Goal: Contribute content: Add original content to the website for others to see

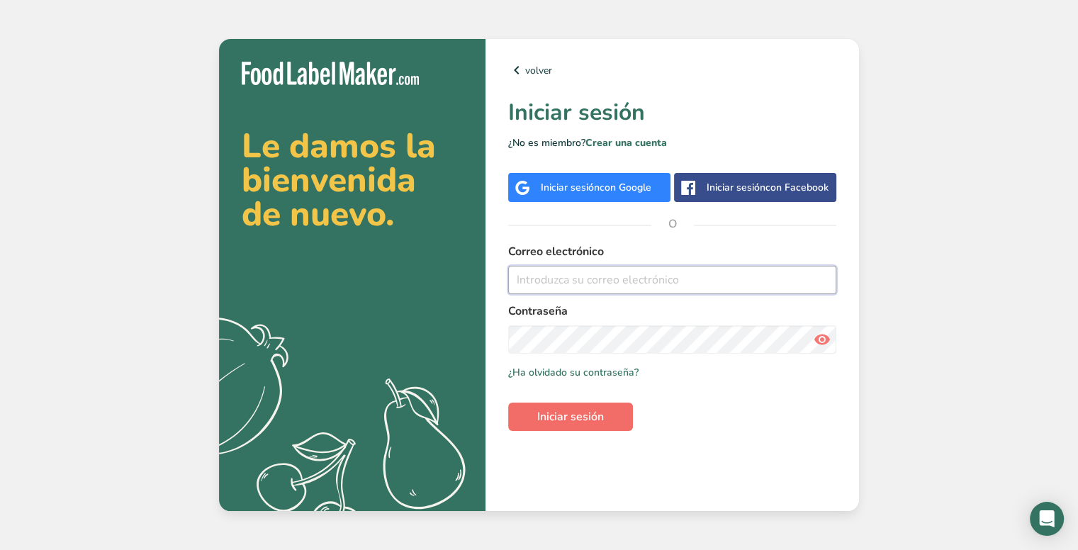
type input "[PERSON_NAME][EMAIL_ADDRESS][PERSON_NAME][DOMAIN_NAME]"
click at [605, 412] on button "Iniciar sesión" at bounding box center [570, 417] width 125 height 28
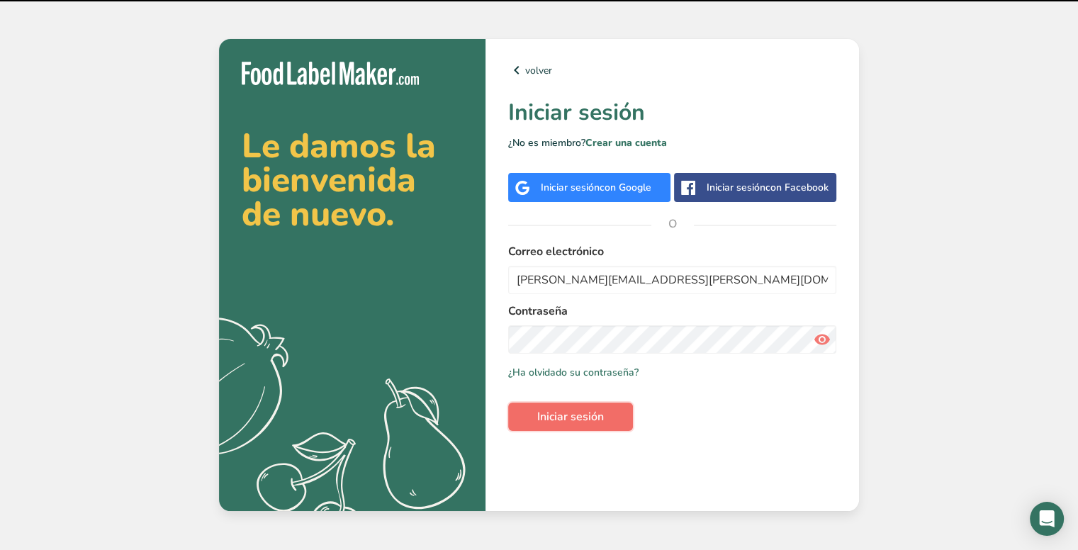
click at [584, 418] on span "Iniciar sesión" at bounding box center [570, 416] width 67 height 17
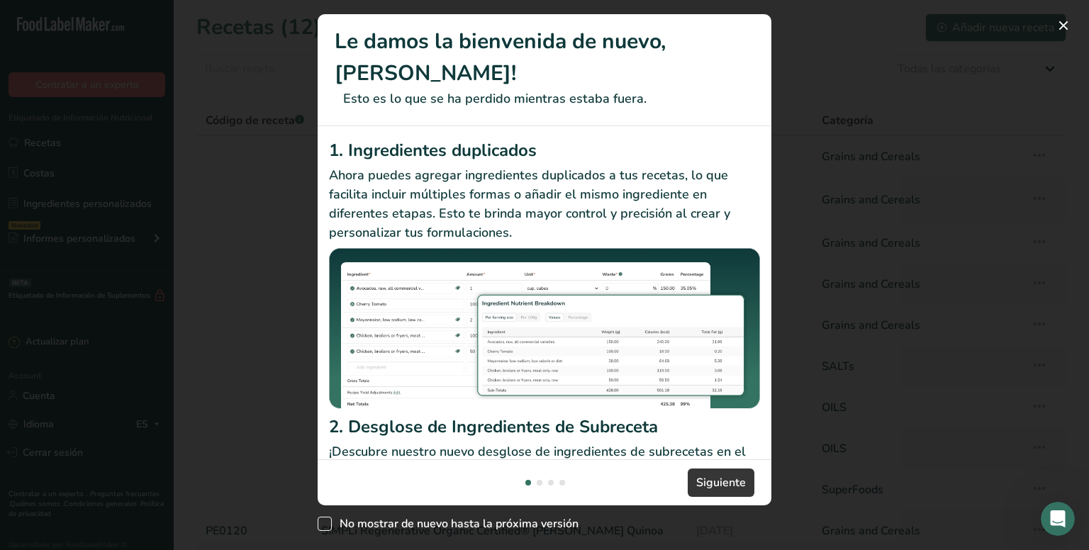
click at [325, 517] on span "New Features" at bounding box center [325, 524] width 14 height 14
click at [325, 520] on input "No mostrar de nuevo hasta la próxima versión" at bounding box center [322, 524] width 9 height 9
checkbox input "true"
click at [734, 480] on span "Siguiente" at bounding box center [721, 482] width 50 height 17
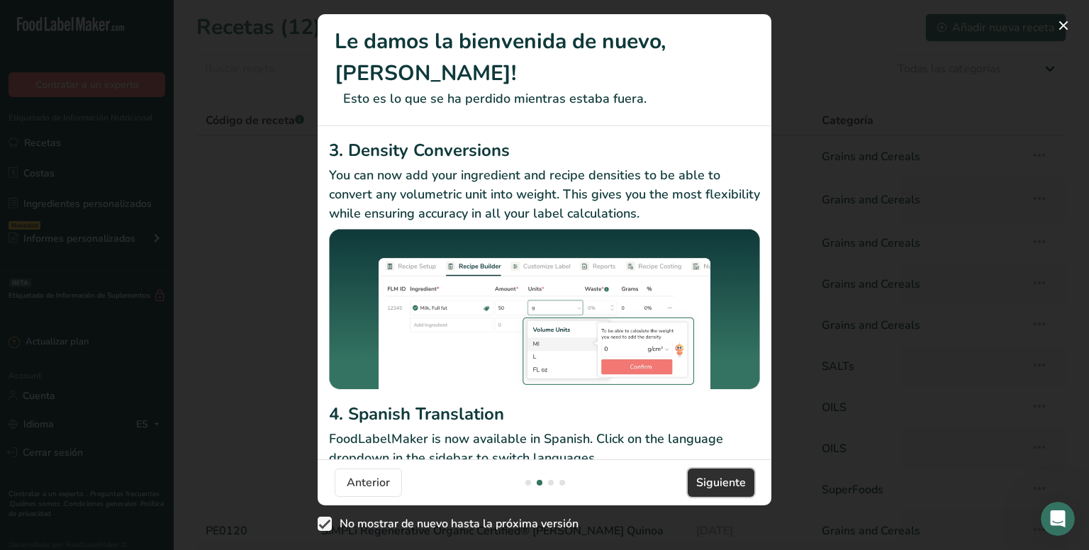
click at [724, 474] on span "Siguiente" at bounding box center [721, 482] width 50 height 17
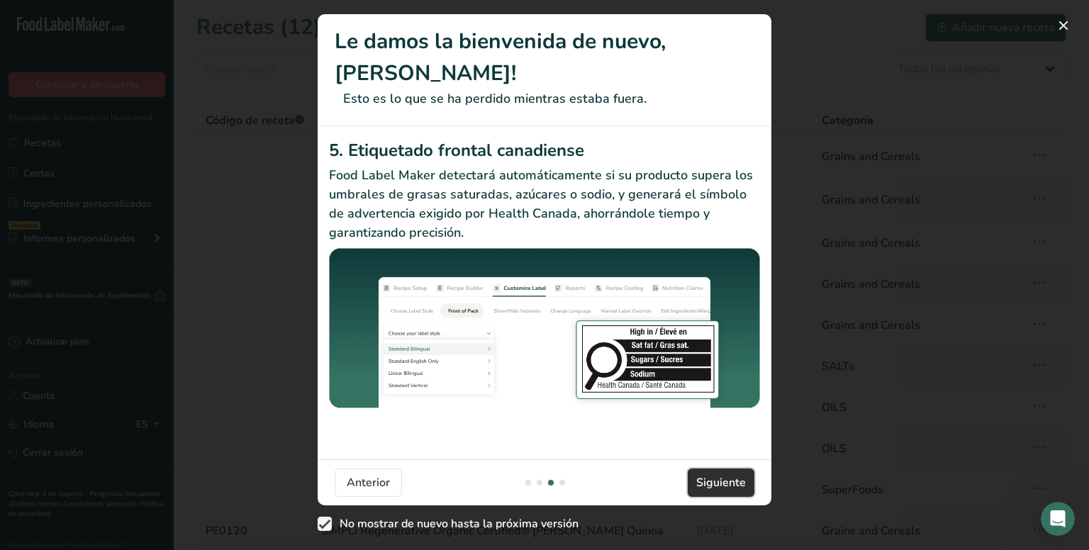
click at [724, 483] on span "Siguiente" at bounding box center [721, 482] width 50 height 17
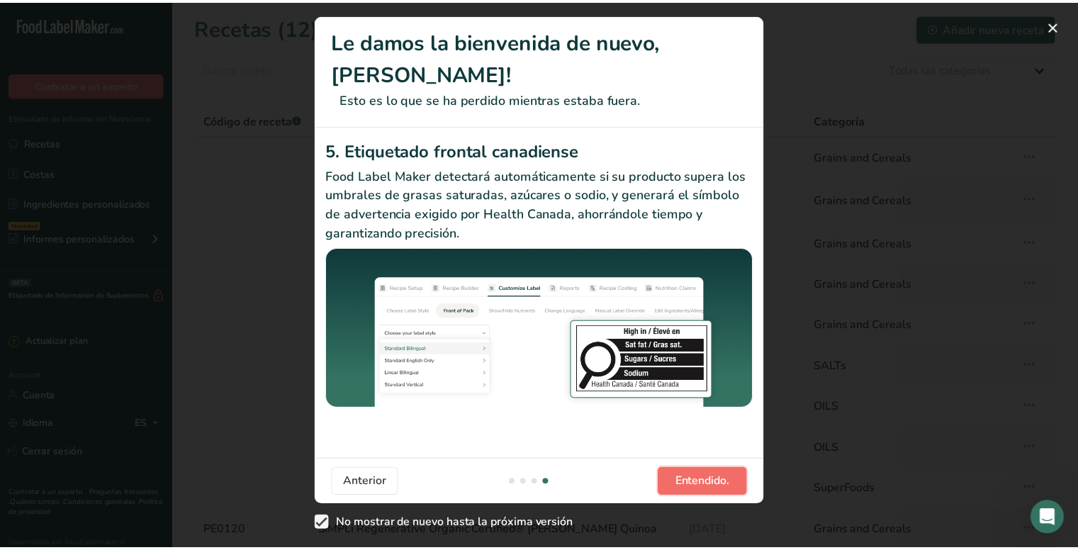
scroll to position [0, 1361]
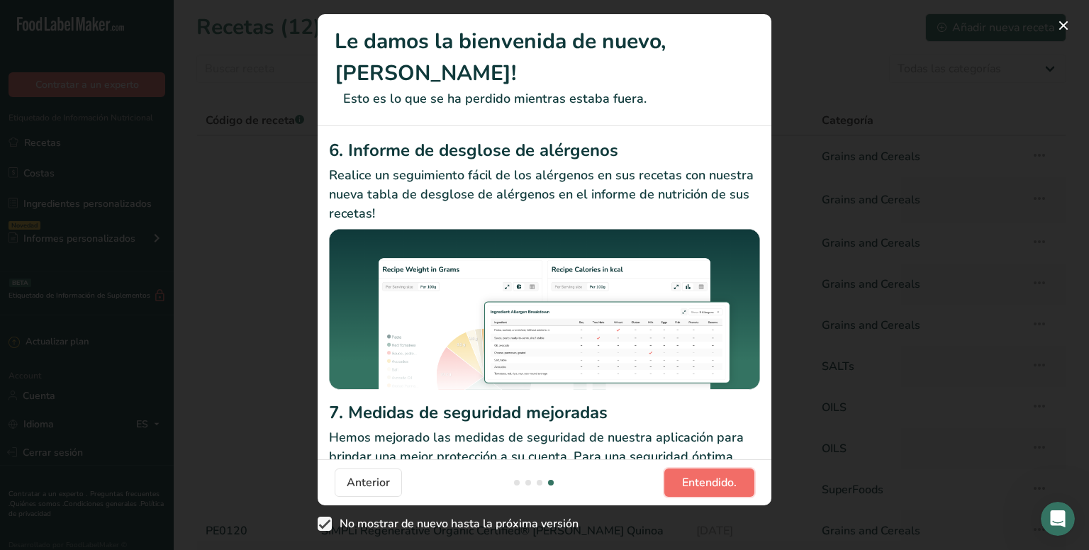
click at [725, 483] on span "Entendido." at bounding box center [709, 482] width 55 height 17
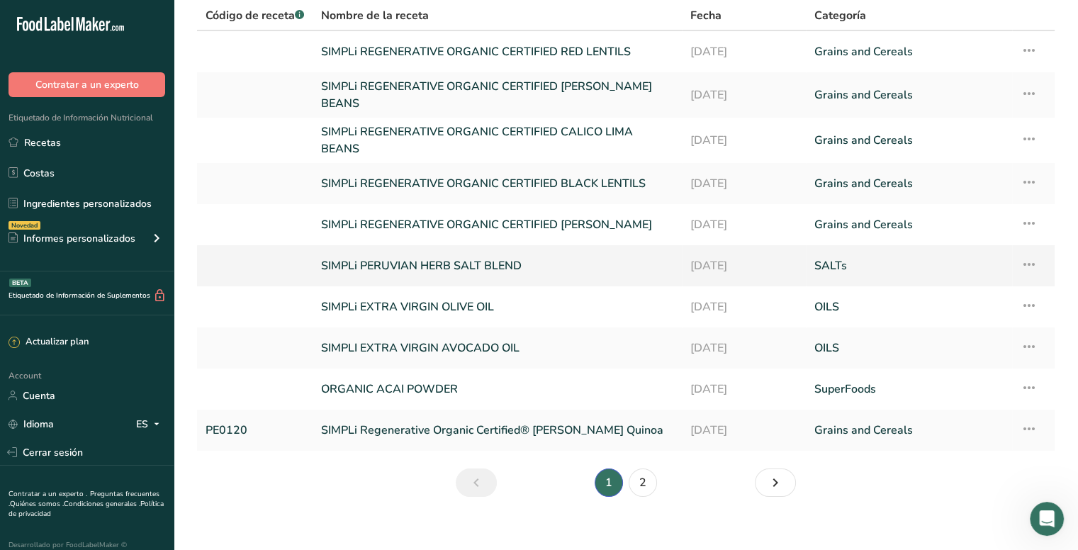
scroll to position [115, 0]
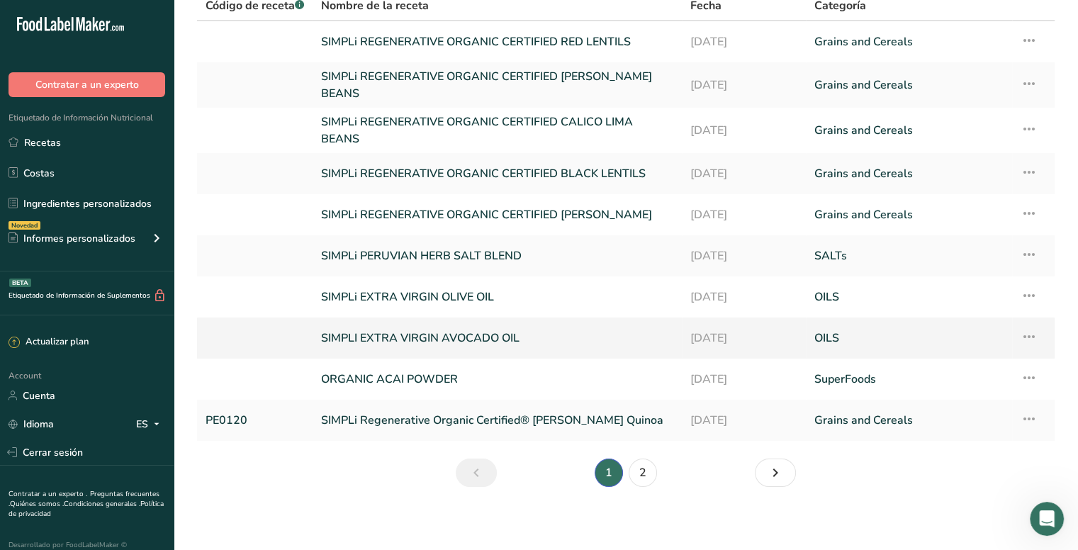
click at [527, 330] on link "SIMPLI EXTRA VIRGIN AVOCADO OIL" at bounding box center [497, 338] width 352 height 30
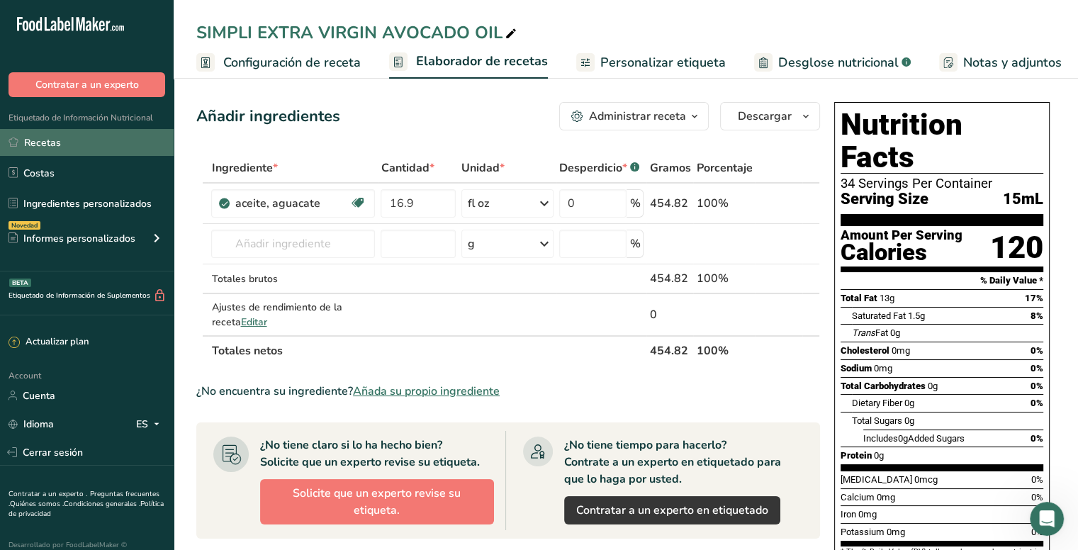
click at [85, 137] on link "Recetas" at bounding box center [87, 142] width 174 height 27
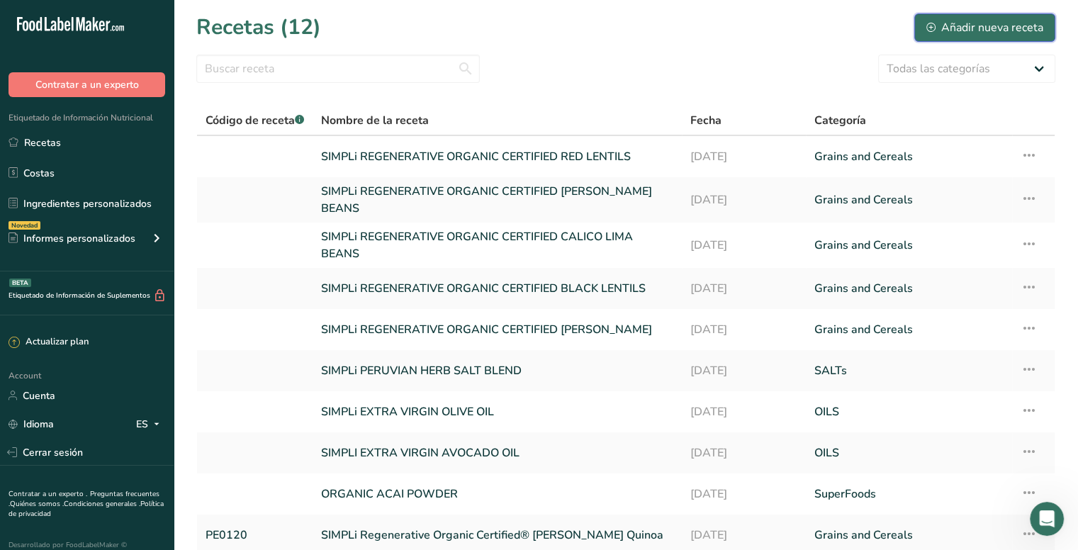
click at [970, 30] on div "Añadir nueva receta" at bounding box center [984, 27] width 117 height 17
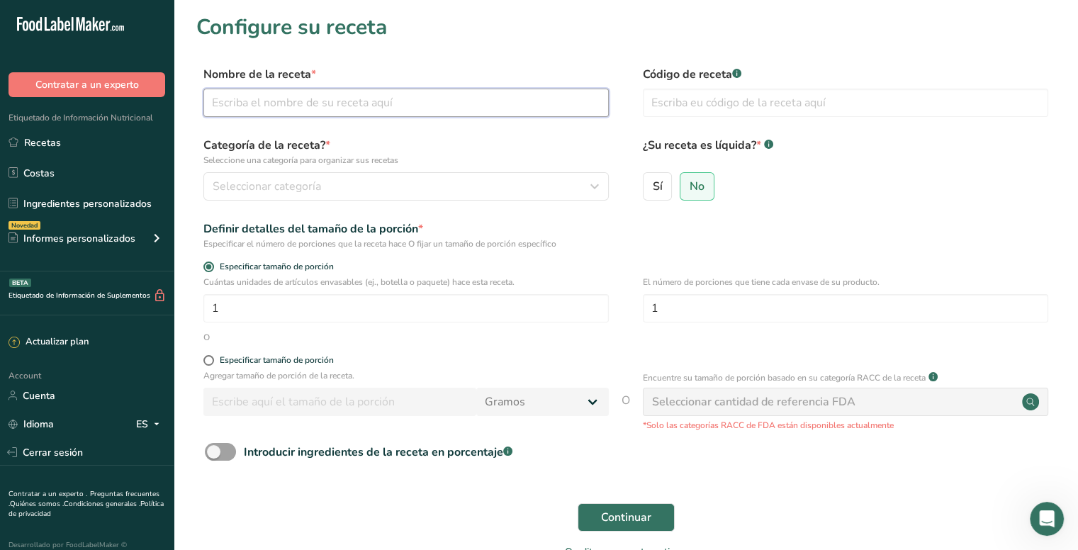
click at [368, 103] on input "text" at bounding box center [405, 103] width 405 height 28
paste input "Refined Avocado Oil"
paste input "Printed Pure Avocado Oil Tin"
type input "Refined Avocado Oil (Printed Pure Avocado Oil Tin )"
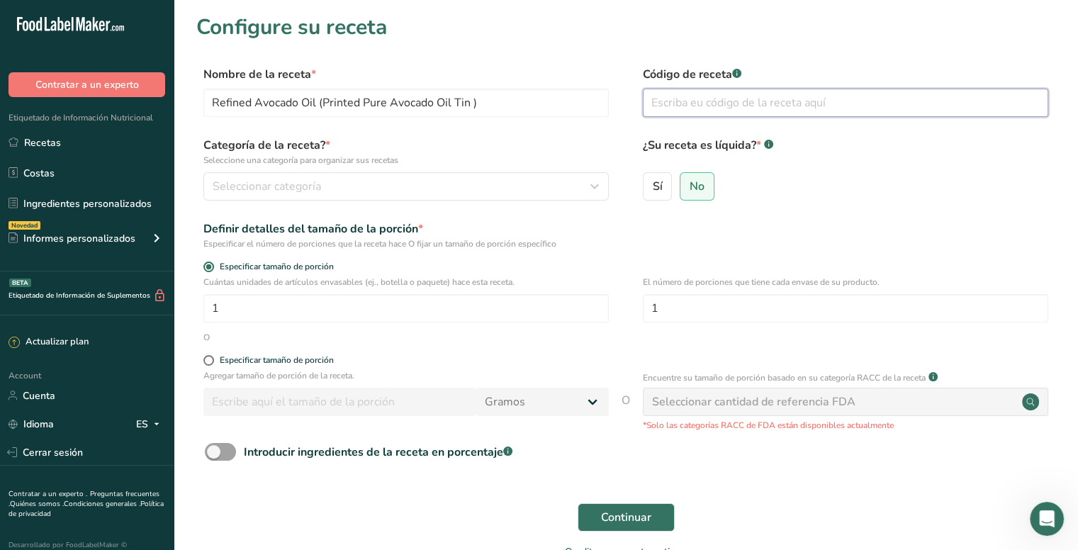
click at [726, 100] on input "text" at bounding box center [845, 103] width 405 height 28
paste input "SU0217"
type input "SU0217"
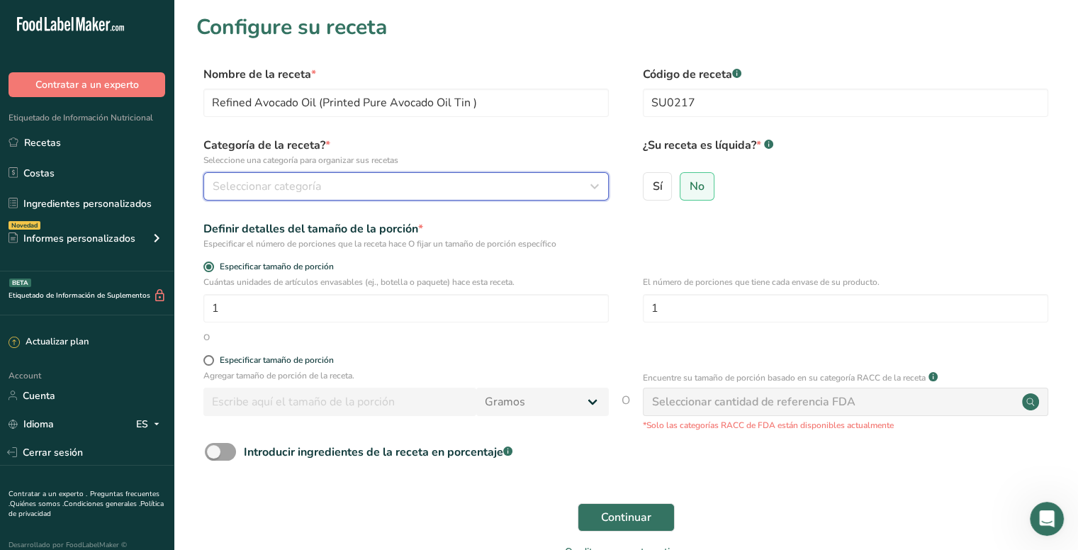
click at [357, 192] on div "Seleccionar categoría" at bounding box center [402, 186] width 379 height 17
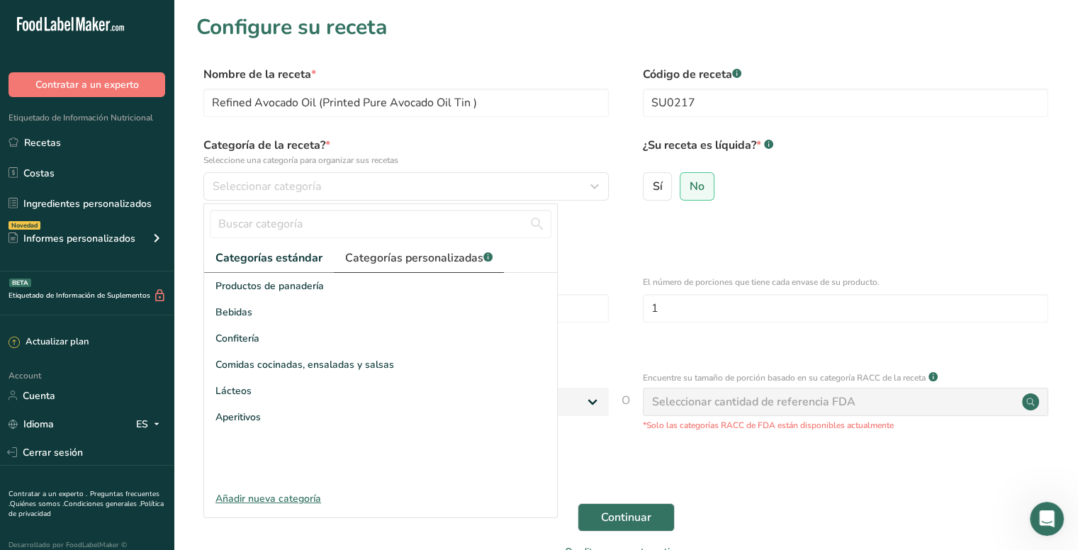
click at [378, 264] on span "Categorías personalizadas .a-a{fill:#347362;}.b-a{fill:#fff;}" at bounding box center [418, 258] width 147 height 17
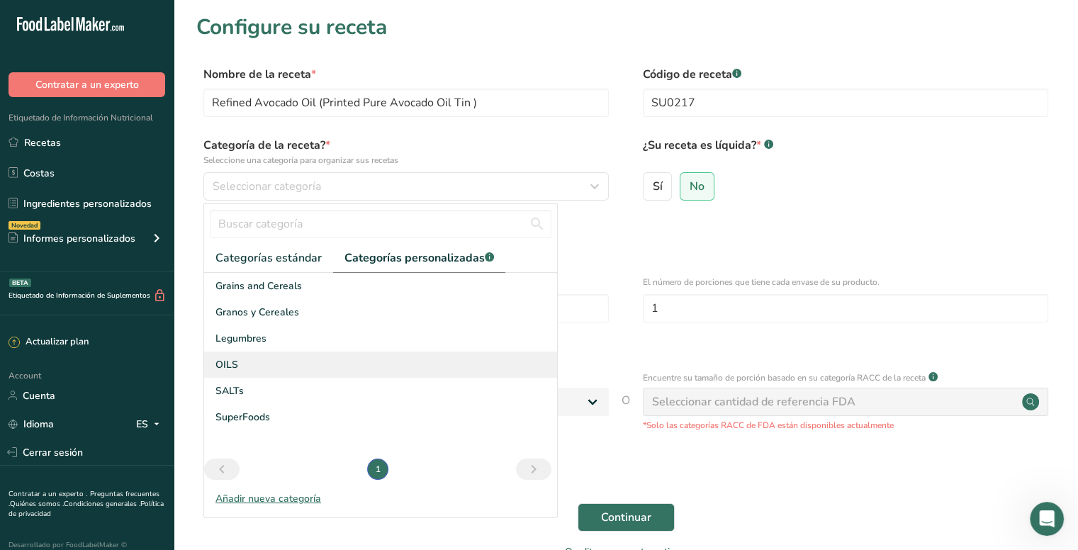
click at [238, 360] on div "OILS" at bounding box center [380, 365] width 353 height 26
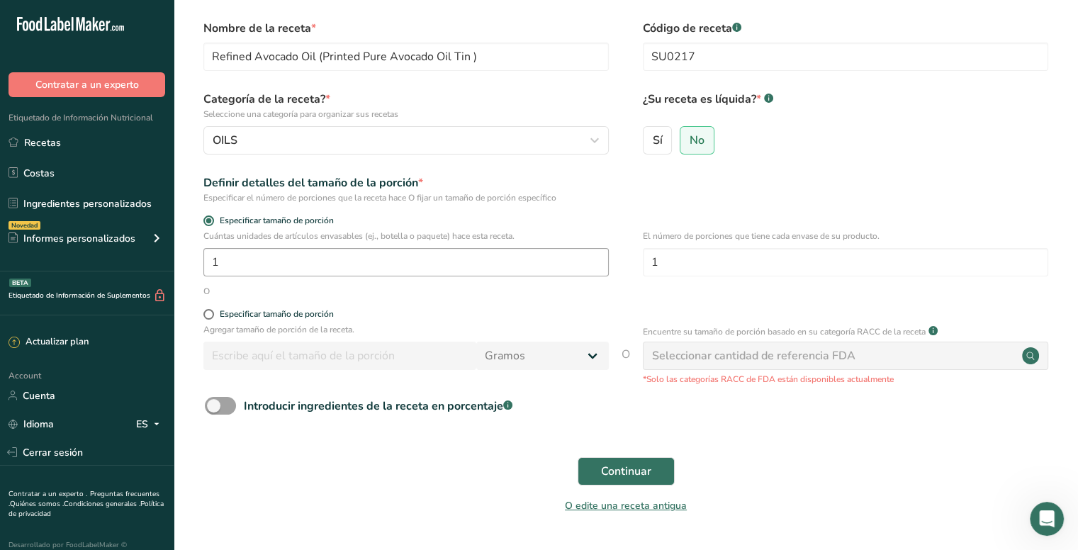
scroll to position [71, 0]
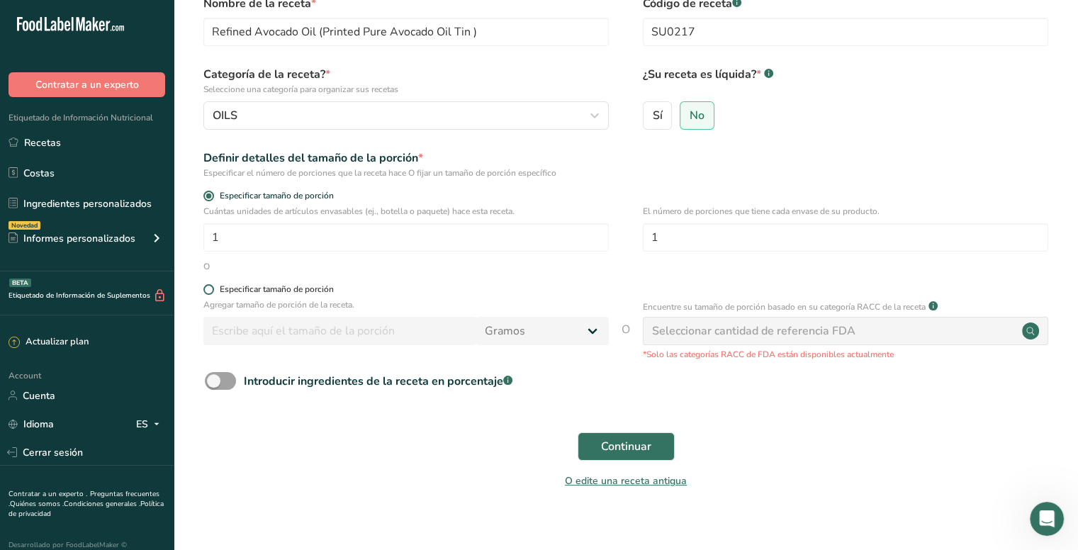
click at [204, 289] on span at bounding box center [208, 289] width 11 height 11
click at [204, 289] on input "Especificar tamaño de porción" at bounding box center [207, 289] width 9 height 9
radio input "true"
radio input "false"
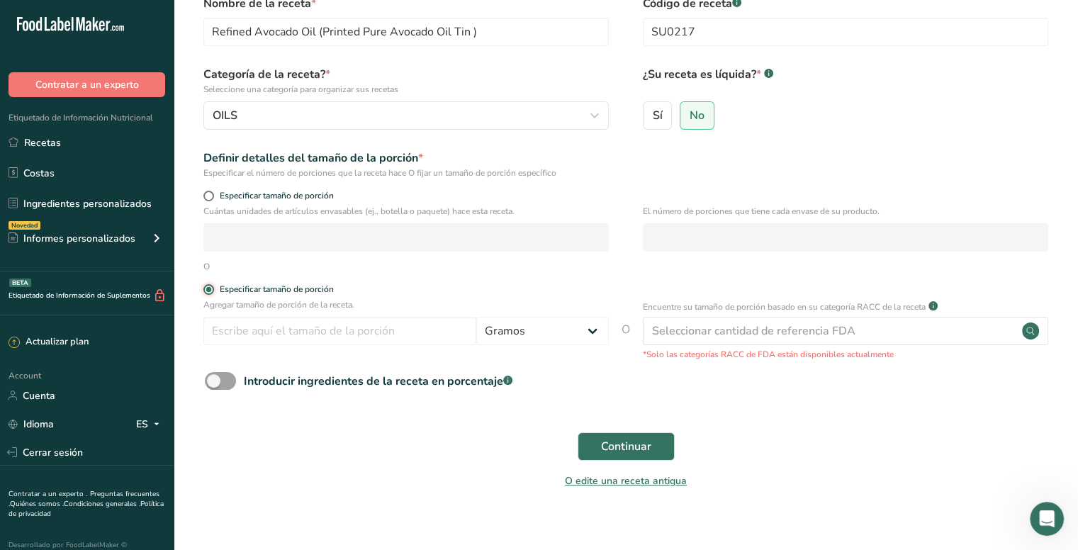
scroll to position [86, 0]
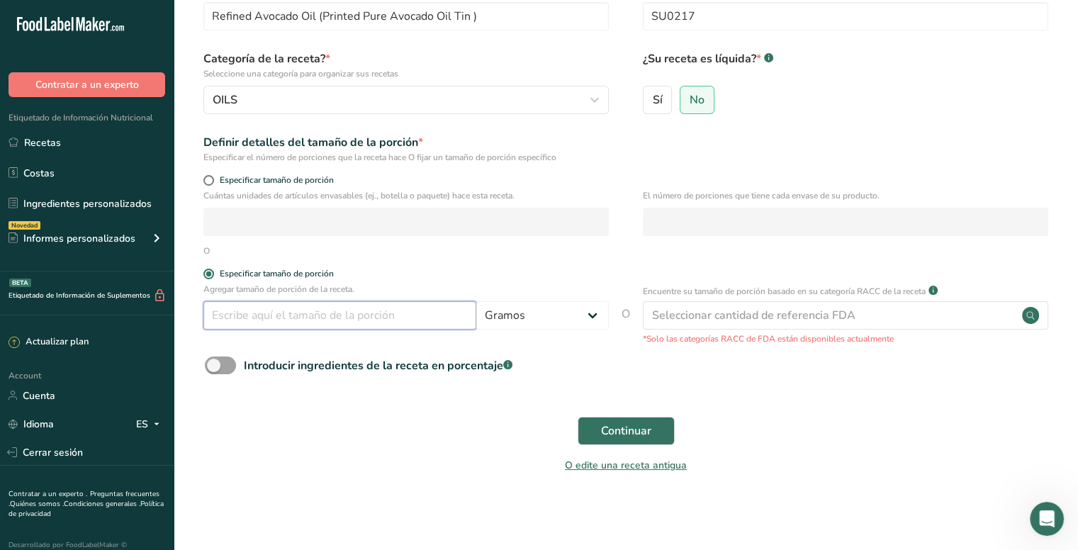
click at [279, 318] on input "number" at bounding box center [339, 315] width 273 height 28
paste input "1"
type input "1"
click at [327, 317] on input "1" at bounding box center [339, 315] width 273 height 28
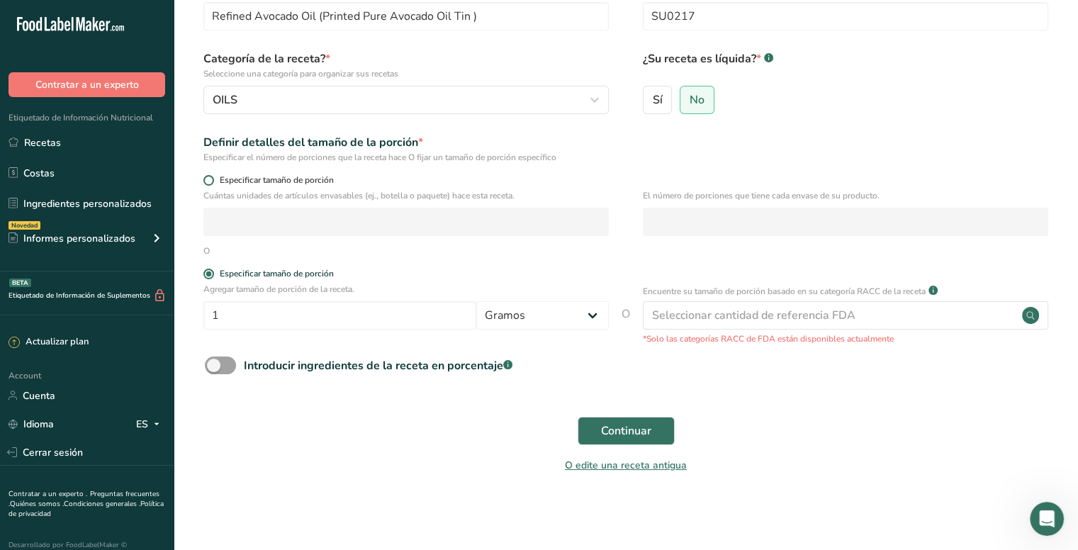
click at [215, 177] on span "Especificar tamaño de porción" at bounding box center [274, 180] width 120 height 11
click at [213, 177] on input "Especificar tamaño de porción" at bounding box center [207, 180] width 9 height 9
radio input "true"
radio input "false"
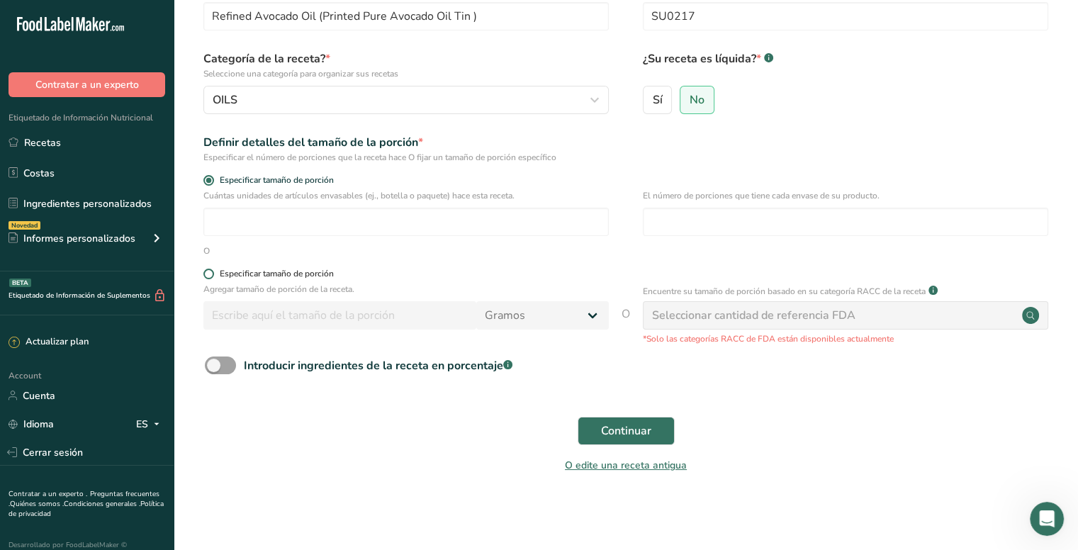
click at [269, 270] on div "Especificar tamaño de porción" at bounding box center [277, 274] width 114 height 11
click at [213, 270] on input "Especificar tamaño de porción" at bounding box center [207, 273] width 9 height 9
radio input "true"
radio input "false"
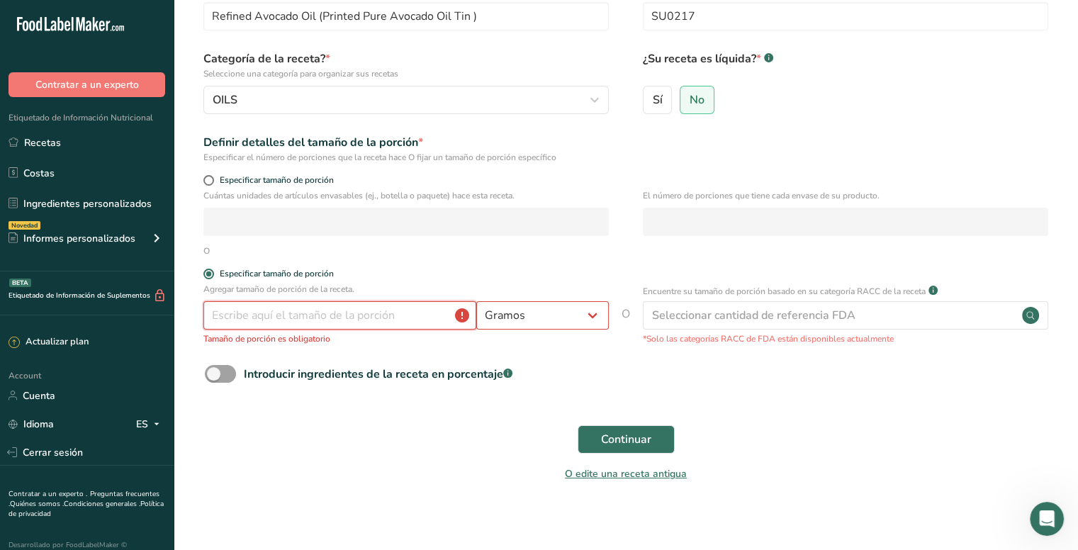
click at [390, 310] on input "number" at bounding box center [339, 315] width 273 height 28
click at [582, 317] on select "Gramos kg mg mcg libras onza [GEOGRAPHIC_DATA] mL onza líquida [GEOGRAPHIC_DATA…" at bounding box center [542, 315] width 133 height 28
select select "17"
click at [476, 301] on select "Gramos kg mg mcg libras onza [GEOGRAPHIC_DATA] mL onza líquida [GEOGRAPHIC_DATA…" at bounding box center [542, 315] width 133 height 28
select select "22"
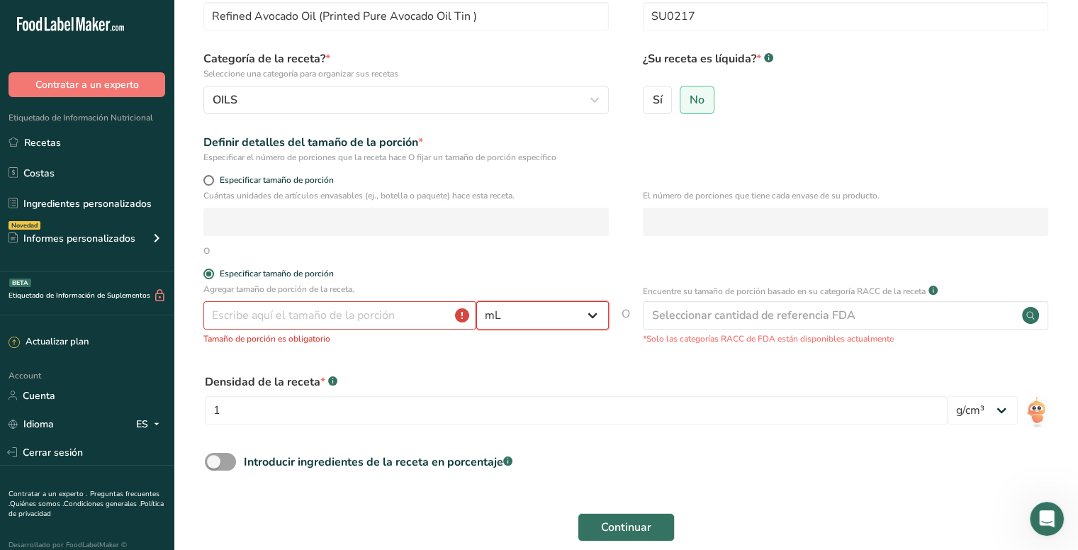
click at [545, 312] on select "Gramos kg mg mcg libras onza [GEOGRAPHIC_DATA] mL onza líquida [GEOGRAPHIC_DATA…" at bounding box center [542, 315] width 133 height 28
click at [401, 321] on input "number" at bounding box center [339, 315] width 273 height 28
click at [522, 315] on select "Gramos kg mg mcg libras onza [GEOGRAPHIC_DATA] mL onza líquida [GEOGRAPHIC_DATA…" at bounding box center [542, 315] width 133 height 28
select select "19"
click at [476, 301] on select "Gramos kg mg mcg libras onza [GEOGRAPHIC_DATA] mL onza líquida [GEOGRAPHIC_DATA…" at bounding box center [542, 315] width 133 height 28
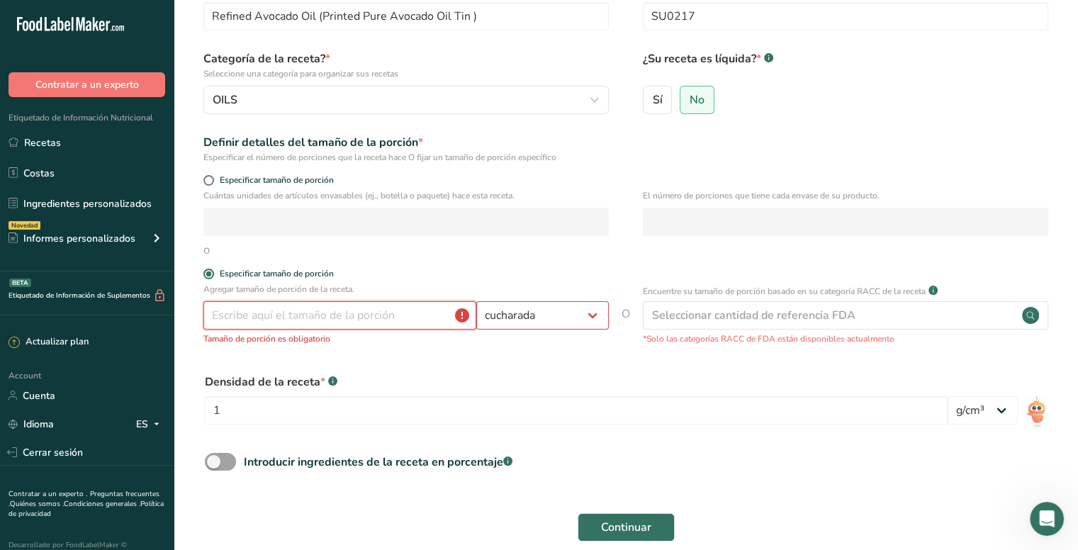
click at [404, 310] on input "number" at bounding box center [339, 315] width 273 height 28
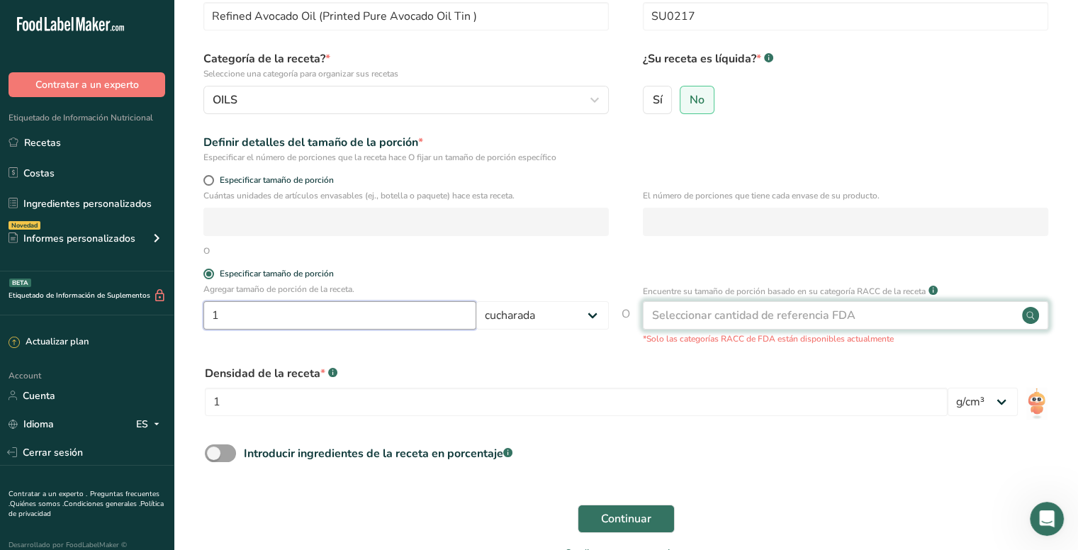
type input "1"
click at [817, 314] on div "Seleccionar cantidad de referencia FDA" at bounding box center [753, 315] width 203 height 17
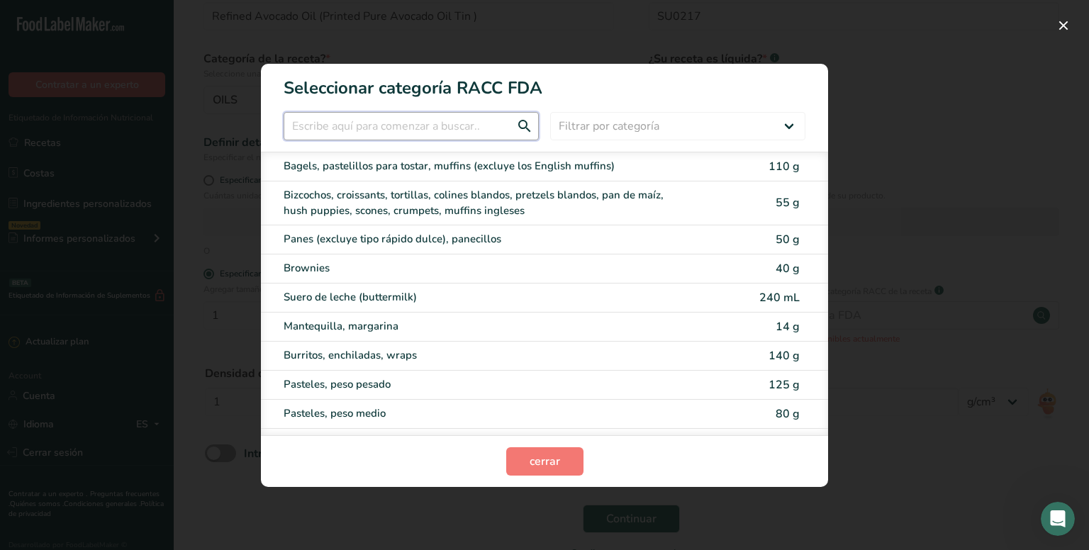
click at [447, 125] on input "RACC Category Selection Modal" at bounding box center [411, 126] width 255 height 28
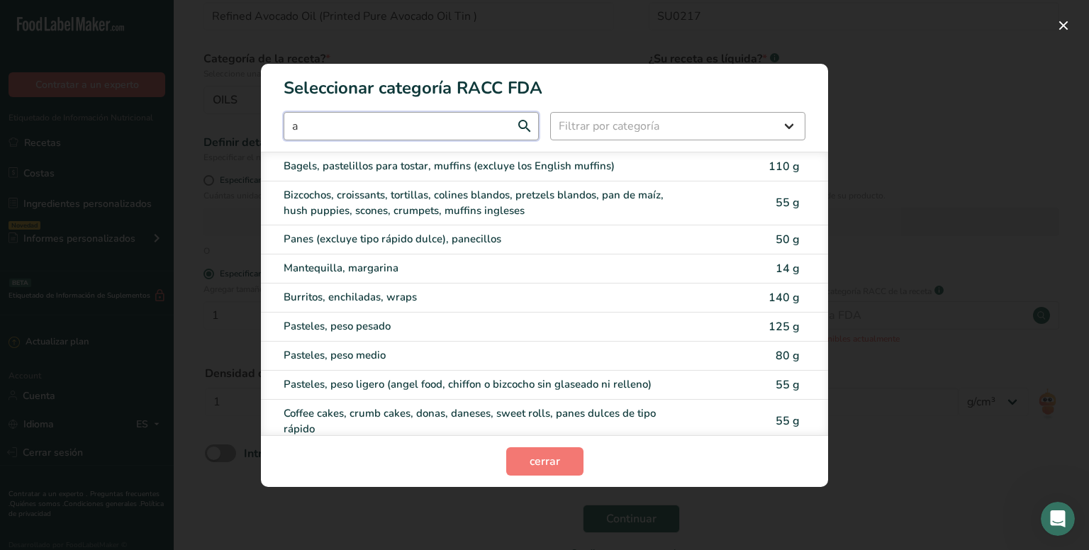
type input "a"
click at [730, 120] on select "Filtrar por categoría Todos Productos de panadería Bebidas Cereales y otros pro…" at bounding box center [677, 126] width 255 height 28
select select "12"
click at [550, 112] on select "Filtrar por categoría Todos Productos de panadería Bebidas Cereales y otros pro…" at bounding box center [677, 126] width 255 height 28
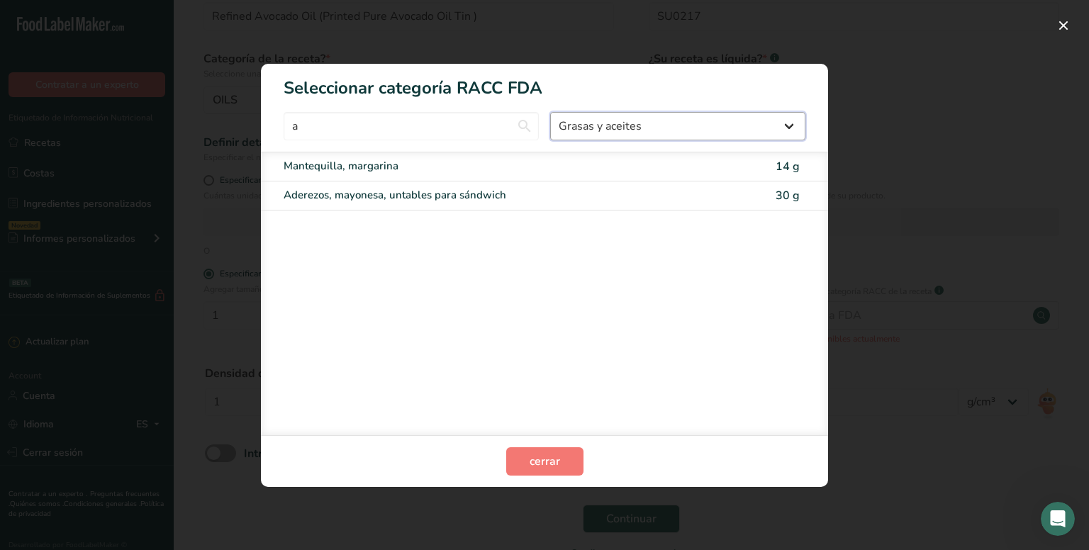
click at [661, 128] on select "Todos Productos de panadería Bebidas Cereales y otros productos de granos Produ…" at bounding box center [677, 126] width 255 height 28
click at [550, 112] on select "Todos Productos de panadería Bebidas Cereales y otros productos de granos Produ…" at bounding box center [677, 126] width 255 height 28
click at [1067, 26] on button "RACC Category Selection Modal" at bounding box center [1063, 25] width 23 height 23
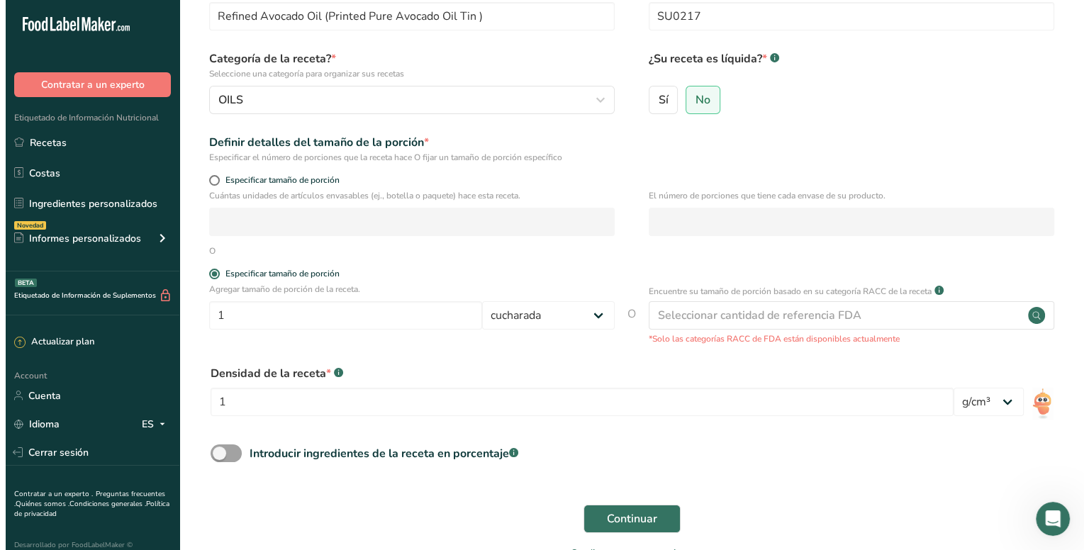
scroll to position [157, 0]
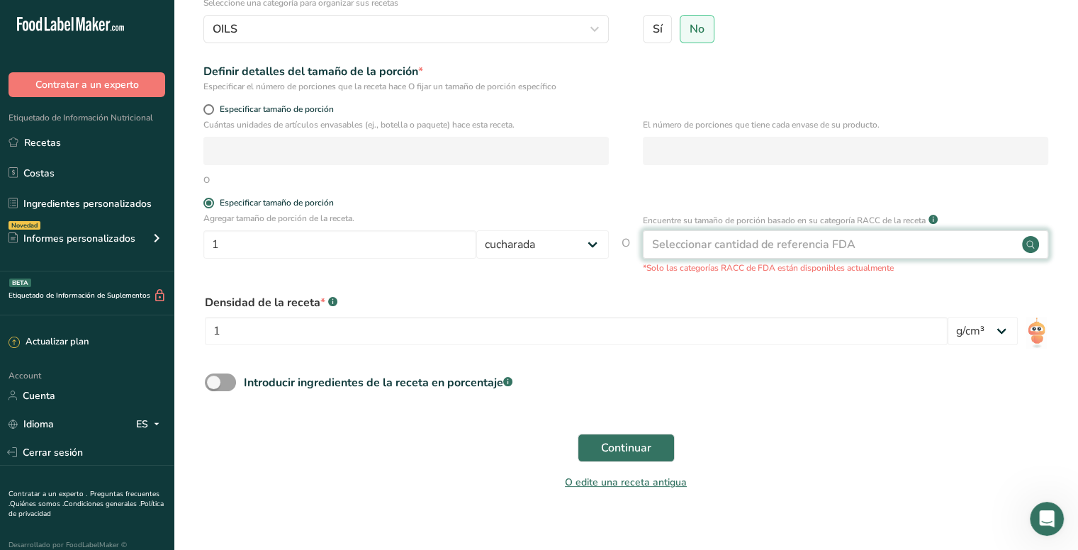
click at [772, 240] on div "Seleccionar cantidad de referencia FDA" at bounding box center [753, 244] width 203 height 17
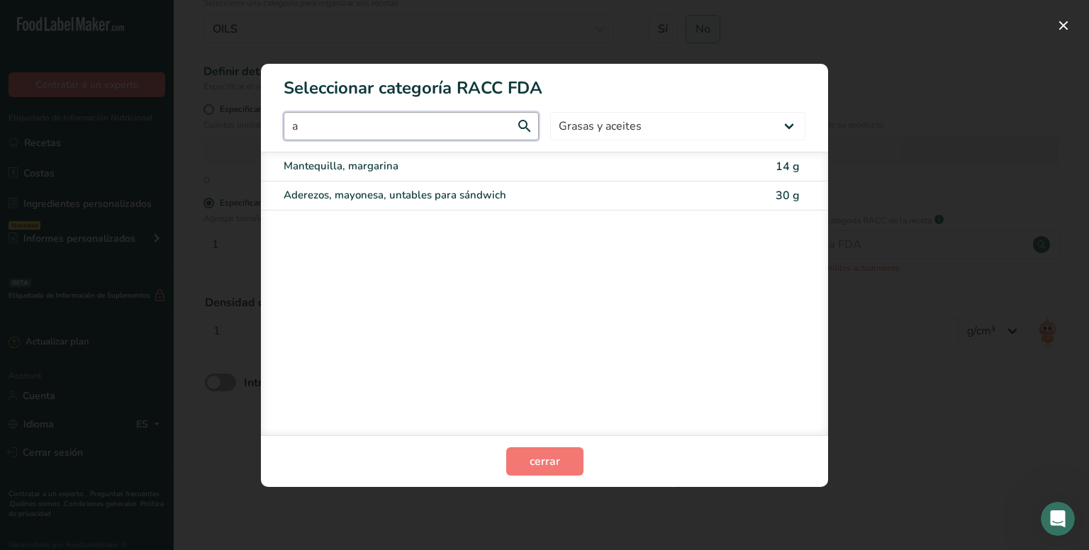
click at [434, 133] on input "a" at bounding box center [411, 126] width 255 height 28
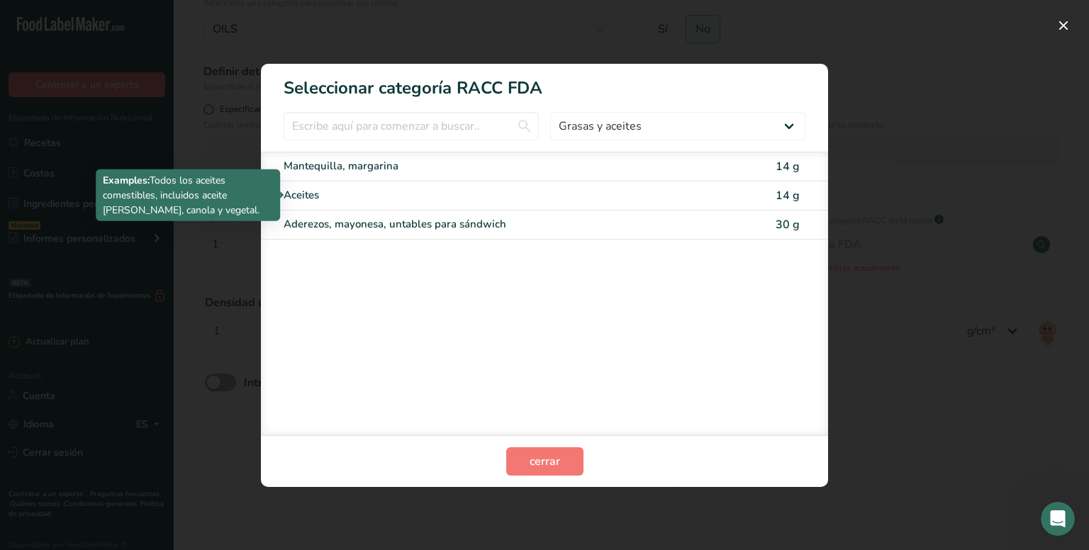
click at [372, 193] on div "Aceites" at bounding box center [485, 195] width 403 height 16
type input "14"
select select "0"
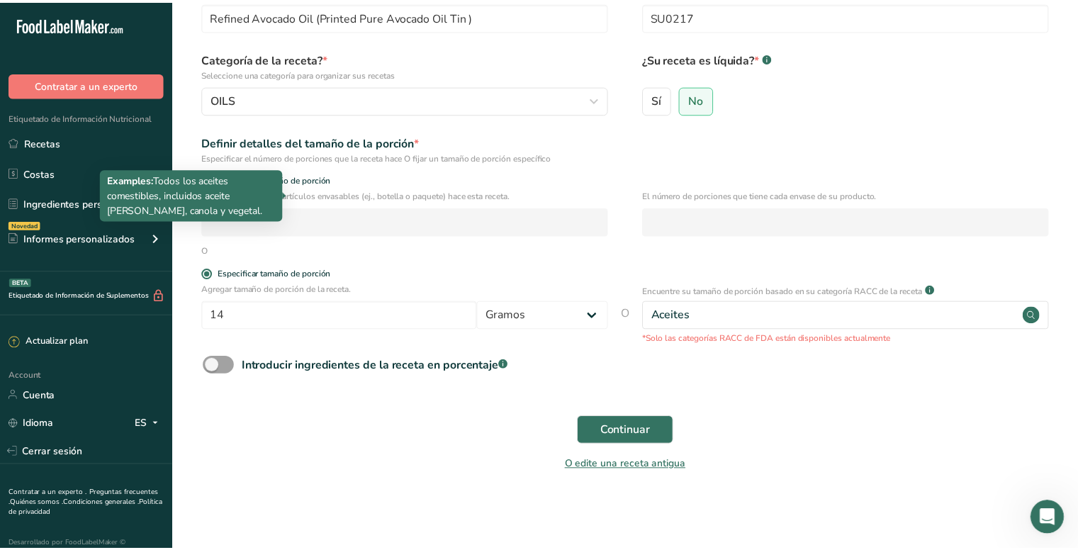
scroll to position [86, 0]
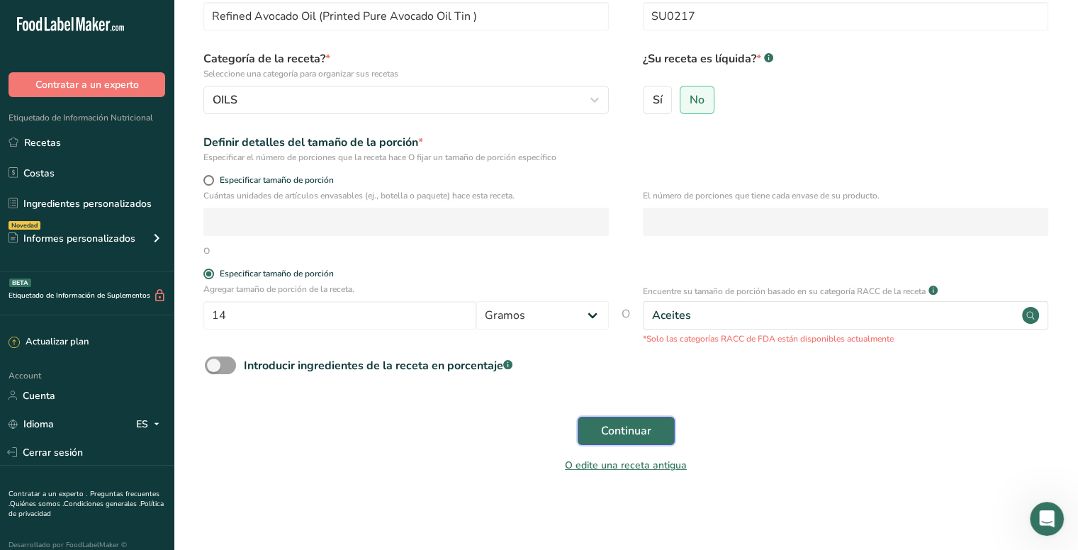
click at [605, 429] on span "Continuar" at bounding box center [626, 430] width 50 height 17
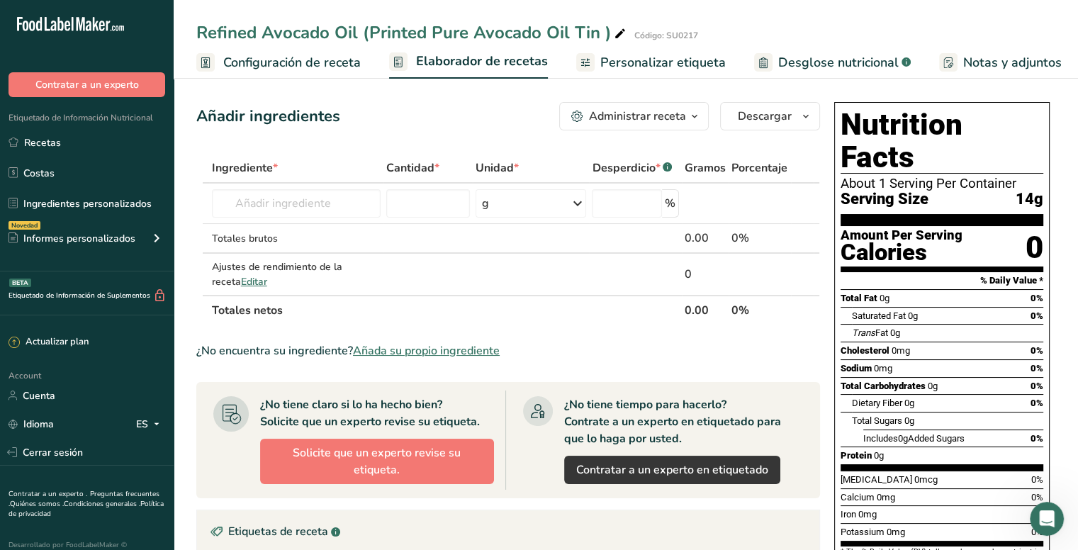
click at [323, 63] on span "Configuración de receta" at bounding box center [292, 62] width 138 height 19
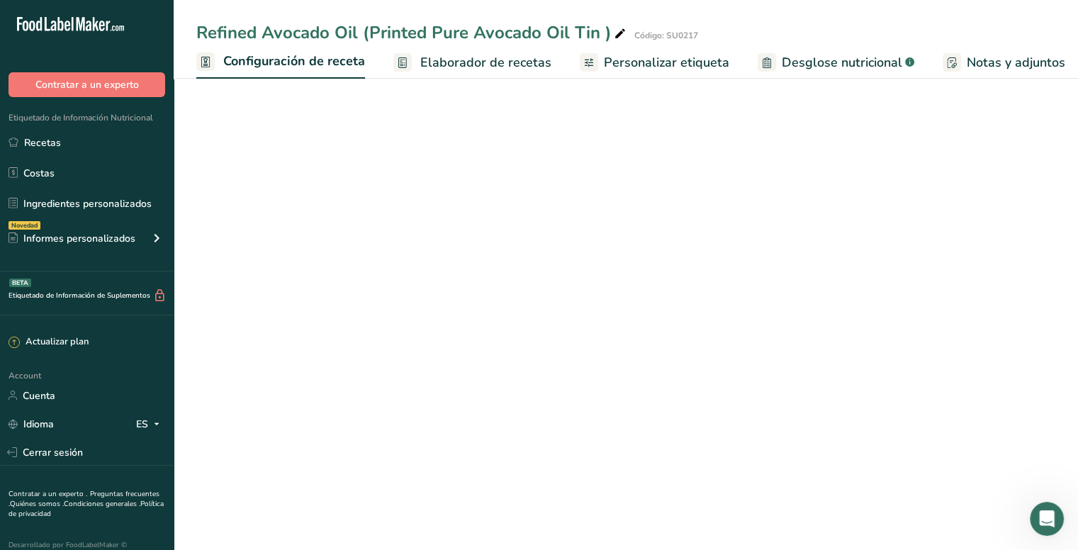
scroll to position [0, 5]
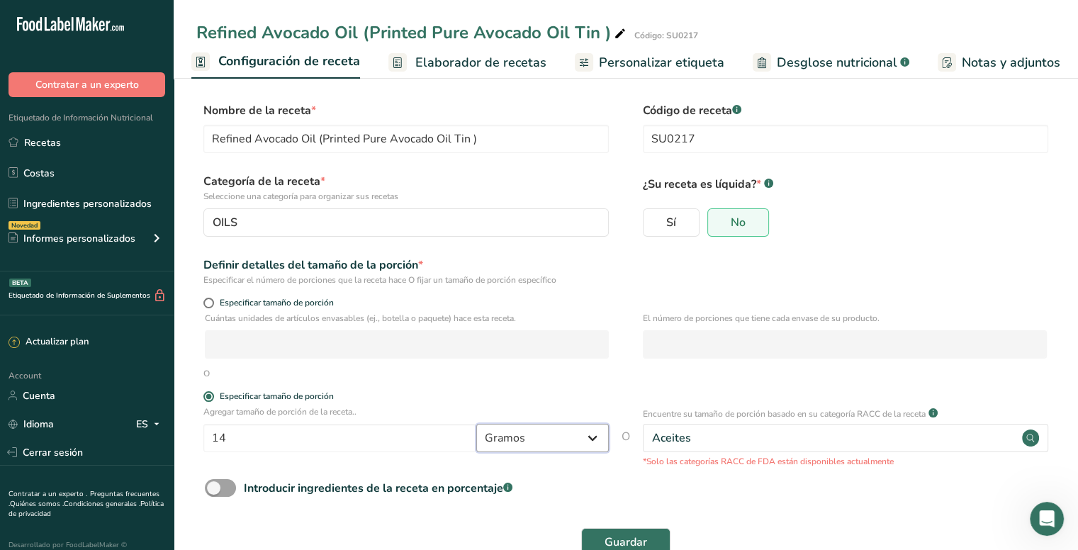
click at [586, 439] on select "Gramos kg mg mcg libras onza [GEOGRAPHIC_DATA] mL onza líquida [GEOGRAPHIC_DATA…" at bounding box center [542, 438] width 133 height 28
select select "20"
click at [476, 424] on select "Gramos kg mg mcg libras onza [GEOGRAPHIC_DATA] mL onza líquida [GEOGRAPHIC_DATA…" at bounding box center [542, 438] width 133 height 28
select select "22"
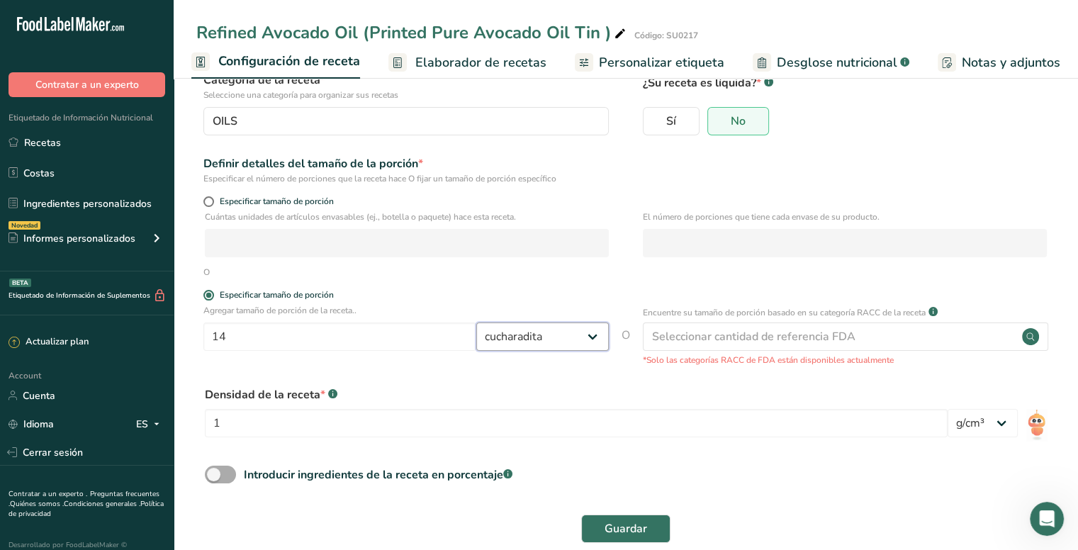
scroll to position [125, 0]
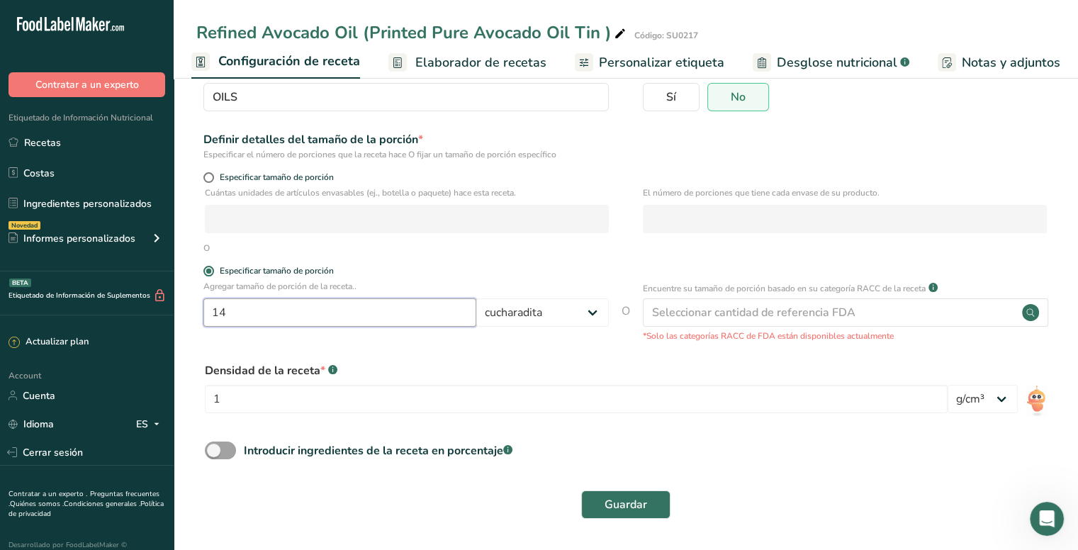
click at [408, 319] on input "14" at bounding box center [339, 312] width 273 height 28
type input "1"
click at [576, 313] on select "Gramos kg mg mcg libras onza [GEOGRAPHIC_DATA] mL onza líquida [GEOGRAPHIC_DATA…" at bounding box center [542, 312] width 133 height 28
select select "19"
click at [476, 298] on select "Gramos kg mg mcg libras onza [GEOGRAPHIC_DATA] mL onza líquida [GEOGRAPHIC_DATA…" at bounding box center [542, 312] width 133 height 28
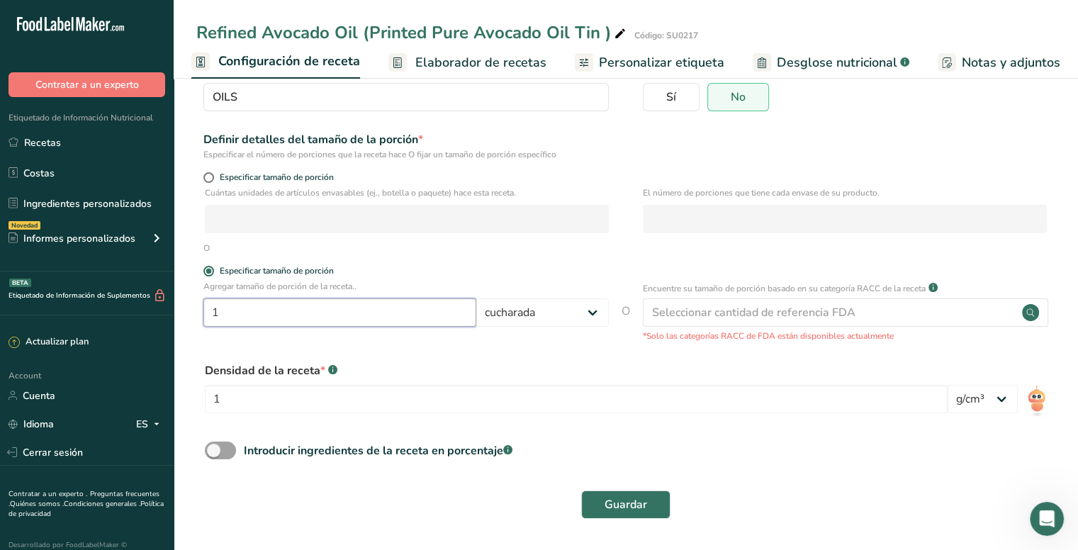
click at [368, 313] on input "1" at bounding box center [339, 312] width 273 height 28
click at [430, 413] on div "1" at bounding box center [576, 403] width 743 height 37
click at [872, 452] on div "Introducir ingredientes de la receta en porcentaje .a-a{fill:#347362;}.b-a{fill…" at bounding box center [625, 456] width 859 height 29
click at [995, 401] on select "lb/pie³ g/cm³" at bounding box center [983, 399] width 70 height 28
click at [948, 385] on select "lb/pie³ g/cm³" at bounding box center [983, 399] width 70 height 28
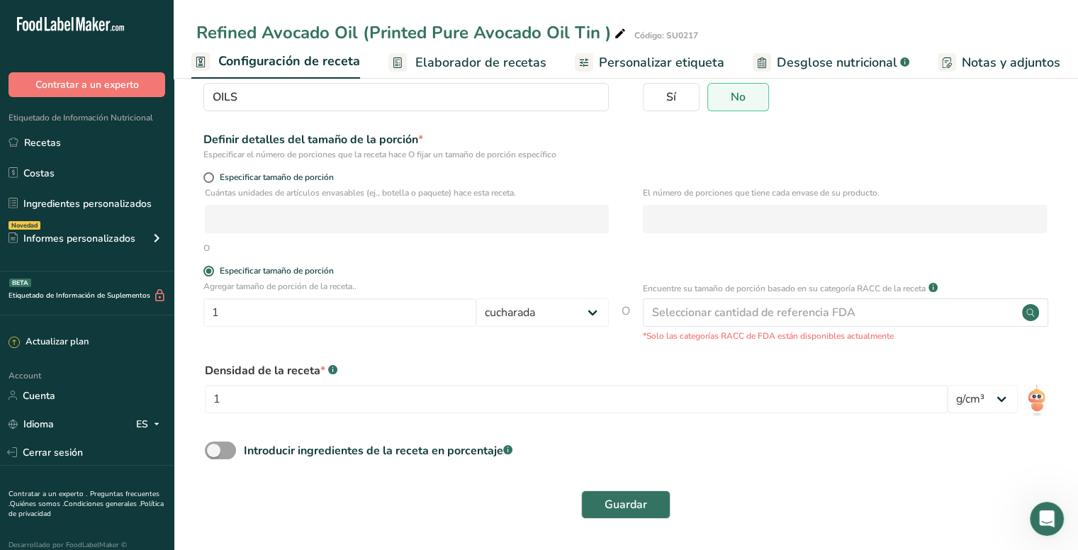
click at [940, 457] on div "Introducir ingredientes de la receta en porcentaje .a-a{fill:#347362;}.b-a{fill…" at bounding box center [625, 456] width 859 height 29
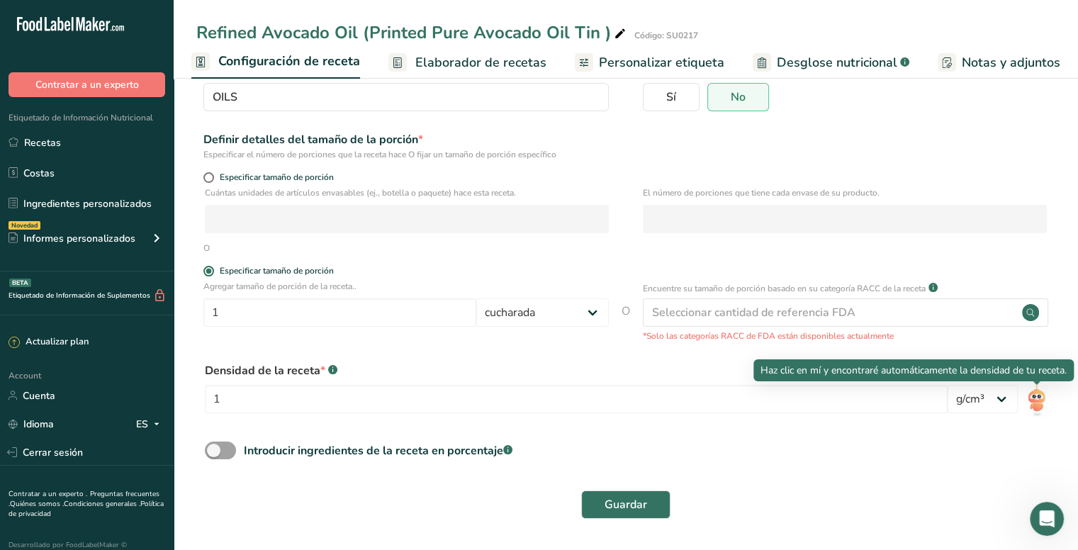
click at [1034, 401] on img at bounding box center [1036, 401] width 21 height 32
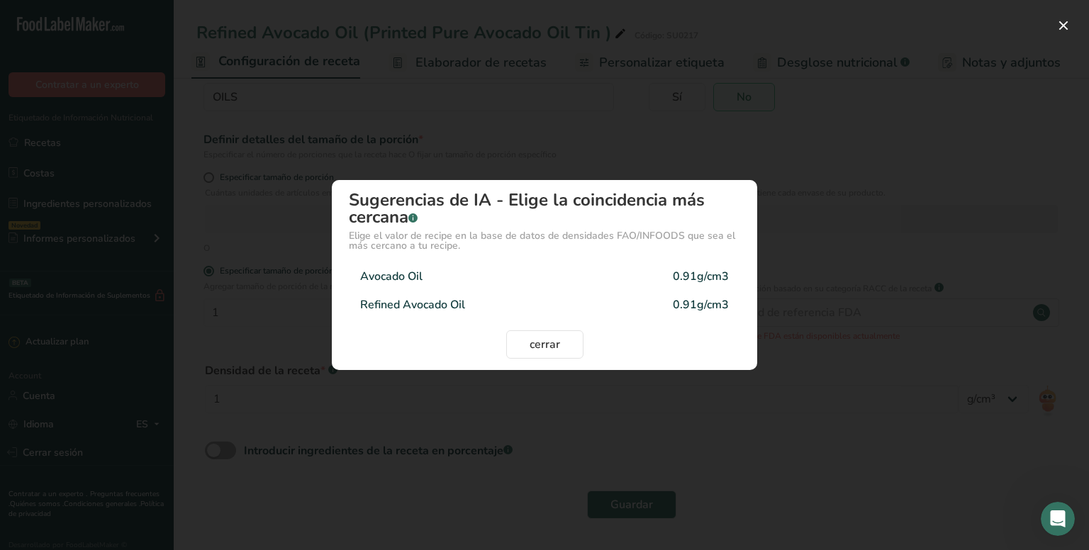
click at [579, 308] on div "Refined Avocado Oil 0.91g/cm3" at bounding box center [544, 305] width 391 height 28
type input "0.91"
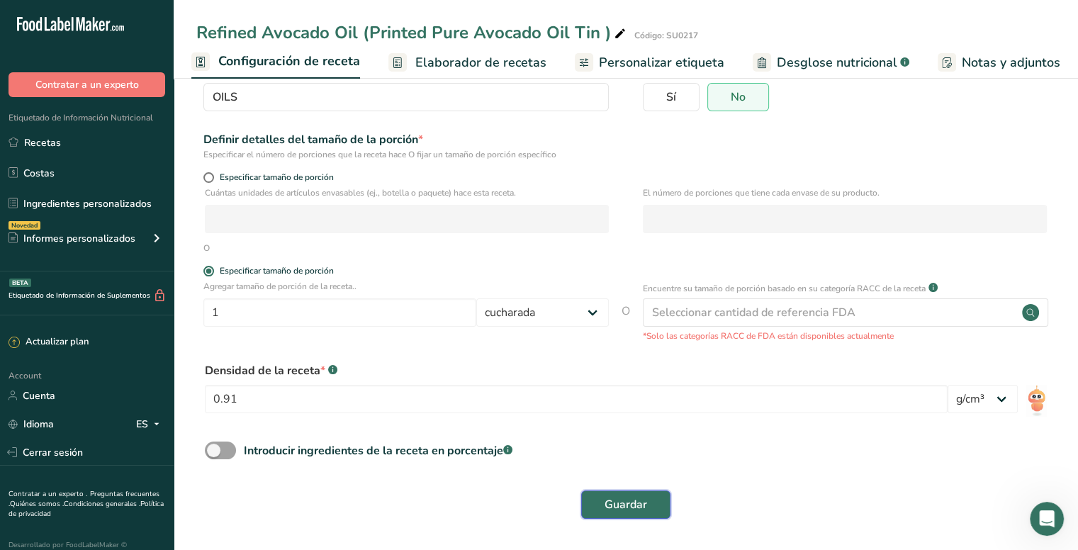
click at [624, 505] on span "Guardar" at bounding box center [626, 504] width 43 height 17
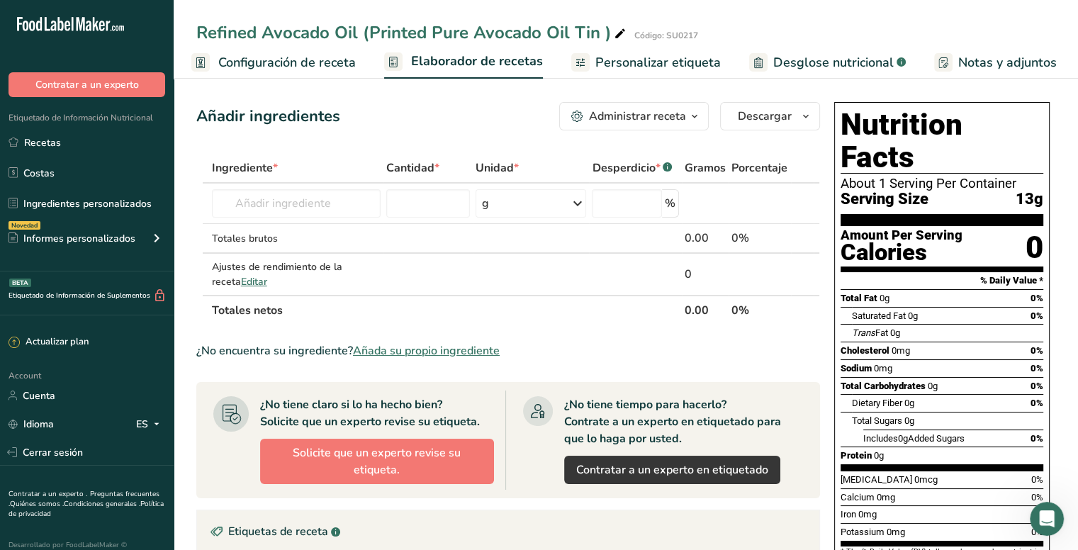
click at [267, 63] on span "Configuración de receta" at bounding box center [287, 62] width 138 height 19
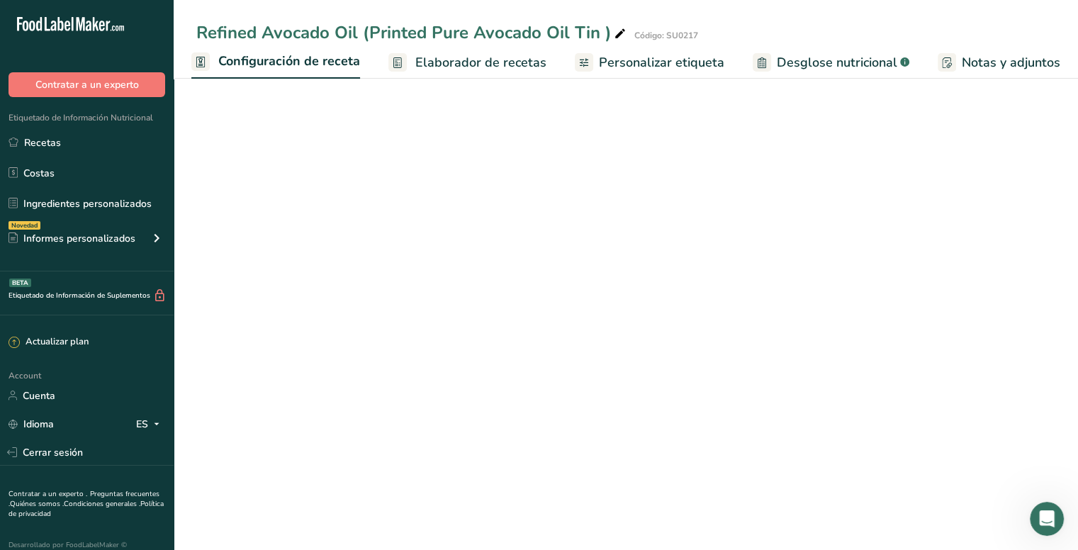
select select "19"
select select "22"
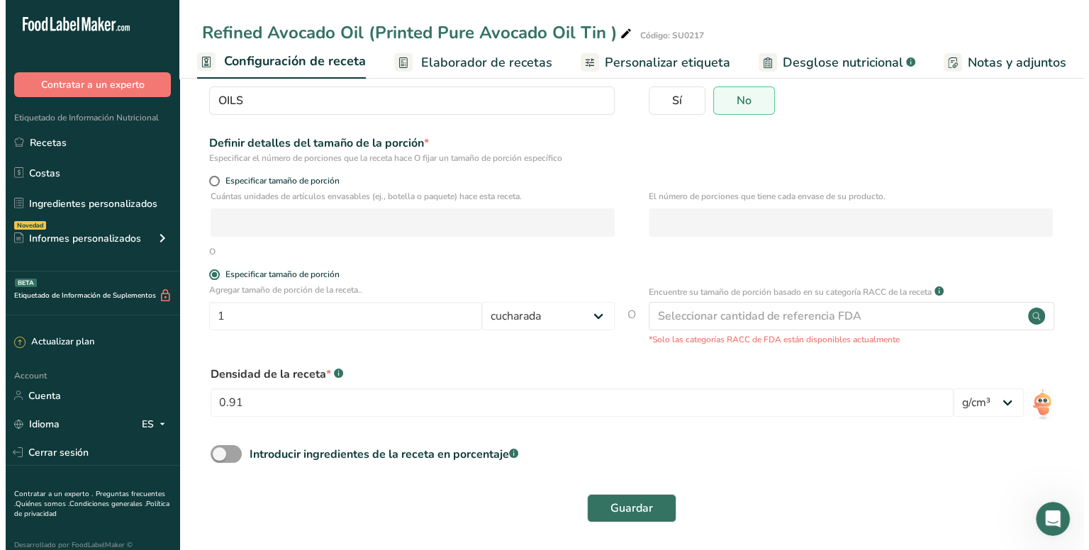
scroll to position [125, 0]
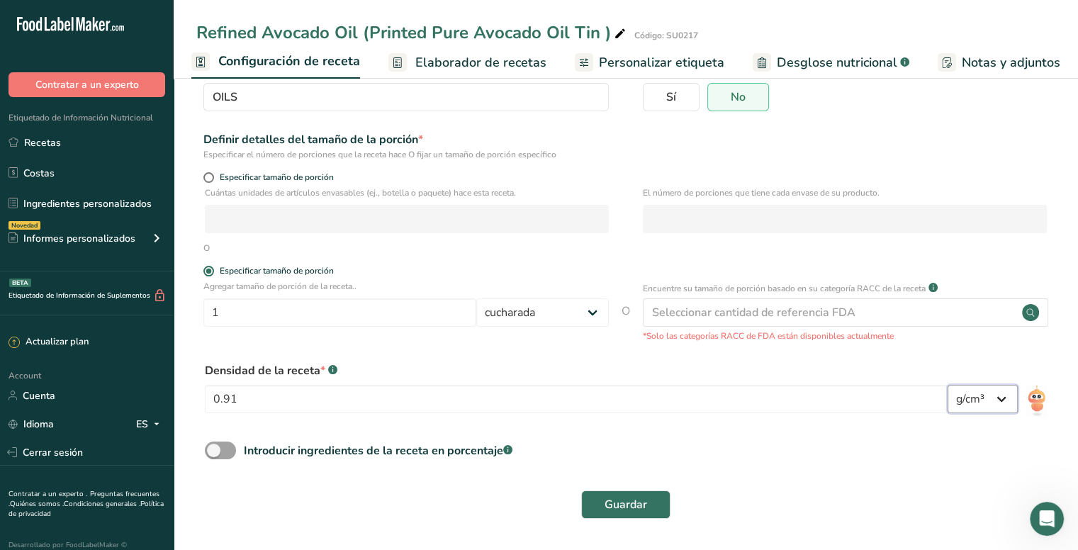
click at [1005, 397] on select "lb/pie³ g/cm³" at bounding box center [983, 399] width 70 height 28
click at [948, 385] on select "lb/pie³ g/cm³" at bounding box center [983, 399] width 70 height 28
click at [595, 311] on select "Gramos kg mg mcg libras onza [GEOGRAPHIC_DATA] mL onza líquida [GEOGRAPHIC_DATA…" at bounding box center [542, 312] width 133 height 28
select select "17"
click at [476, 298] on select "Gramos kg mg mcg libras onza [GEOGRAPHIC_DATA] mL onza líquida [GEOGRAPHIC_DATA…" at bounding box center [542, 312] width 133 height 28
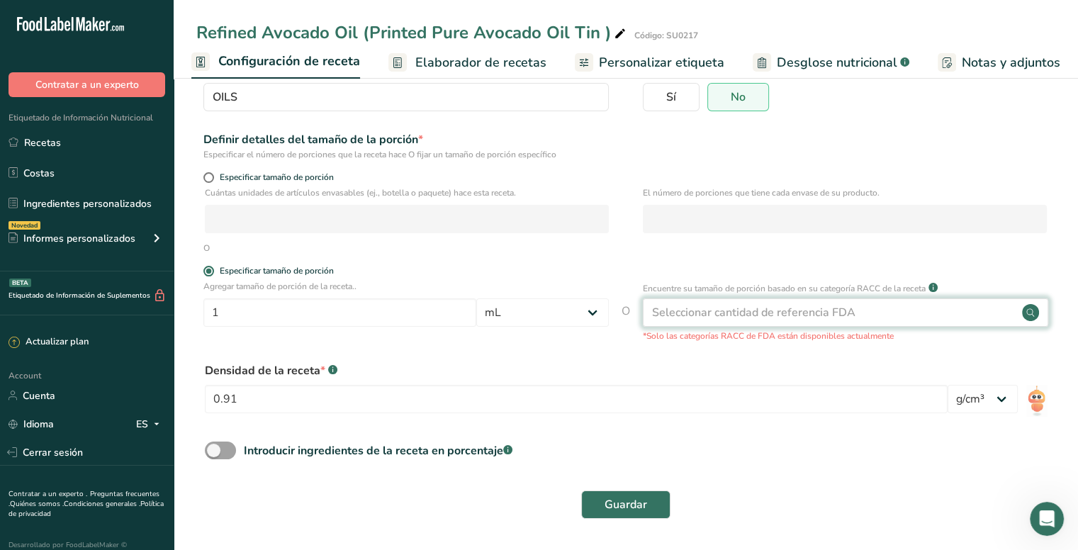
click at [1036, 311] on circle at bounding box center [1030, 312] width 17 height 17
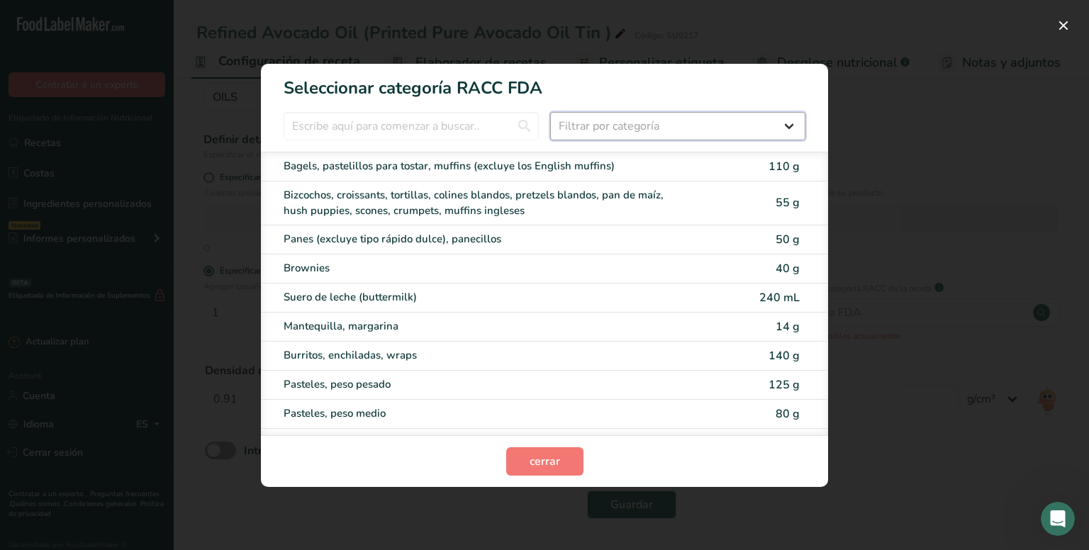
click at [632, 129] on select "Filtrar por categoría Todos Productos de panadería Bebidas Cereales y otros pro…" at bounding box center [677, 126] width 255 height 28
select select "12"
click at [550, 112] on select "Filtrar por categoría Todos Productos de panadería Bebidas Cereales y otros pro…" at bounding box center [677, 126] width 255 height 28
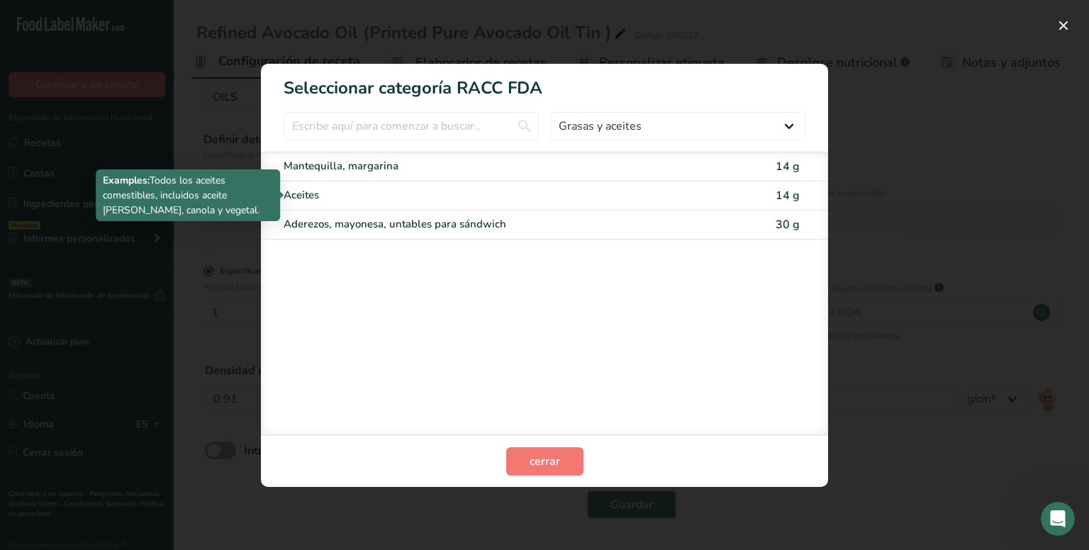
click at [616, 197] on div "Aceites" at bounding box center [485, 195] width 403 height 16
type input "14"
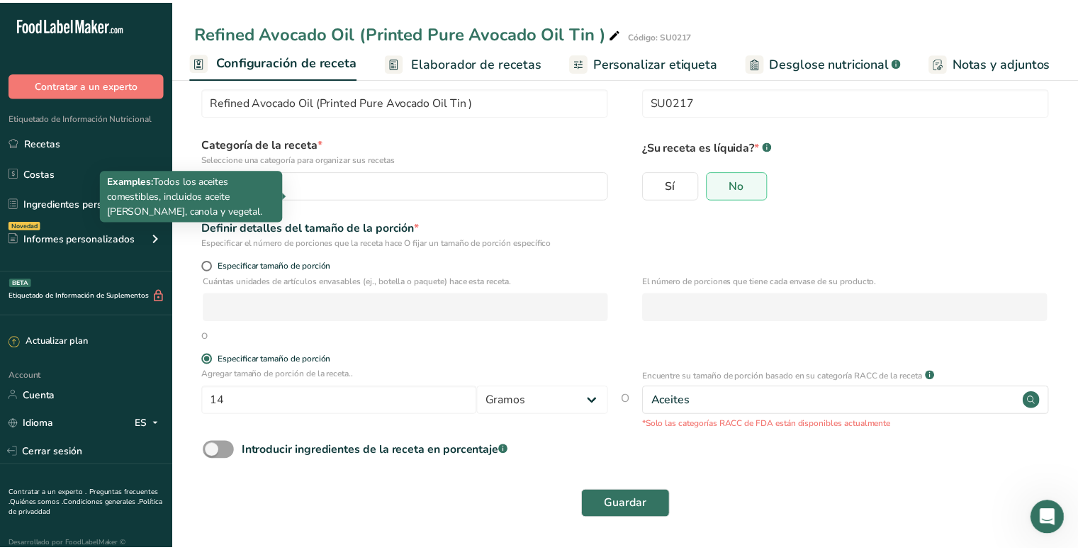
scroll to position [38, 0]
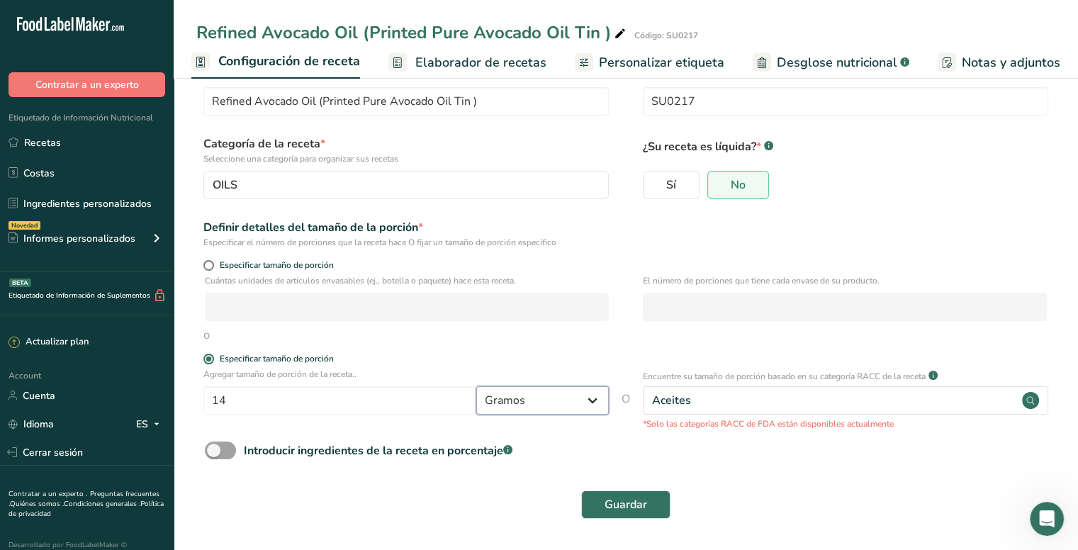
click at [595, 400] on select "Gramos kg mg mcg libras onza [GEOGRAPHIC_DATA] mL onza líquida [GEOGRAPHIC_DATA…" at bounding box center [542, 400] width 133 height 28
select select "17"
click at [476, 386] on select "Gramos kg mg mcg libras onza [GEOGRAPHIC_DATA] mL onza líquida [GEOGRAPHIC_DATA…" at bounding box center [542, 400] width 133 height 28
select select "22"
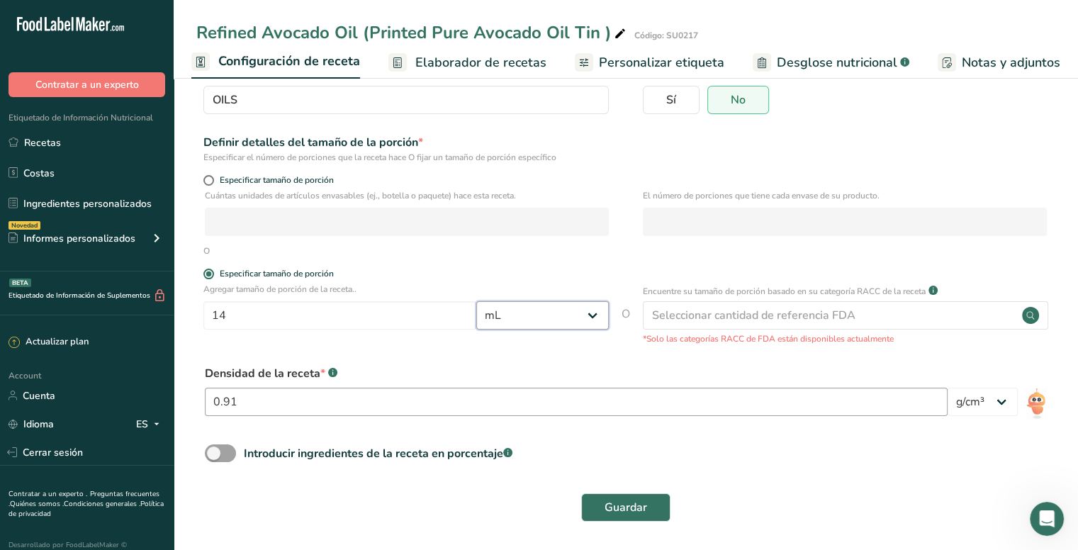
scroll to position [125, 0]
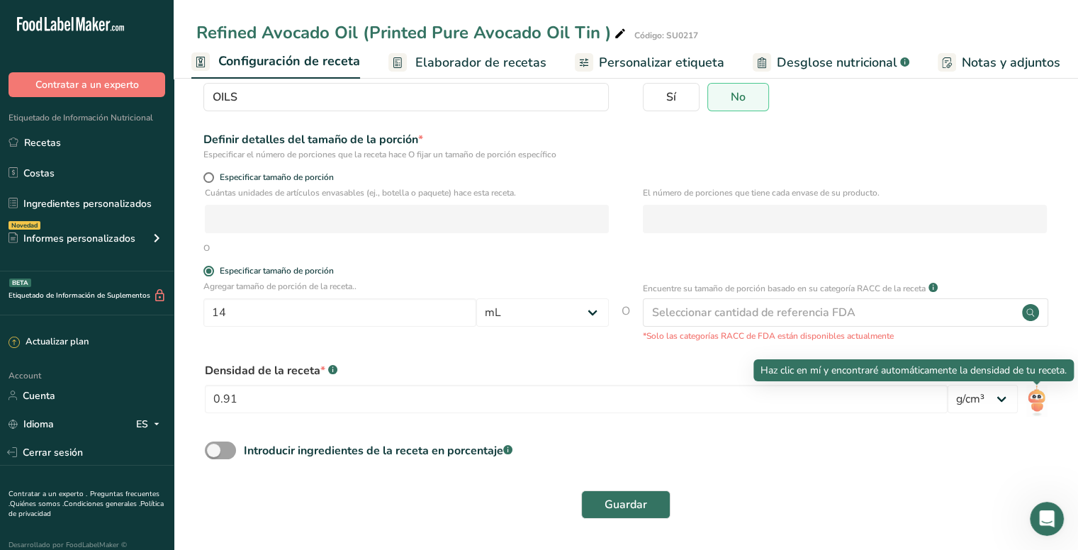
click at [1042, 398] on img at bounding box center [1036, 401] width 21 height 32
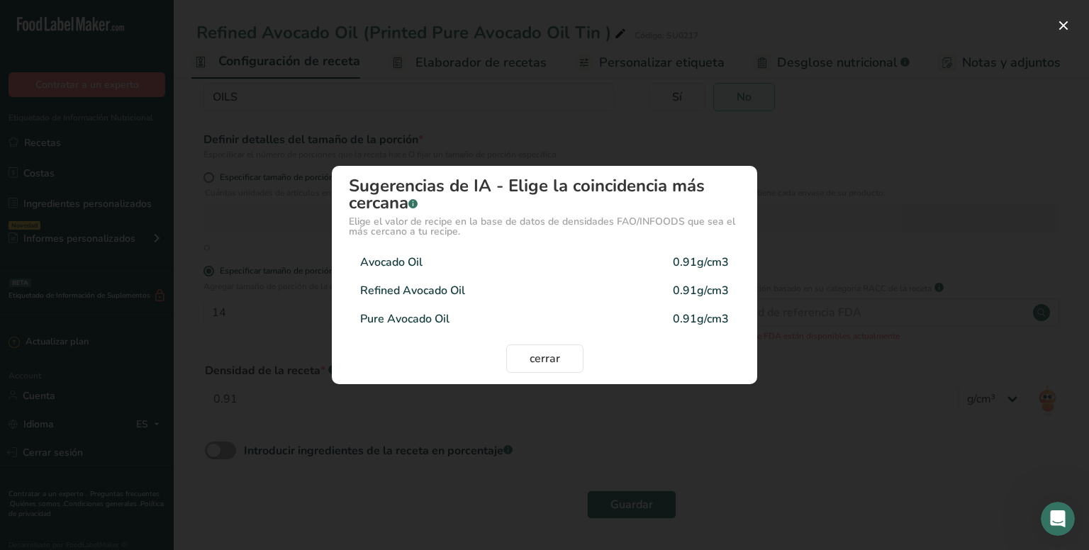
click at [511, 290] on div "Refined Avocado Oil 0.91g/cm3" at bounding box center [544, 290] width 391 height 28
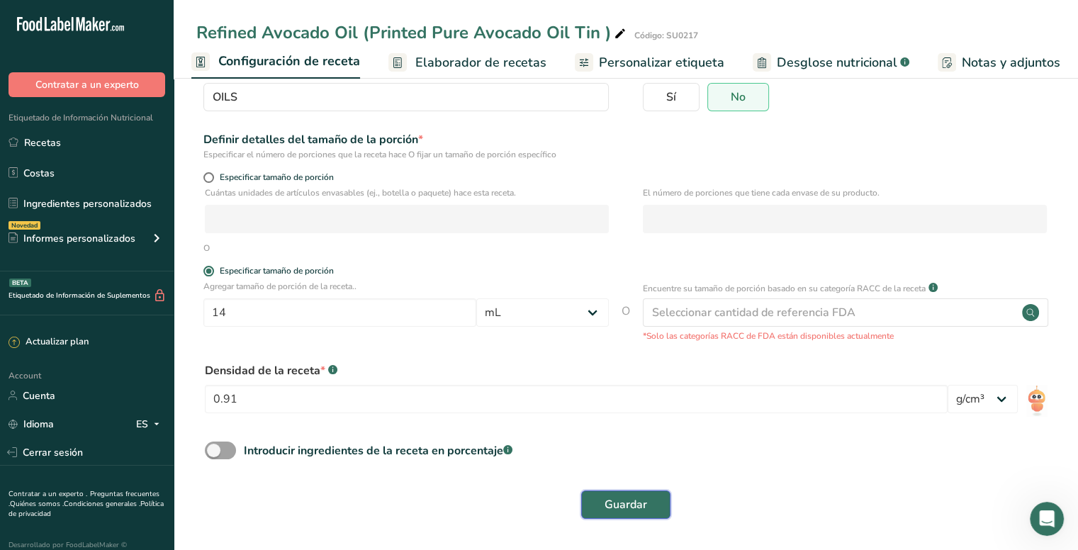
click at [642, 500] on span "Guardar" at bounding box center [626, 504] width 43 height 17
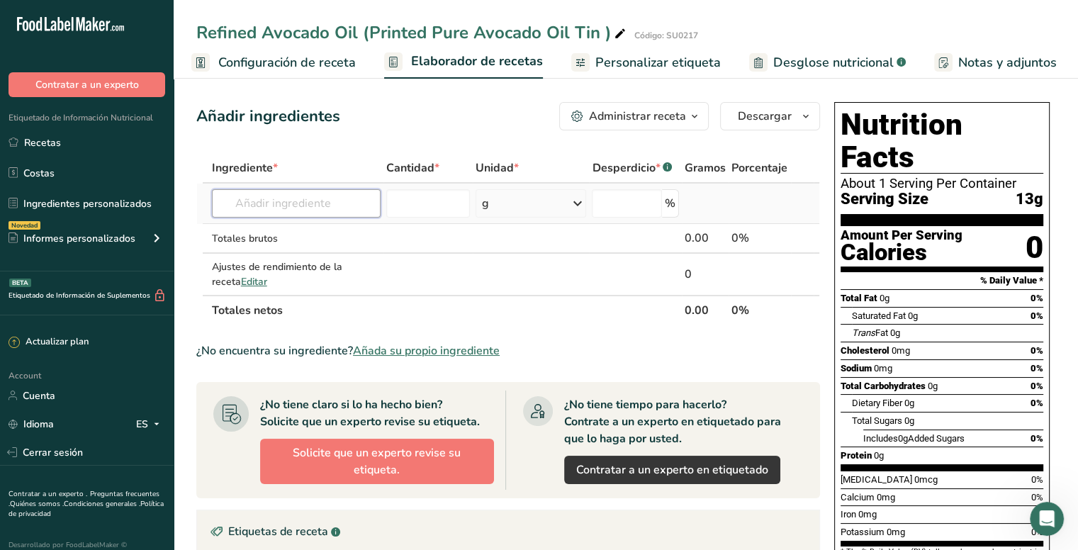
click at [353, 205] on input "text" at bounding box center [296, 203] width 169 height 28
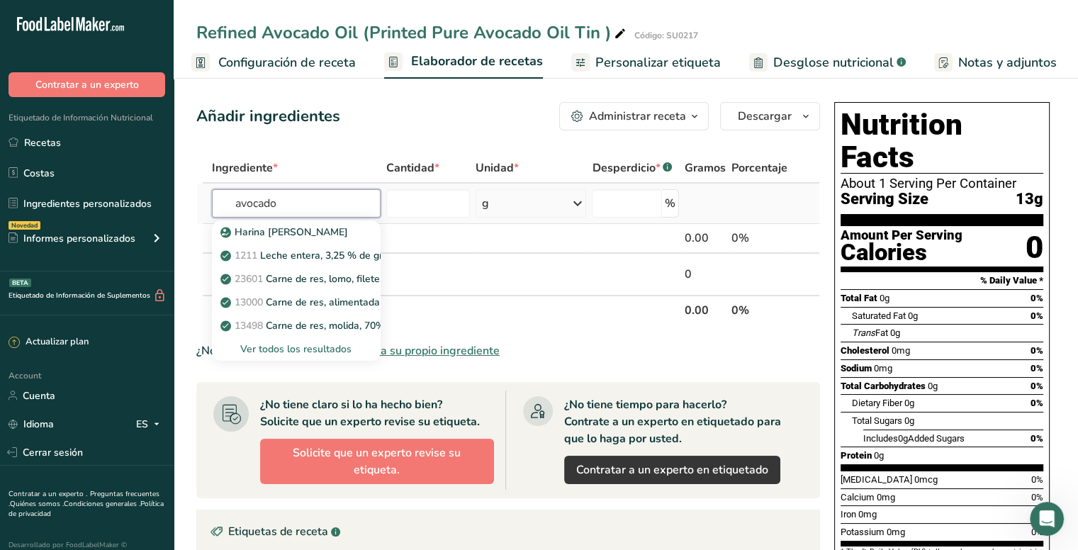
type input "avocado"
click at [281, 347] on div "Ver todos los resultados" at bounding box center [296, 349] width 146 height 15
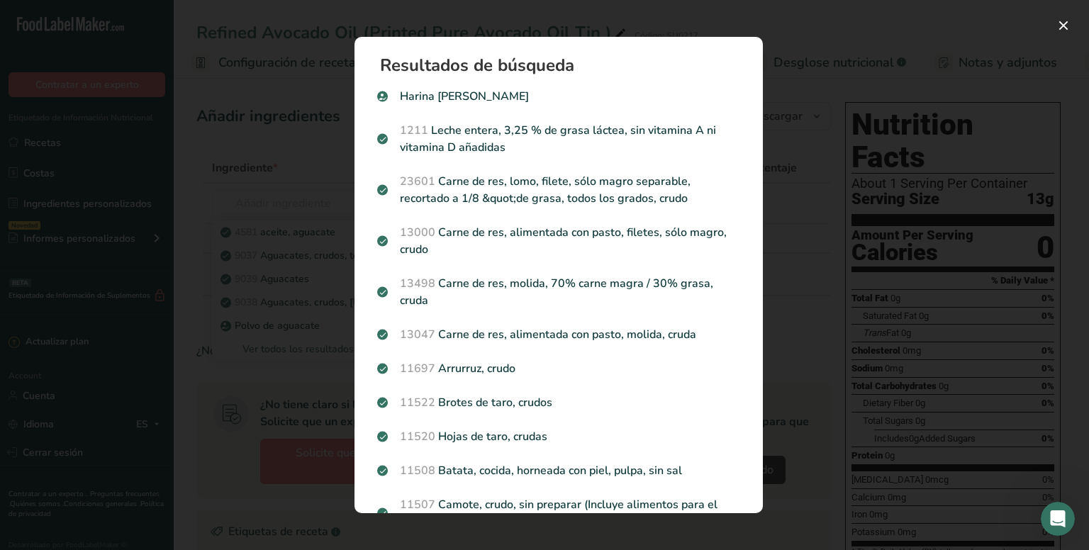
click at [237, 194] on div "Search results modal" at bounding box center [544, 275] width 1089 height 550
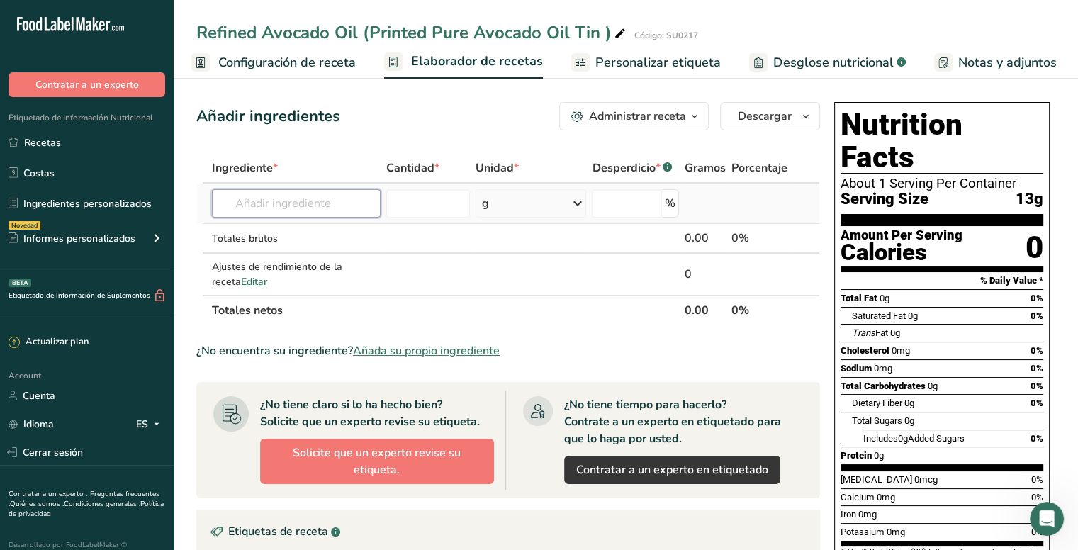
click at [268, 200] on input "text" at bounding box center [296, 203] width 169 height 28
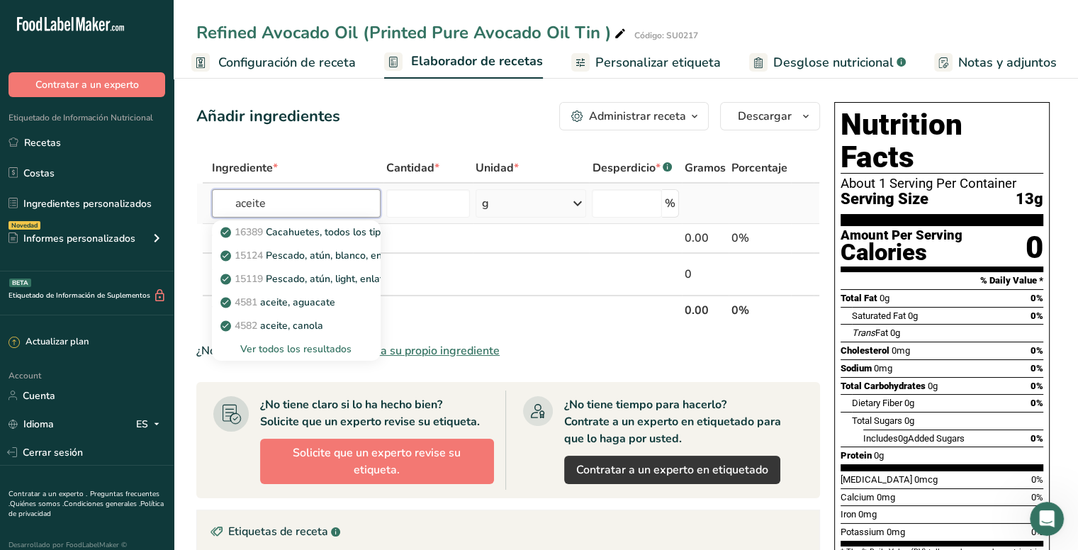
type input "aceite"
click at [281, 346] on div "Ver todos los resultados" at bounding box center [296, 349] width 146 height 15
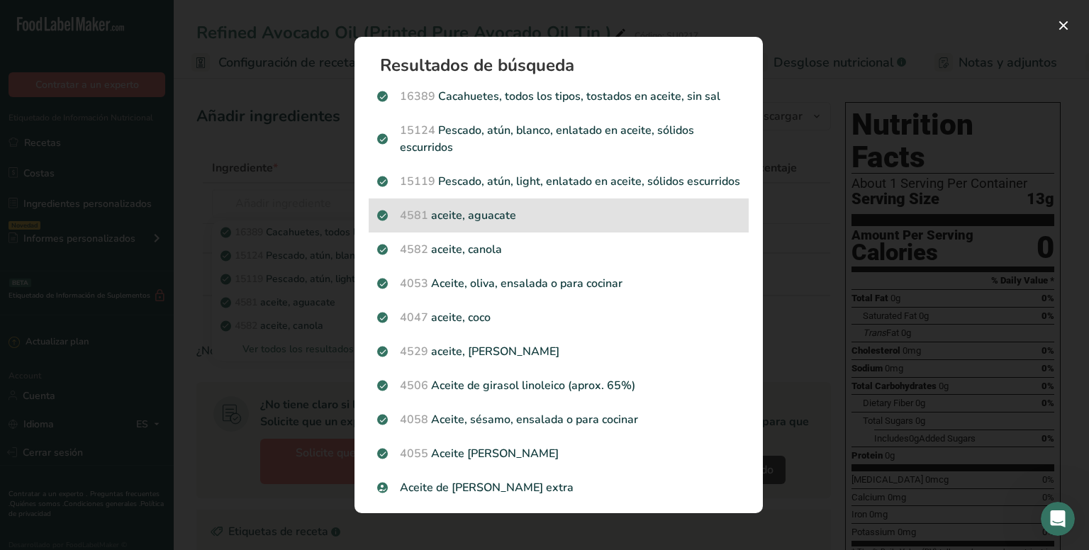
click at [580, 224] on p "4581 aceite, aguacate" at bounding box center [558, 215] width 363 height 17
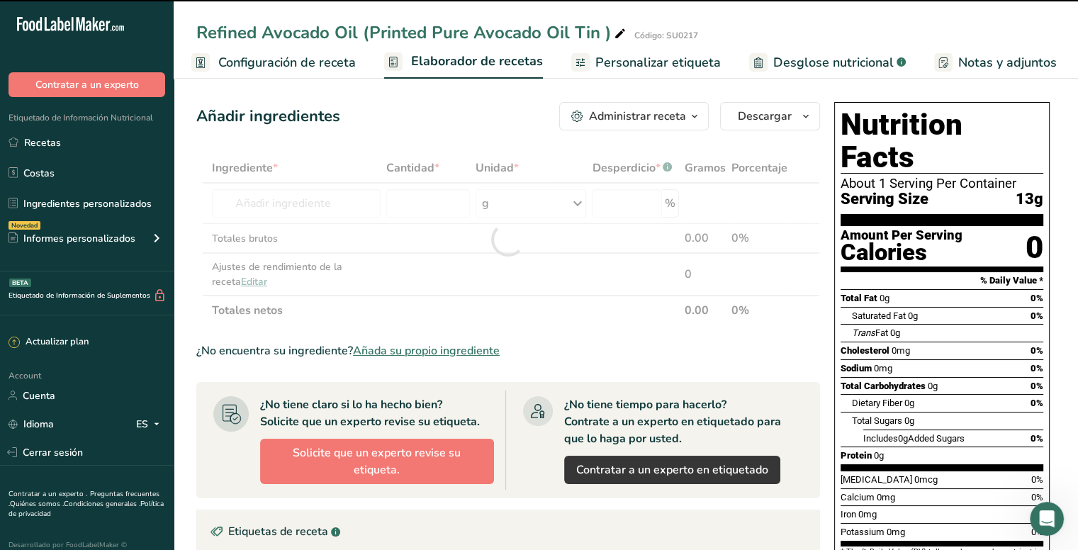
type input "0"
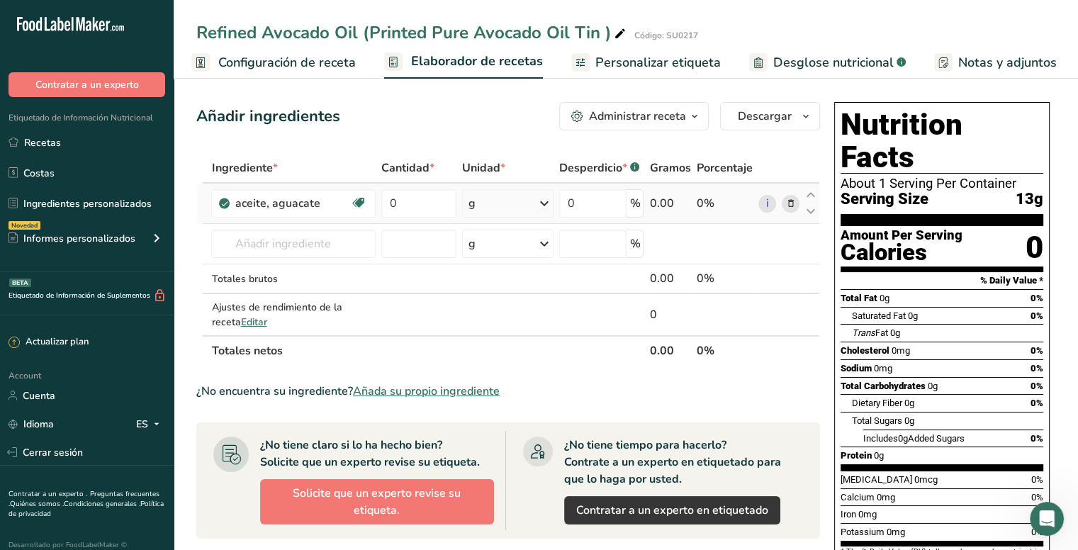
click at [539, 205] on icon at bounding box center [544, 204] width 17 height 26
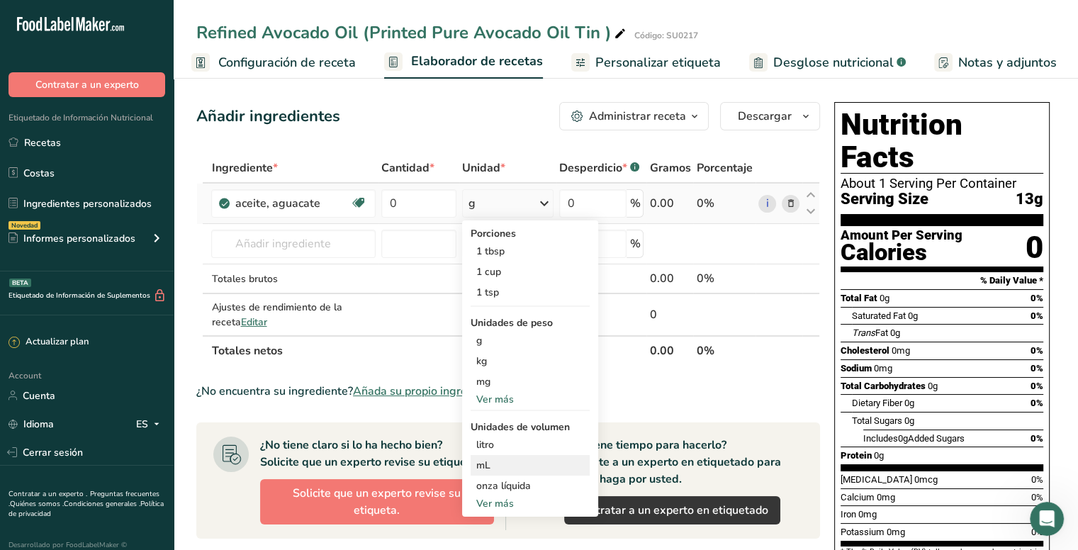
click at [495, 466] on div "mL" at bounding box center [530, 465] width 108 height 15
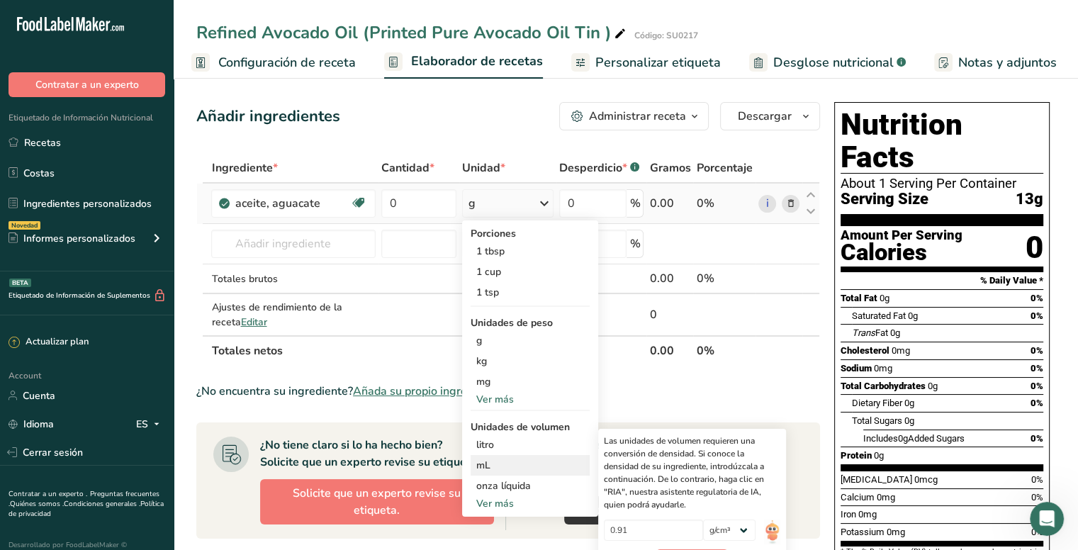
click at [487, 466] on div "mL" at bounding box center [530, 465] width 108 height 15
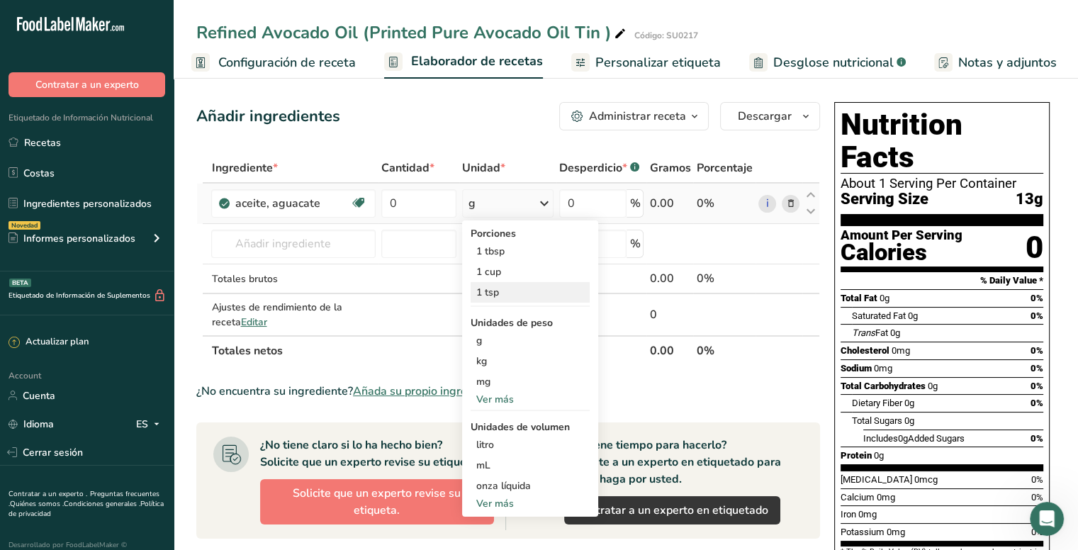
click at [503, 293] on div "1 tsp" at bounding box center [530, 292] width 119 height 21
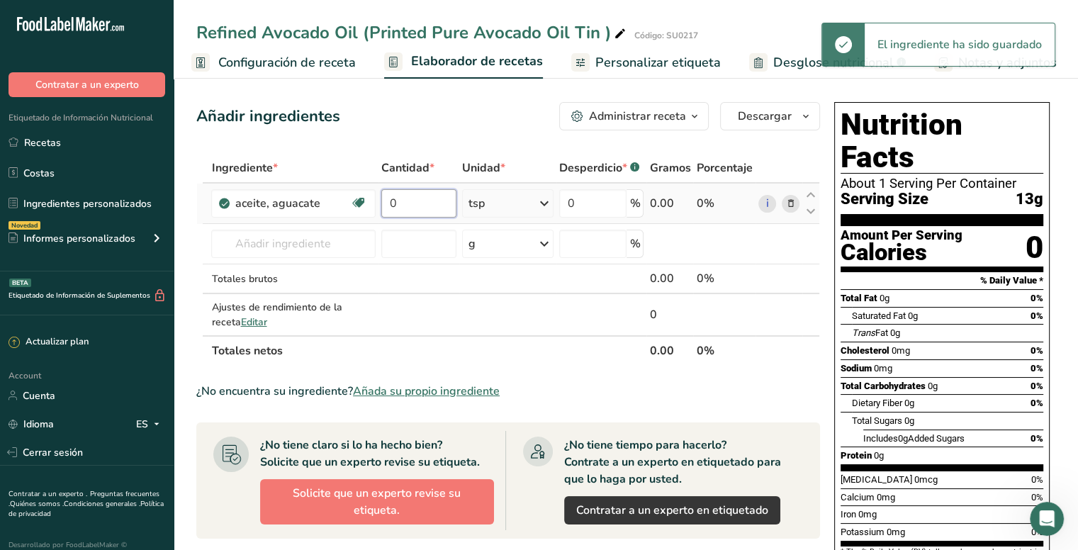
click at [425, 198] on input "0" at bounding box center [418, 203] width 75 height 28
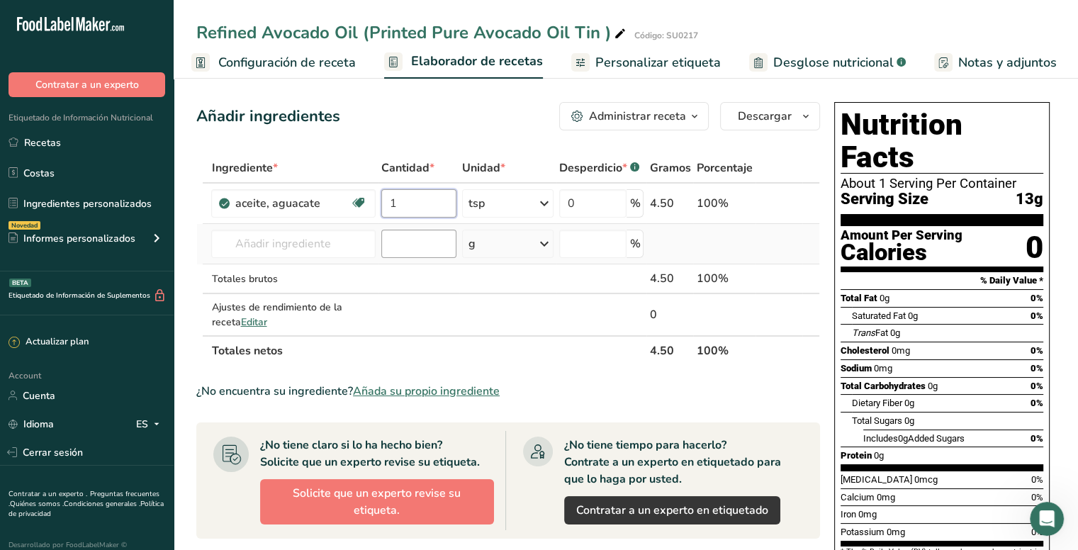
type input "1"
click at [425, 240] on div "Ingrediente * Cantidad * Unidad * Desperdicio * .a-a{fill:#347362;}.b-a{fill:#f…" at bounding box center [508, 259] width 624 height 213
click at [536, 199] on icon at bounding box center [544, 204] width 17 height 26
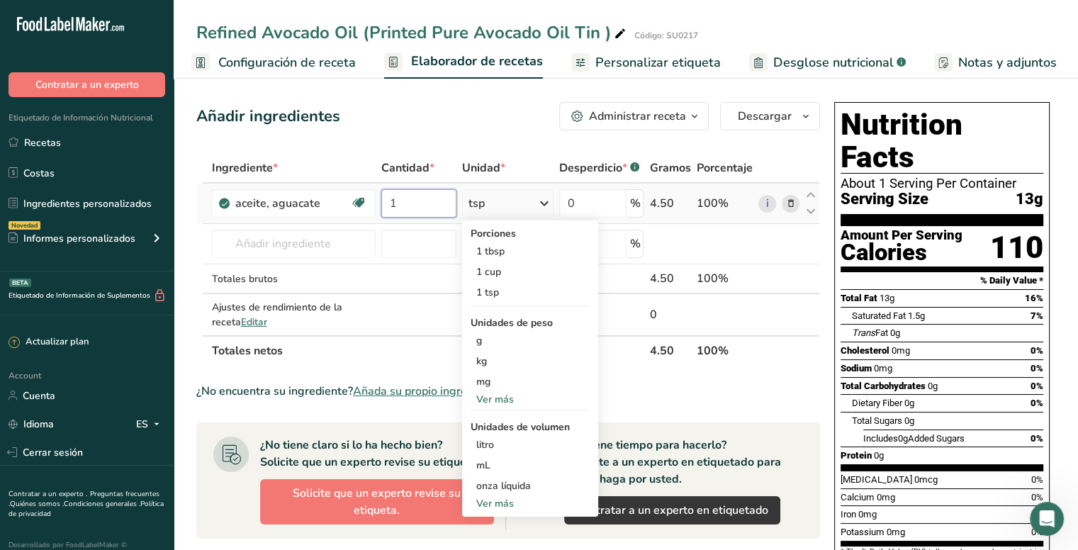
click at [411, 201] on input "1" at bounding box center [418, 203] width 75 height 28
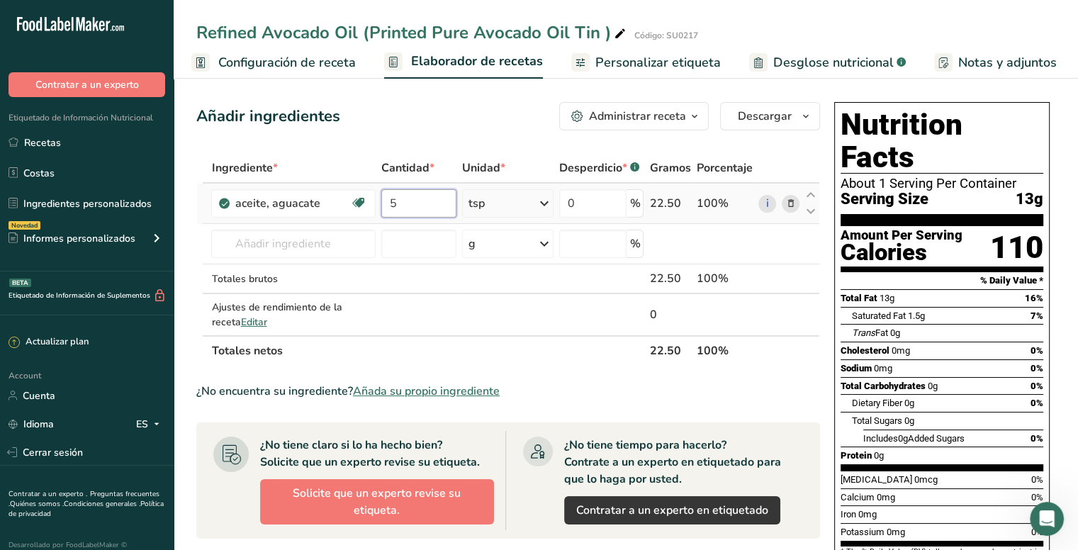
type input "5"
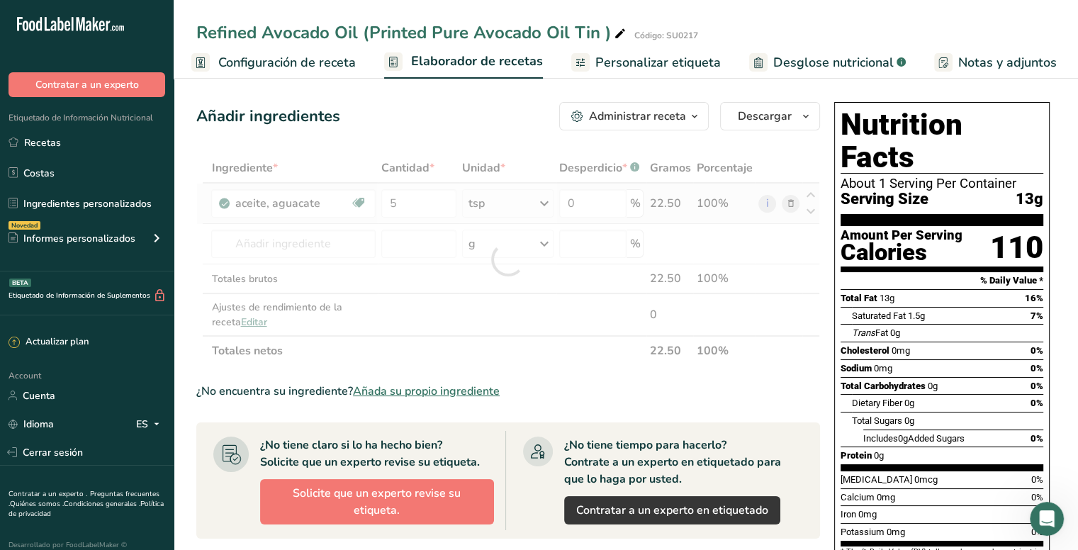
click at [539, 202] on div "Ingrediente * Cantidad * Unidad * Desperdicio * .a-a{fill:#347362;}.b-a{fill:#f…" at bounding box center [508, 259] width 624 height 213
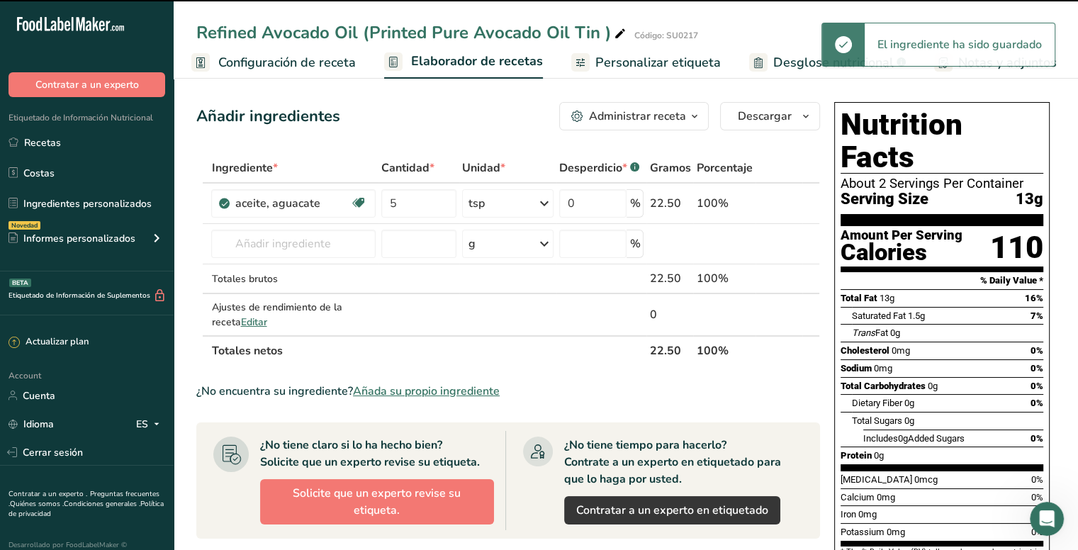
click at [543, 203] on icon at bounding box center [544, 204] width 17 height 26
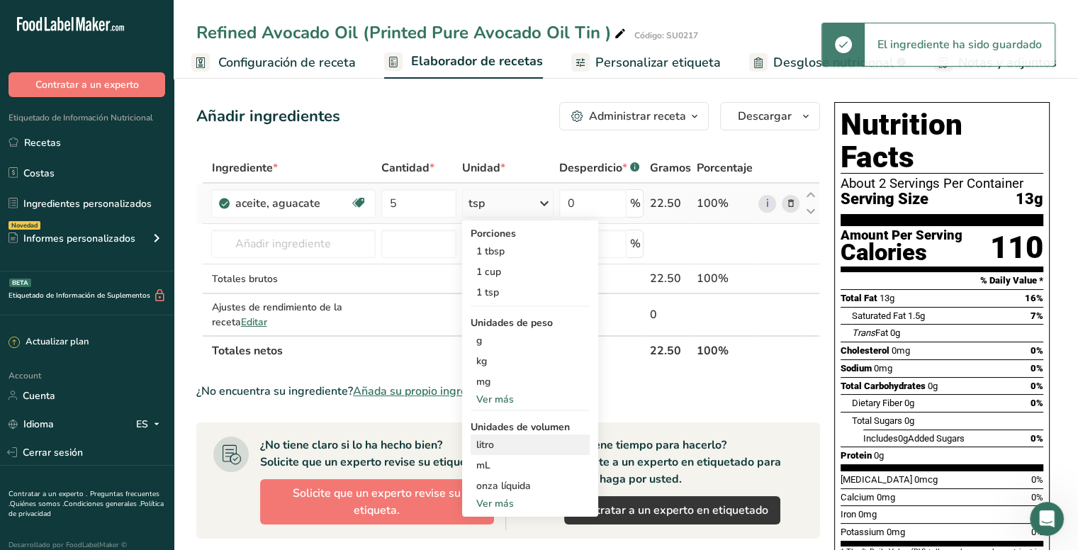
click at [495, 447] on div "litro" at bounding box center [530, 444] width 108 height 15
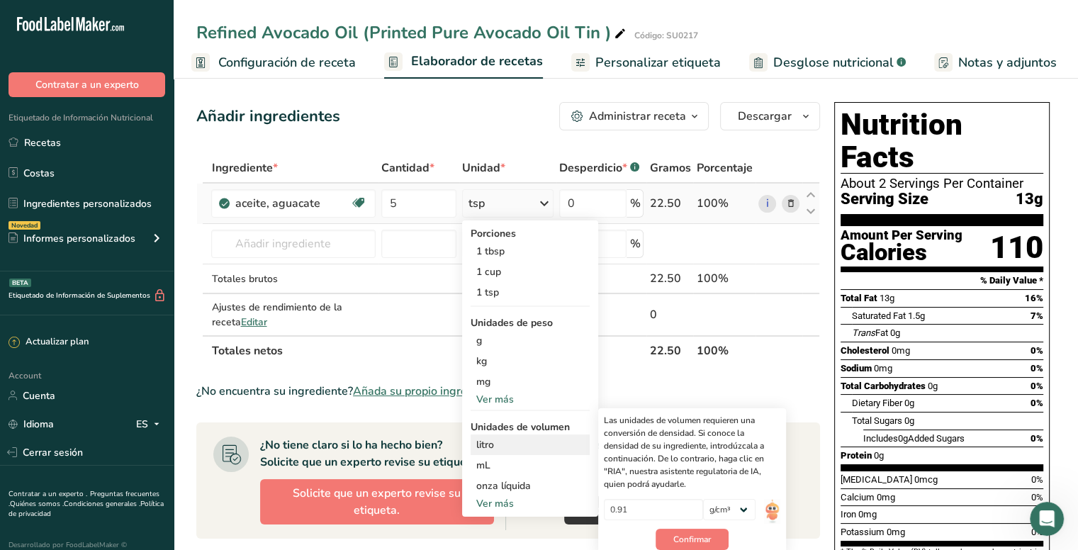
click at [492, 444] on div "litro" at bounding box center [530, 444] width 108 height 15
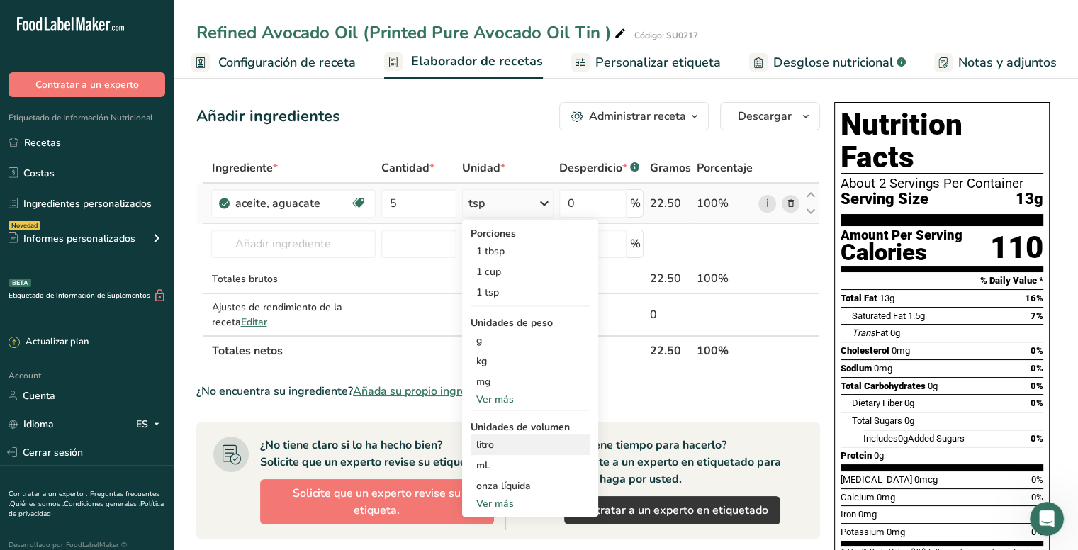
click at [482, 444] on div "litro" at bounding box center [530, 444] width 108 height 15
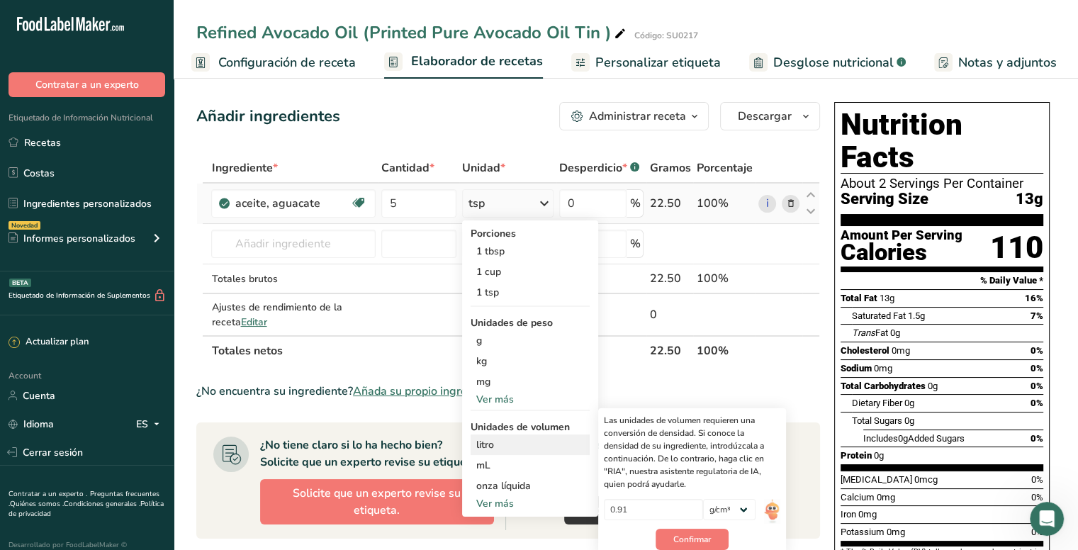
click at [482, 444] on div "litro" at bounding box center [530, 444] width 108 height 15
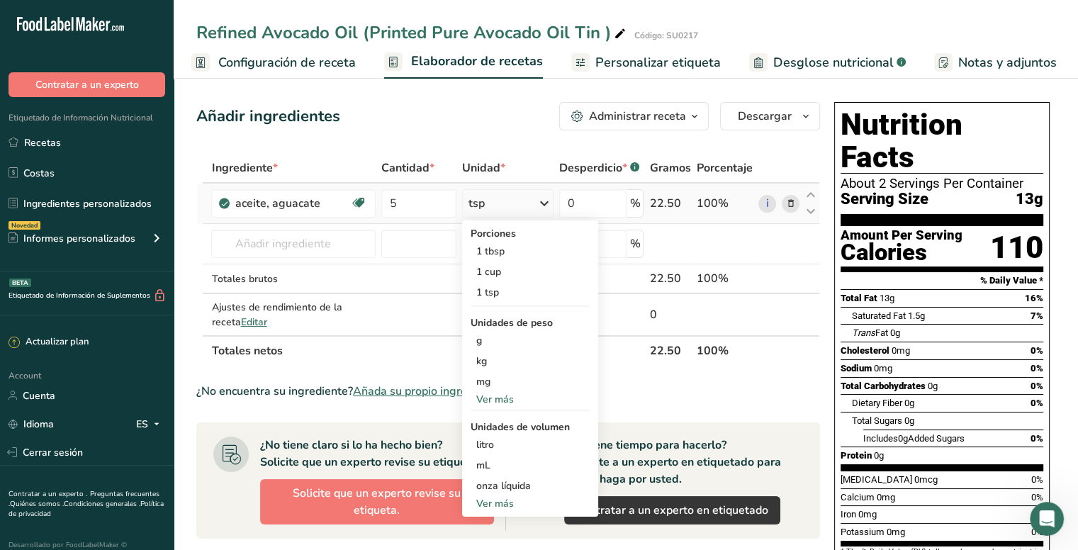
click at [499, 501] on div "Ver más" at bounding box center [530, 503] width 119 height 15
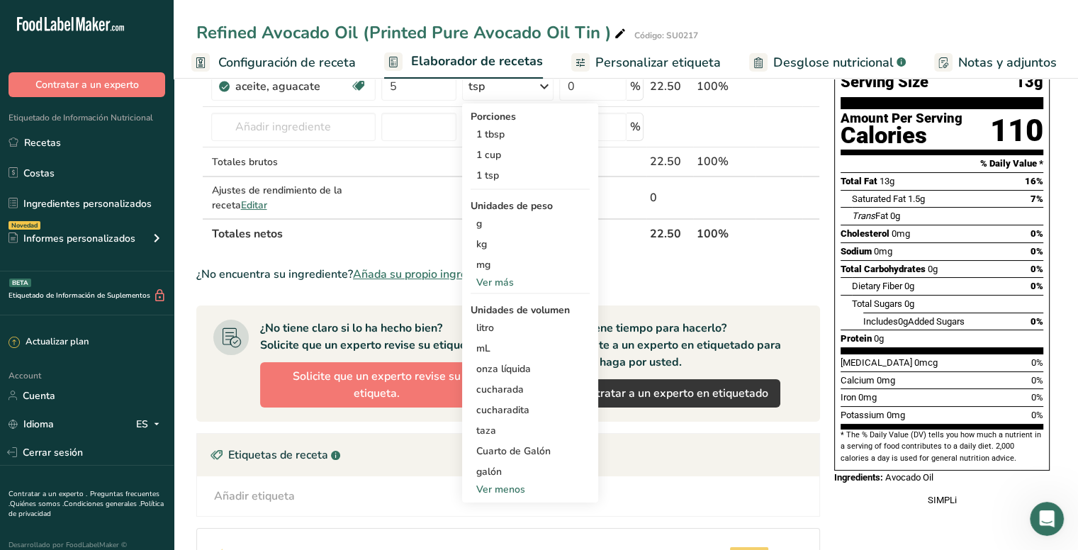
scroll to position [142, 0]
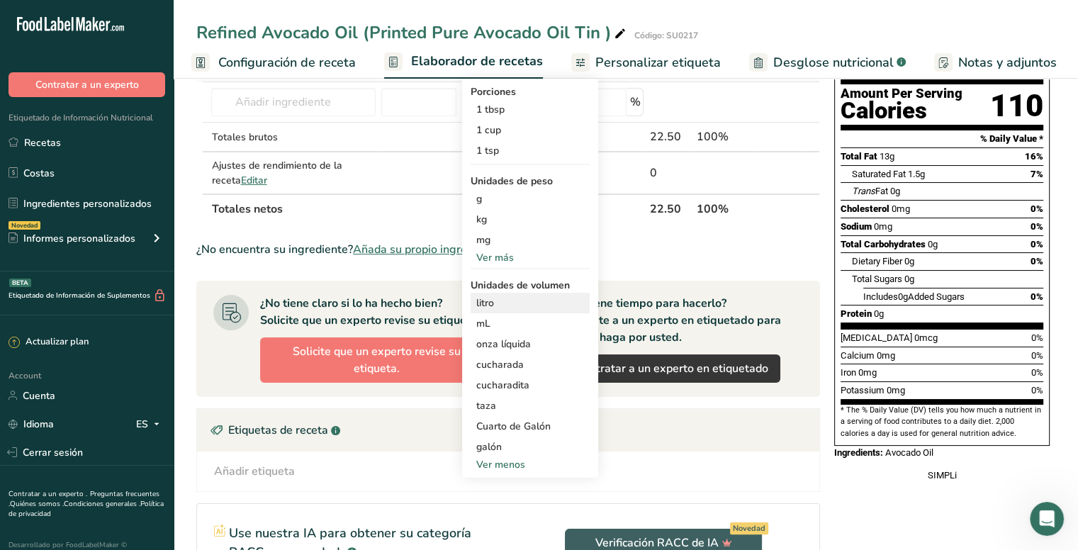
click at [488, 298] on div "litro" at bounding box center [530, 303] width 108 height 15
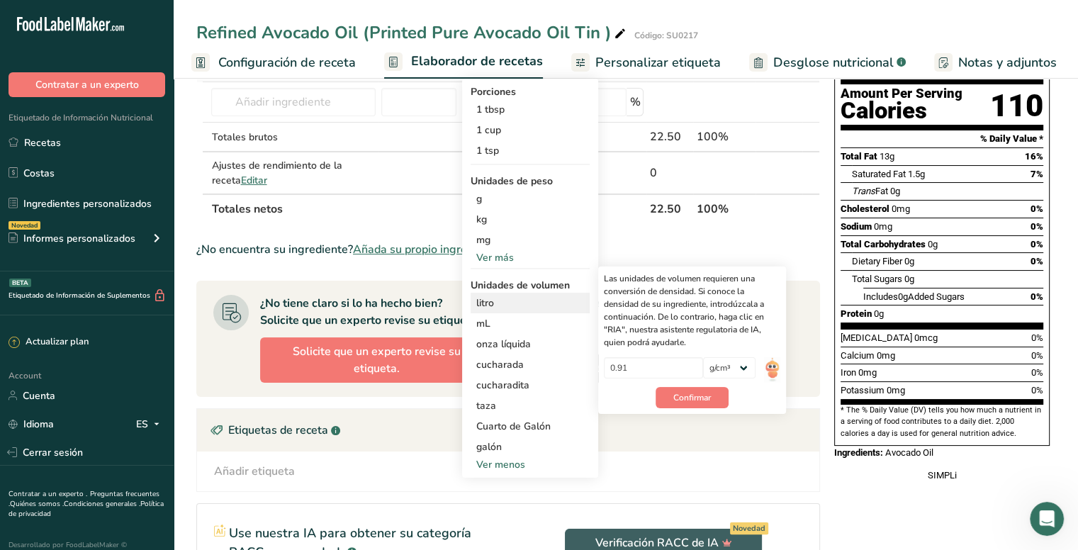
click at [486, 301] on div "litro" at bounding box center [530, 303] width 108 height 15
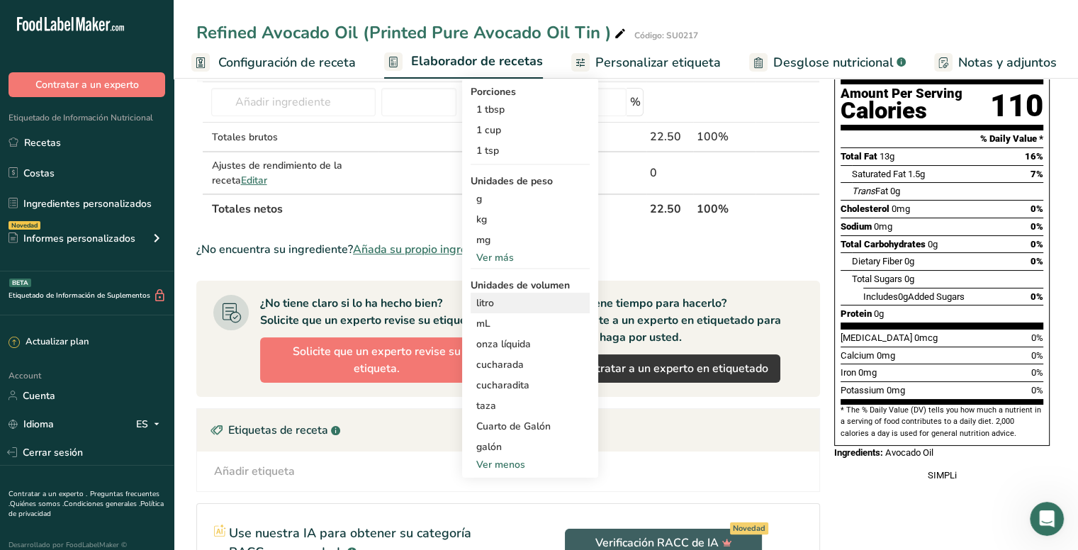
click at [486, 301] on div "litro" at bounding box center [530, 303] width 108 height 15
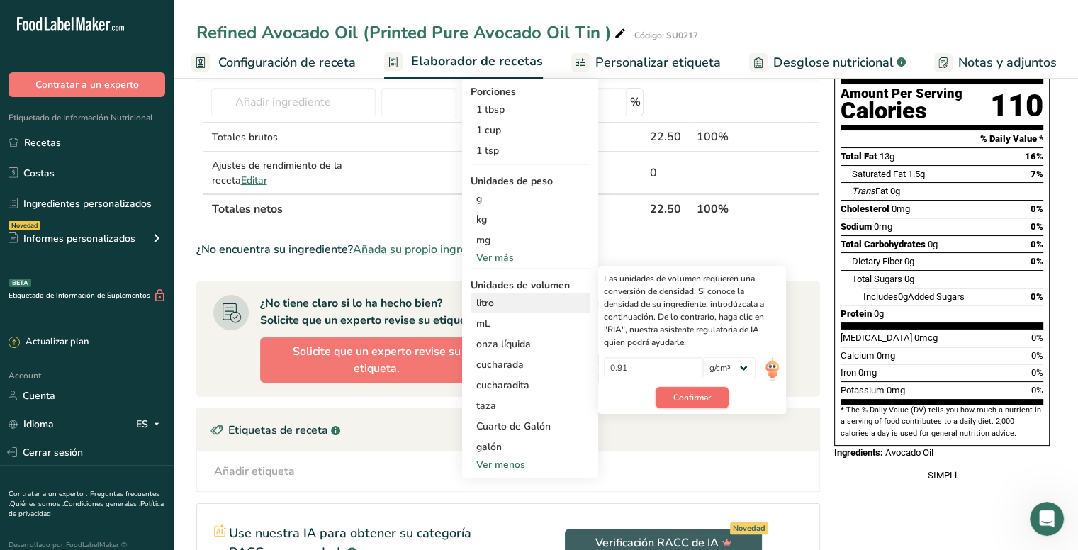
click at [698, 397] on span "Confirmar" at bounding box center [692, 397] width 38 height 13
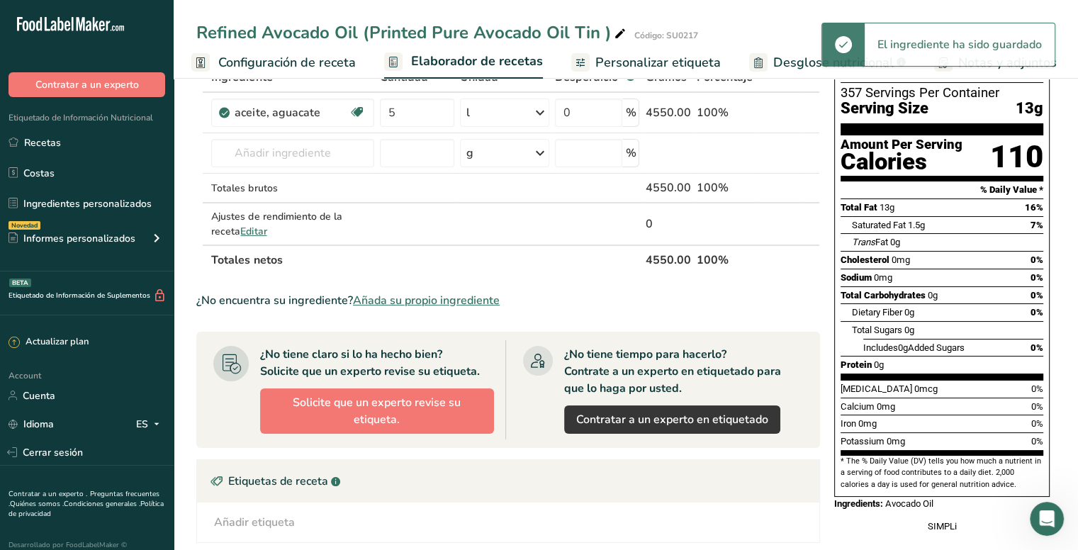
scroll to position [0, 0]
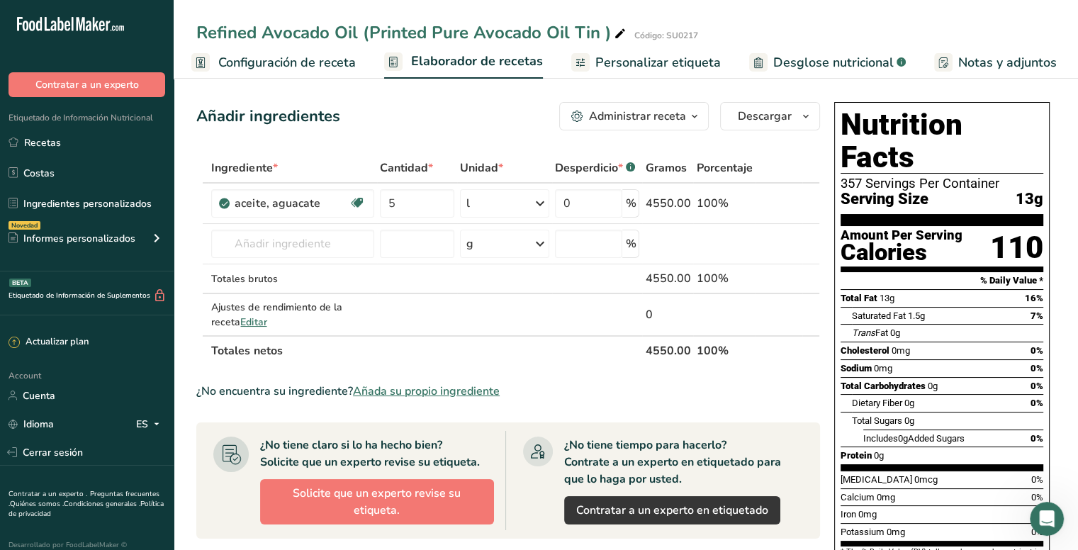
click at [280, 57] on span "Configuración de receta" at bounding box center [287, 62] width 138 height 19
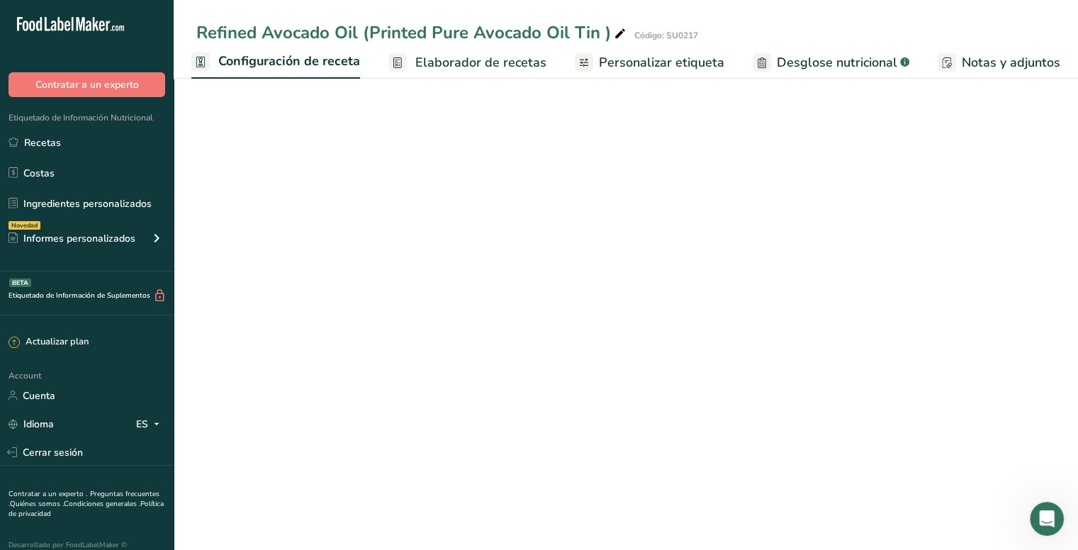
select select "17"
select select "22"
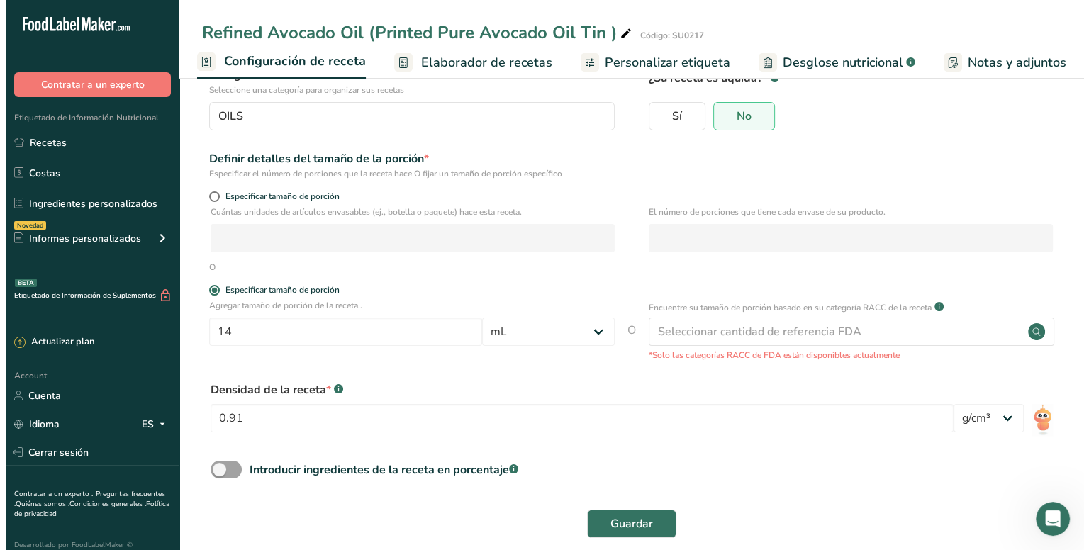
scroll to position [125, 0]
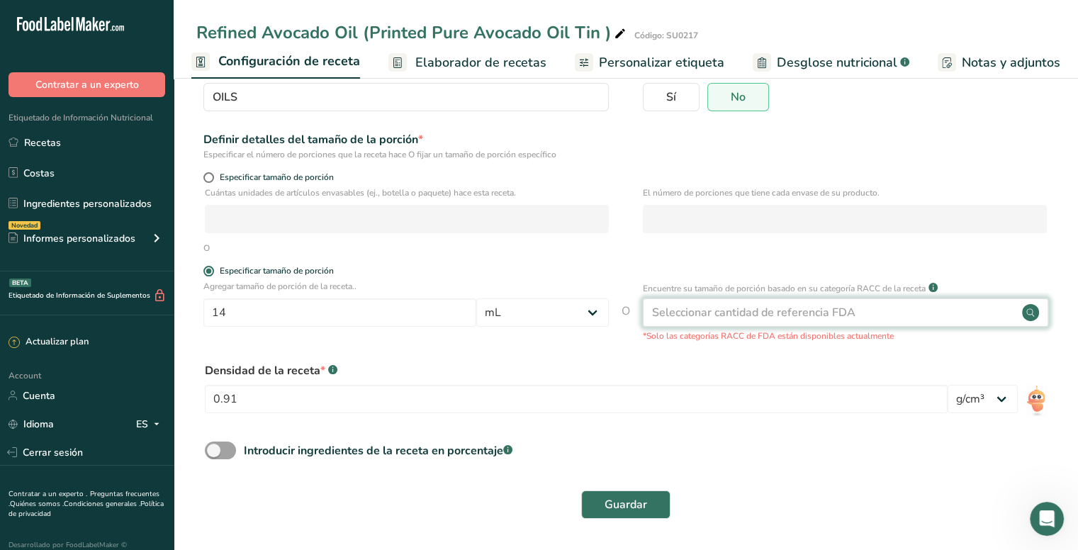
click at [1031, 312] on circle at bounding box center [1030, 312] width 17 height 17
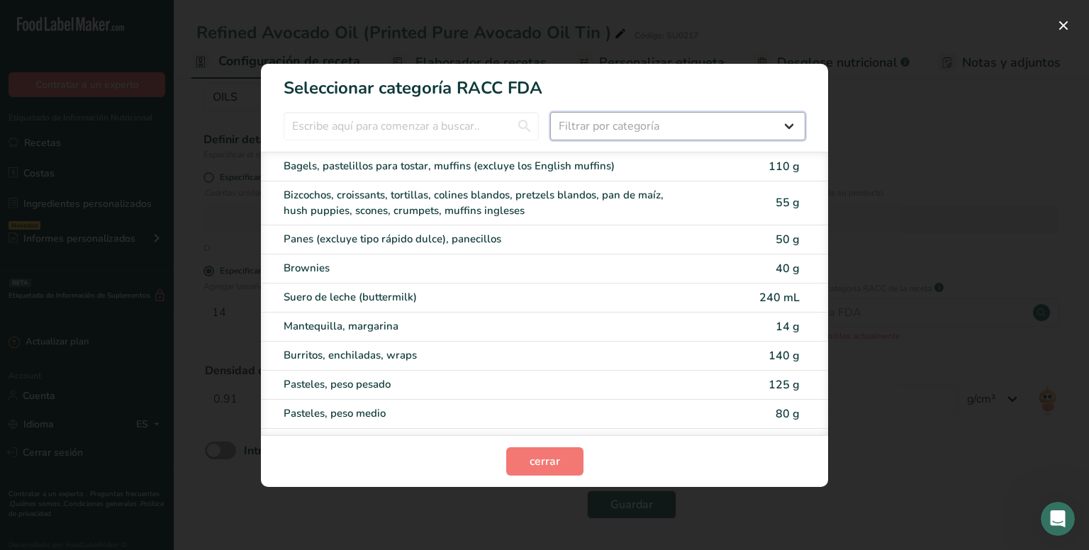
click at [639, 123] on select "Filtrar por categoría Todos Productos de panadería Bebidas Cereales y otros pro…" at bounding box center [677, 126] width 255 height 28
select select "12"
click at [550, 112] on select "Filtrar por categoría Todos Productos de panadería Bebidas Cereales y otros pro…" at bounding box center [677, 126] width 255 height 28
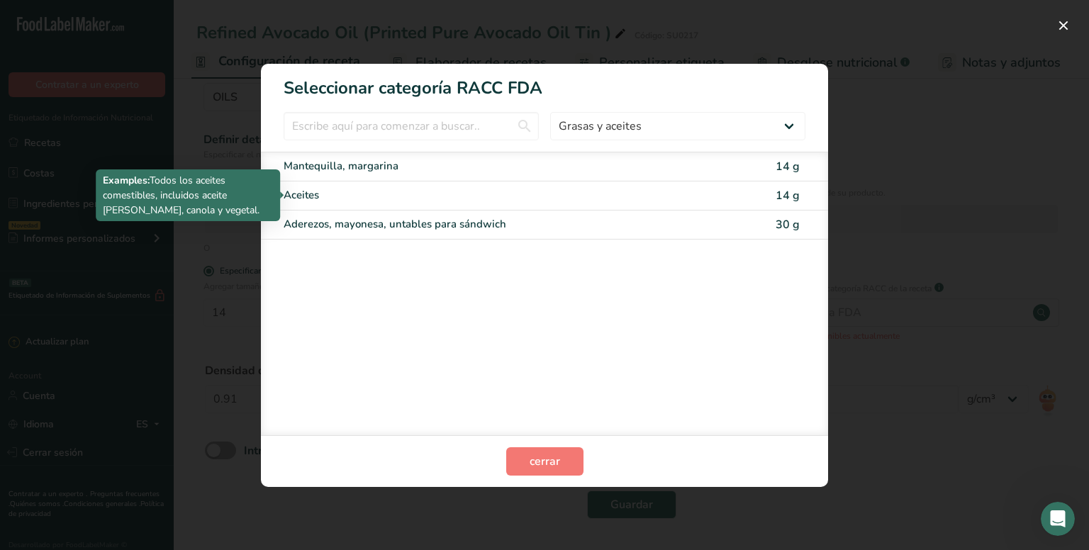
click at [323, 190] on div "Aceites" at bounding box center [485, 195] width 403 height 16
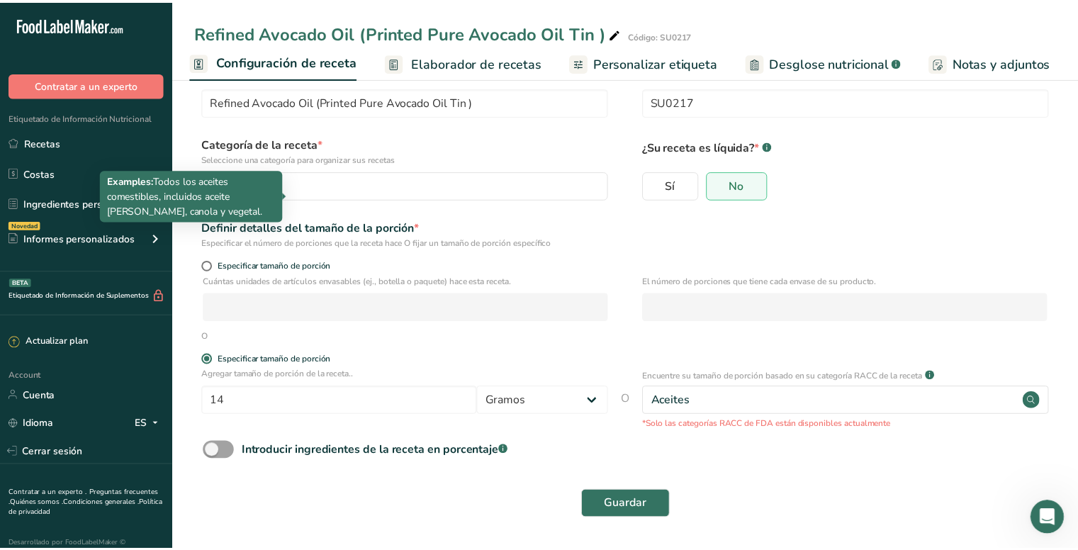
scroll to position [38, 0]
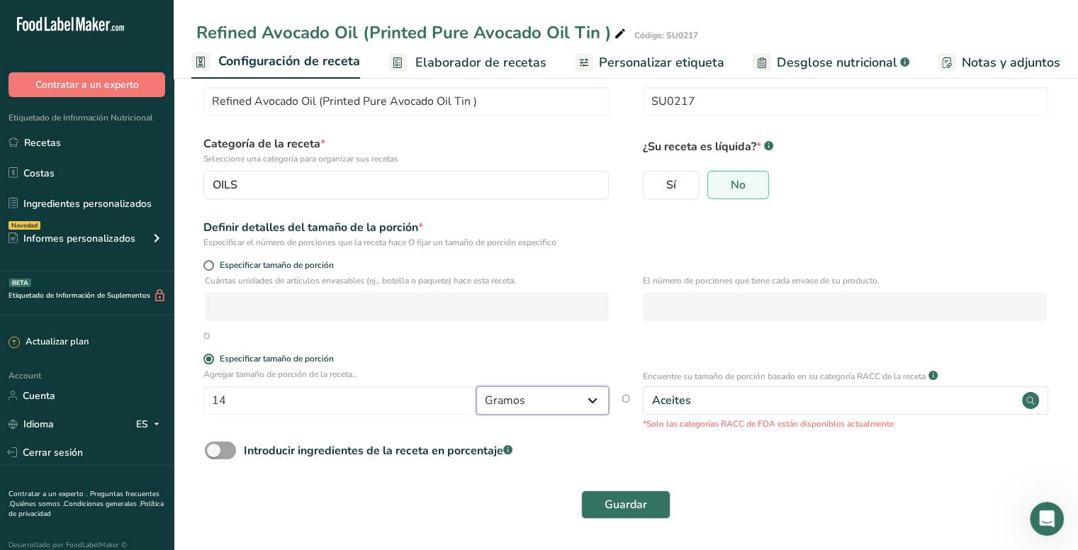
click at [585, 403] on select "Gramos kg mg mcg libras onza [GEOGRAPHIC_DATA] mL onza líquida [GEOGRAPHIC_DATA…" at bounding box center [542, 400] width 133 height 28
select select "17"
click at [476, 386] on select "Gramos kg mg mcg libras onza [GEOGRAPHIC_DATA] mL onza líquida [GEOGRAPHIC_DATA…" at bounding box center [542, 400] width 133 height 28
select select "22"
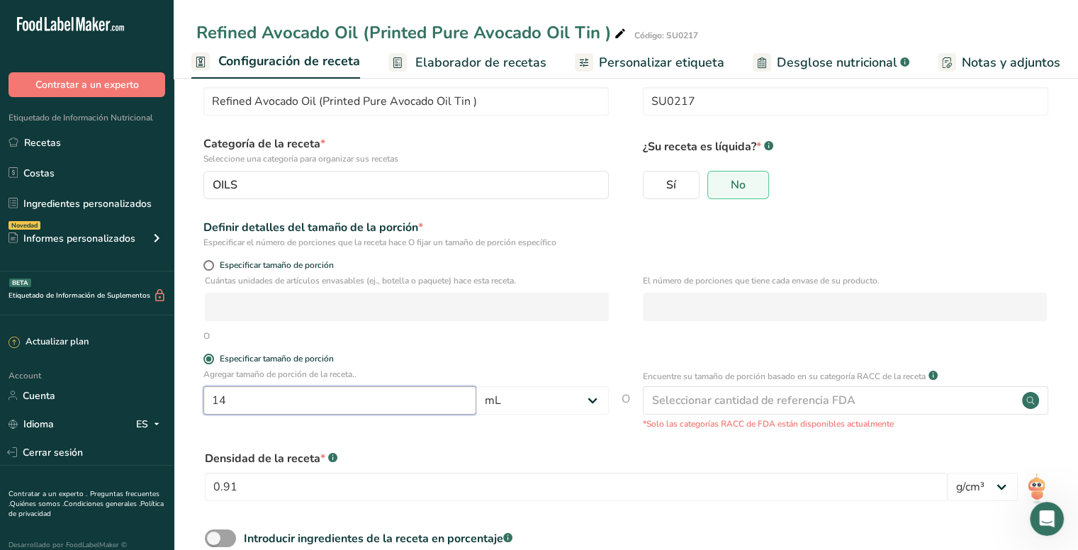
click at [332, 398] on input "14" at bounding box center [339, 400] width 273 height 28
type input "15"
click at [403, 442] on div "Densidad de la receta * .a-a{fill:#347362;}.b-a{fill:#fff;} 0.91 lb/pie³ g/cm³" at bounding box center [625, 480] width 859 height 77
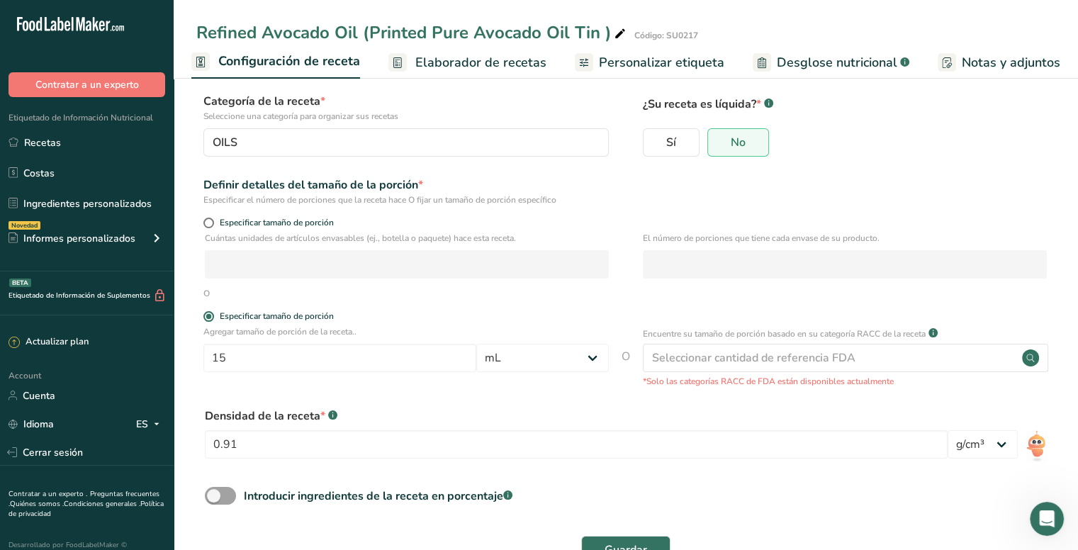
scroll to position [125, 0]
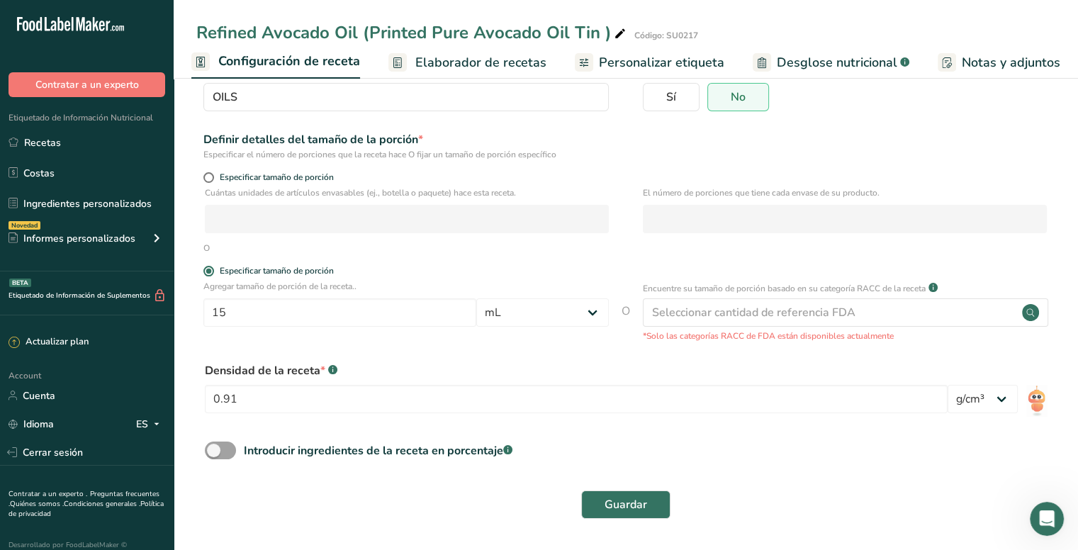
click at [342, 413] on div "0.91" at bounding box center [576, 403] width 743 height 37
click at [348, 398] on input "0.91" at bounding box center [576, 399] width 743 height 28
click at [643, 507] on span "Guardar" at bounding box center [626, 504] width 43 height 17
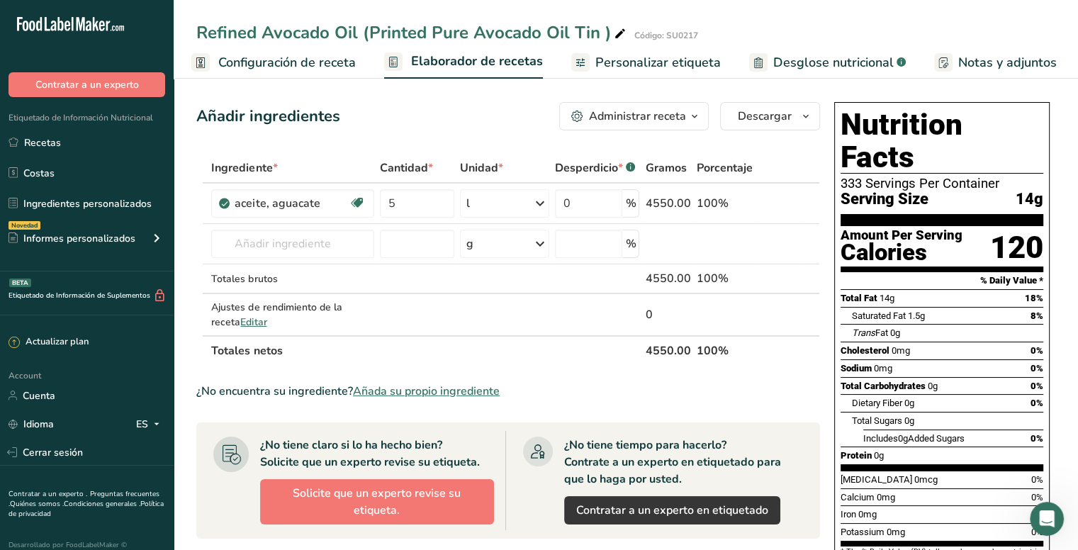
click at [656, 63] on span "Personalizar etiqueta" at bounding box center [657, 62] width 125 height 19
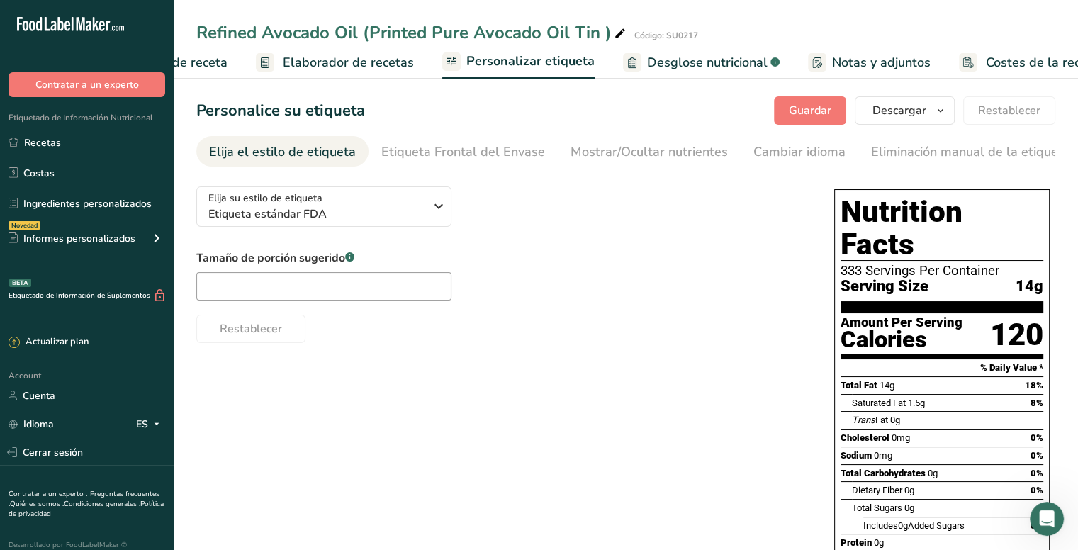
scroll to position [0, 170]
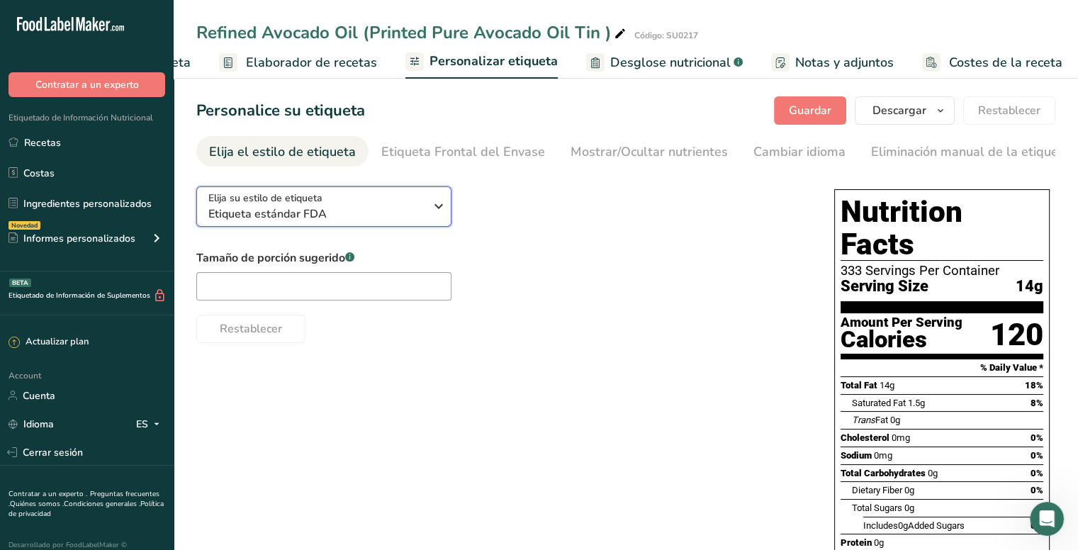
click at [442, 202] on icon "button" at bounding box center [438, 207] width 17 height 26
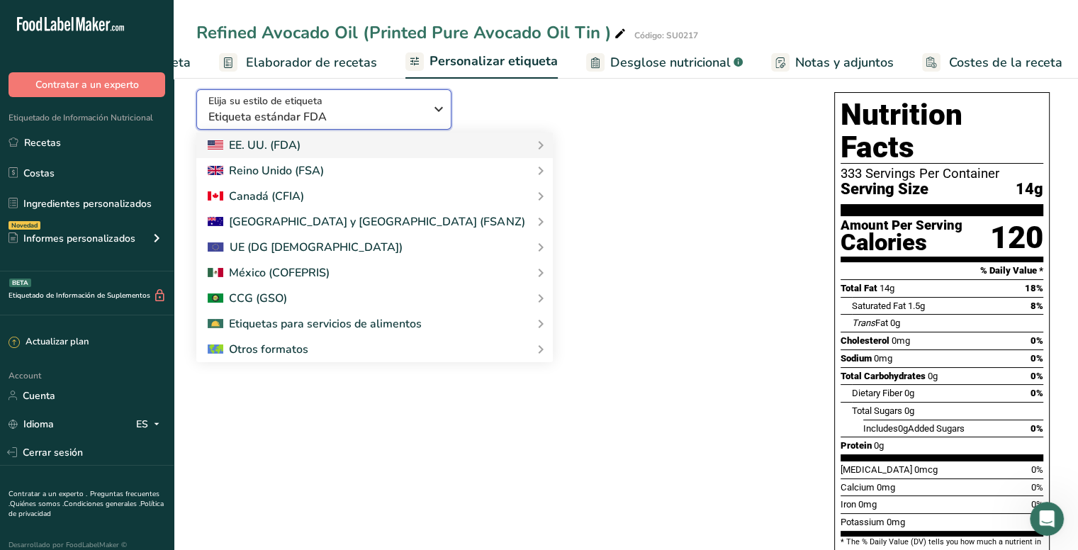
scroll to position [0, 0]
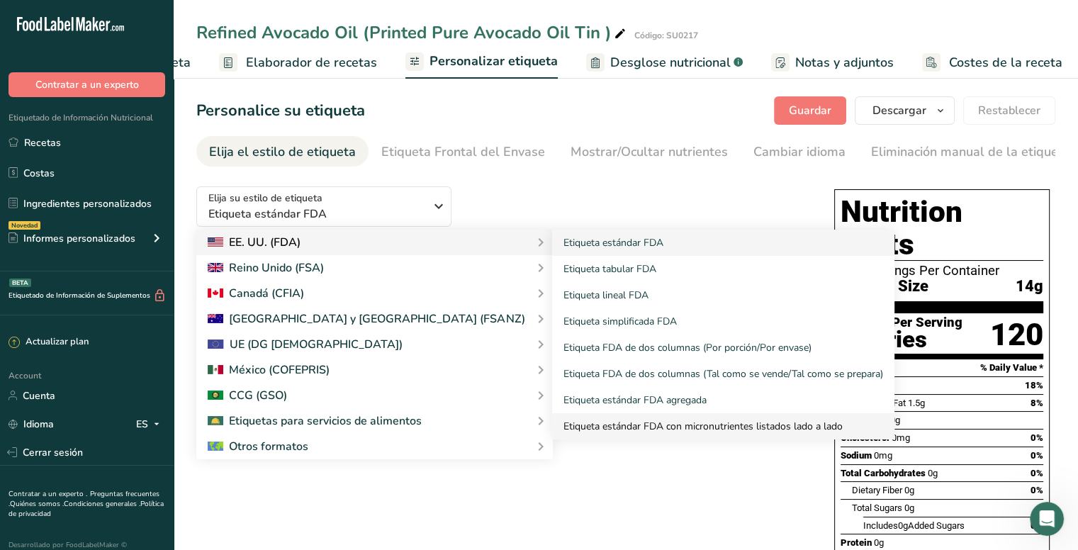
click at [552, 429] on link "Etiqueta estándar FDA con micronutrientes listados lado a lado" at bounding box center [723, 426] width 342 height 26
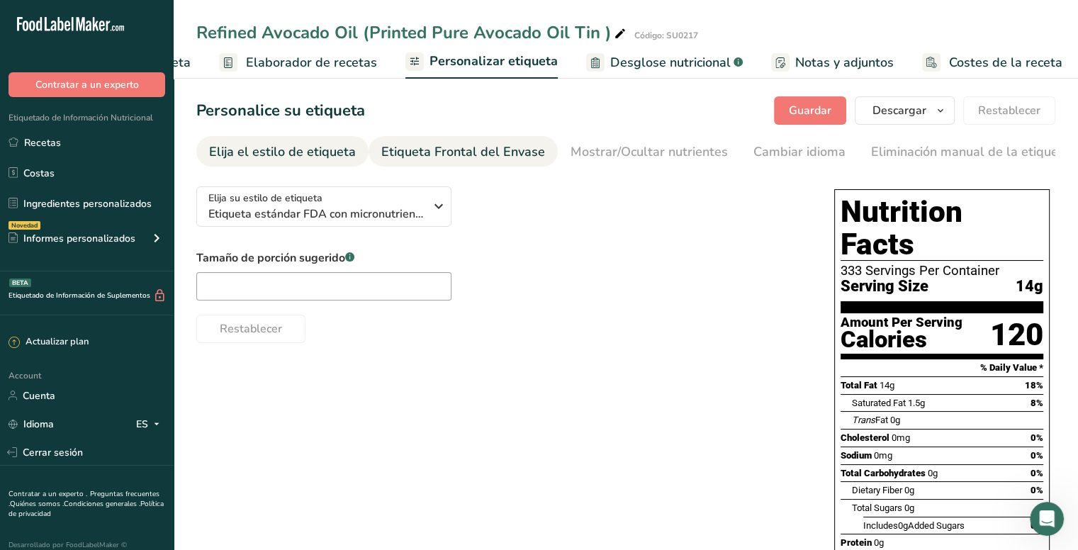
click at [475, 149] on div "Etiqueta Frontal del Envase" at bounding box center [463, 151] width 164 height 19
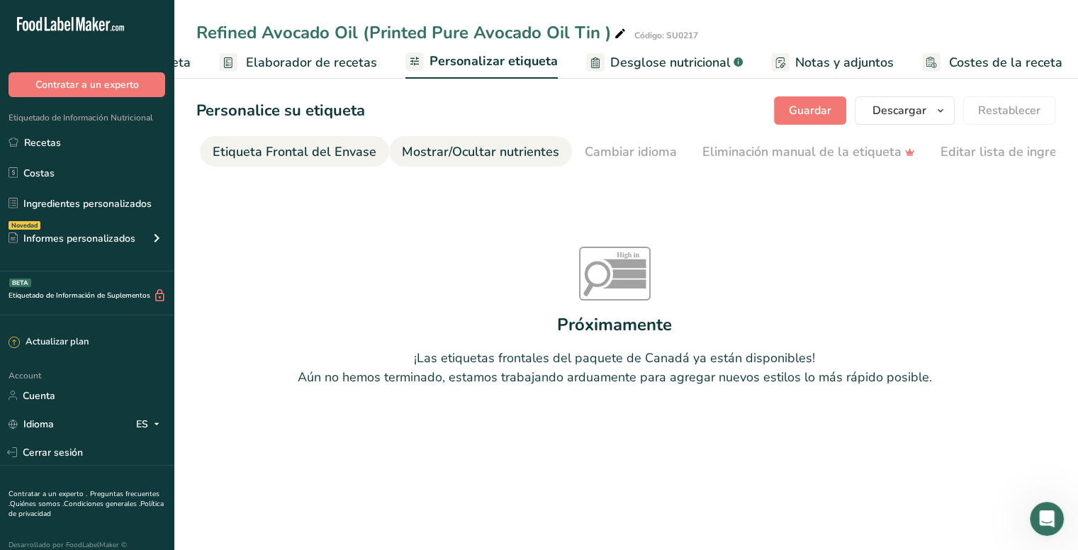
click at [516, 157] on div "Mostrar/Ocultar nutrientes" at bounding box center [480, 151] width 157 height 19
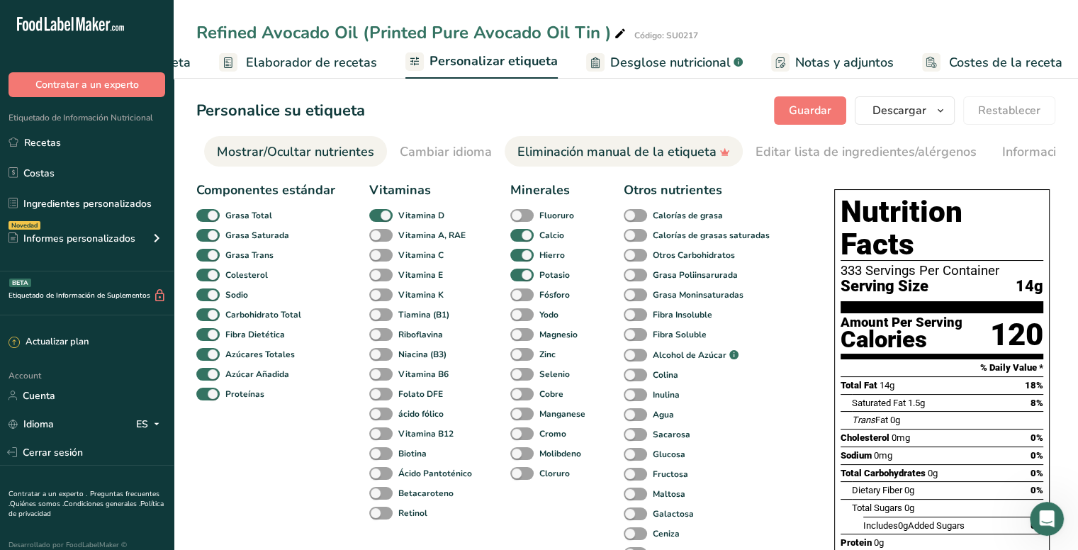
click at [539, 151] on div "Eliminación manual de la etiqueta" at bounding box center [623, 151] width 213 height 19
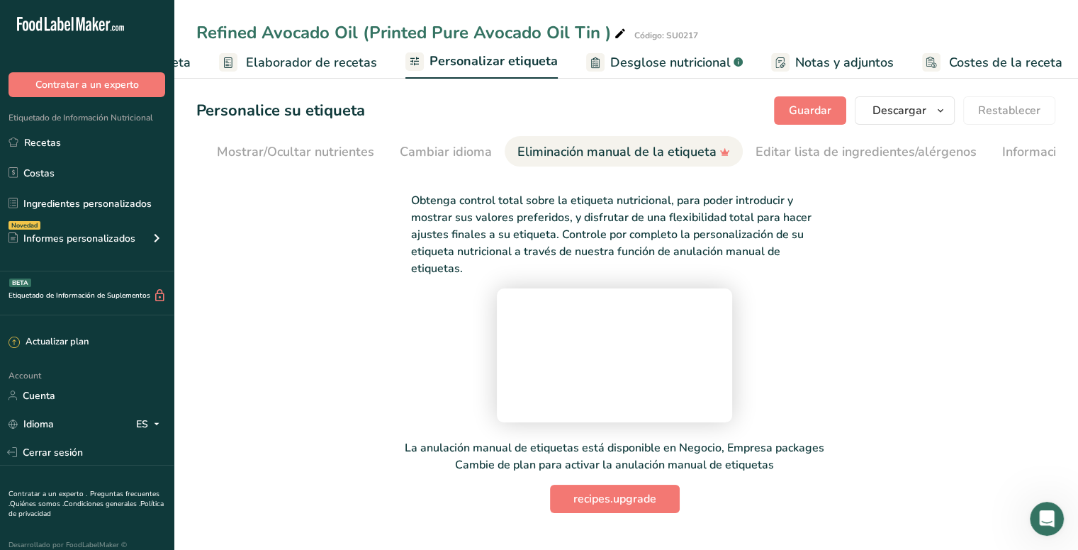
scroll to position [0, 481]
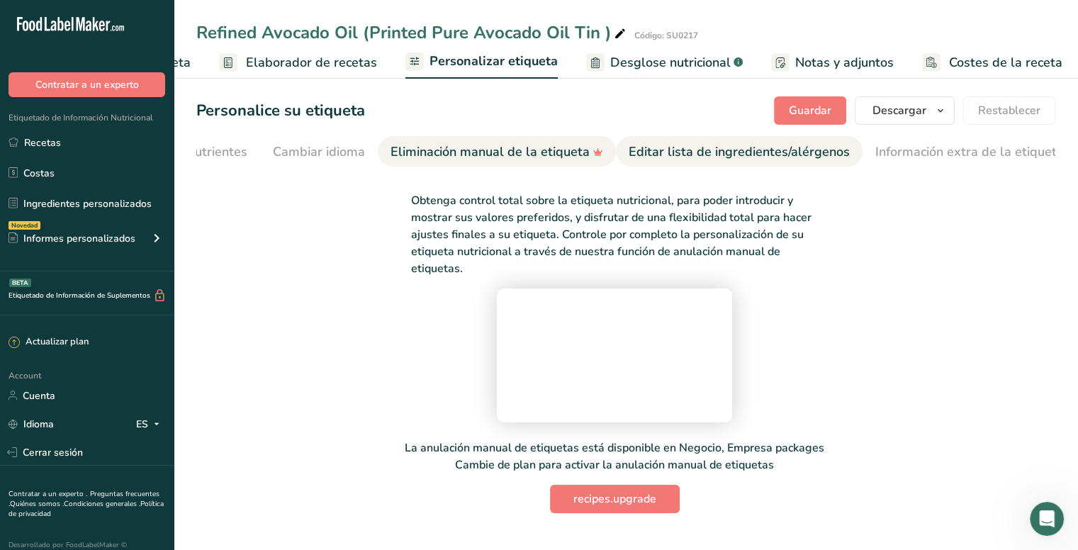
click at [671, 149] on div "Editar lista de ingredientes/alérgenos" at bounding box center [739, 151] width 221 height 19
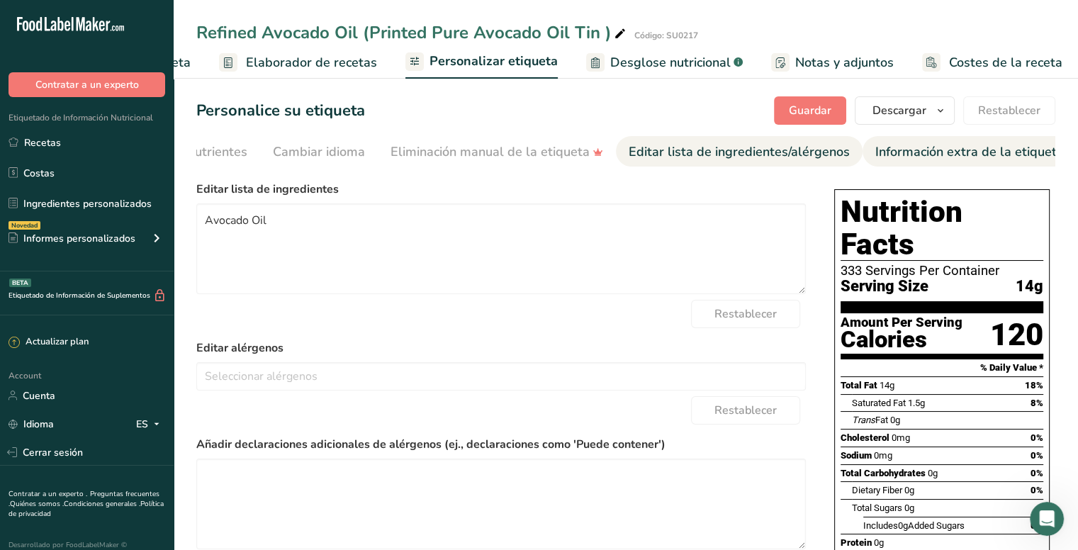
click at [880, 151] on div "Información extra de la etiqueta" at bounding box center [969, 151] width 189 height 19
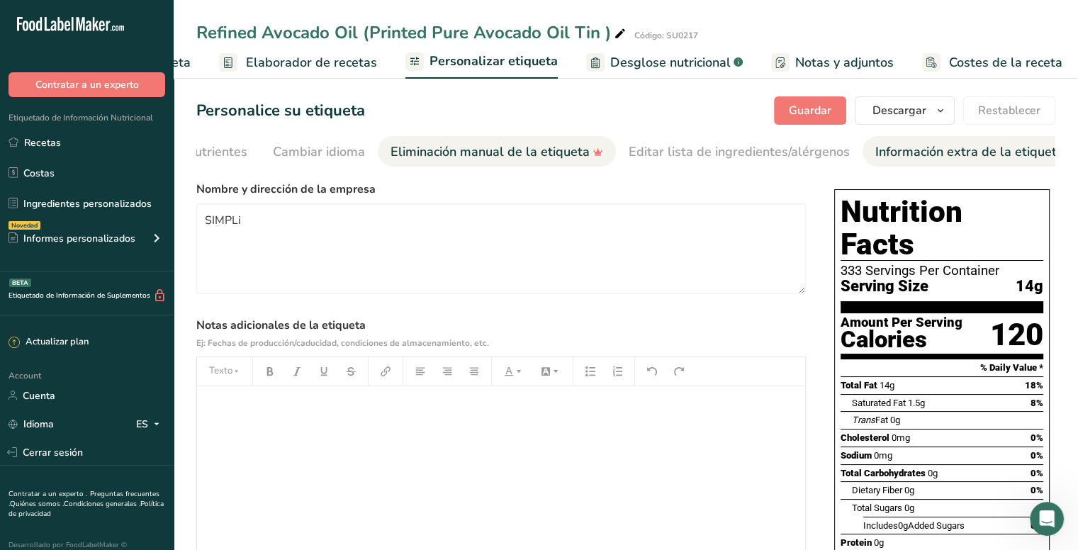
click at [493, 150] on div "Eliminación manual de la etiqueta" at bounding box center [497, 151] width 213 height 19
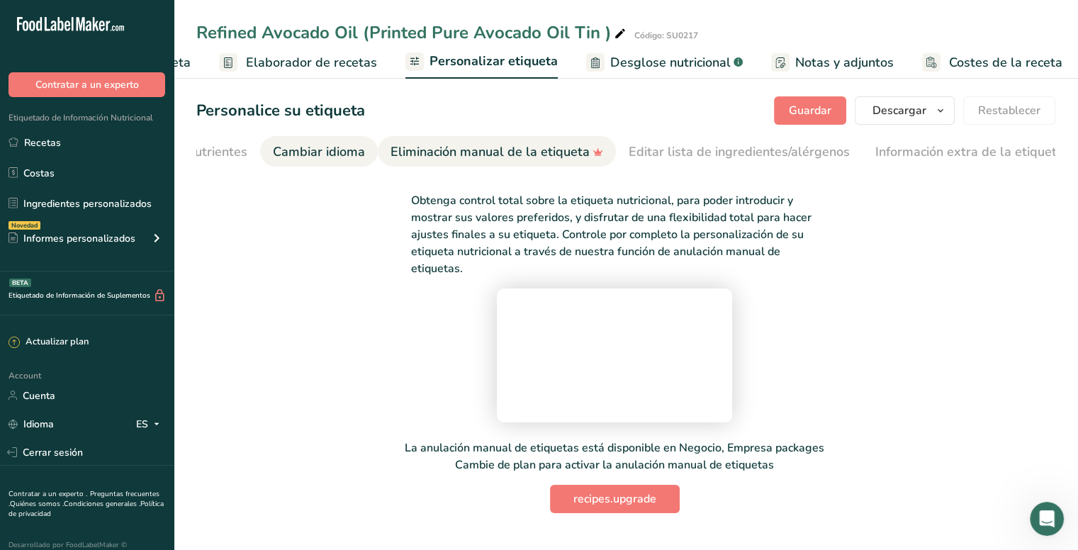
click at [320, 145] on div "Cambiar idioma" at bounding box center [319, 151] width 92 height 19
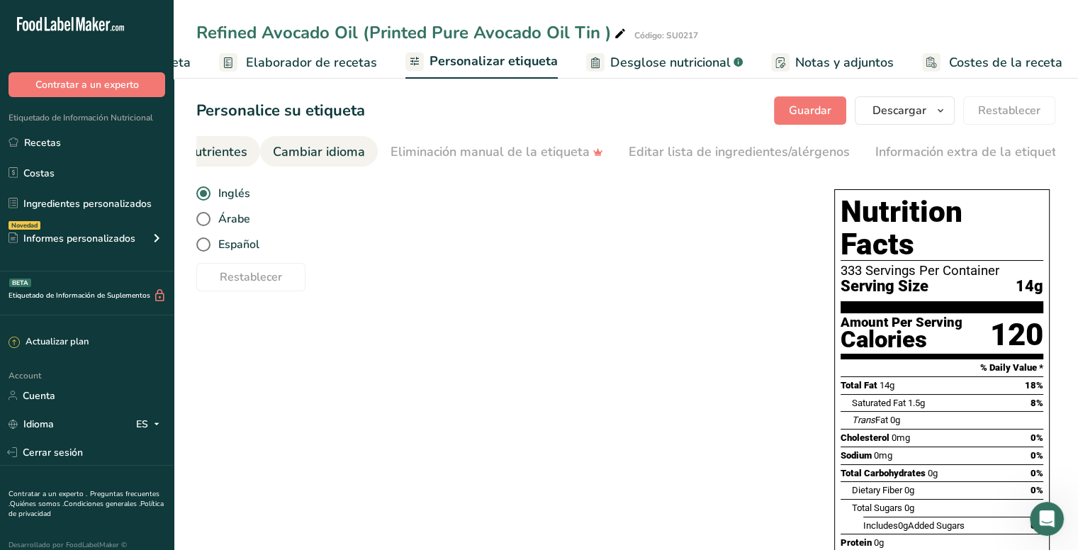
click at [230, 147] on div "Mostrar/Ocultar nutrientes" at bounding box center [168, 151] width 157 height 19
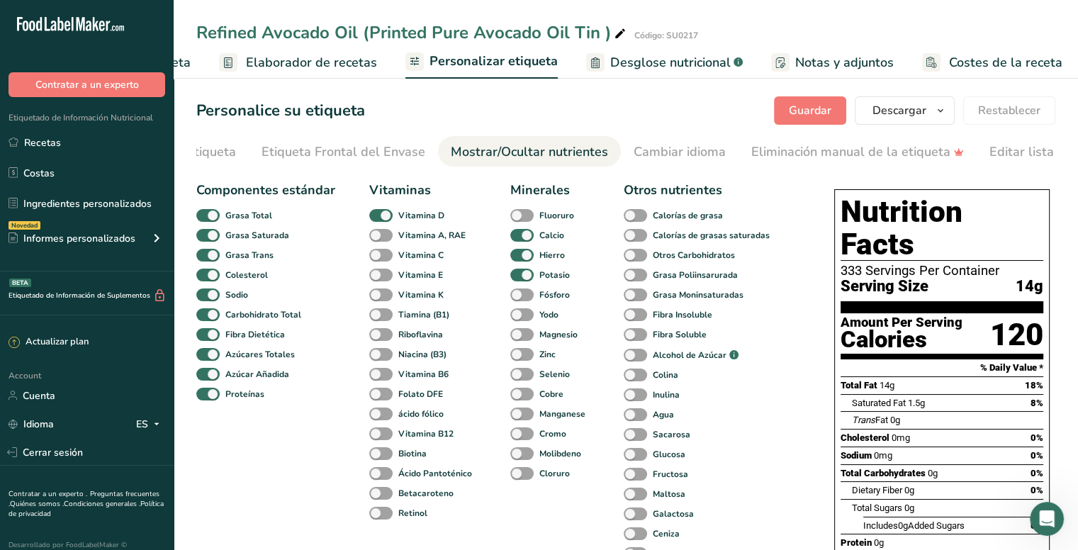
scroll to position [0, 0]
click at [444, 152] on div "Etiqueta Frontal del Envase" at bounding box center [463, 151] width 164 height 19
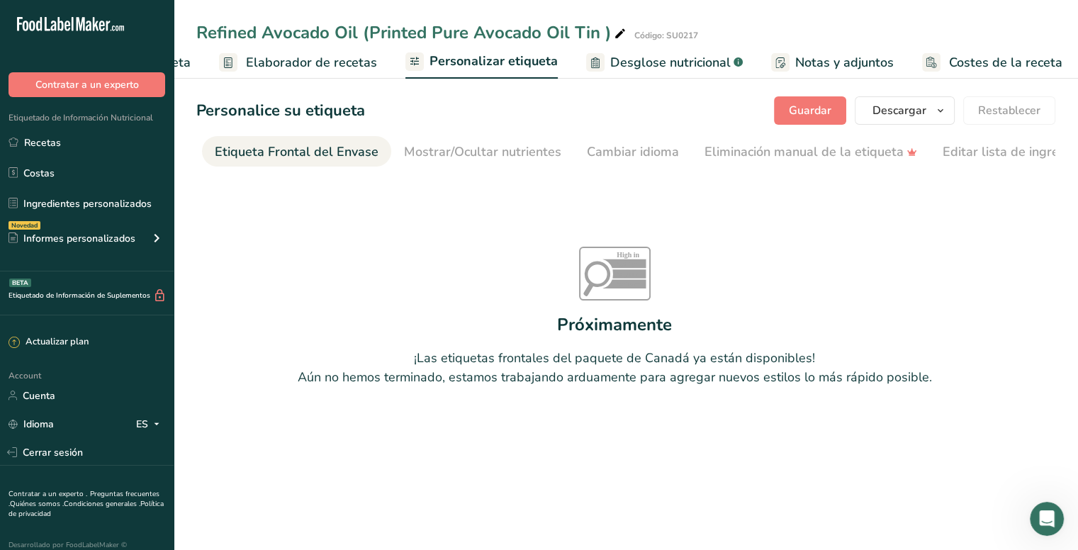
scroll to position [0, 169]
drag, startPoint x: 364, startPoint y: 166, endPoint x: 230, endPoint y: 164, distance: 134.7
click at [230, 164] on link "Etiqueta Frontal del Envase" at bounding box center [295, 152] width 164 height 32
drag, startPoint x: 341, startPoint y: 162, endPoint x: 281, endPoint y: 162, distance: 60.3
click at [281, 162] on link "Etiqueta Frontal del Envase" at bounding box center [295, 152] width 164 height 32
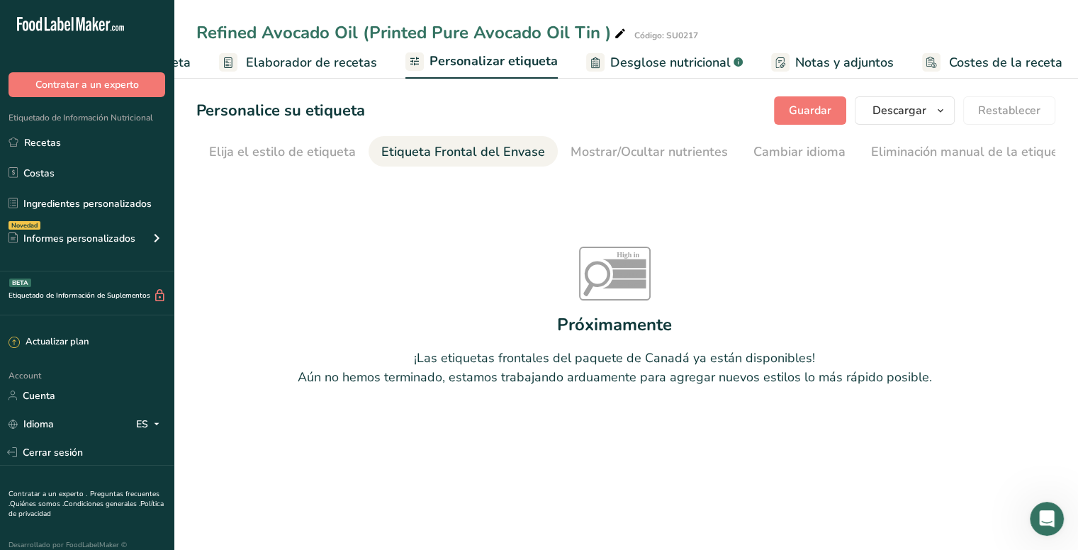
scroll to position [0, 0]
click at [261, 157] on div "Elija el estilo de etiqueta" at bounding box center [282, 151] width 147 height 19
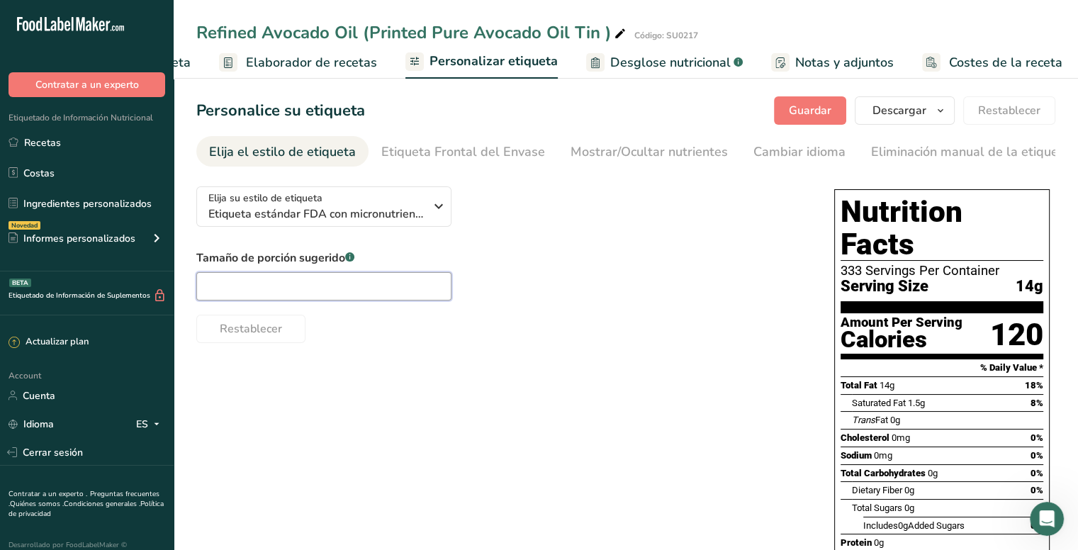
click at [409, 295] on input "text" at bounding box center [323, 286] width 255 height 28
paste input "1 tbsp"
type input "1 tbsp"
click at [817, 104] on span "Guardar" at bounding box center [810, 110] width 43 height 17
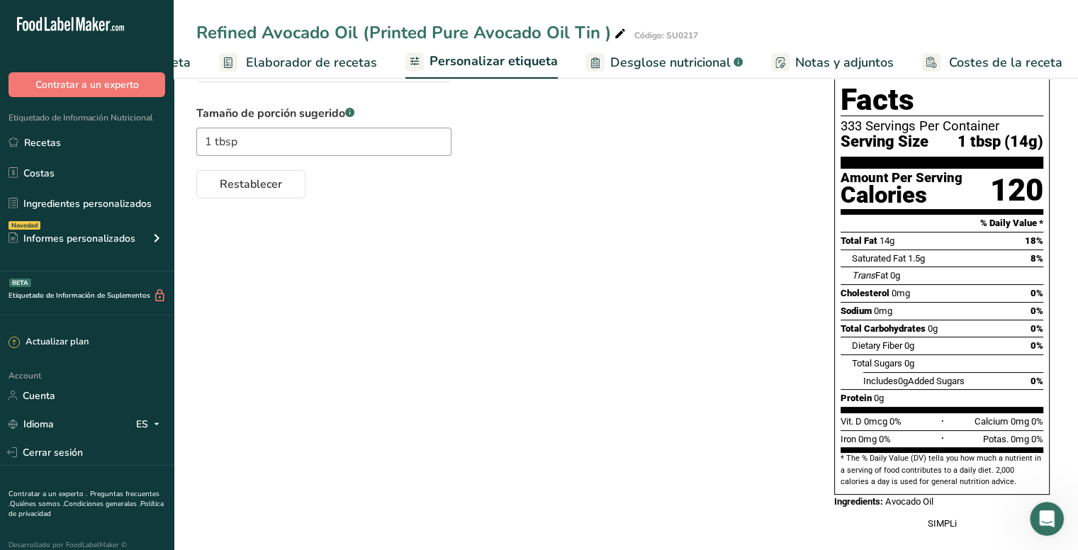
scroll to position [74, 0]
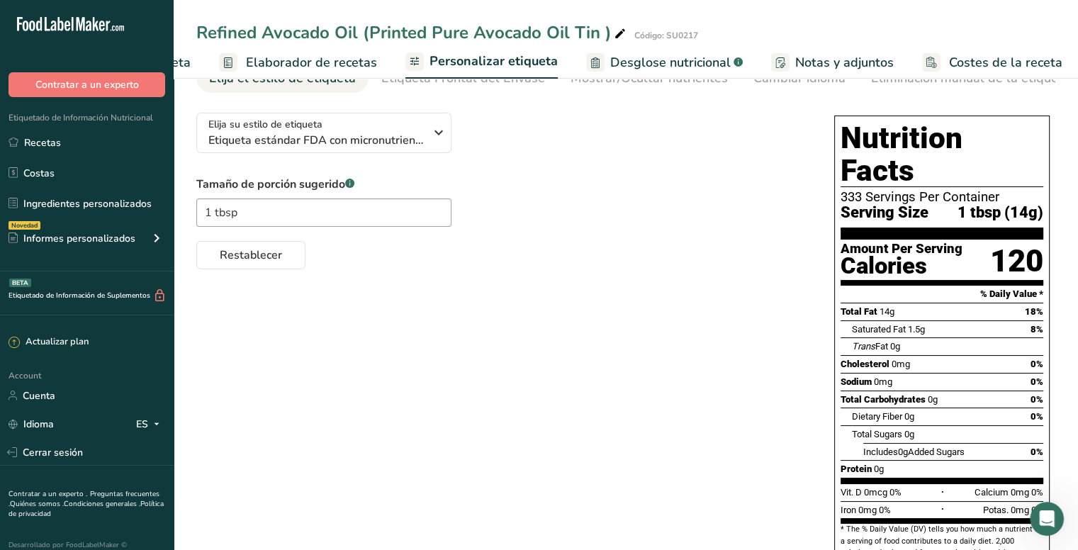
click at [598, 381] on div "Elija su estilo de etiqueta Etiqueta estándar FDA con micronutrientes listados …" at bounding box center [625, 358] width 859 height 515
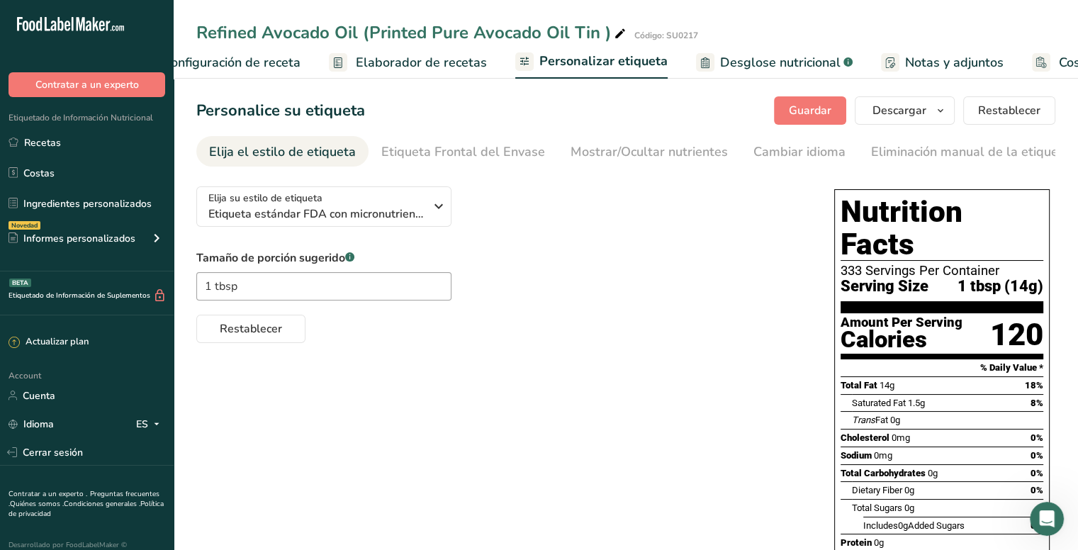
scroll to position [0, 0]
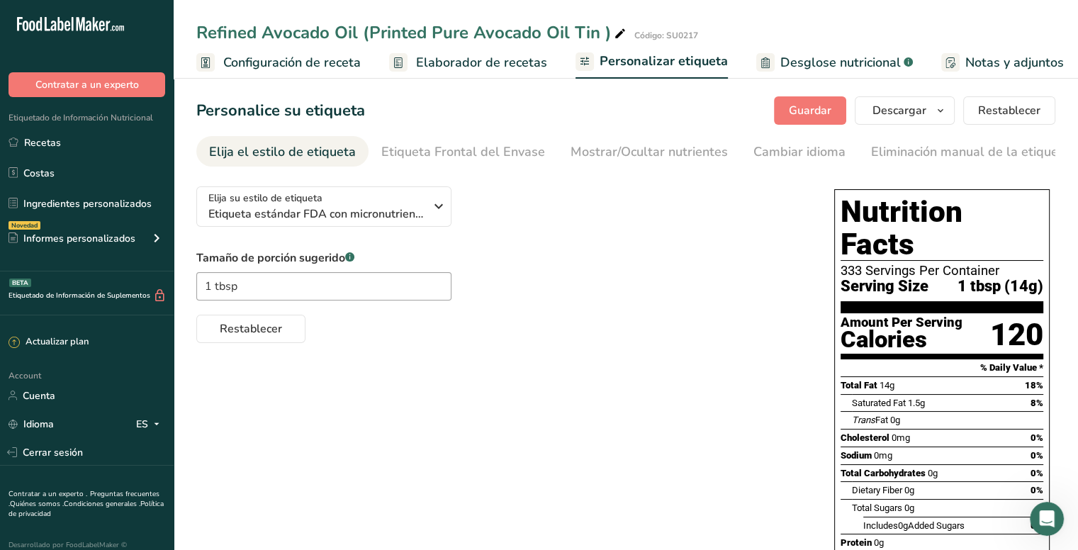
click at [291, 60] on span "Configuración de receta" at bounding box center [292, 62] width 138 height 19
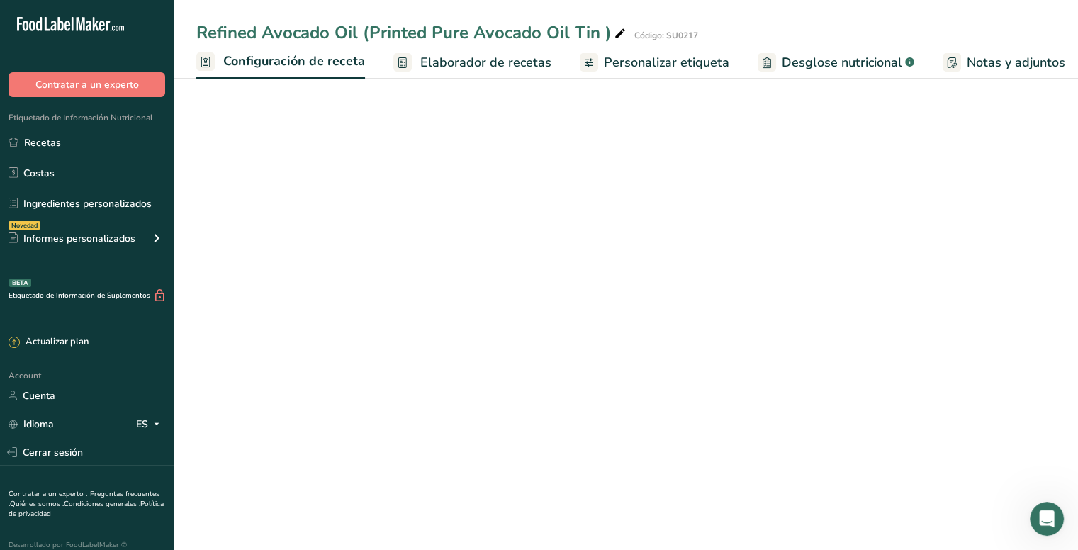
scroll to position [0, 5]
select select "17"
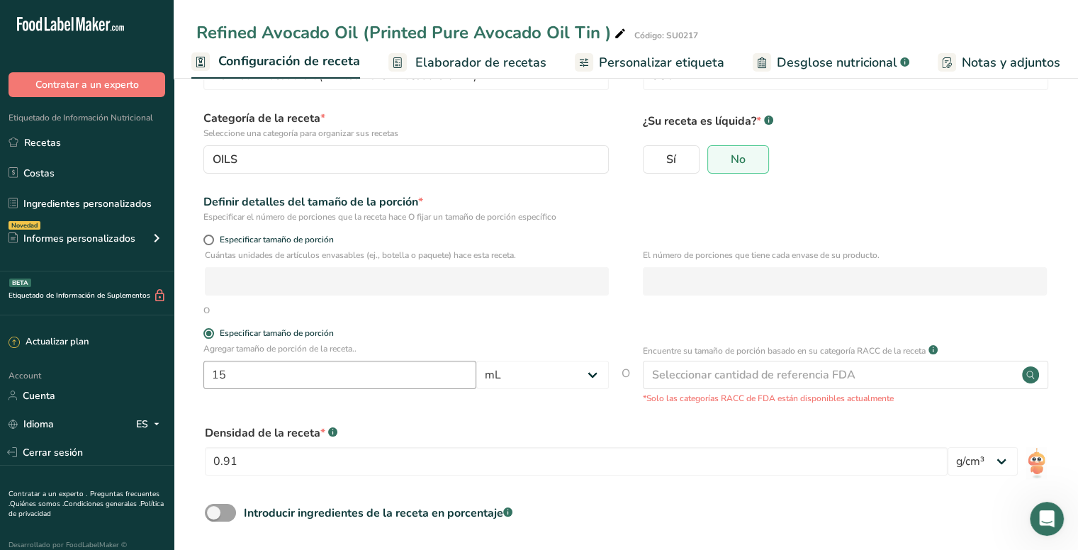
scroll to position [125, 0]
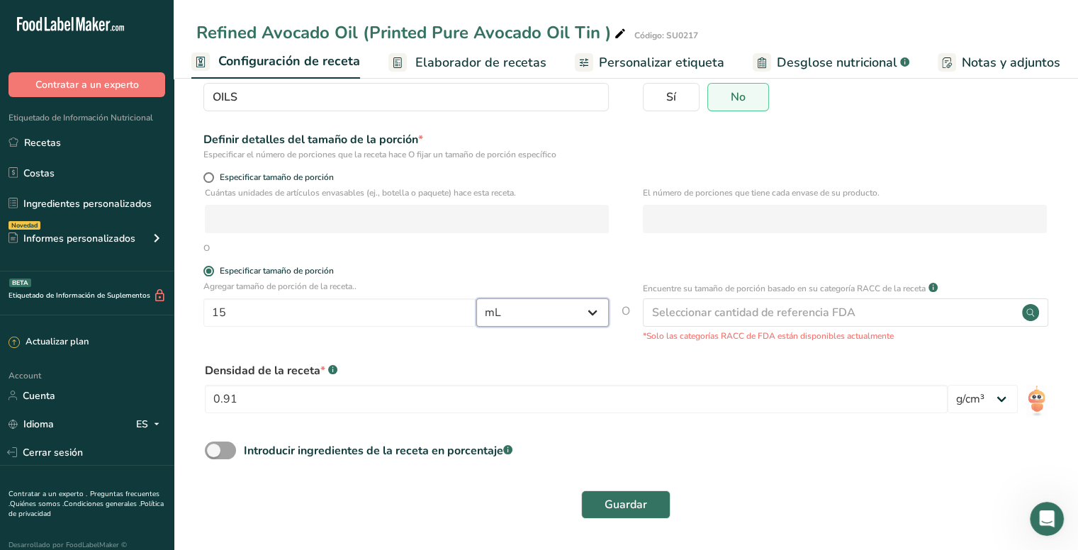
click at [534, 317] on select "Gramos kg mg mcg libras onza [GEOGRAPHIC_DATA] mL onza líquida [GEOGRAPHIC_DATA…" at bounding box center [542, 312] width 133 height 28
click at [476, 298] on select "Gramos kg mg mcg libras onza [GEOGRAPHIC_DATA] mL onza líquida [GEOGRAPHIC_DATA…" at bounding box center [542, 312] width 133 height 28
click at [992, 403] on select "lb/pie³ g/cm³" at bounding box center [983, 399] width 70 height 28
select select "23"
click at [948, 385] on select "lb/pie³ g/cm³" at bounding box center [983, 399] width 70 height 28
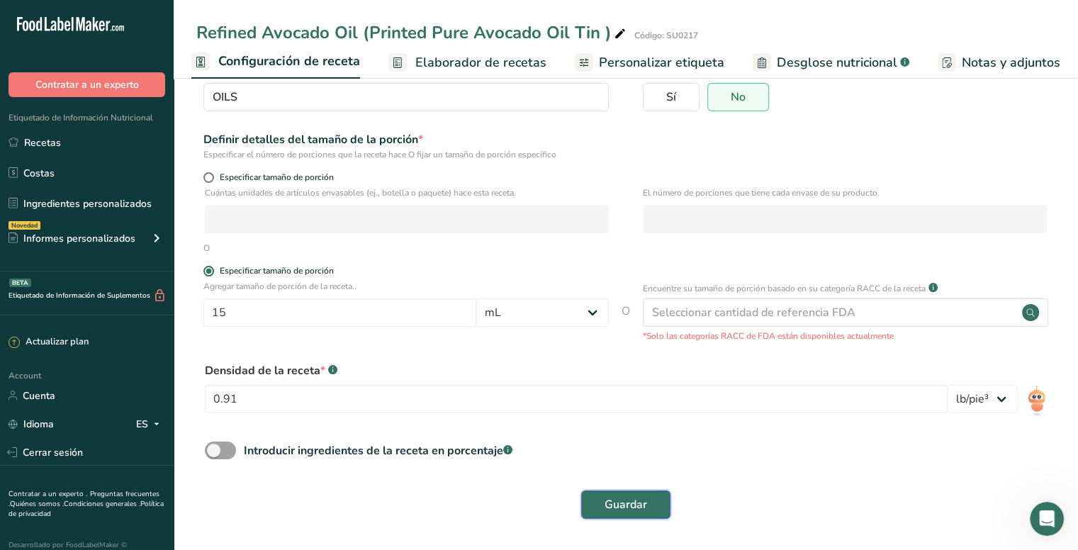
click at [604, 509] on button "Guardar" at bounding box center [625, 505] width 89 height 28
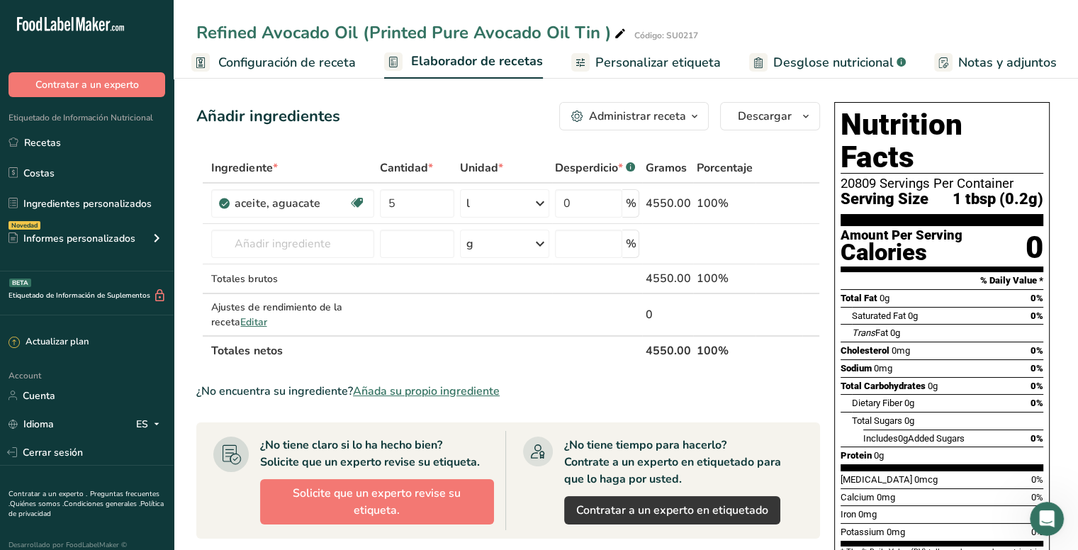
click at [320, 69] on span "Configuración de receta" at bounding box center [287, 62] width 138 height 19
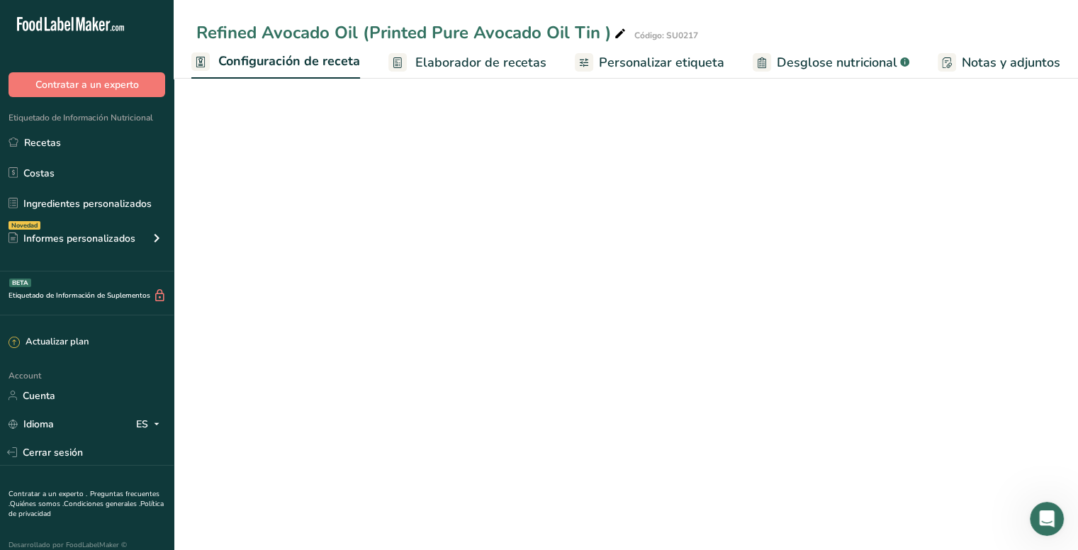
select select "17"
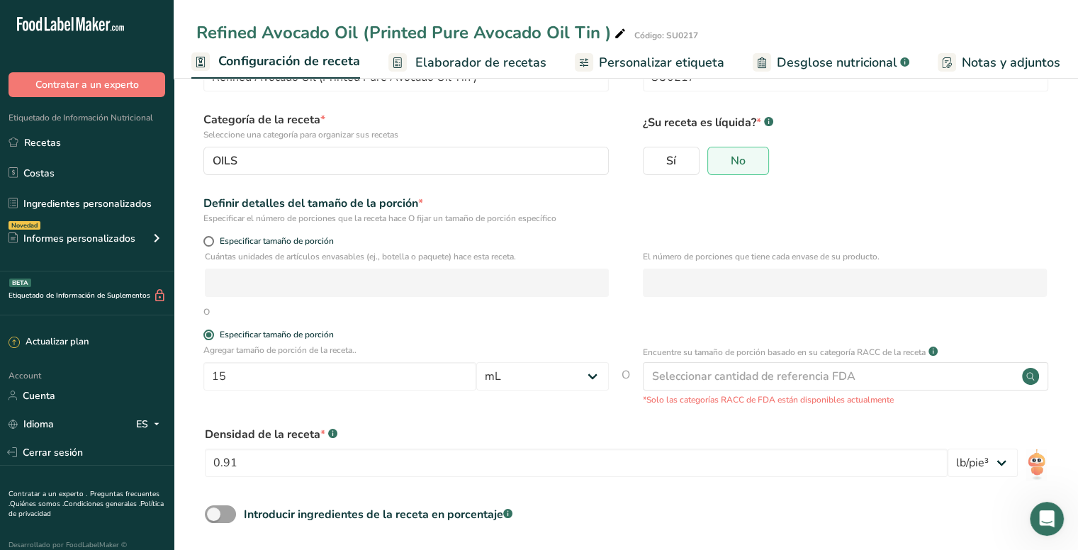
scroll to position [125, 0]
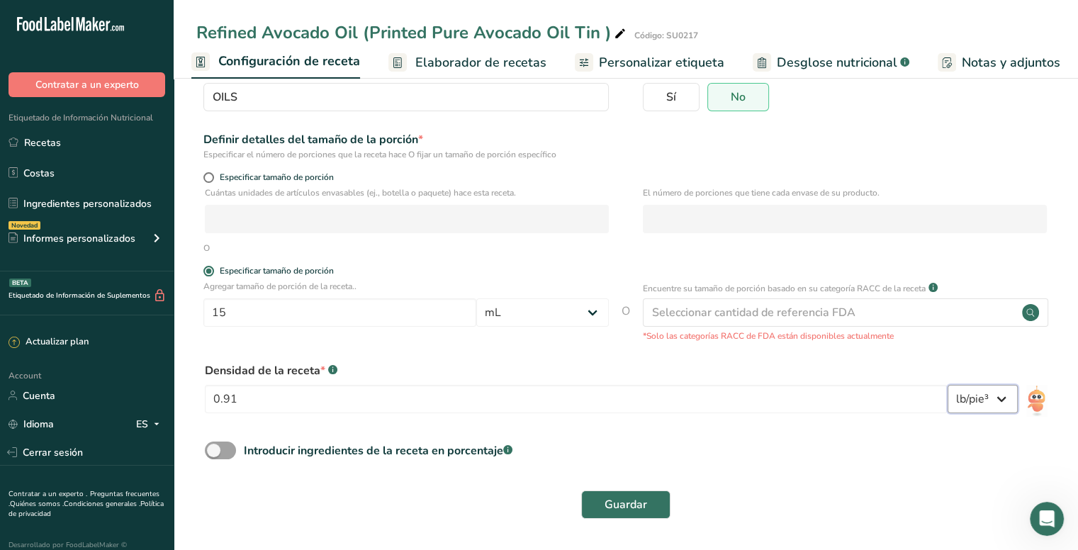
click at [1004, 398] on select "lb/pie³ g/cm³" at bounding box center [983, 399] width 70 height 28
select select "22"
click at [948, 385] on select "lb/pie³ g/cm³" at bounding box center [983, 399] width 70 height 28
click at [644, 494] on button "Guardar" at bounding box center [625, 505] width 89 height 28
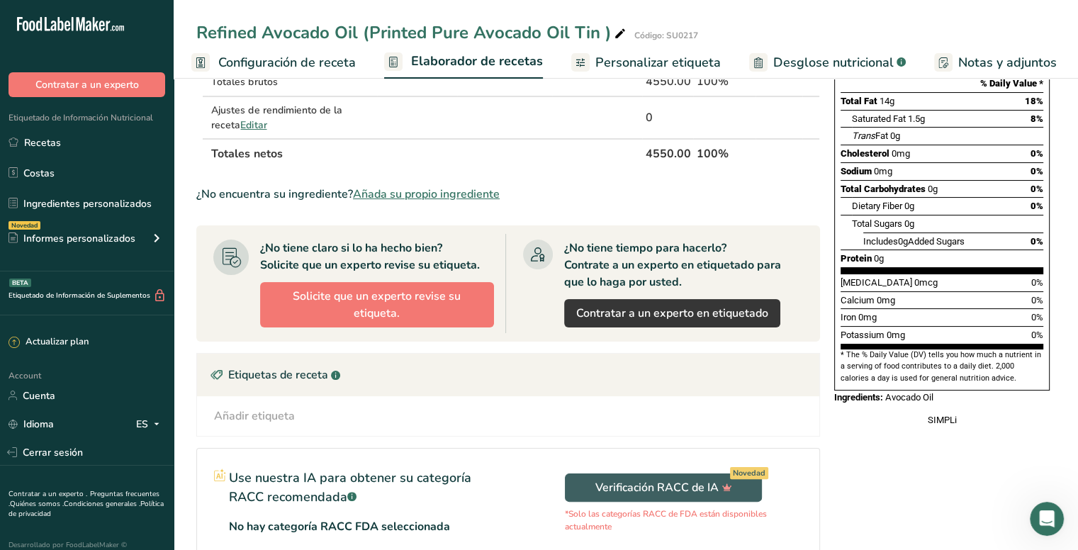
scroll to position [331, 0]
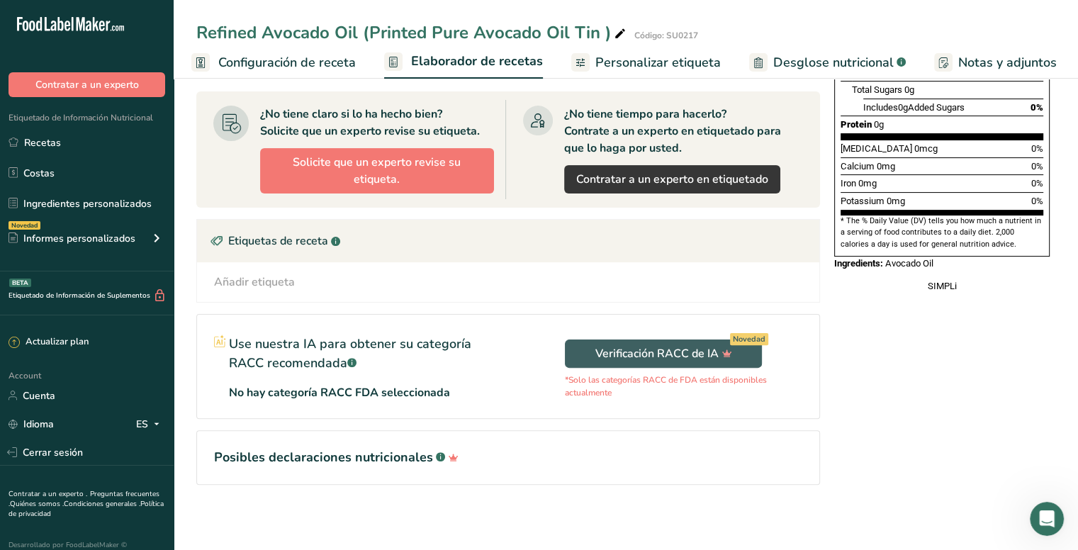
click at [364, 386] on p "No hay categoría RACC FDA seleccionada" at bounding box center [339, 392] width 221 height 17
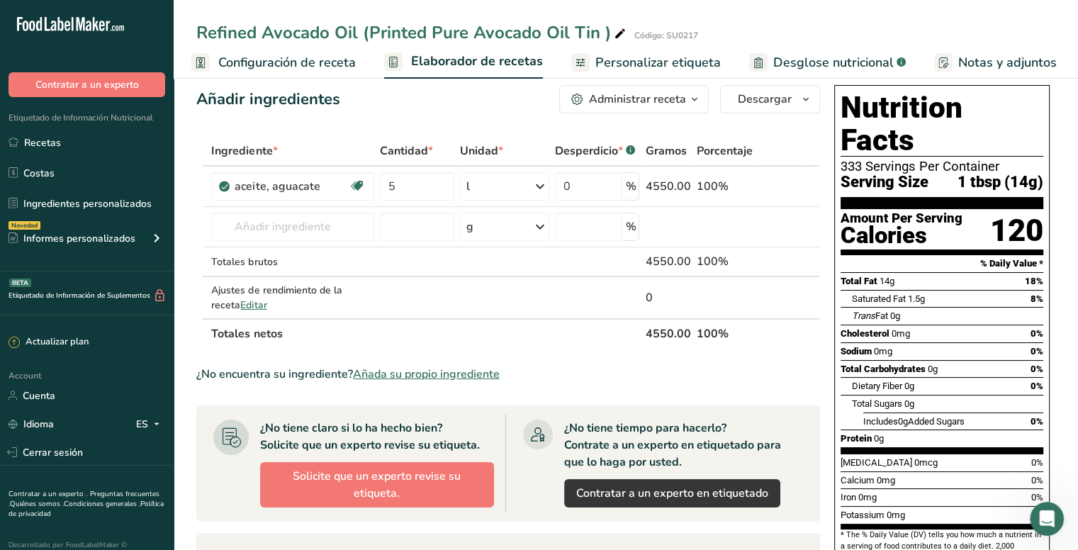
scroll to position [0, 0]
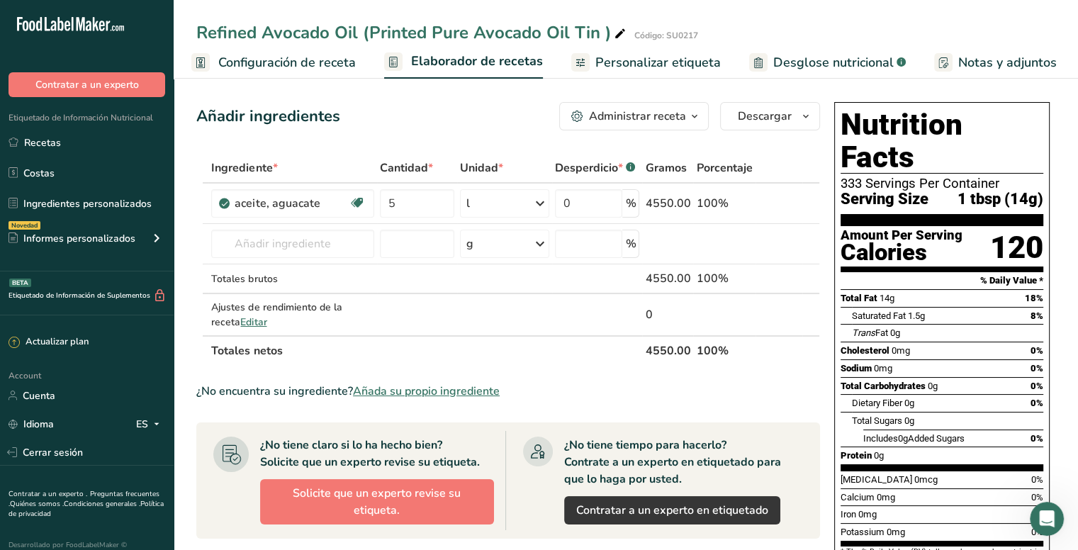
click at [279, 60] on span "Configuración de receta" at bounding box center [287, 62] width 138 height 19
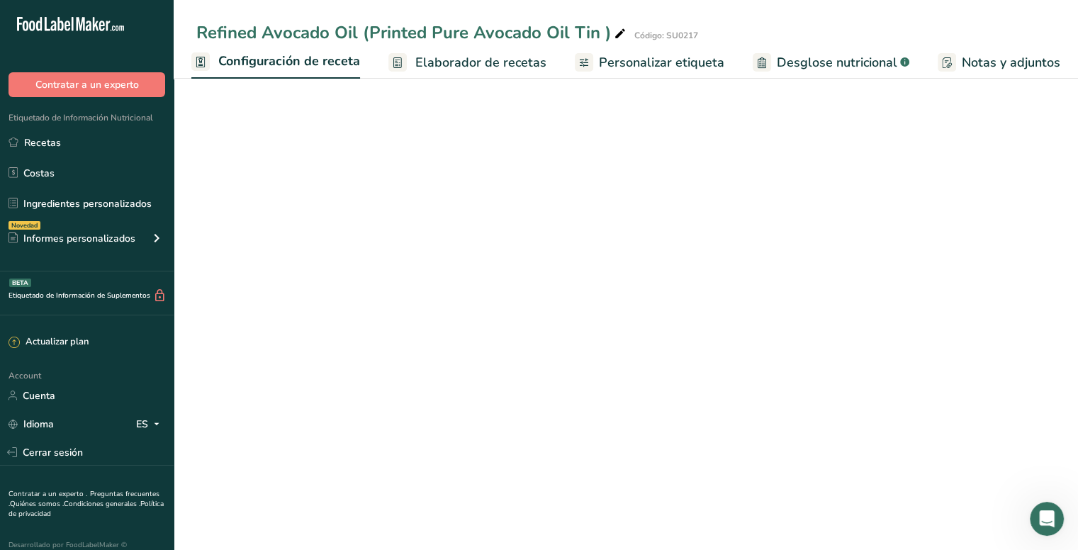
select select "17"
select select "22"
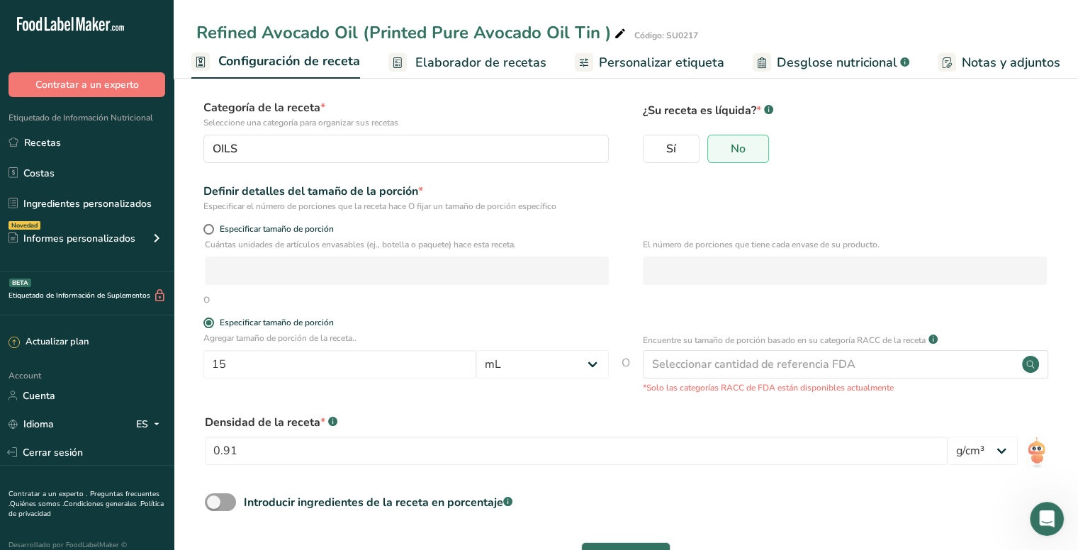
scroll to position [125, 0]
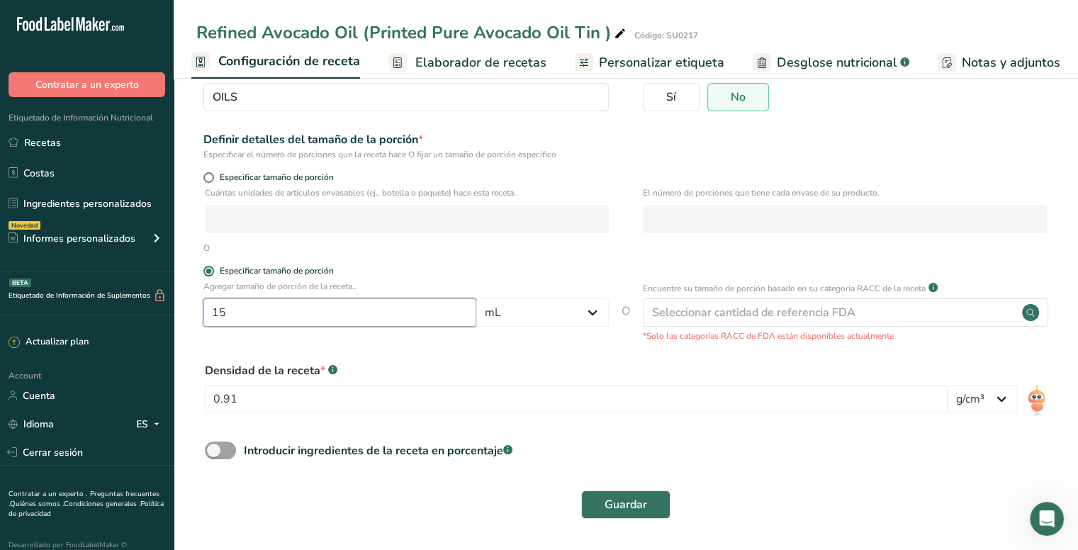
click at [259, 316] on input "15" at bounding box center [339, 312] width 273 height 28
type input "1"
type input "15"
click at [530, 310] on select "Gramos kg mg mcg libras onza [GEOGRAPHIC_DATA] mL onza líquida [GEOGRAPHIC_DATA…" at bounding box center [542, 312] width 133 height 28
click at [476, 298] on select "Gramos kg mg mcg libras onza [GEOGRAPHIC_DATA] mL onza líquida [GEOGRAPHIC_DATA…" at bounding box center [542, 312] width 133 height 28
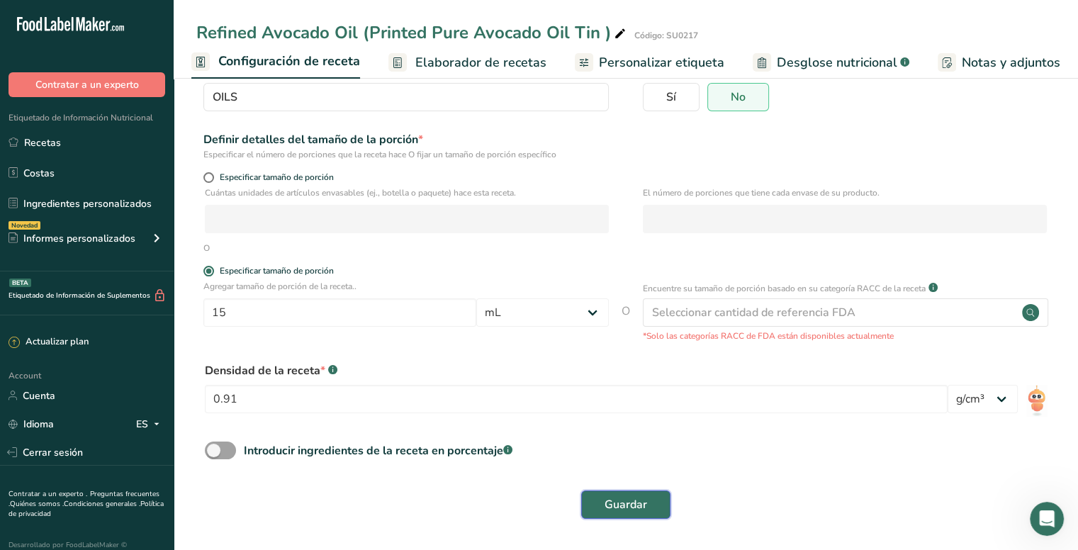
click at [627, 497] on span "Guardar" at bounding box center [626, 504] width 43 height 17
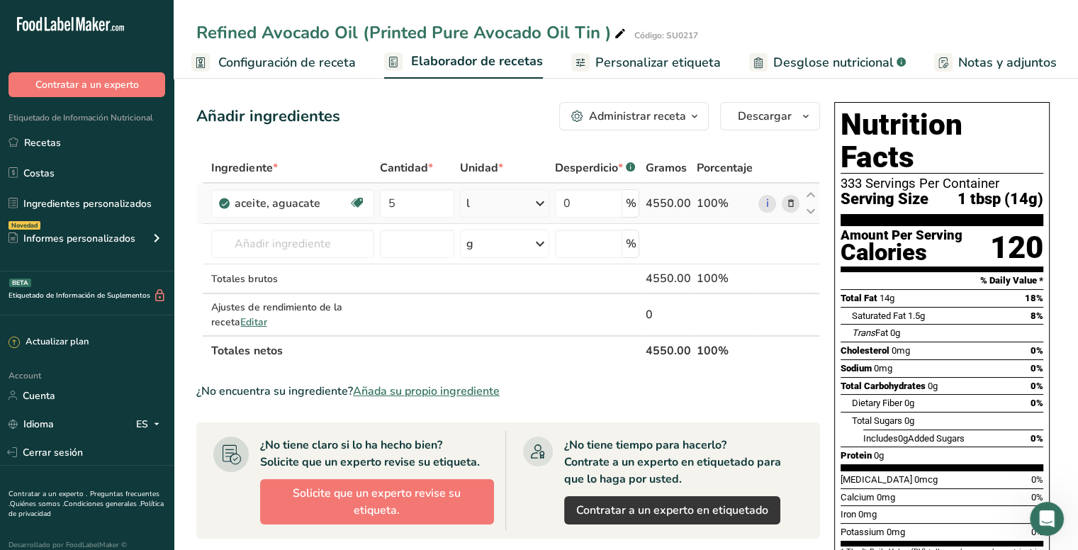
click at [541, 201] on icon at bounding box center [540, 204] width 17 height 26
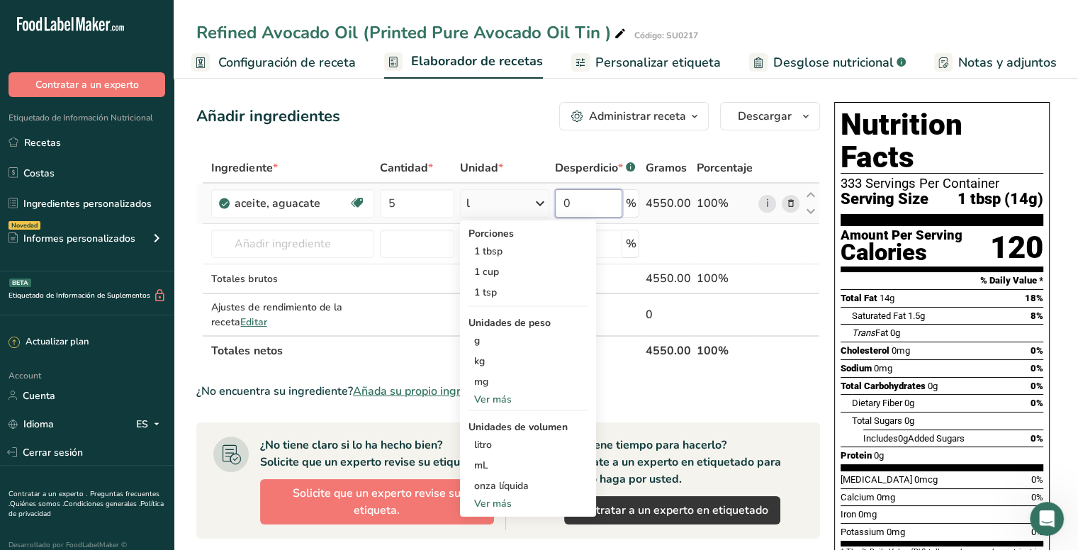
click at [603, 200] on input "0" at bounding box center [589, 203] width 68 height 28
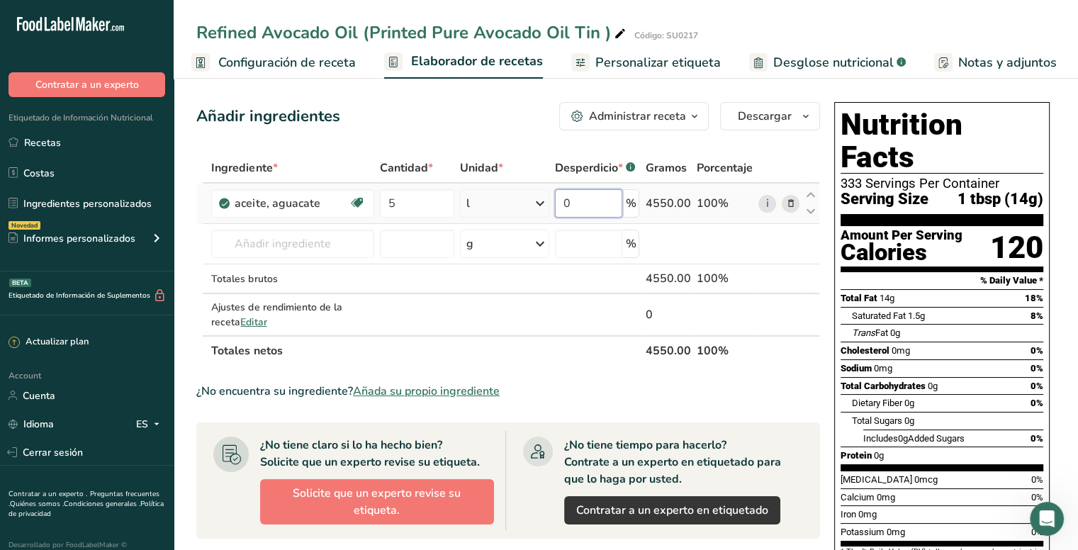
drag, startPoint x: 601, startPoint y: 202, endPoint x: 558, endPoint y: 202, distance: 43.2
click at [558, 202] on input "0" at bounding box center [589, 203] width 68 height 28
click at [514, 124] on div "Añadir ingredientes Administrar receta Eliminar receta Duplicar receta Escalar …" at bounding box center [508, 116] width 624 height 28
drag, startPoint x: 601, startPoint y: 206, endPoint x: 515, endPoint y: 202, distance: 85.9
click at [515, 202] on tr "aceite, aguacate Libre de lácteos Libre de gluten [GEOGRAPHIC_DATA] Vegetariano…" at bounding box center [508, 204] width 622 height 40
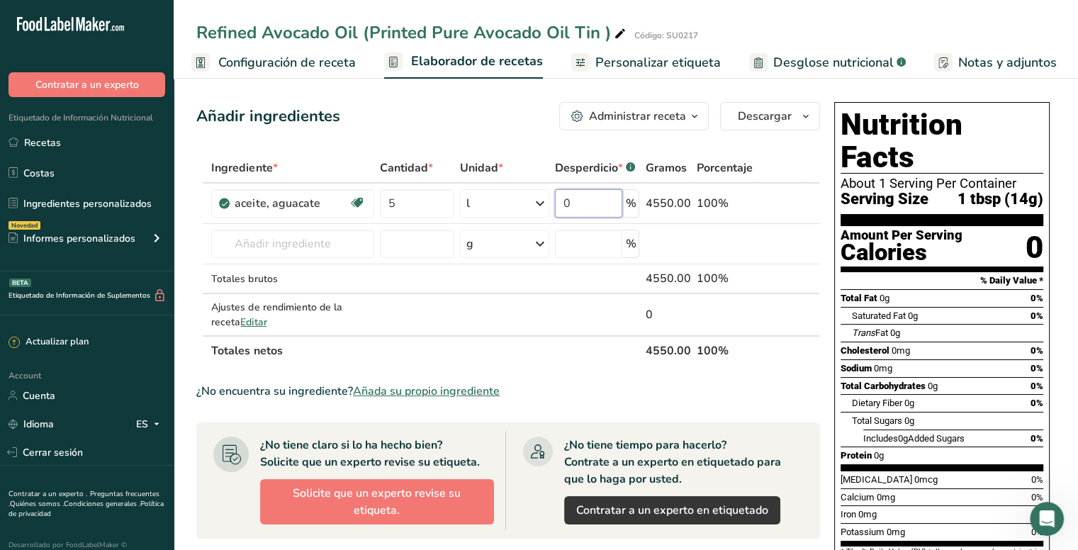
type input "0"
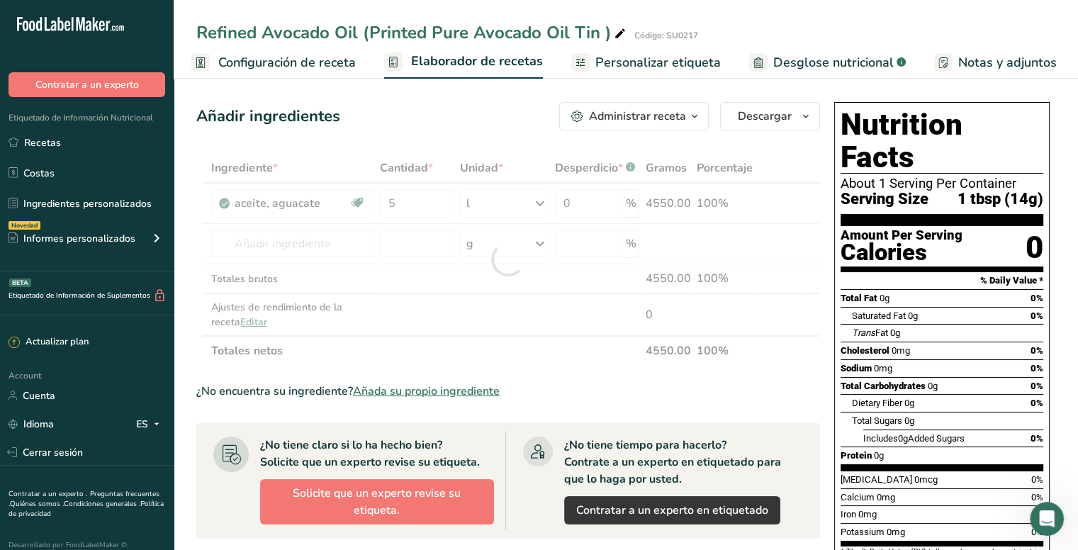
click at [541, 134] on div "Añadir ingredientes Administrar receta Eliminar receta Duplicar receta Escalar …" at bounding box center [512, 478] width 632 height 765
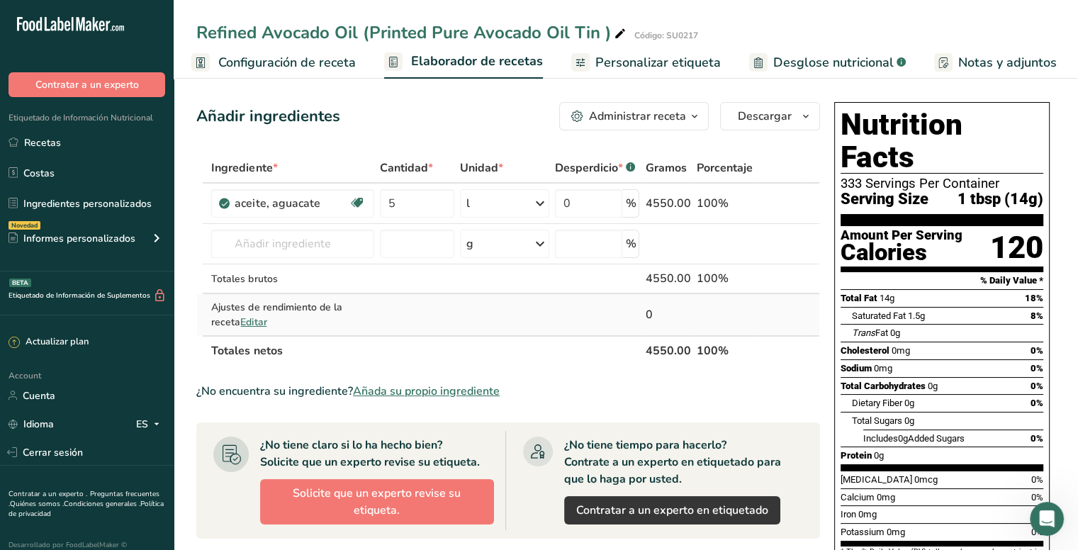
click at [240, 321] on span "Editar" at bounding box center [253, 321] width 26 height 13
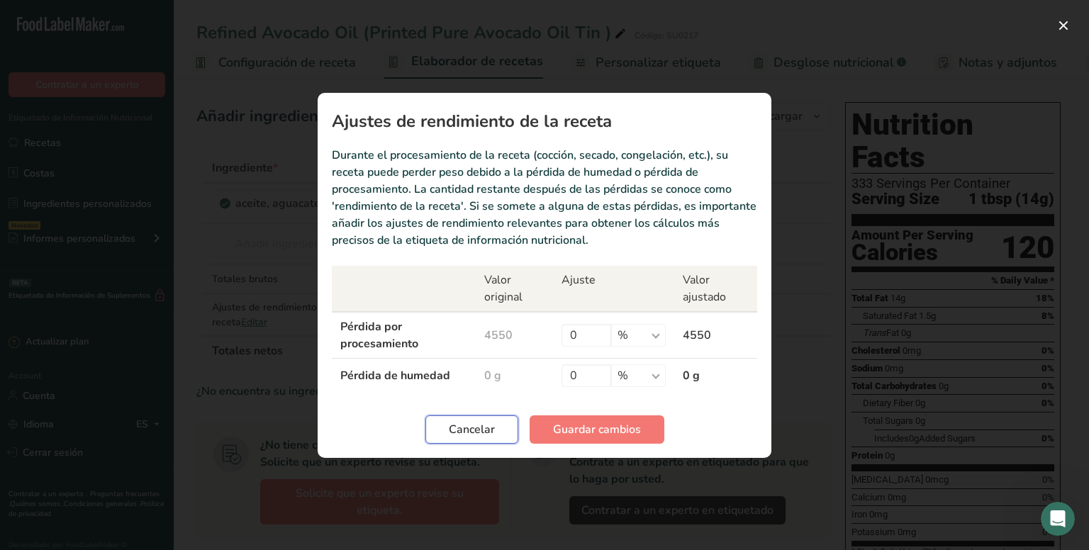
click at [494, 437] on button "Cancelar" at bounding box center [471, 429] width 93 height 28
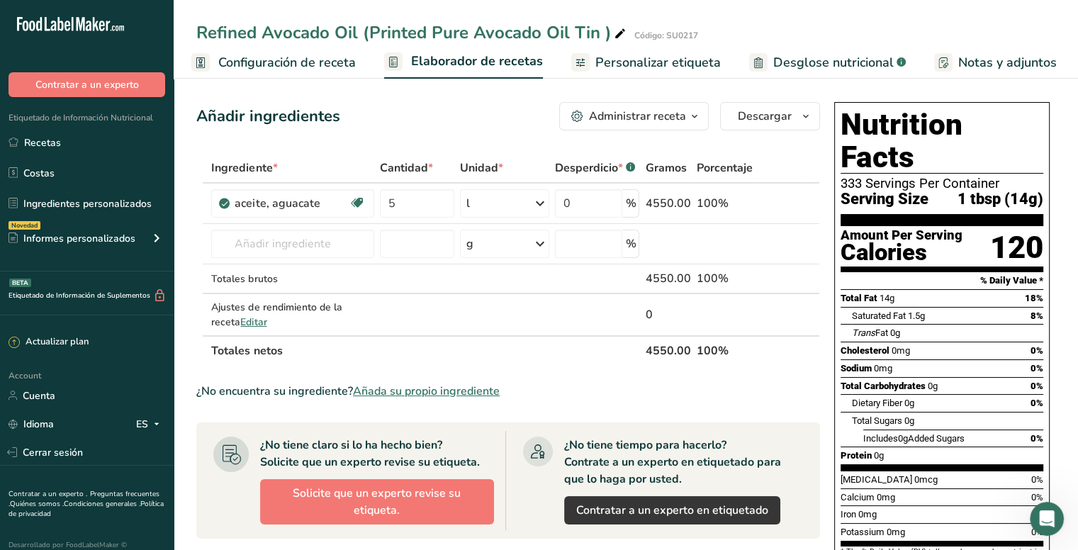
click at [677, 108] on div "Administrar receta" at bounding box center [637, 116] width 97 height 17
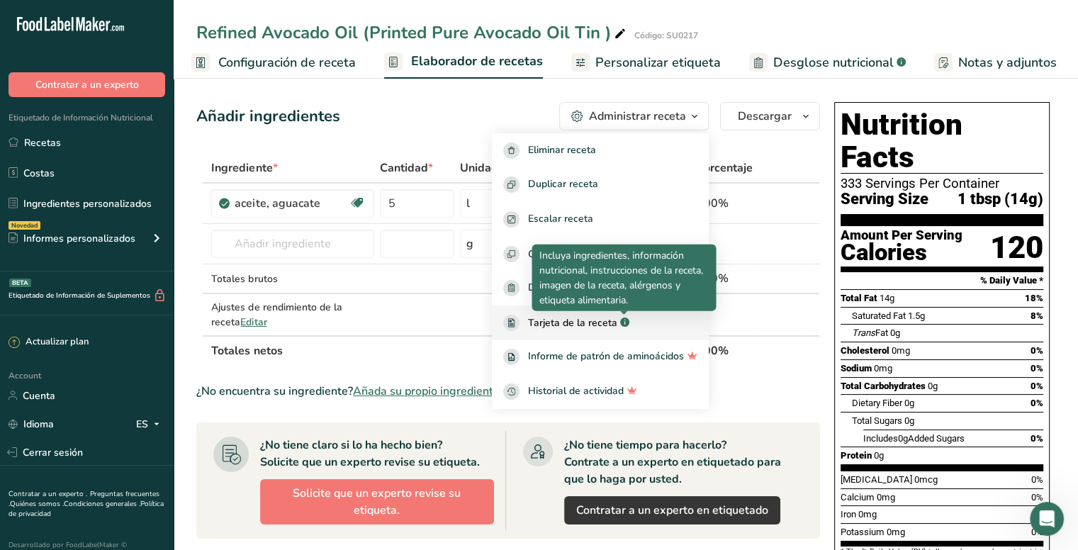
click at [623, 321] on rect at bounding box center [624, 322] width 9 height 9
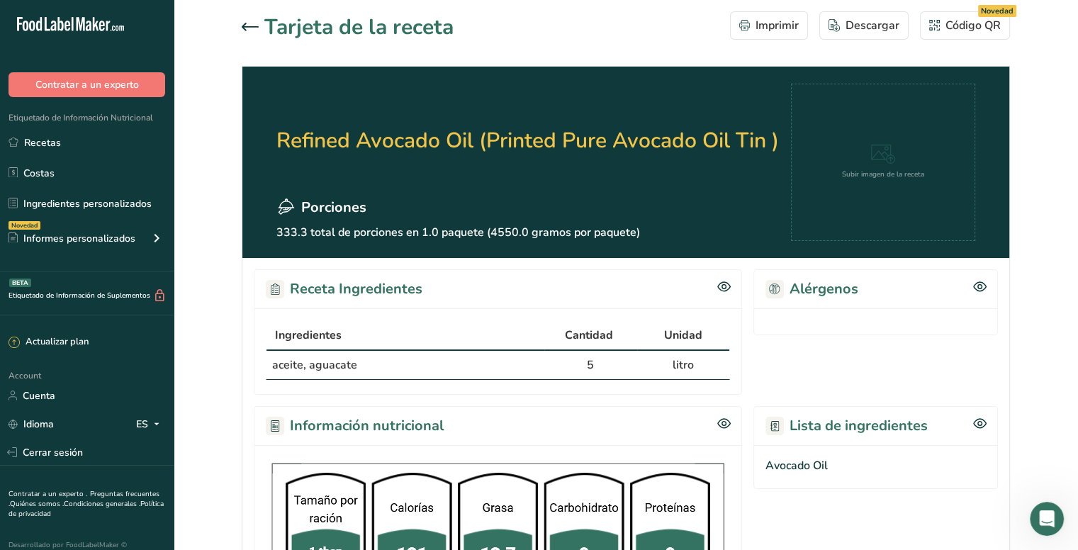
click at [254, 24] on icon at bounding box center [250, 27] width 17 height 9
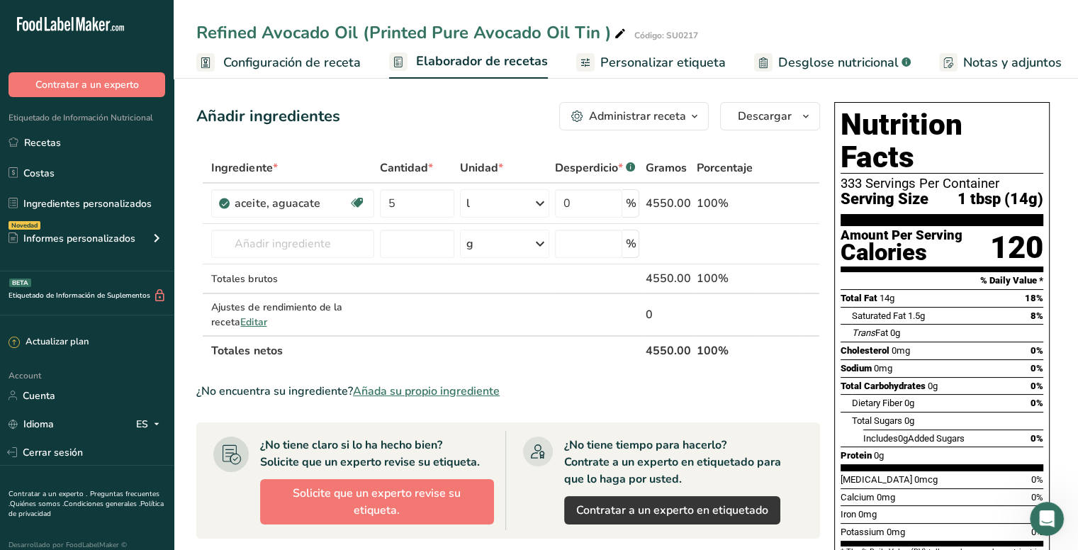
click at [297, 57] on span "Configuración de receta" at bounding box center [292, 62] width 138 height 19
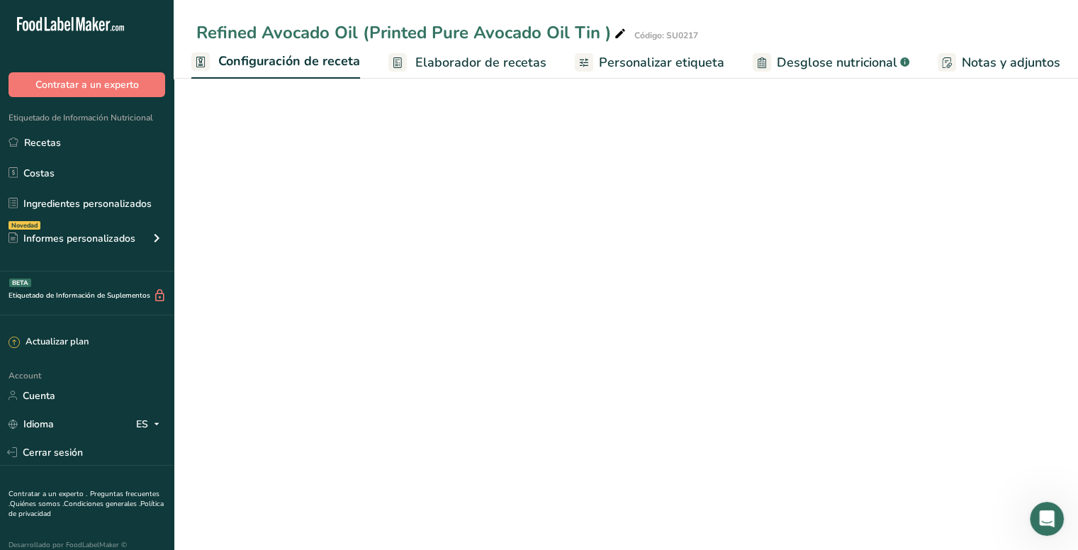
select select "17"
select select "22"
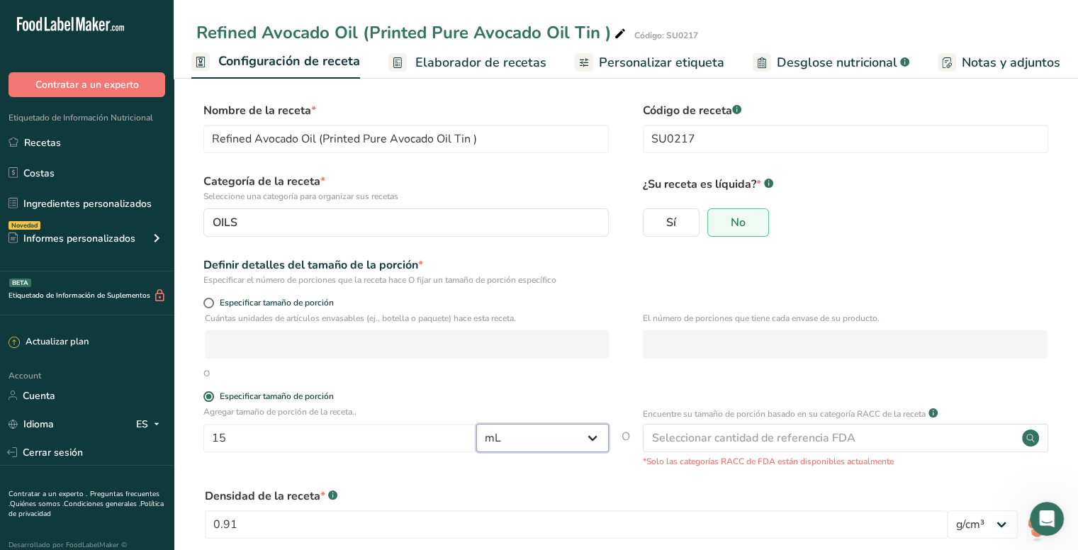
click at [556, 434] on select "Gramos kg mg mcg libras onza [GEOGRAPHIC_DATA] mL onza líquida [GEOGRAPHIC_DATA…" at bounding box center [542, 438] width 133 height 28
click at [267, 437] on input "15" at bounding box center [339, 438] width 273 height 28
type input "5"
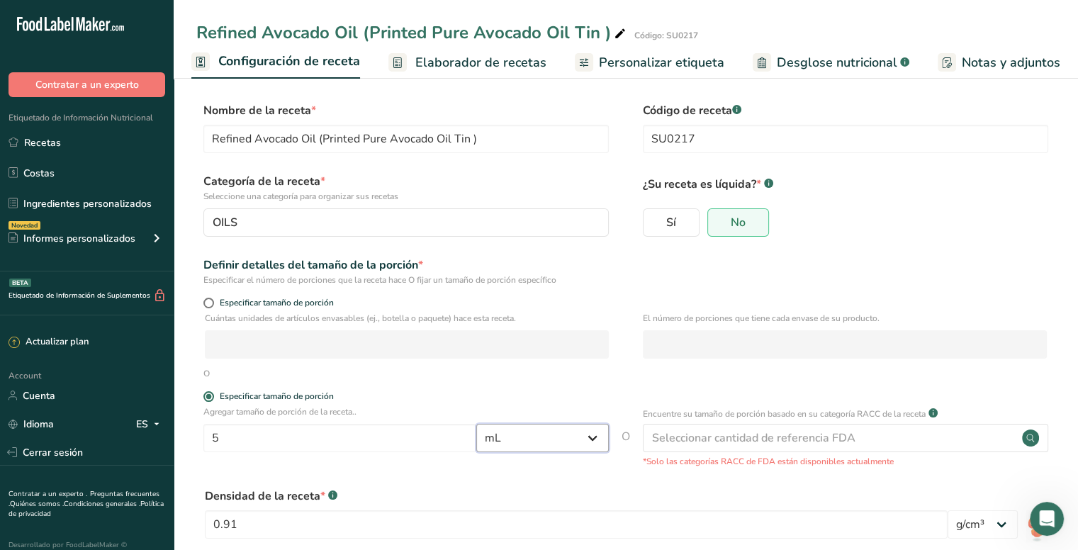
click at [556, 446] on select "Gramos kg mg mcg libras onza [GEOGRAPHIC_DATA] mL onza líquida [GEOGRAPHIC_DATA…" at bounding box center [542, 438] width 133 height 28
select select "16"
click at [476, 424] on select "Gramos kg mg mcg libras onza [GEOGRAPHIC_DATA] mL onza líquida [GEOGRAPHIC_DATA…" at bounding box center [542, 438] width 133 height 28
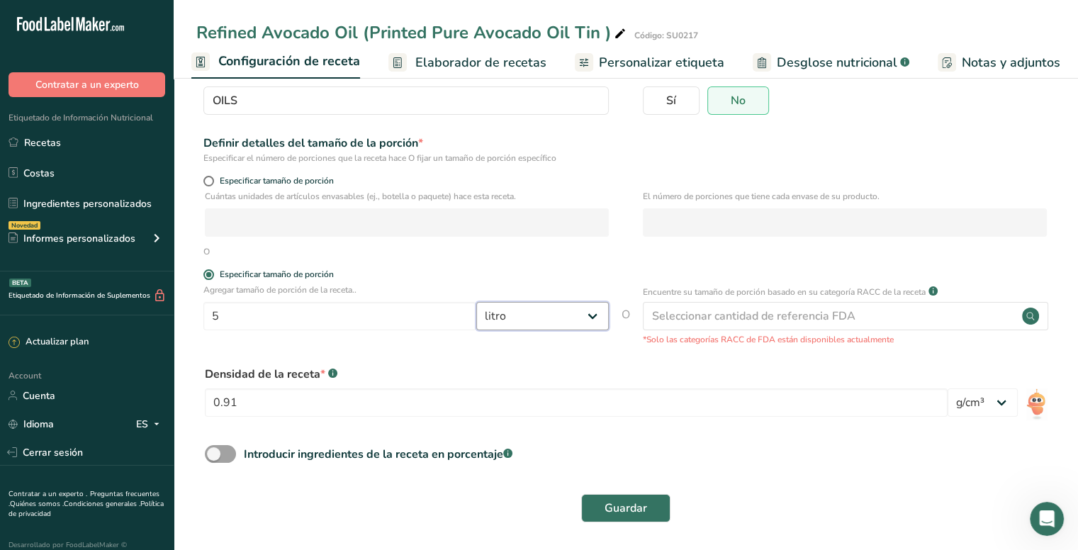
scroll to position [125, 0]
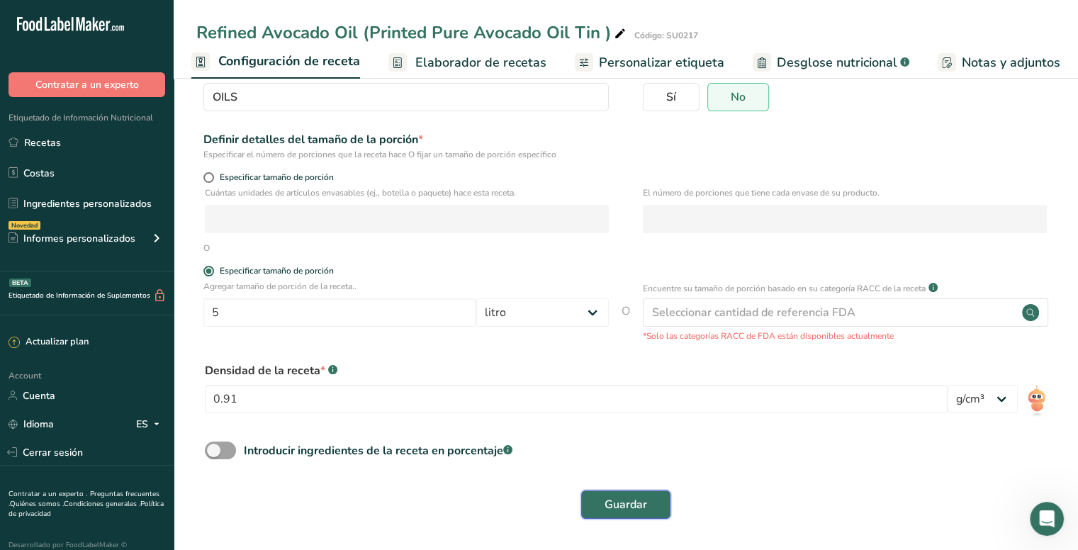
click at [623, 493] on button "Guardar" at bounding box center [625, 505] width 89 height 28
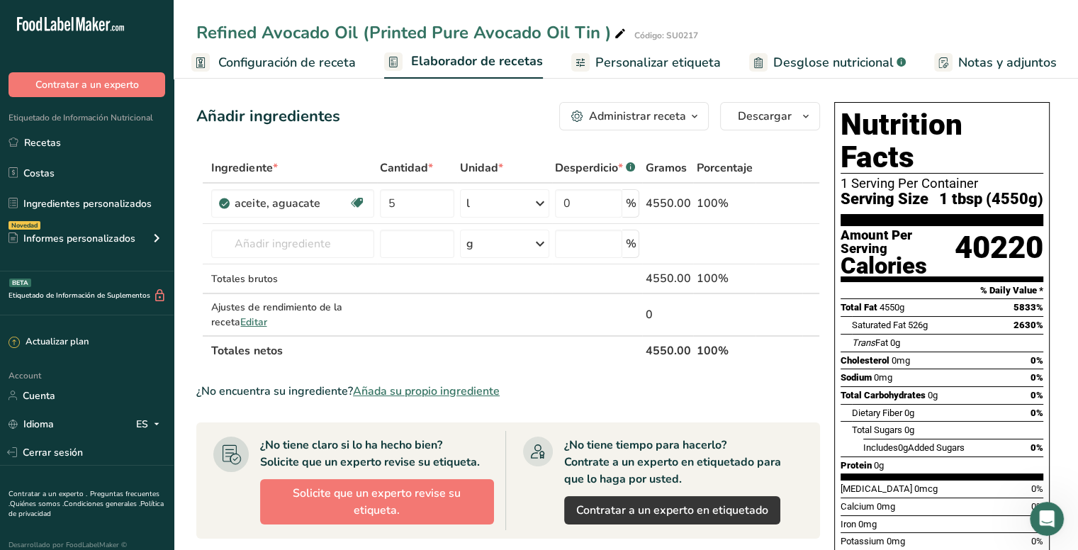
click at [289, 66] on span "Configuración de receta" at bounding box center [287, 62] width 138 height 19
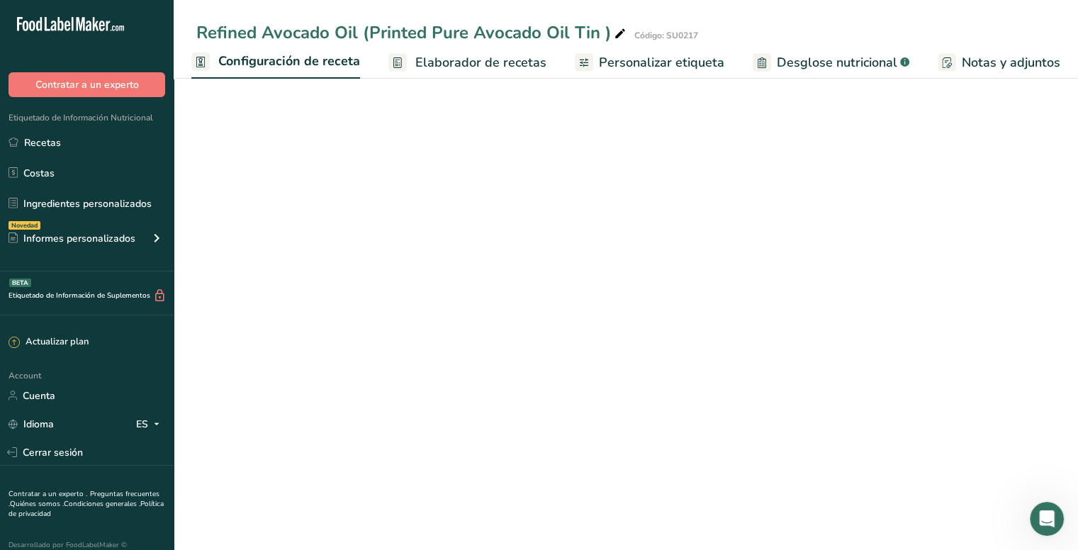
select select "16"
select select "22"
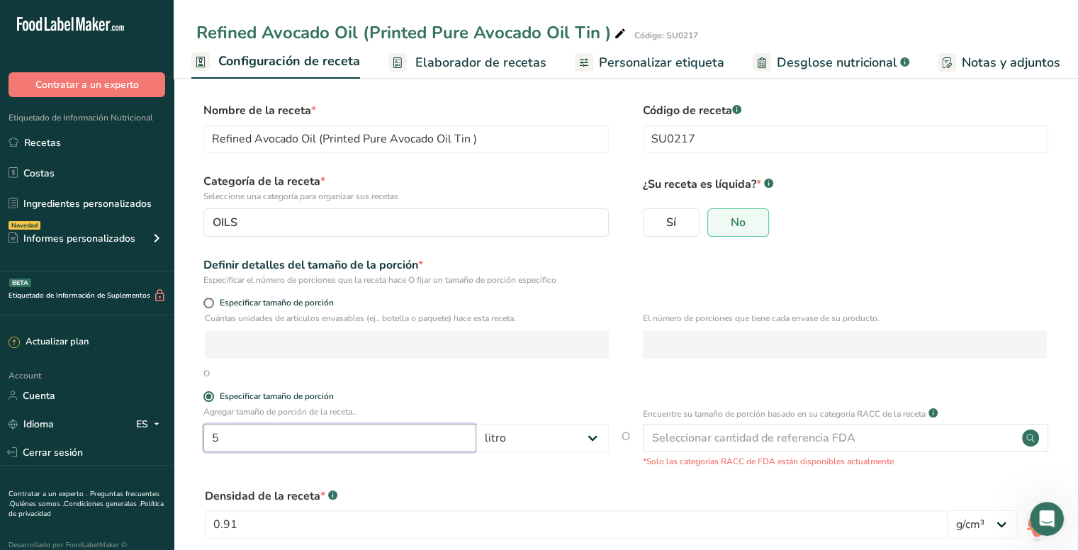
click at [410, 436] on input "5" at bounding box center [339, 438] width 273 height 28
type input "15"
click at [541, 438] on select "Gramos kg mg mcg libras onza [GEOGRAPHIC_DATA] mL onza líquida [GEOGRAPHIC_DATA…" at bounding box center [542, 438] width 133 height 28
select select "17"
click at [476, 424] on select "Gramos kg mg mcg libras onza [GEOGRAPHIC_DATA] mL onza líquida [GEOGRAPHIC_DATA…" at bounding box center [542, 438] width 133 height 28
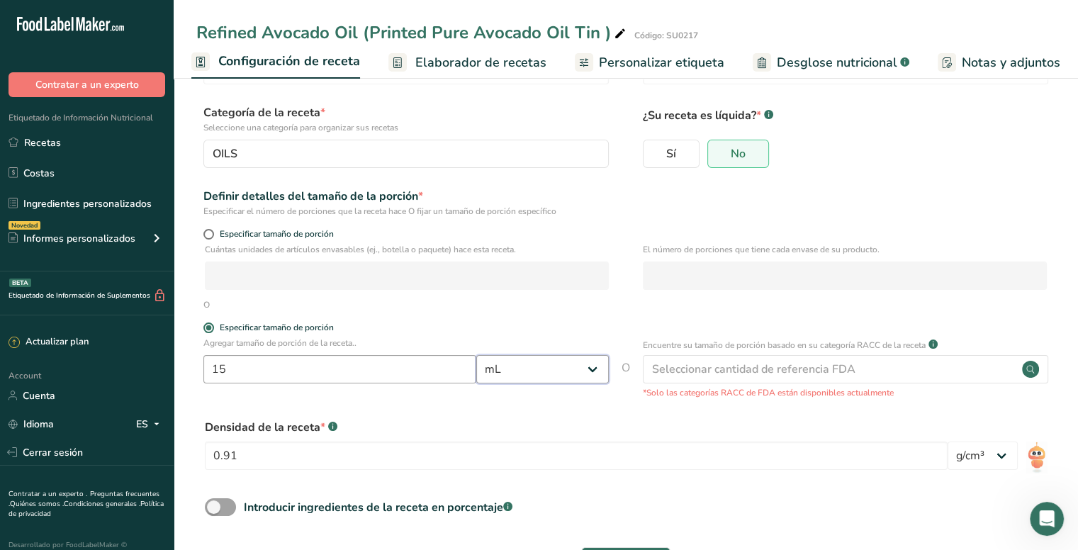
scroll to position [125, 0]
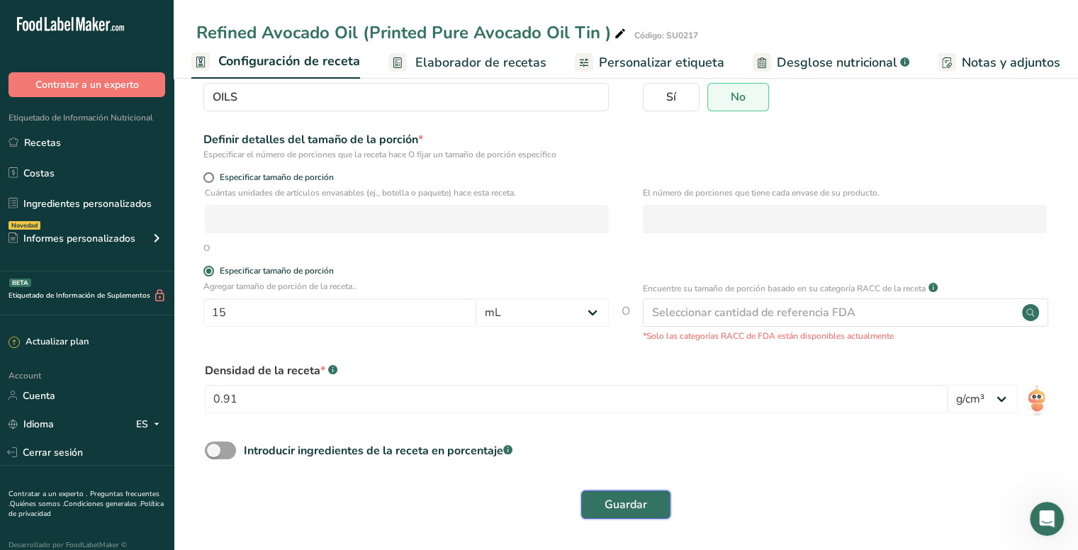
click at [620, 496] on span "Guardar" at bounding box center [626, 504] width 43 height 17
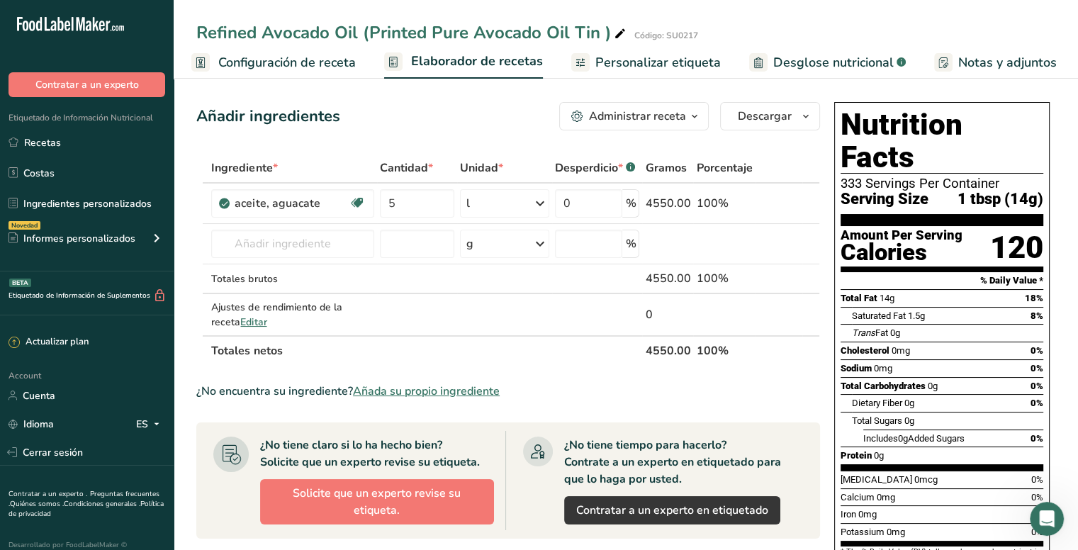
click at [615, 29] on icon at bounding box center [620, 34] width 13 height 20
drag, startPoint x: 612, startPoint y: 30, endPoint x: 192, endPoint y: 27, distance: 419.7
click at [192, 27] on div "Refined Avocado Oil (Printed Pure Avocado Oil Tin ) Código: SU0217" at bounding box center [626, 33] width 905 height 26
click at [67, 134] on link "Recetas" at bounding box center [87, 142] width 174 height 27
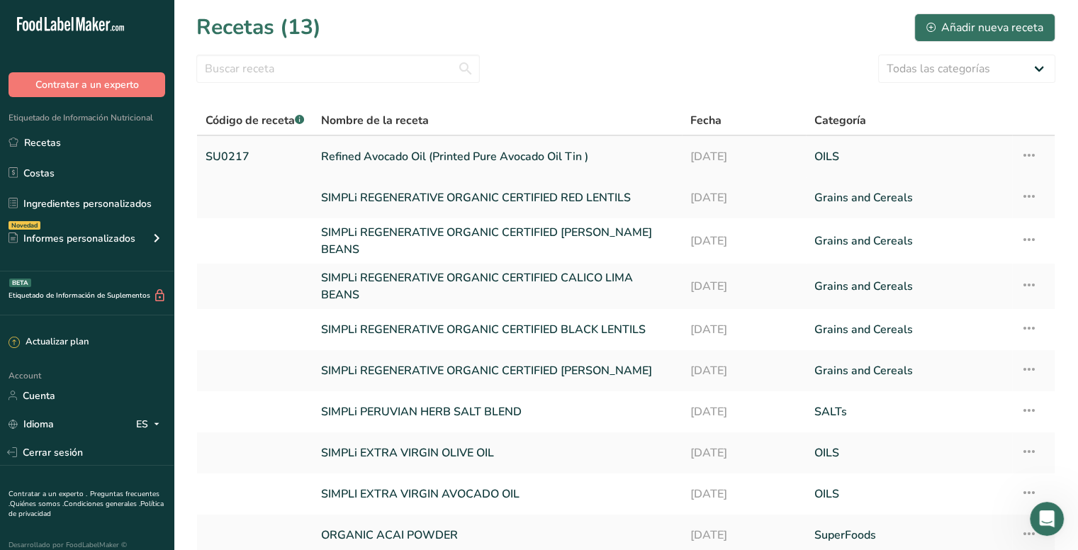
click at [1026, 150] on icon at bounding box center [1029, 155] width 17 height 26
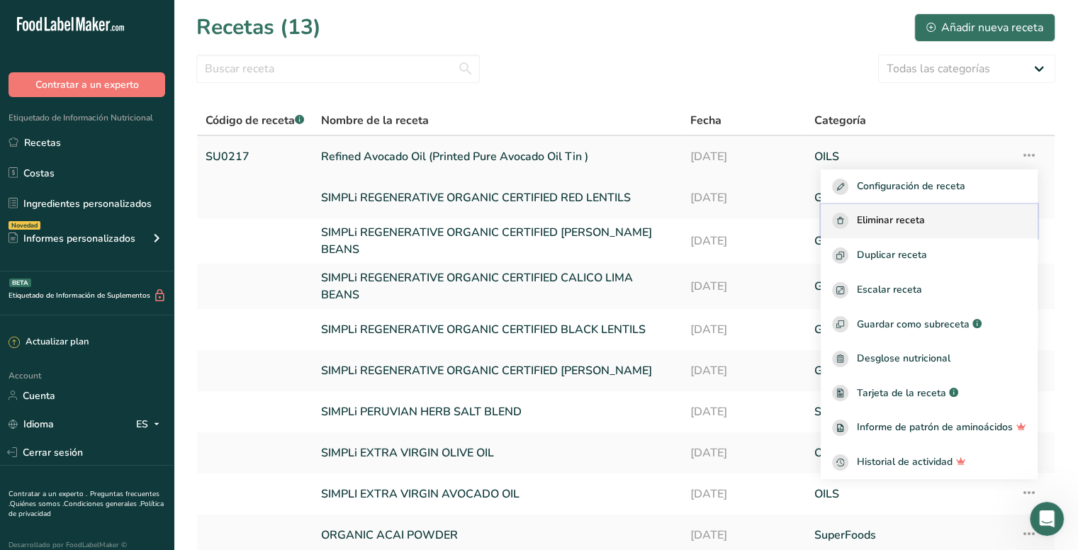
click at [944, 215] on div "Eliminar receta" at bounding box center [929, 221] width 194 height 16
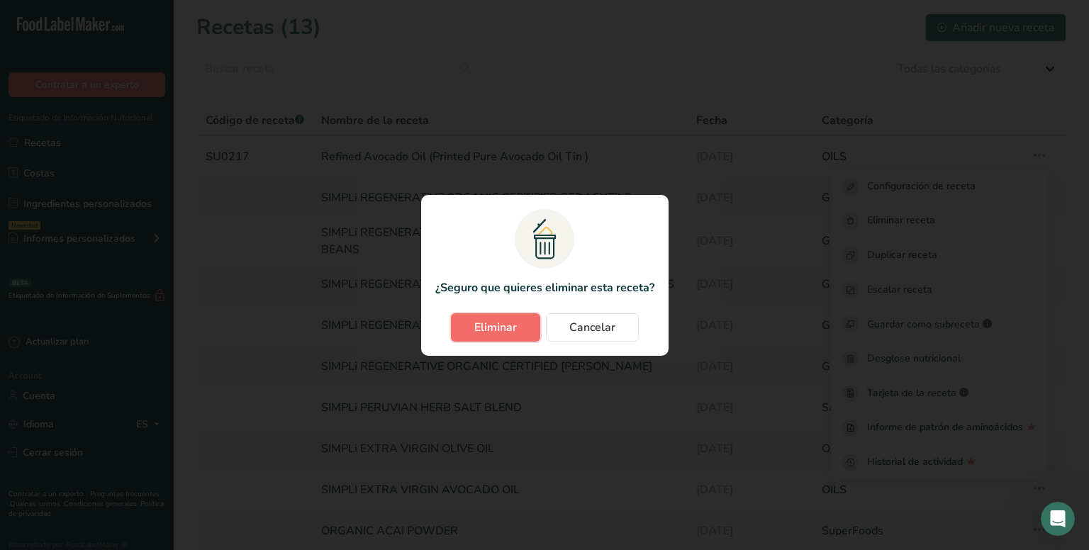
click at [510, 327] on span "Eliminar" at bounding box center [495, 327] width 43 height 17
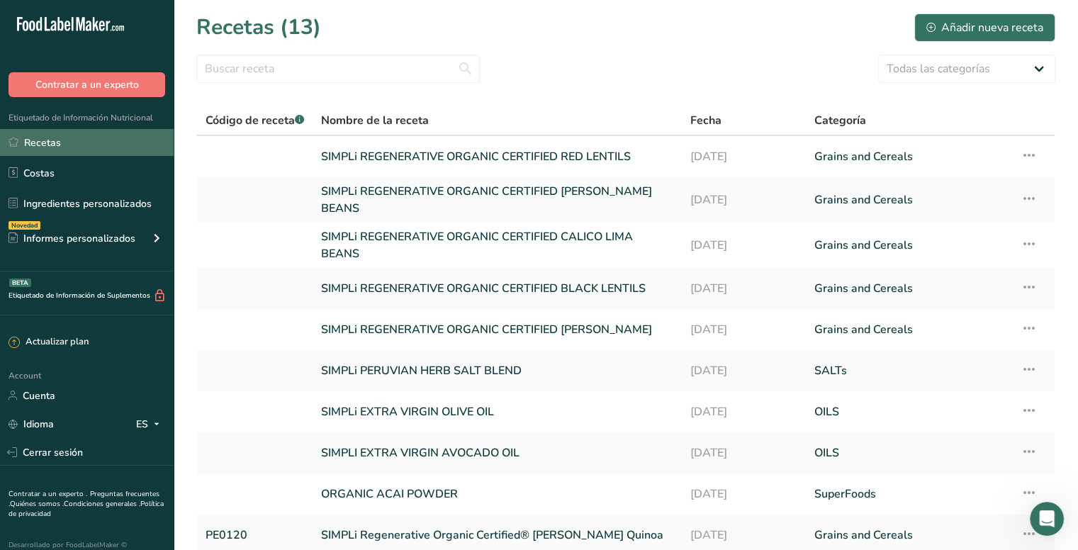
click at [77, 140] on link "Recetas" at bounding box center [87, 142] width 174 height 27
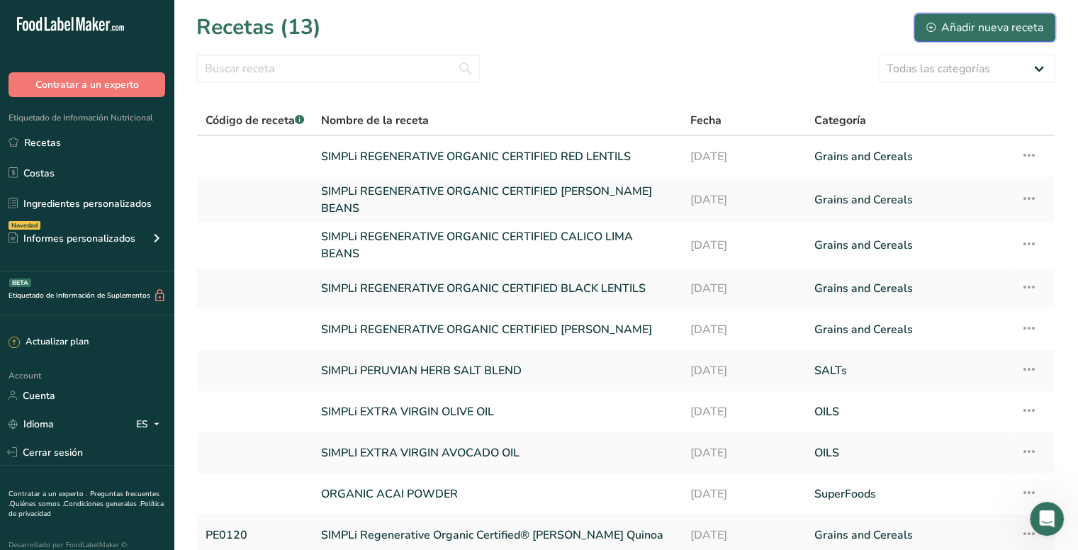
click at [968, 20] on div "Añadir nueva receta" at bounding box center [984, 27] width 117 height 17
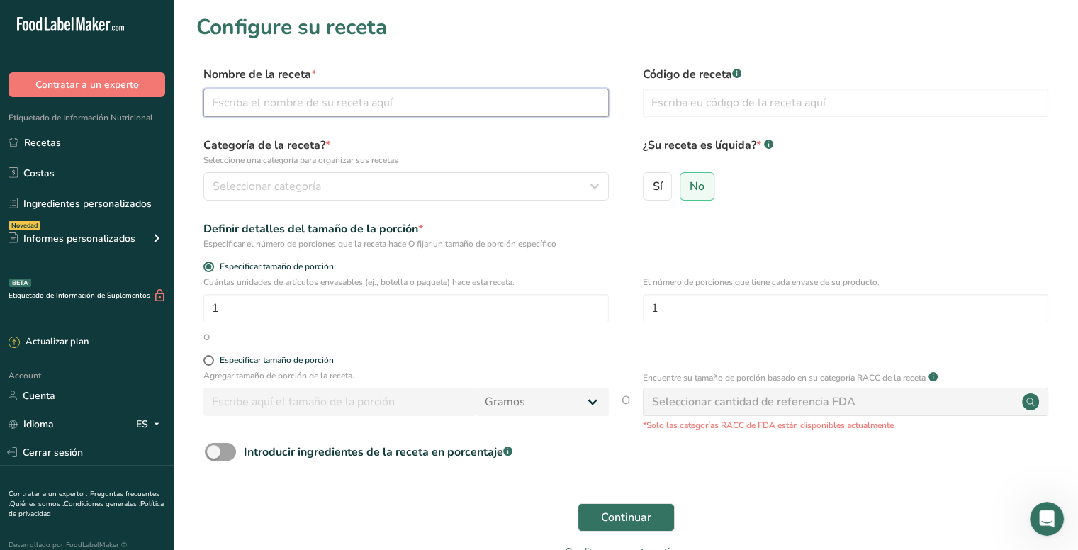
click at [481, 102] on input "text" at bounding box center [405, 103] width 405 height 28
paste input "Refined Avocado Oil (Printed Pure Avocado Oil Tin )"
type input "Refined Avocado Oil (Printed Pure Avocado Oil Tin )"
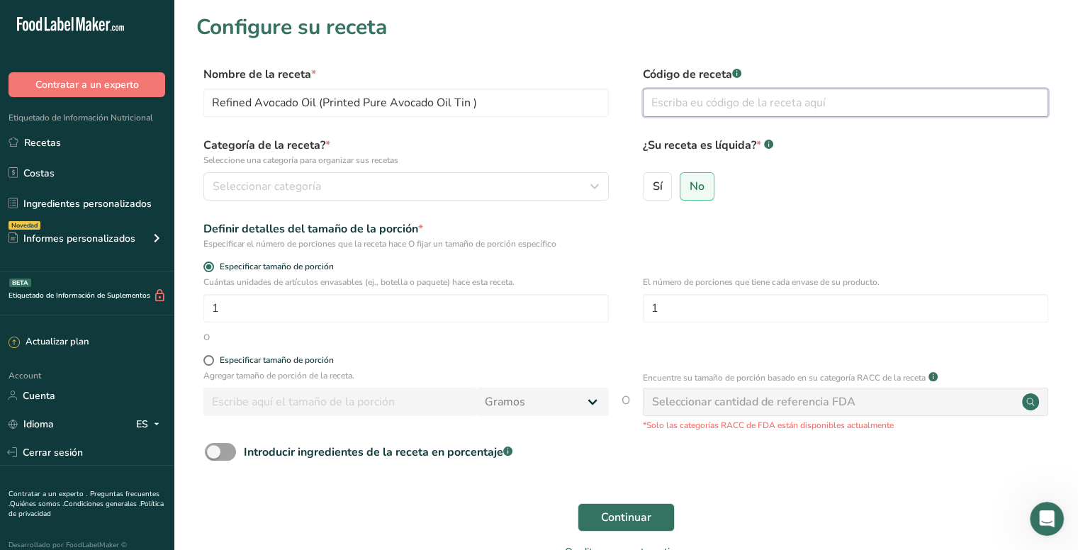
click at [747, 99] on input "text" at bounding box center [845, 103] width 405 height 28
paste input "SU0217"
type input "SU0217"
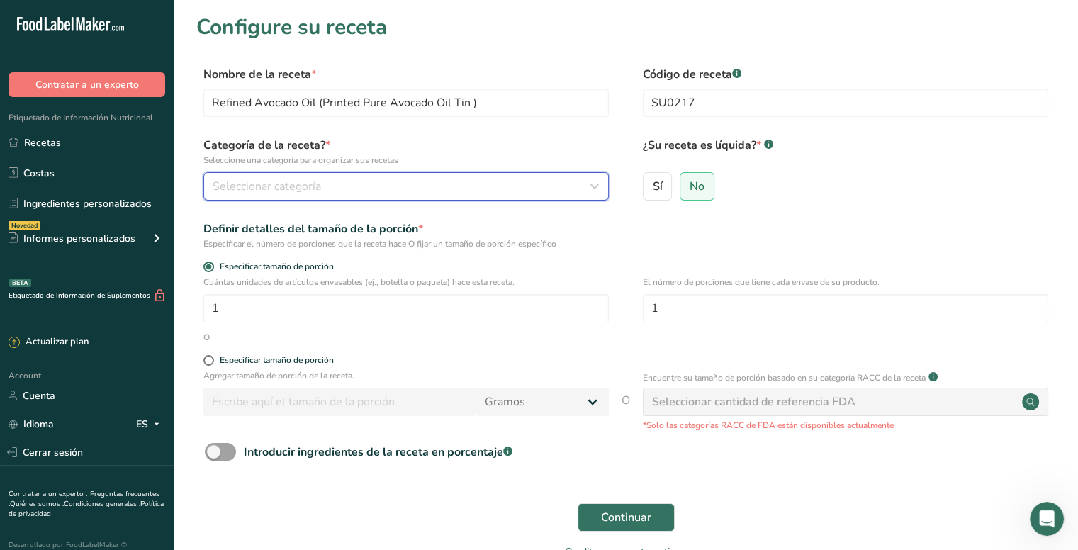
click at [351, 186] on div "Seleccionar categoría" at bounding box center [402, 186] width 379 height 17
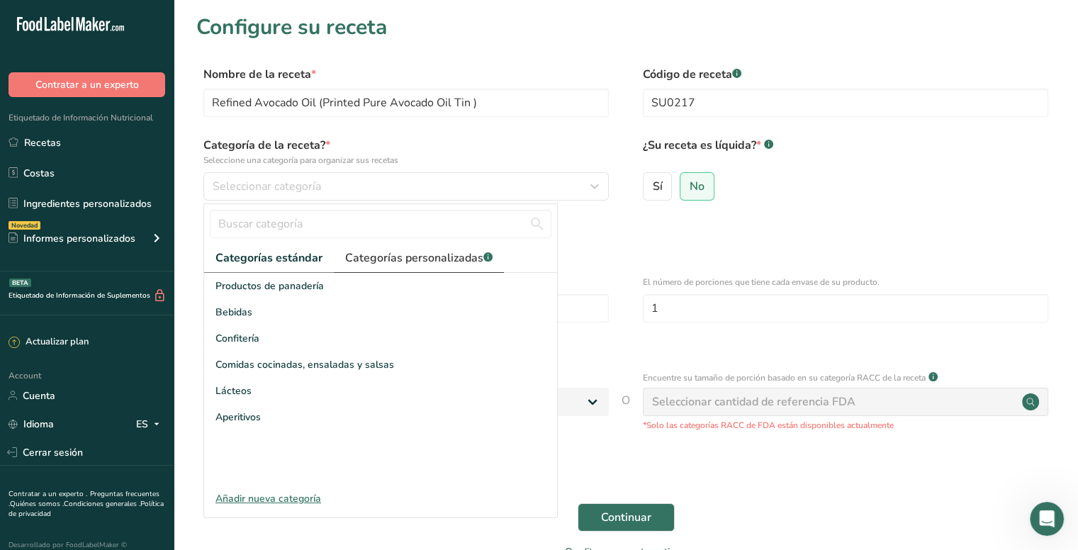
click at [386, 253] on span "Categorías personalizadas .a-a{fill:#347362;}.b-a{fill:#fff;}" at bounding box center [418, 258] width 147 height 17
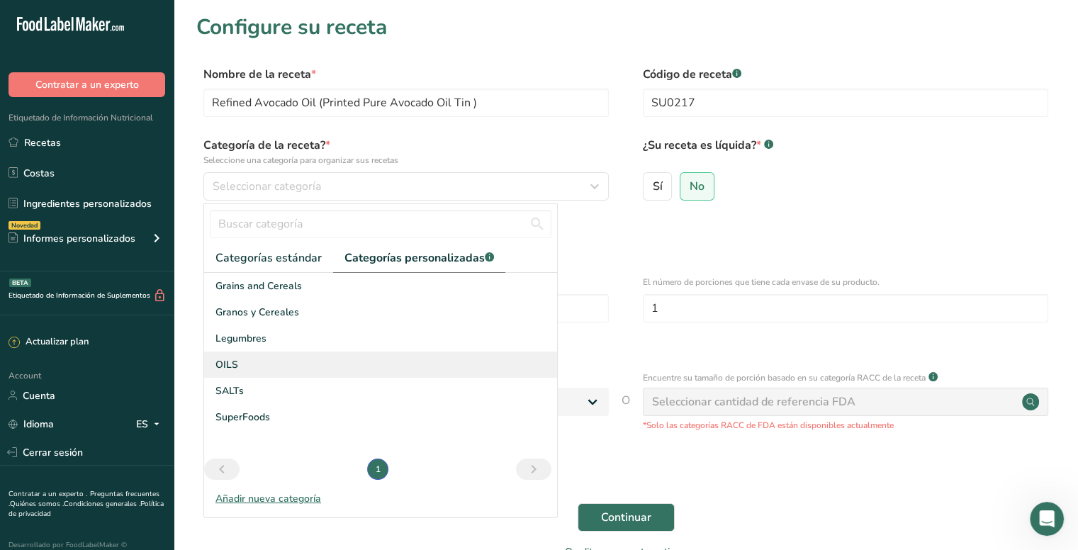
click at [249, 358] on div "OILS" at bounding box center [380, 365] width 353 height 26
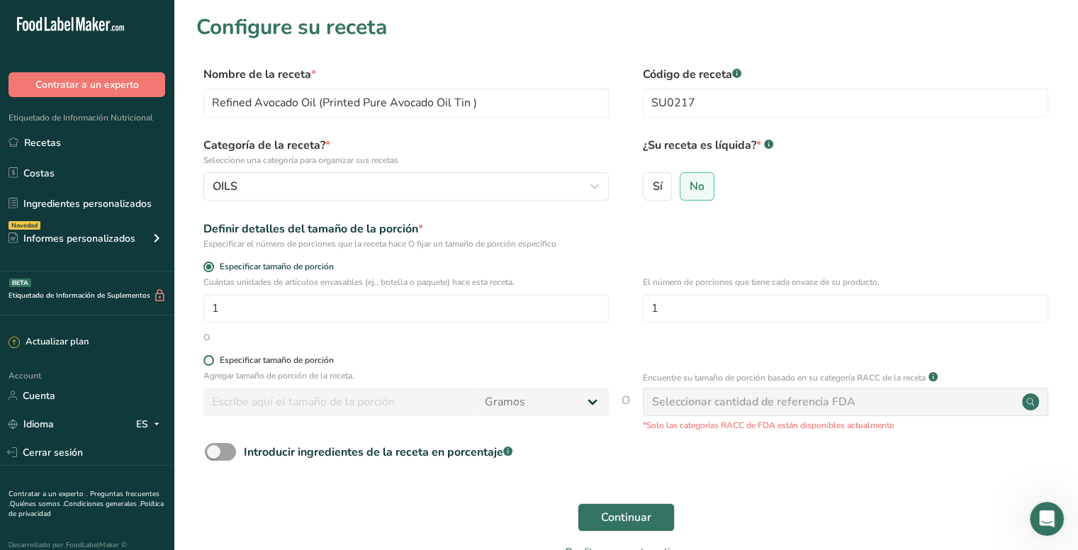
click at [240, 364] on div "Especificar tamaño de porción" at bounding box center [277, 360] width 114 height 11
click at [213, 364] on input "Especificar tamaño de porción" at bounding box center [207, 360] width 9 height 9
radio input "true"
radio input "false"
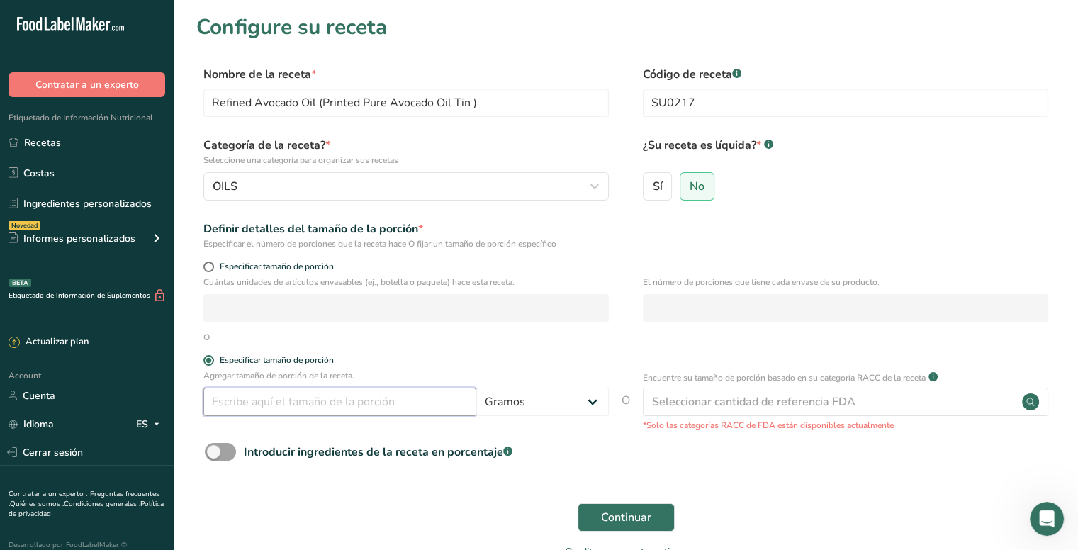
click at [248, 403] on input "number" at bounding box center [339, 402] width 273 height 28
type input "15"
click at [576, 406] on select "Gramos kg mg mcg libras onza [GEOGRAPHIC_DATA] mL onza líquida [GEOGRAPHIC_DATA…" at bounding box center [542, 402] width 133 height 28
select select "17"
click at [476, 388] on select "Gramos kg mg mcg libras onza [GEOGRAPHIC_DATA] mL onza líquida [GEOGRAPHIC_DATA…" at bounding box center [542, 402] width 133 height 28
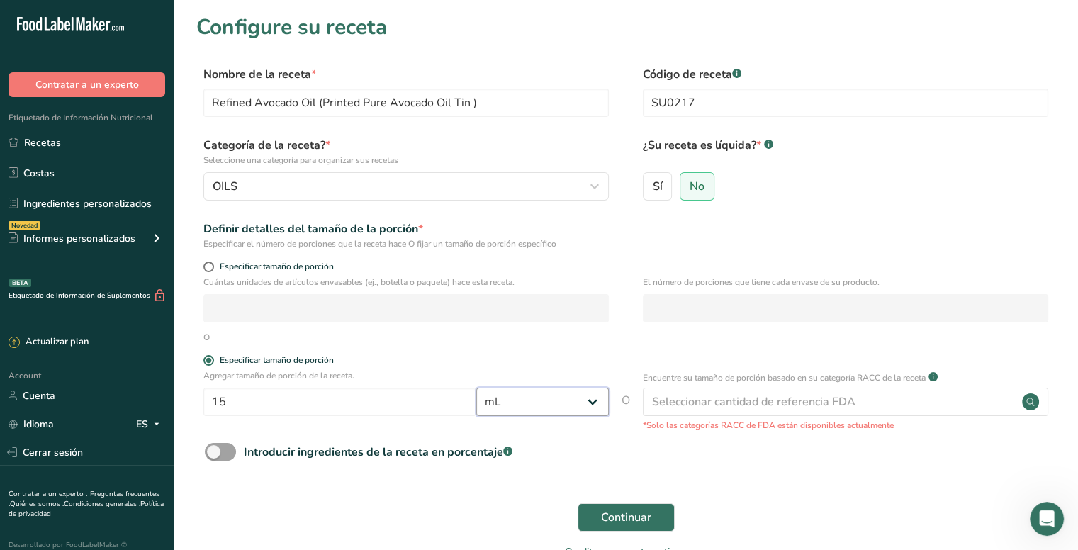
select select "22"
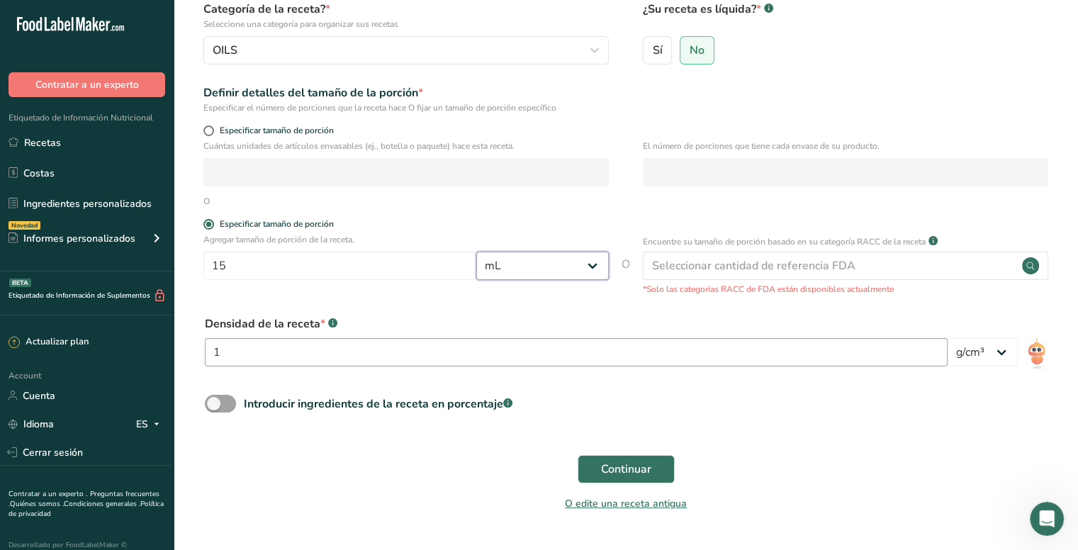
scroll to position [142, 0]
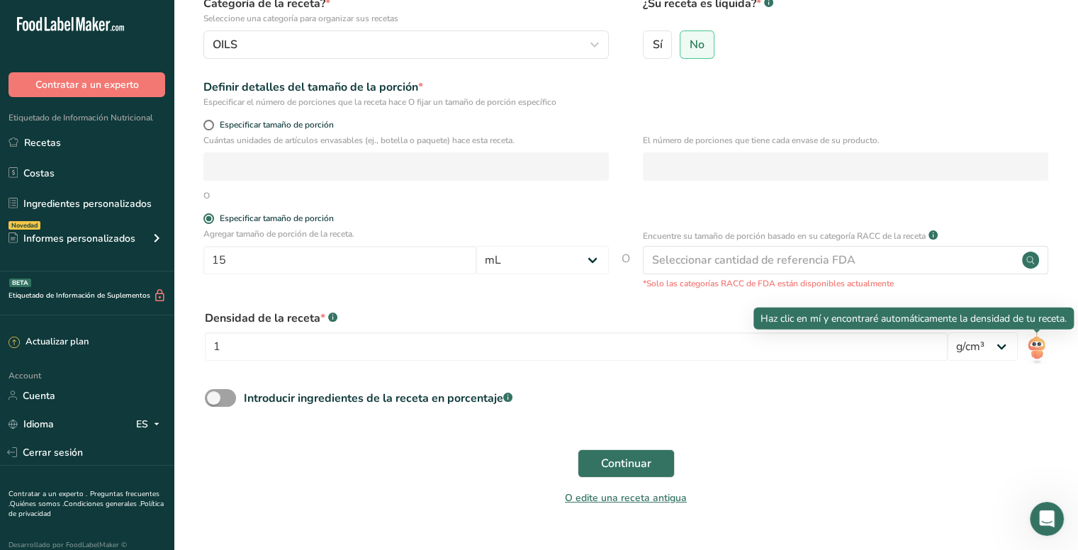
click at [1031, 347] on img at bounding box center [1036, 348] width 21 height 32
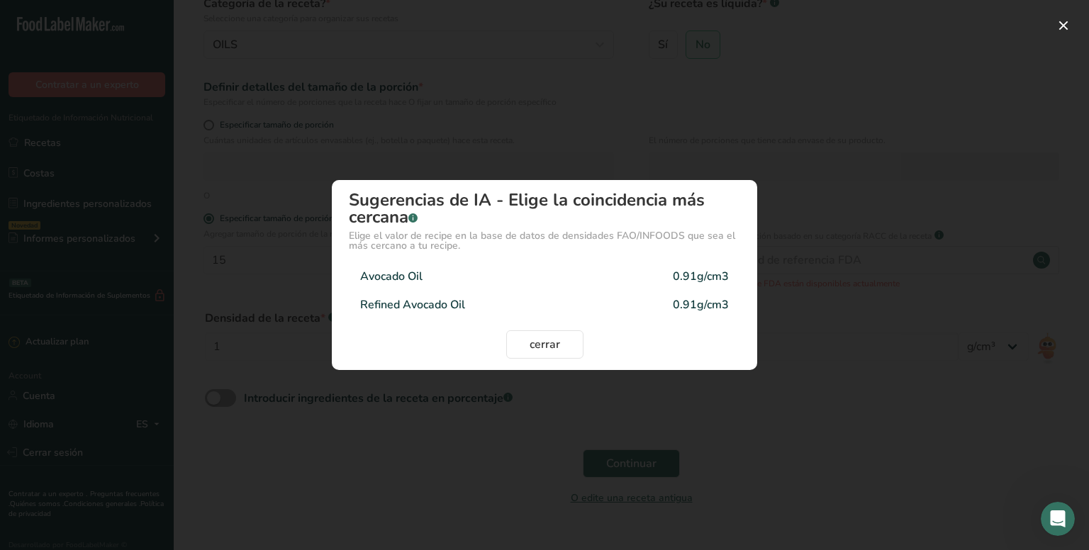
click at [538, 306] on div "Refined Avocado Oil 0.91g/cm3" at bounding box center [544, 305] width 391 height 28
type input "0.91"
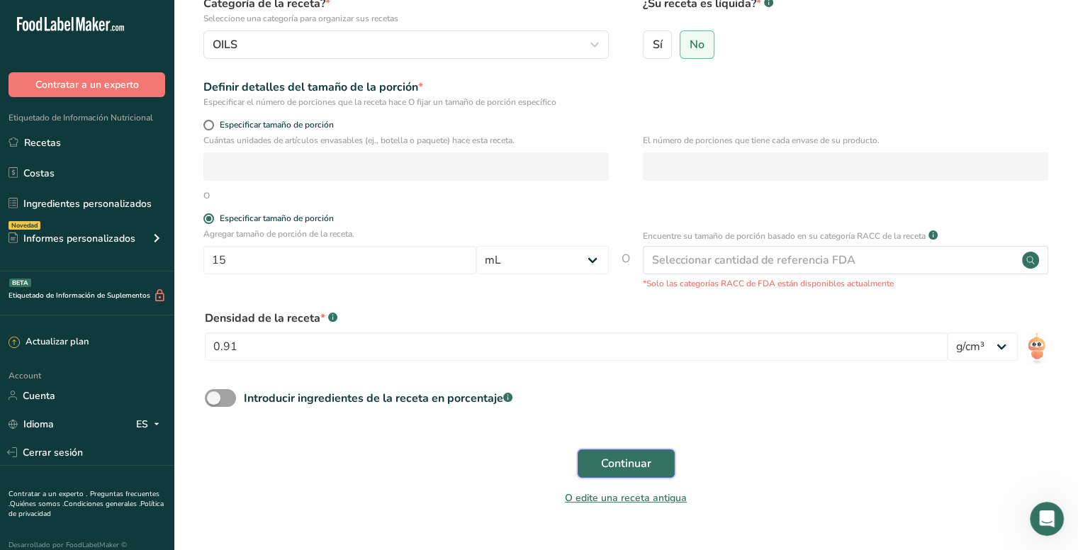
click at [621, 459] on span "Continuar" at bounding box center [626, 463] width 50 height 17
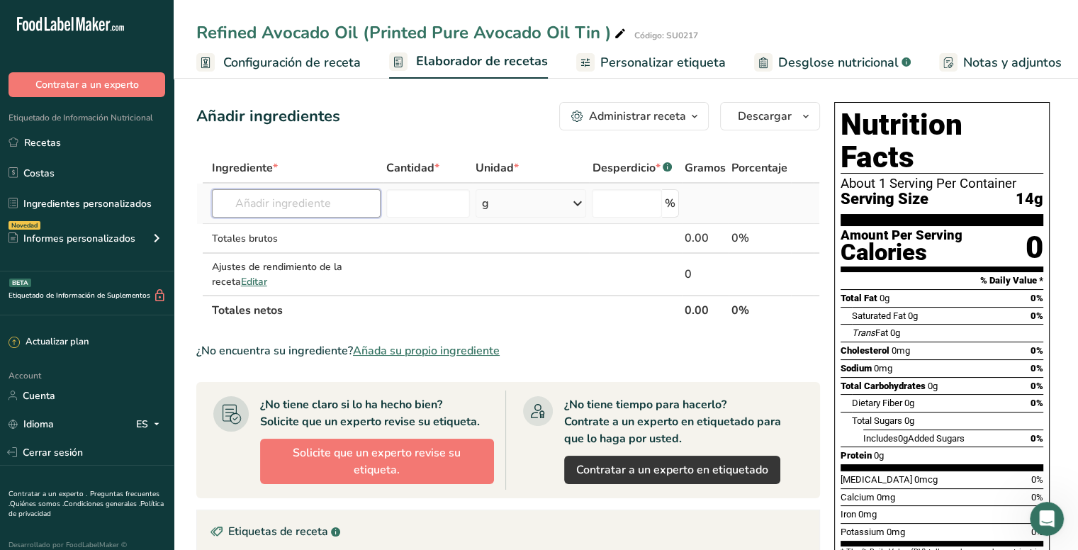
click at [303, 195] on input "text" at bounding box center [296, 203] width 169 height 28
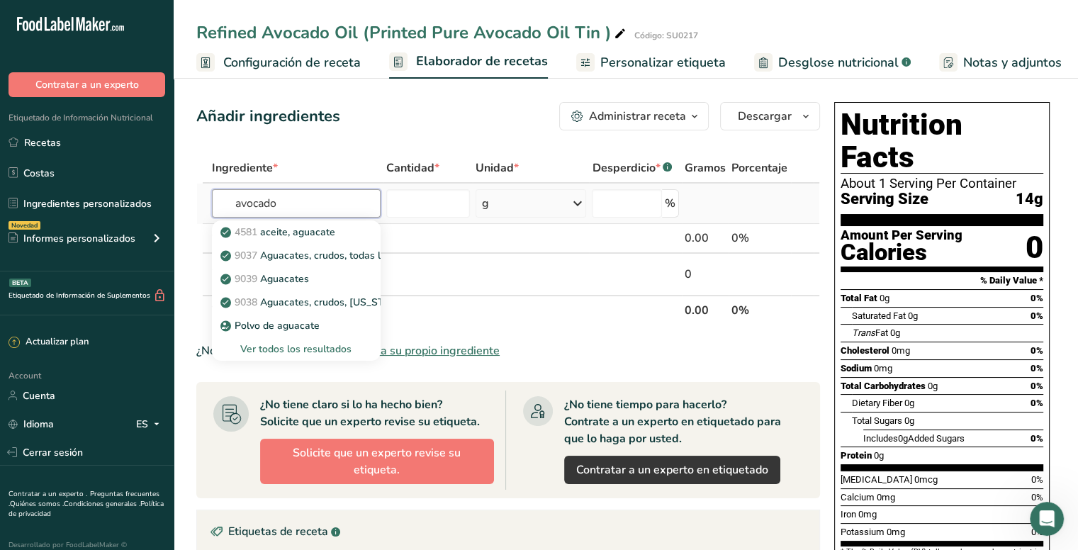
type input "avocado"
click at [305, 349] on div "Ver todos los resultados" at bounding box center [296, 349] width 146 height 15
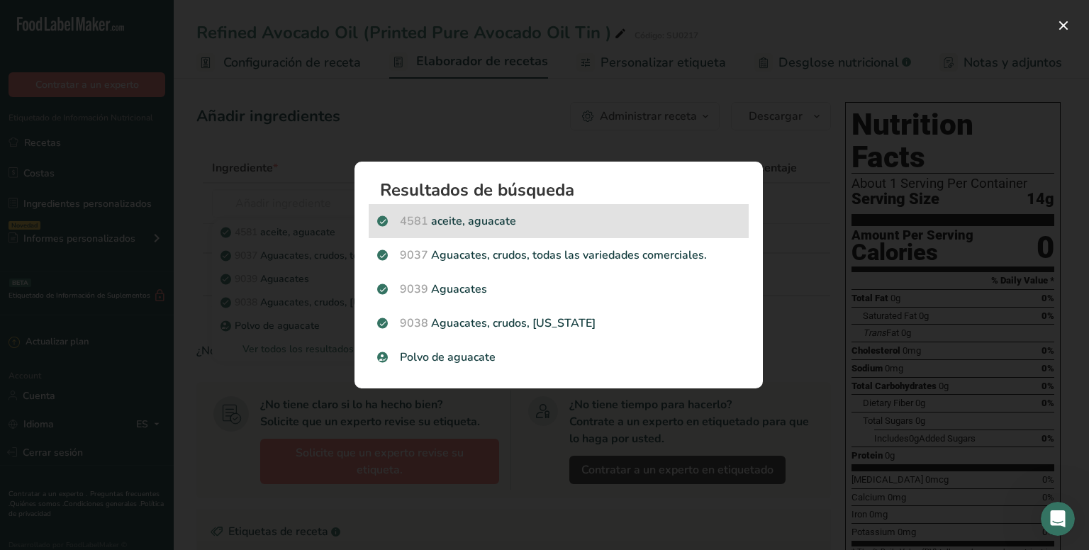
click at [529, 225] on p "4581 aceite, aguacate" at bounding box center [558, 221] width 363 height 17
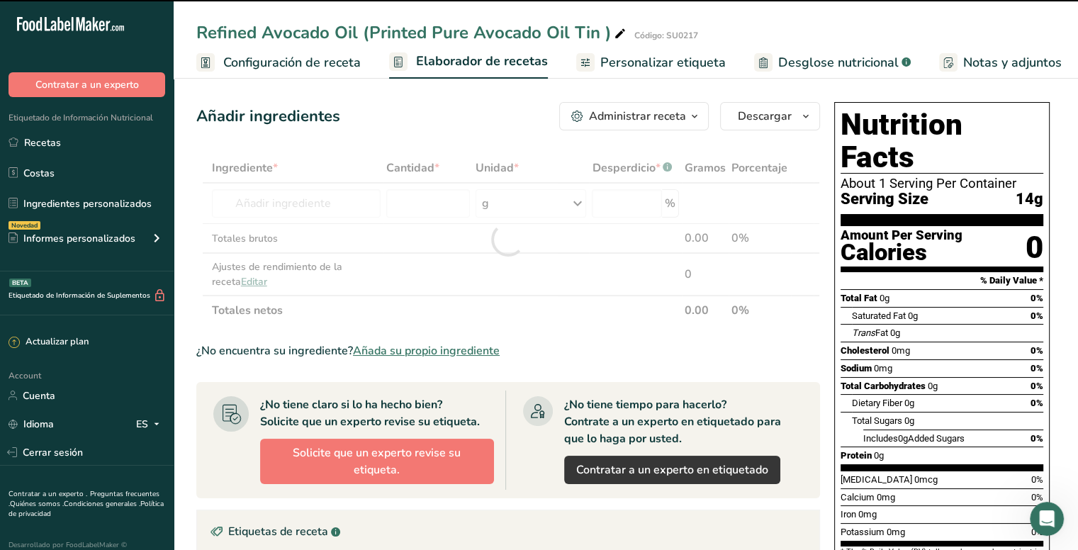
type input "0"
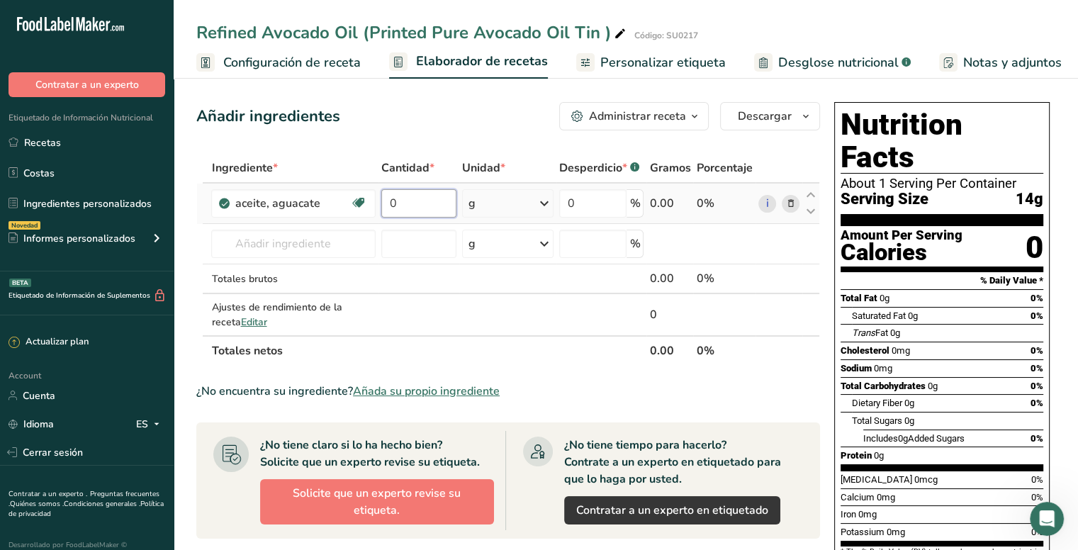
click at [420, 210] on input "0" at bounding box center [418, 203] width 75 height 28
type input "5"
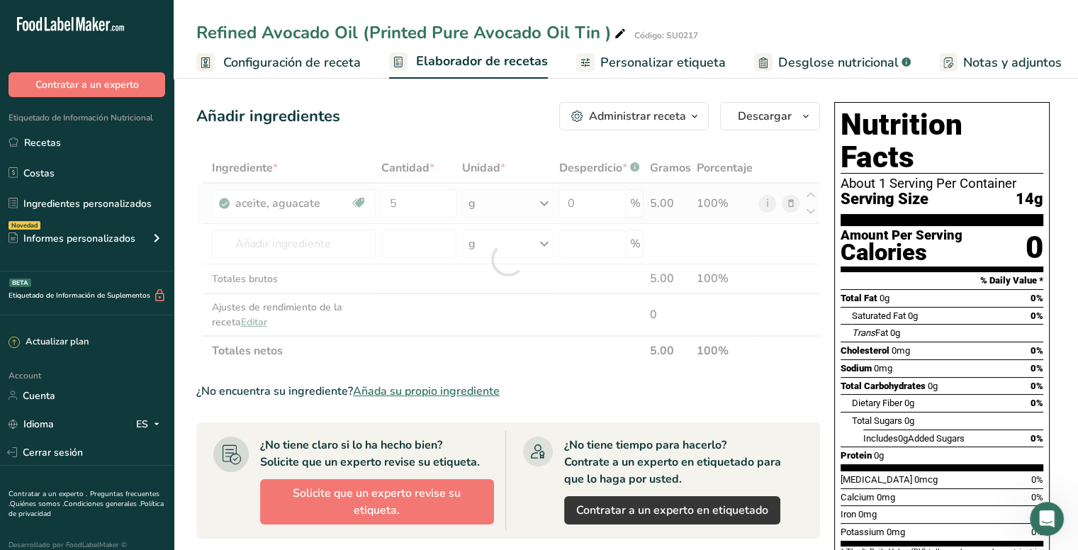
click at [525, 207] on div "Ingrediente * Cantidad * Unidad * Desperdicio * .a-a{fill:#347362;}.b-a{fill:#f…" at bounding box center [508, 259] width 624 height 213
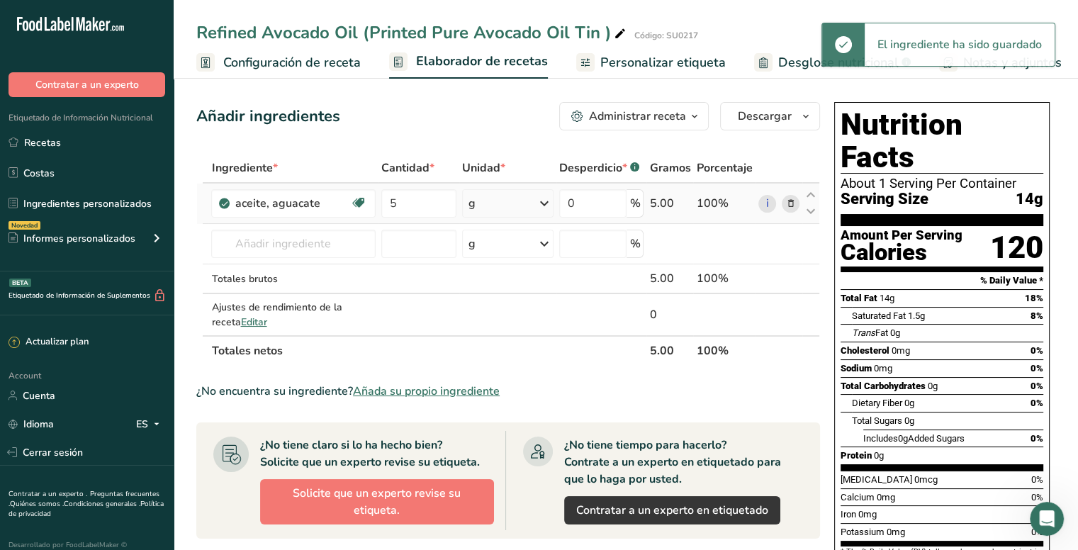
click at [532, 206] on div "g" at bounding box center [507, 203] width 91 height 28
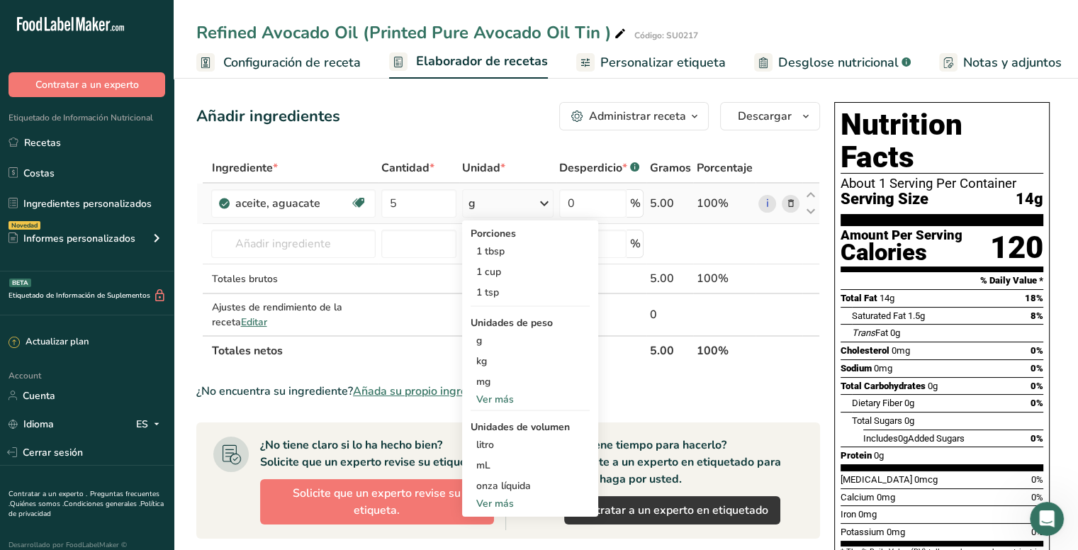
click at [509, 501] on div "Ver más" at bounding box center [530, 503] width 119 height 15
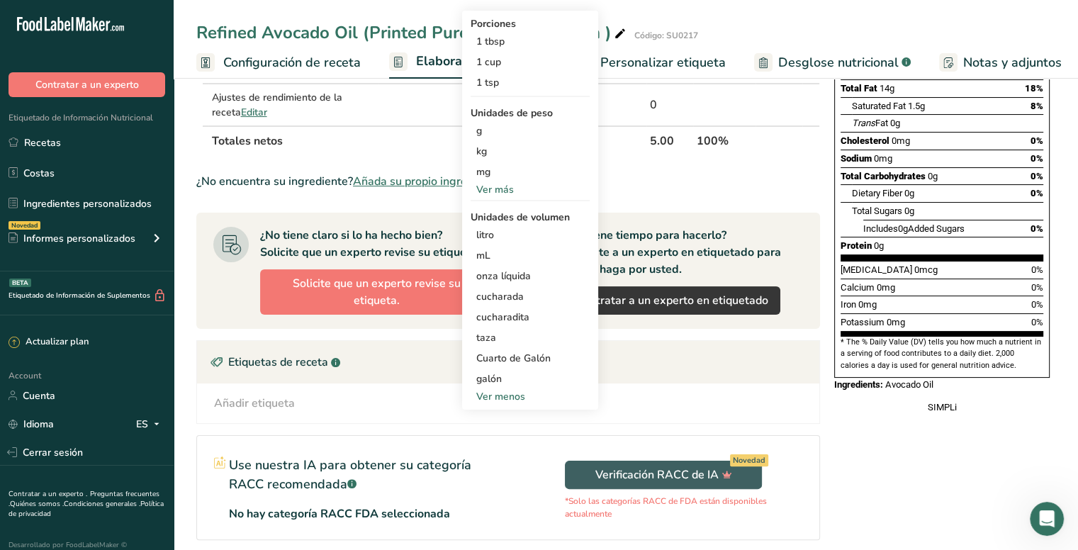
scroll to position [213, 0]
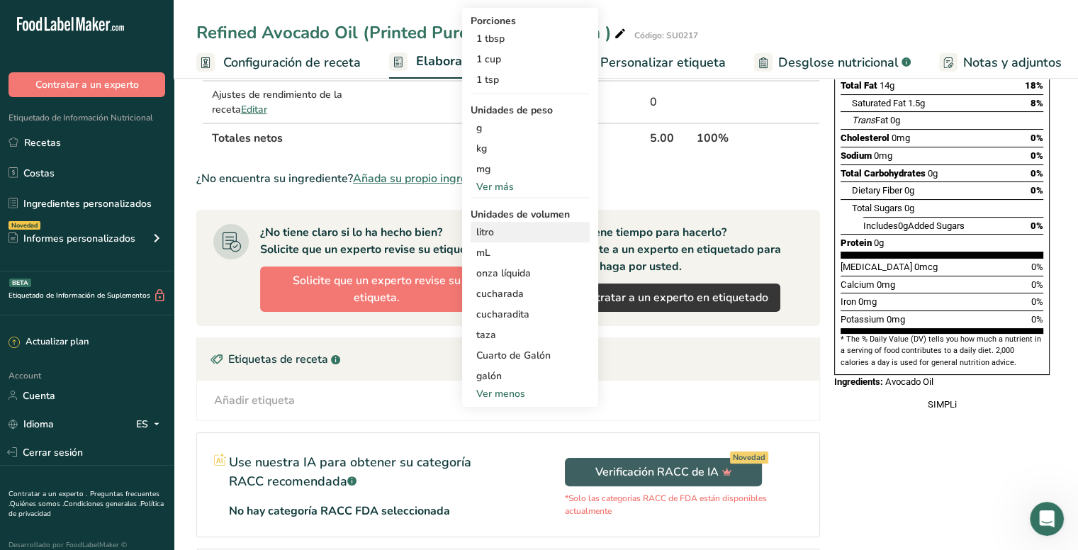
click at [522, 228] on div "litro" at bounding box center [530, 232] width 108 height 15
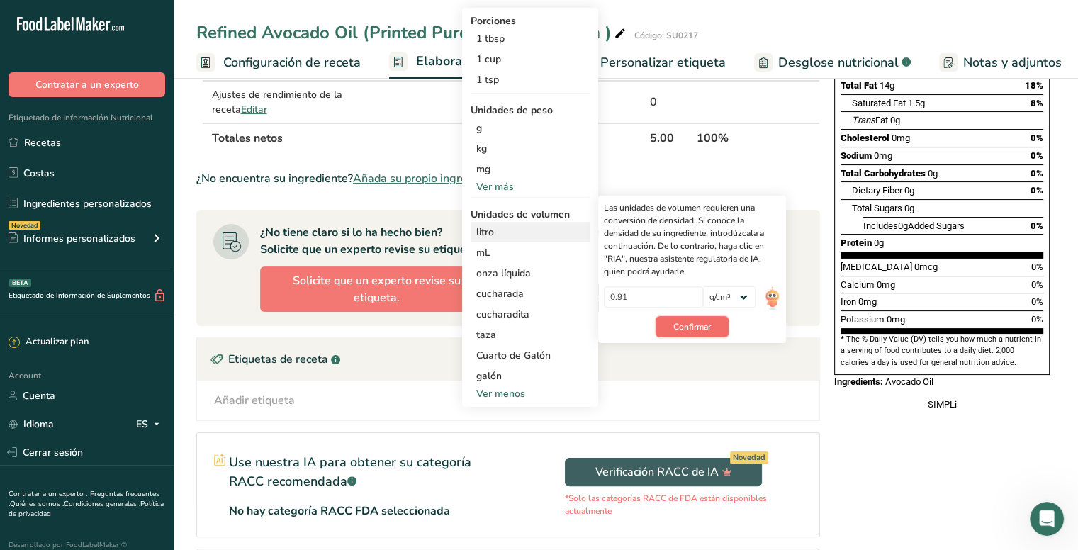
click at [689, 330] on span "Confirmar" at bounding box center [692, 326] width 38 height 13
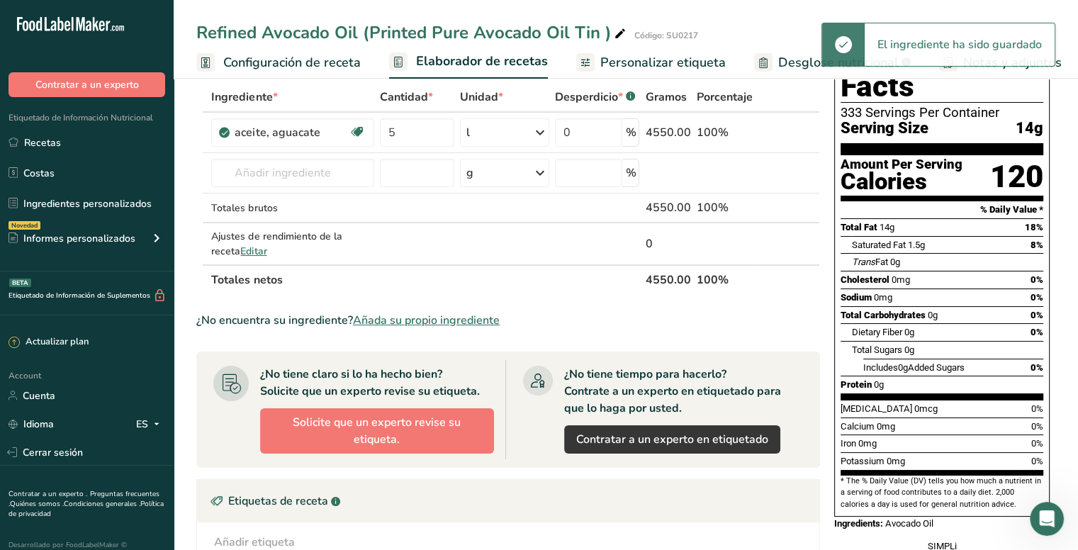
scroll to position [0, 0]
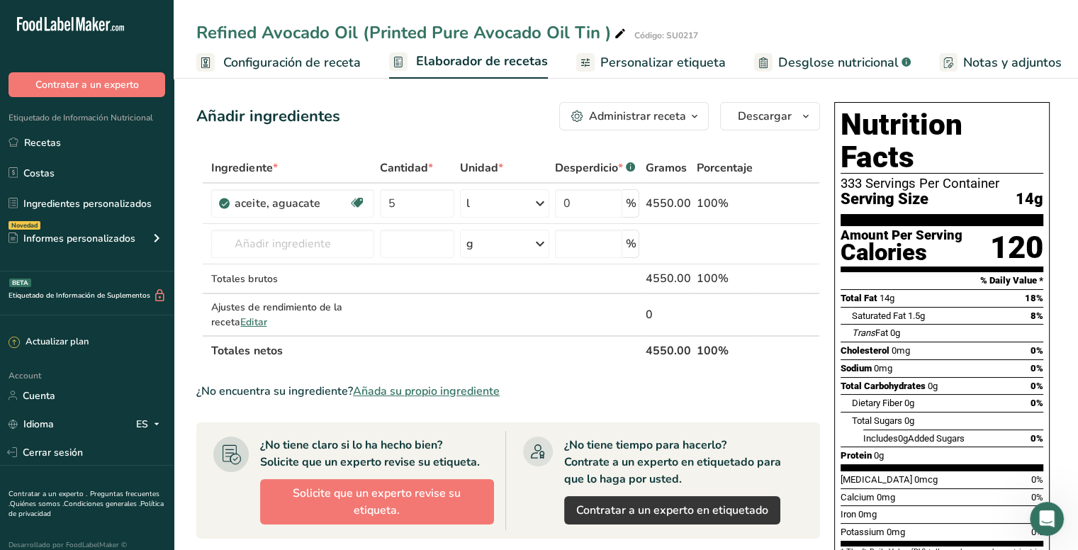
click at [675, 169] on span "Gramos" at bounding box center [665, 167] width 41 height 17
click at [1023, 191] on span "14g" at bounding box center [1030, 200] width 28 height 18
click at [660, 60] on span "Personalizar etiqueta" at bounding box center [662, 62] width 125 height 19
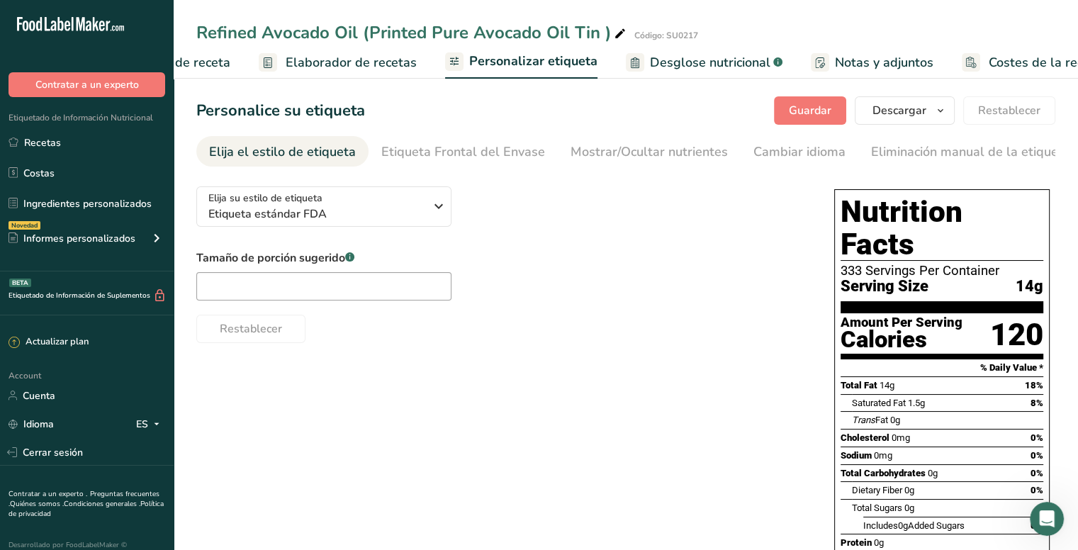
scroll to position [0, 170]
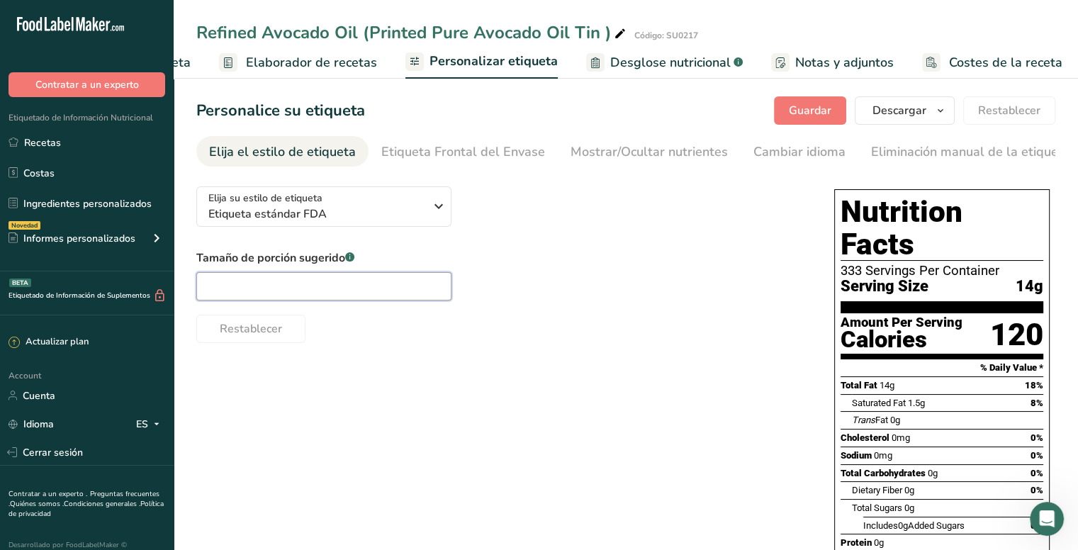
click at [405, 287] on input "text" at bounding box center [323, 286] width 255 height 28
paste input "1 tbsp"
type input "1 tbsp"
click at [359, 332] on div "Restablecer" at bounding box center [501, 326] width 610 height 34
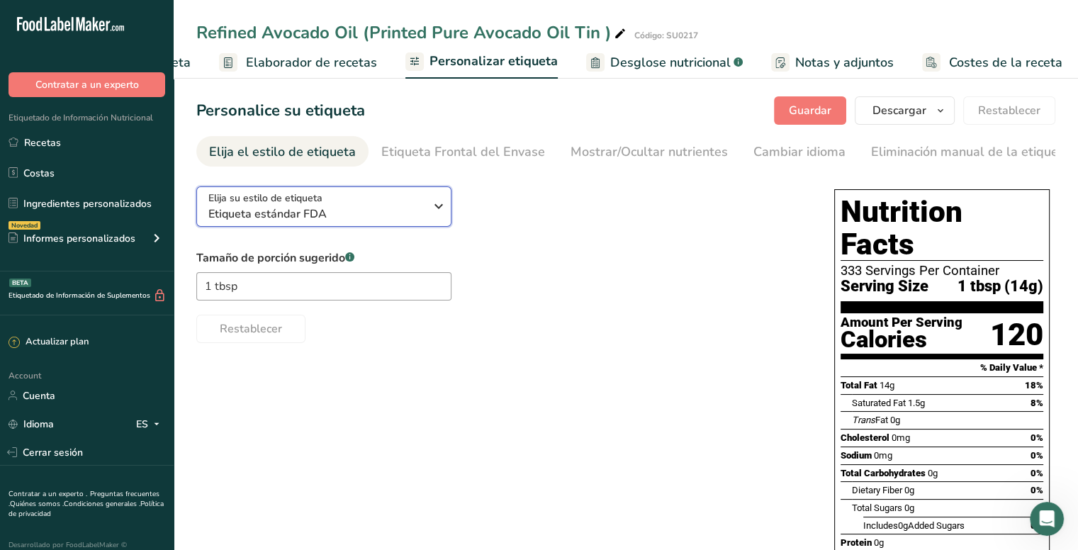
click at [424, 215] on span "Etiqueta estándar FDA" at bounding box center [316, 214] width 216 height 17
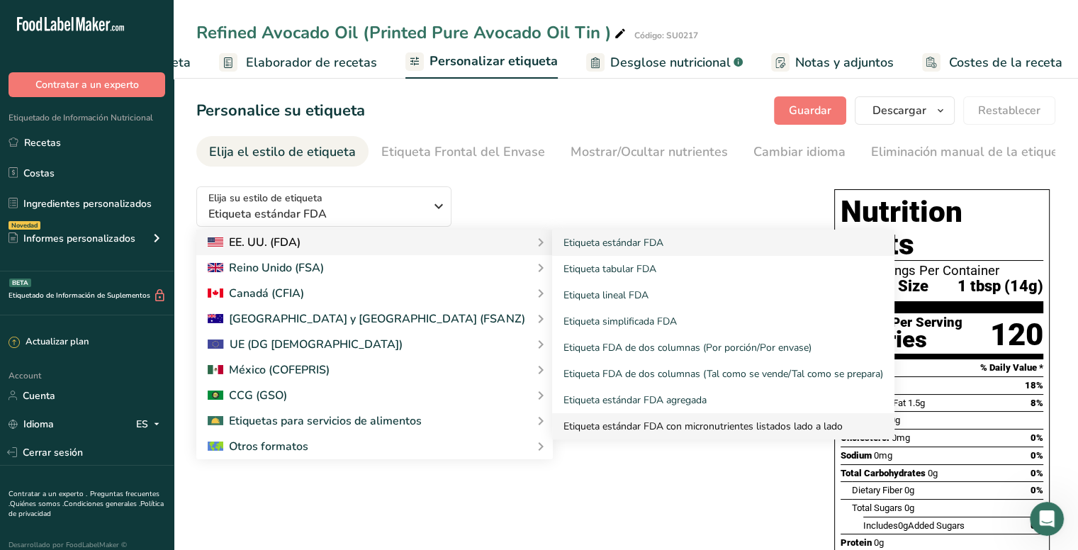
click at [552, 420] on link "Etiqueta estándar FDA con micronutrientes listados lado a lado" at bounding box center [723, 426] width 342 height 26
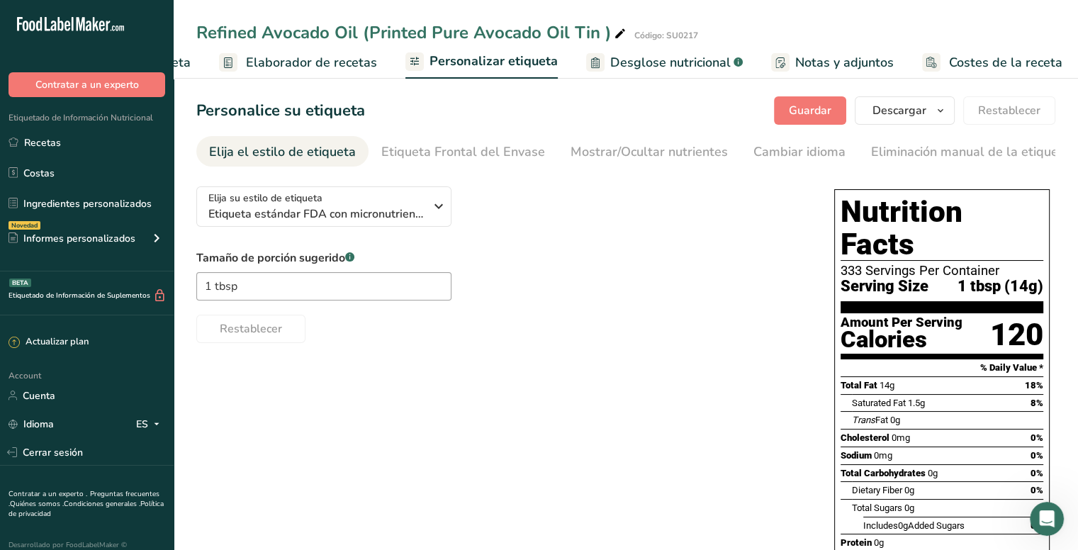
click at [630, 389] on div "Elija su estilo de etiqueta Etiqueta estándar FDA con micronutrientes listados …" at bounding box center [625, 432] width 859 height 515
click at [487, 150] on div "Etiqueta Frontal del Envase" at bounding box center [463, 151] width 164 height 19
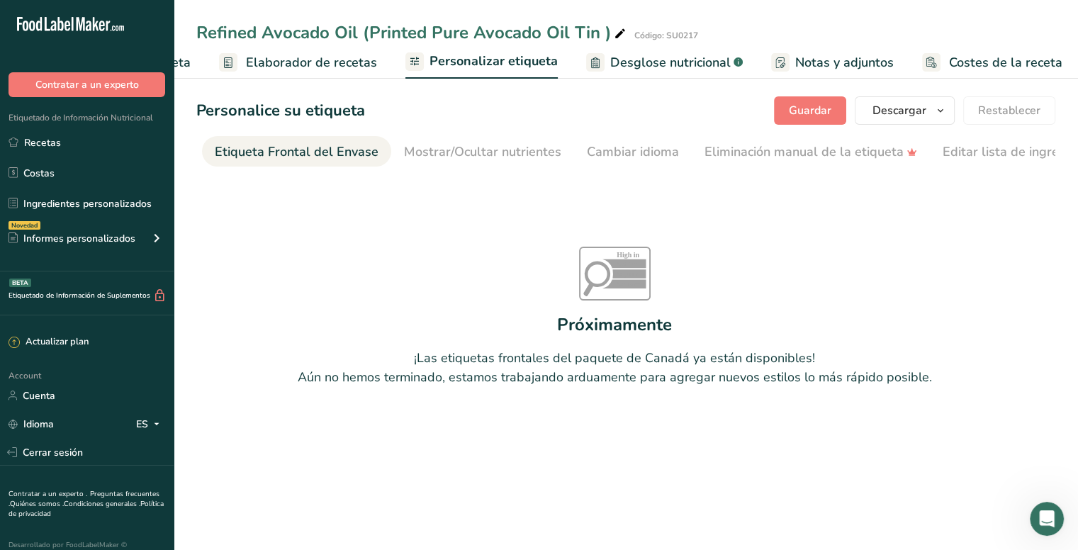
scroll to position [0, 169]
click at [600, 293] on icon "High in Sat fat Sugars Sodium" at bounding box center [615, 274] width 72 height 54
click at [457, 142] on div "Mostrar/Ocultar nutrientes" at bounding box center [480, 151] width 157 height 19
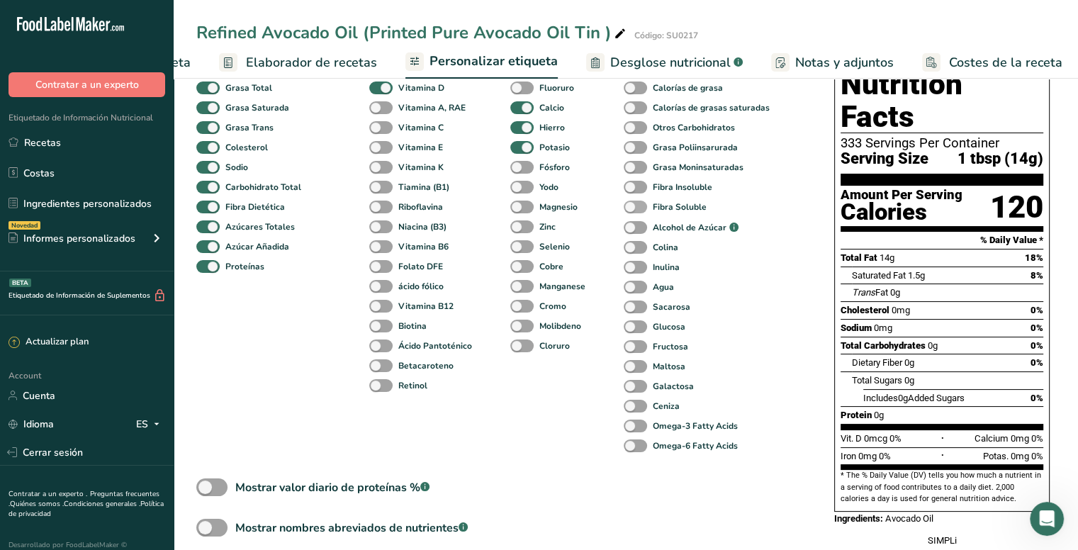
scroll to position [227, 0]
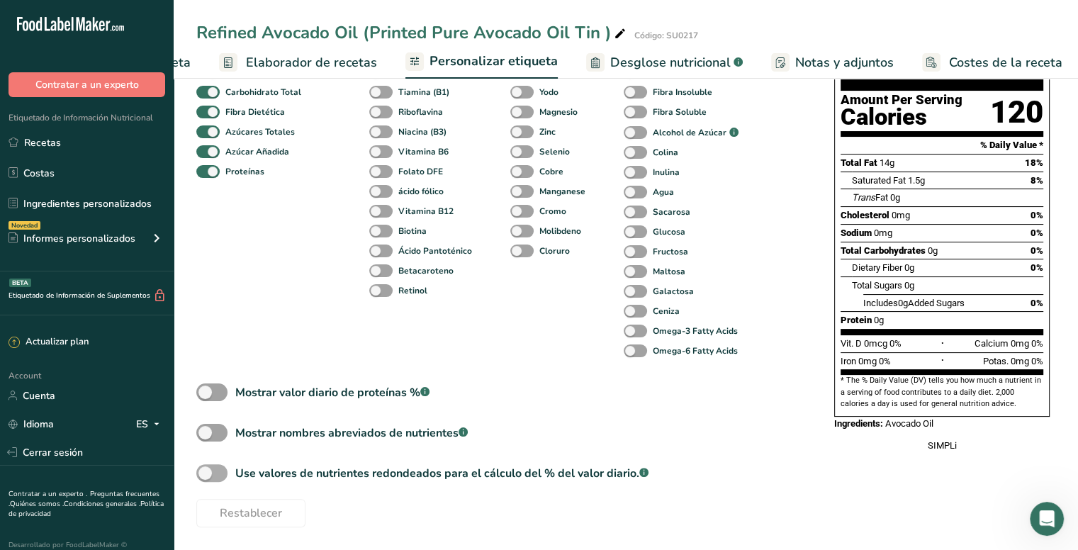
click at [215, 472] on span at bounding box center [211, 473] width 31 height 18
click at [206, 472] on input "Use valores de nutrientes redondeados para el cálculo del % del valor diario. .…" at bounding box center [200, 473] width 9 height 9
click at [211, 470] on span at bounding box center [211, 473] width 31 height 18
click at [206, 470] on input "Use valores de nutrientes redondeados para el cálculo del % del valor diario. .…" at bounding box center [200, 473] width 9 height 9
click at [219, 469] on span at bounding box center [211, 473] width 31 height 18
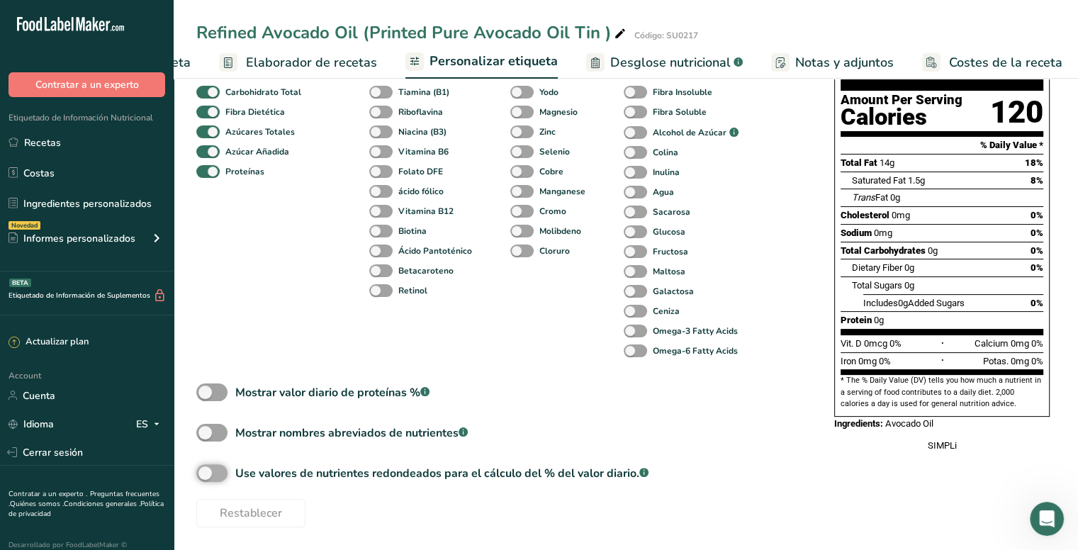
click at [206, 469] on input "Use valores de nutrientes redondeados para el cálculo del % del valor diario. .…" at bounding box center [200, 473] width 9 height 9
click at [194, 471] on section "Personalice su etiqueta [GEOGRAPHIC_DATA] [GEOGRAPHIC_DATA] [PERSON_NAME] qué m…" at bounding box center [626, 200] width 905 height 699
click at [198, 471] on span at bounding box center [211, 473] width 31 height 18
click at [198, 471] on input "Use valores de nutrientes redondeados para el cálculo del % del valor diario. .…" at bounding box center [200, 473] width 9 height 9
checkbox input "false"
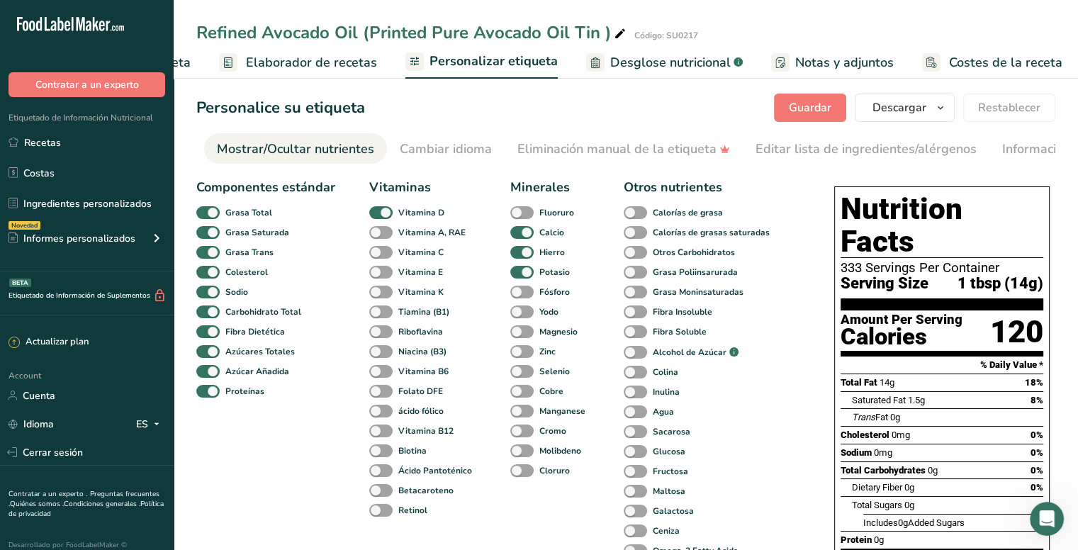
scroll to position [0, 0]
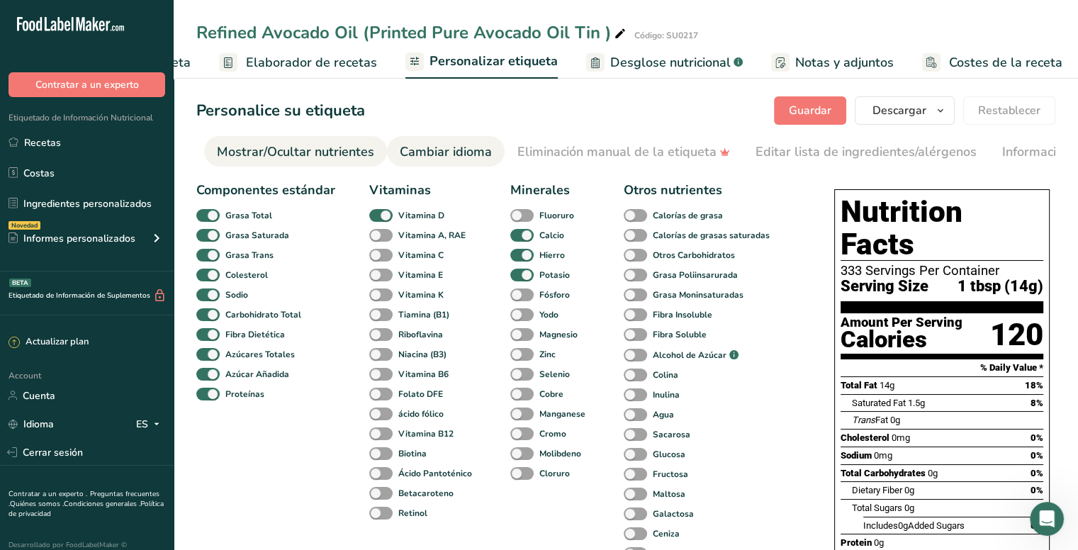
click at [405, 150] on div "Cambiar idioma" at bounding box center [446, 151] width 92 height 19
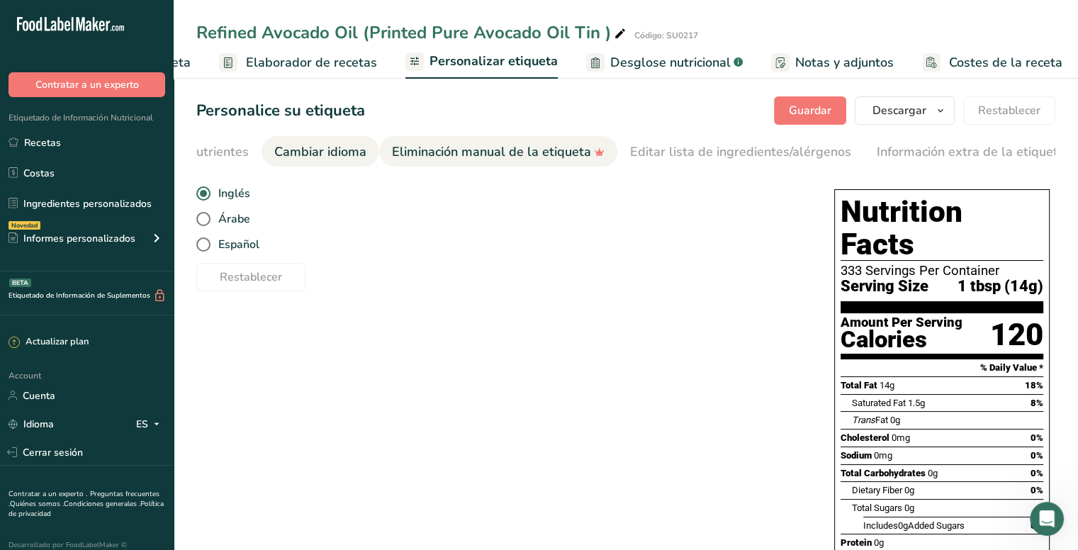
scroll to position [0, 481]
click at [244, 250] on span "Español" at bounding box center [235, 244] width 49 height 14
click at [206, 250] on input "Español" at bounding box center [200, 244] width 9 height 9
radio input "true"
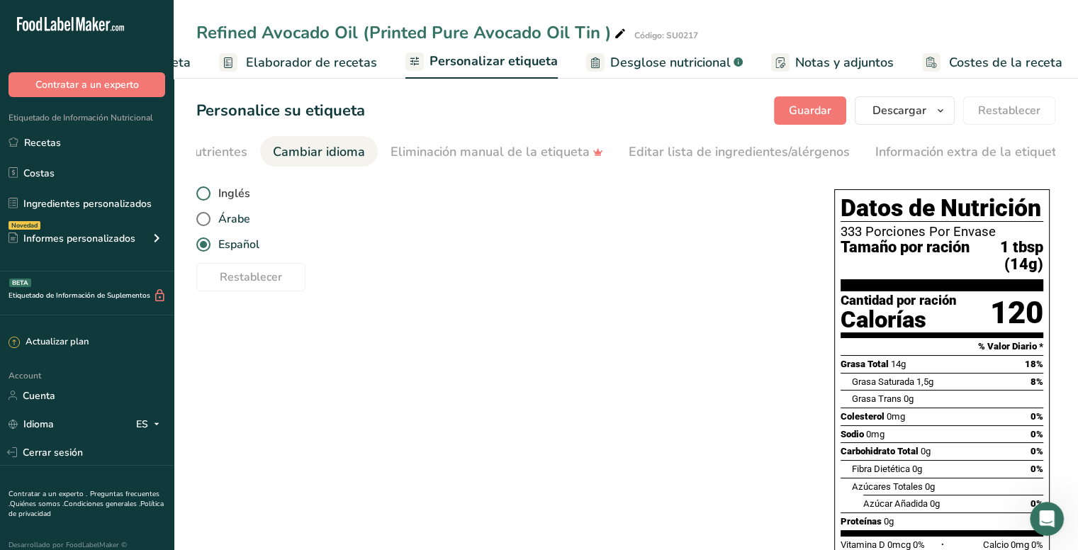
click at [235, 197] on span "Inglés" at bounding box center [231, 193] width 40 height 14
click at [206, 197] on input "Inglés" at bounding box center [200, 193] width 9 height 9
radio input "true"
radio input "false"
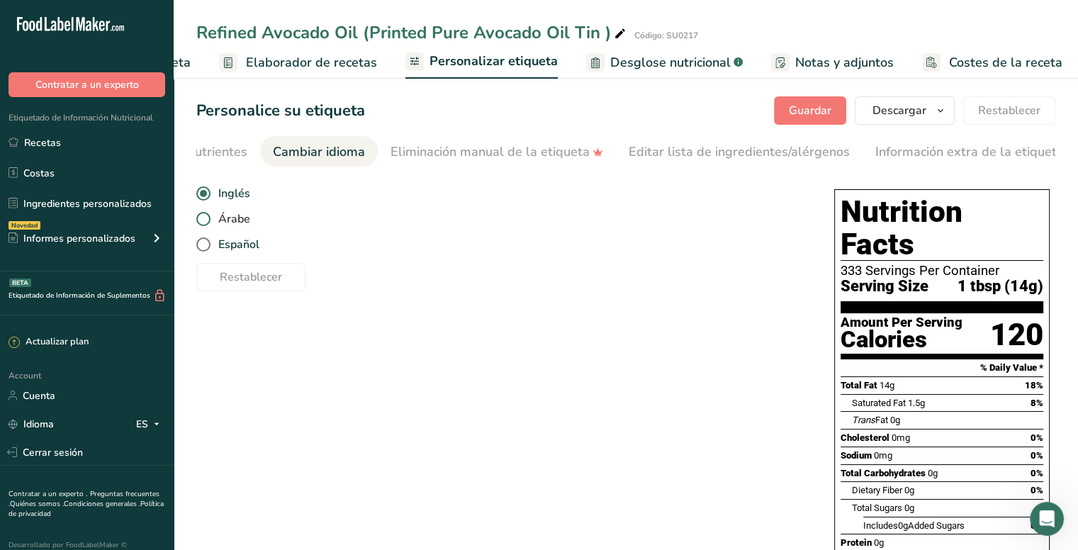
click at [235, 221] on span "Árabe" at bounding box center [231, 219] width 40 height 14
click at [206, 221] on input "Árabe" at bounding box center [200, 219] width 9 height 9
radio input "true"
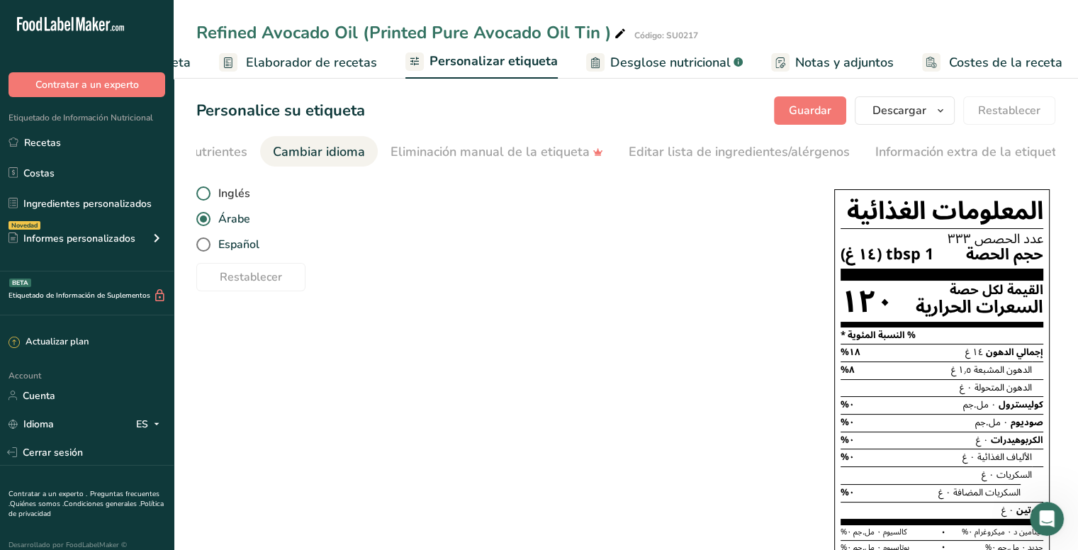
click at [235, 201] on span "Inglés" at bounding box center [231, 193] width 40 height 14
click at [206, 198] on input "Inglés" at bounding box center [200, 193] width 9 height 9
radio input "true"
radio input "false"
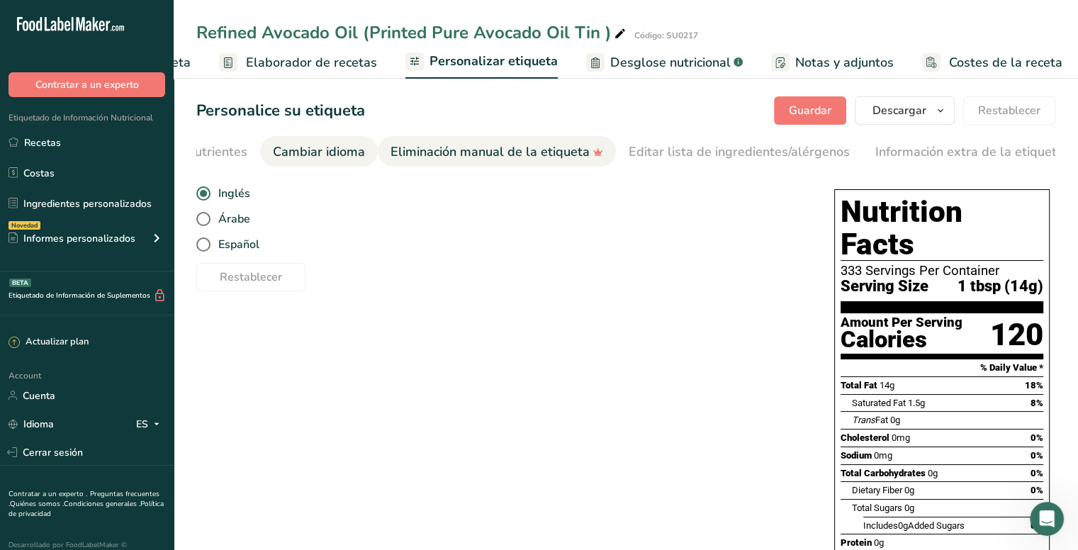
click at [461, 148] on div "Eliminación manual de la etiqueta" at bounding box center [497, 151] width 213 height 19
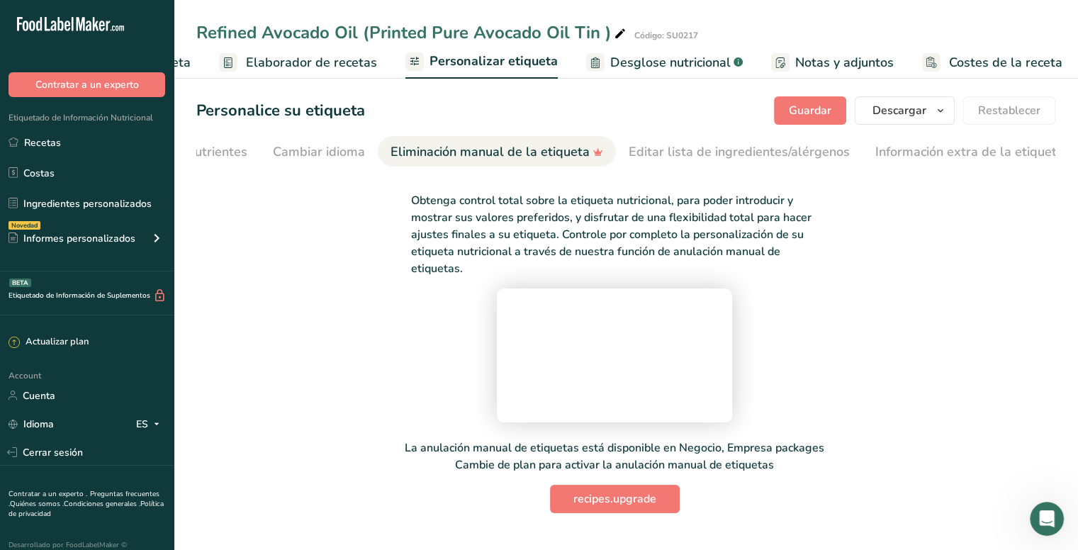
click at [508, 389] on video at bounding box center [614, 353] width 213 height 106
click at [517, 233] on p "Obtenga control total sobre la etiqueta nutricional, para poder introducir y mo…" at bounding box center [615, 234] width 408 height 85
click at [696, 152] on div "Editar lista de ingredientes/alérgenos" at bounding box center [739, 151] width 221 height 19
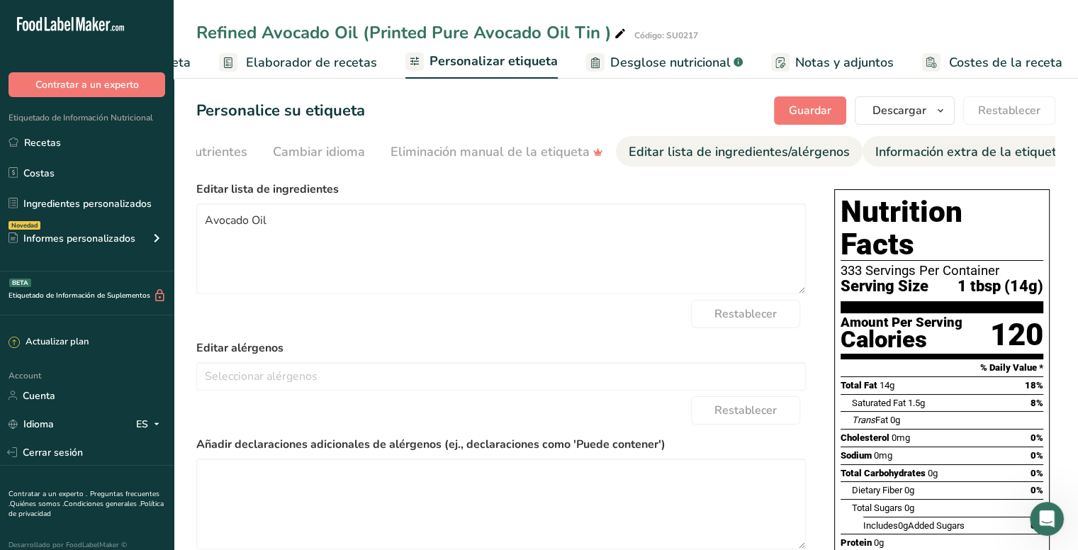
click at [875, 152] on div "Información extra de la etiqueta" at bounding box center [969, 151] width 189 height 19
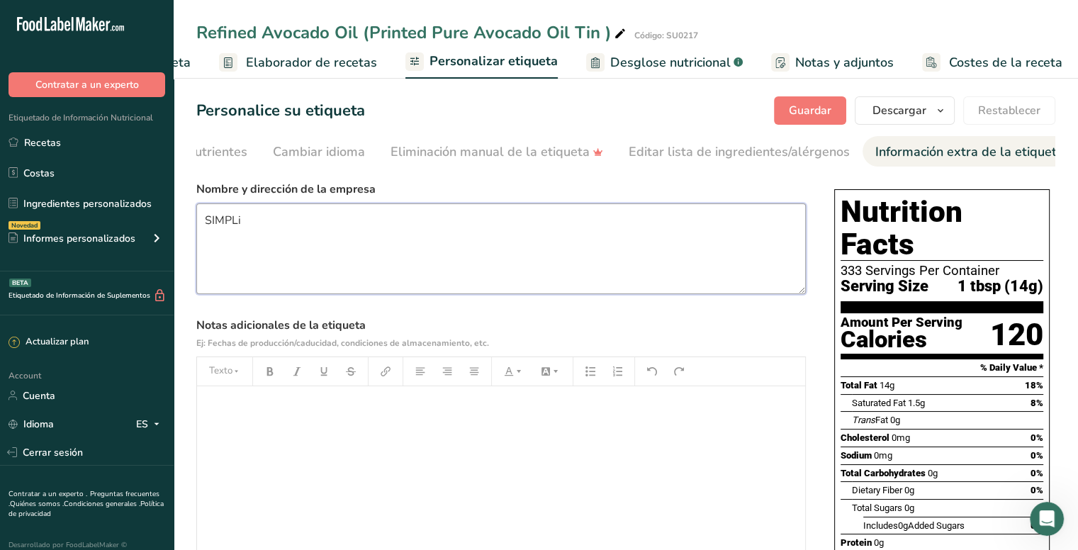
click at [495, 241] on textarea "SIMPLi" at bounding box center [501, 248] width 610 height 91
click at [396, 415] on p "﻿" at bounding box center [501, 406] width 594 height 17
click at [471, 422] on div "NET 5L (1.32086 Gallon / 169.07us fl oz)" at bounding box center [501, 474] width 608 height 177
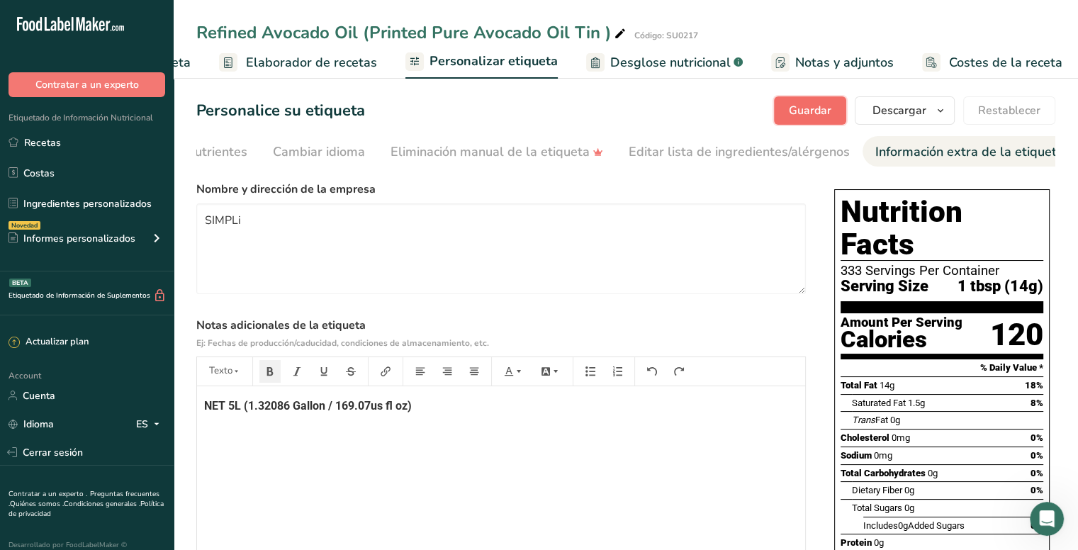
click at [814, 106] on span "Guardar" at bounding box center [810, 110] width 43 height 17
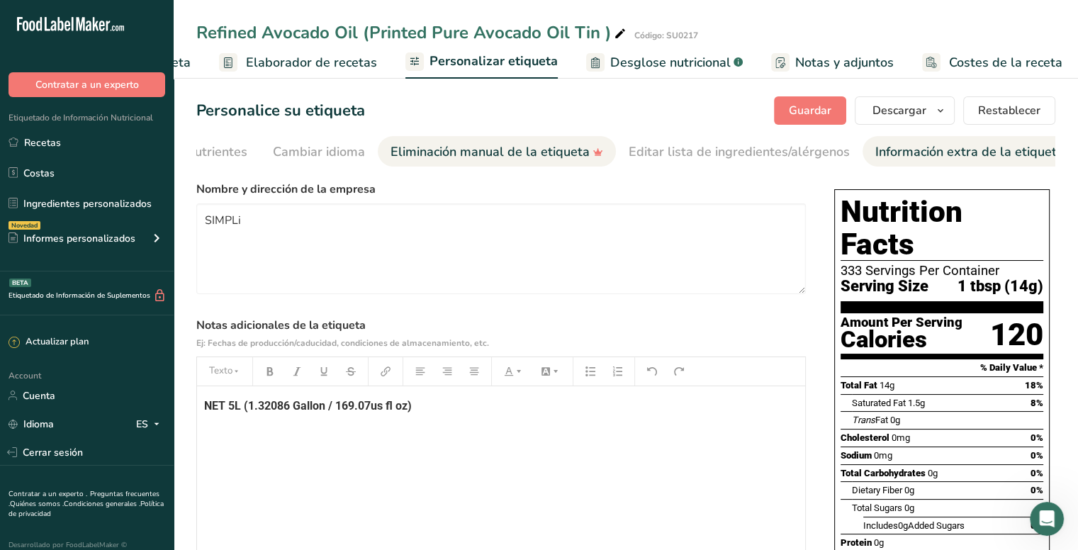
drag, startPoint x: 570, startPoint y: 165, endPoint x: 556, endPoint y: 165, distance: 14.2
click at [556, 165] on link "Eliminación manual de la etiqueta" at bounding box center [497, 152] width 213 height 32
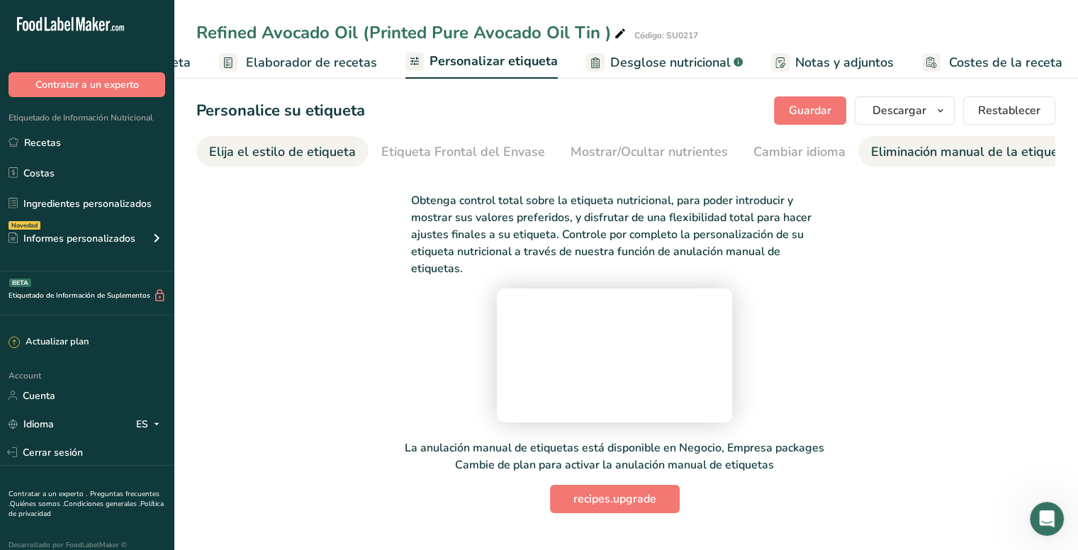
click at [253, 155] on div "Elija el estilo de etiqueta" at bounding box center [282, 151] width 147 height 19
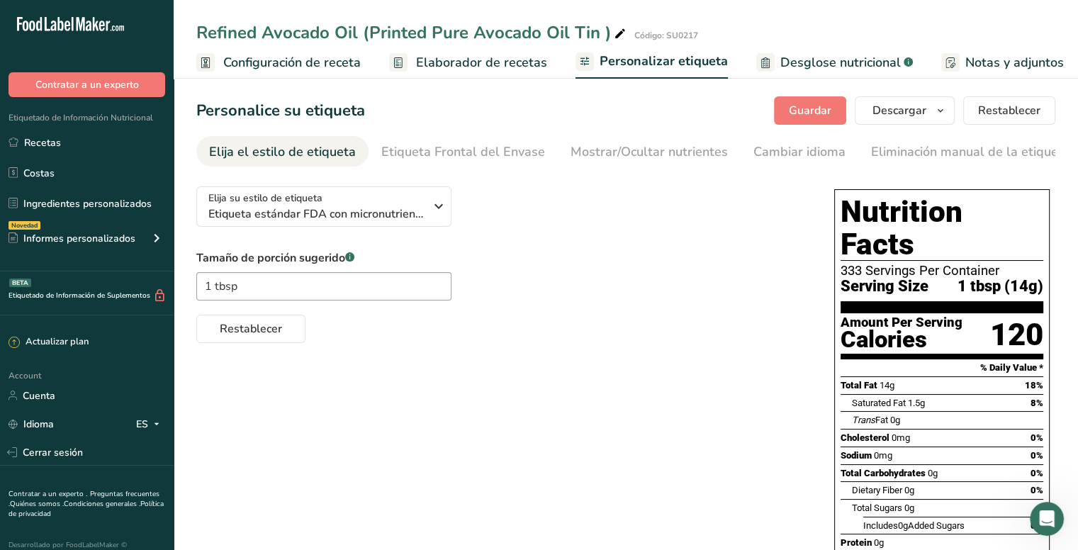
click at [286, 64] on span "Configuración de receta" at bounding box center [292, 62] width 138 height 19
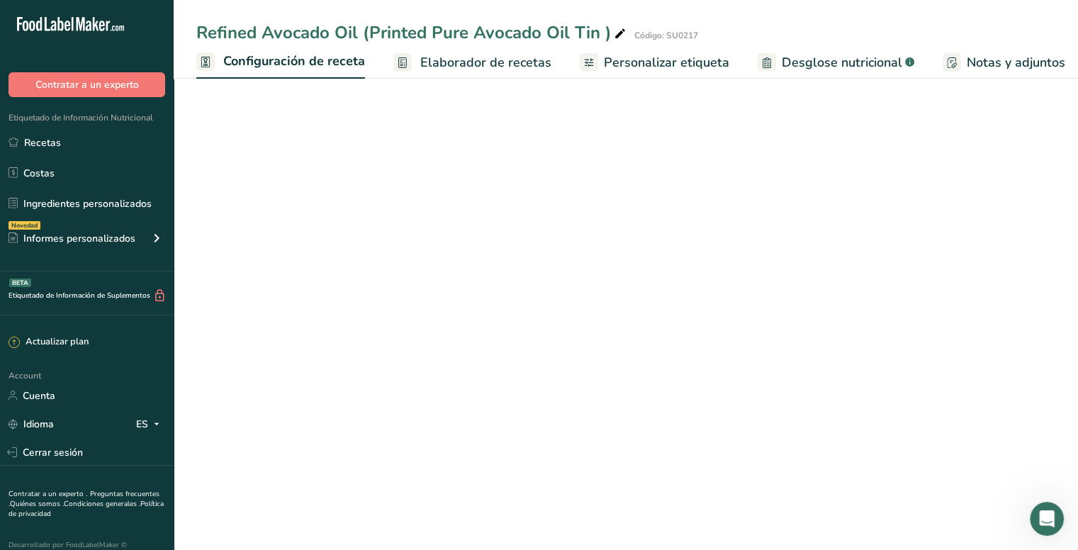
scroll to position [0, 5]
select select "17"
select select "22"
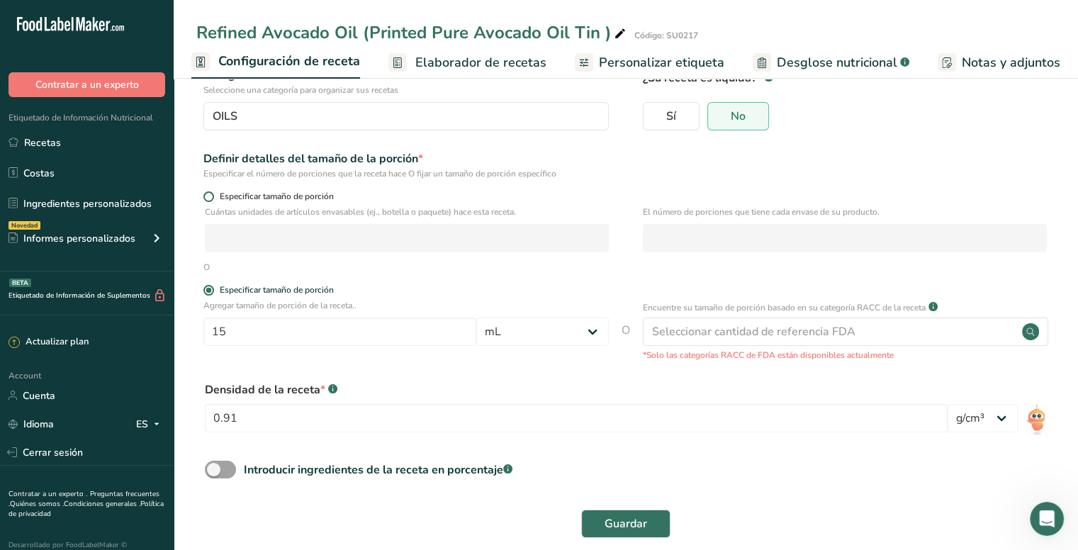
scroll to position [125, 0]
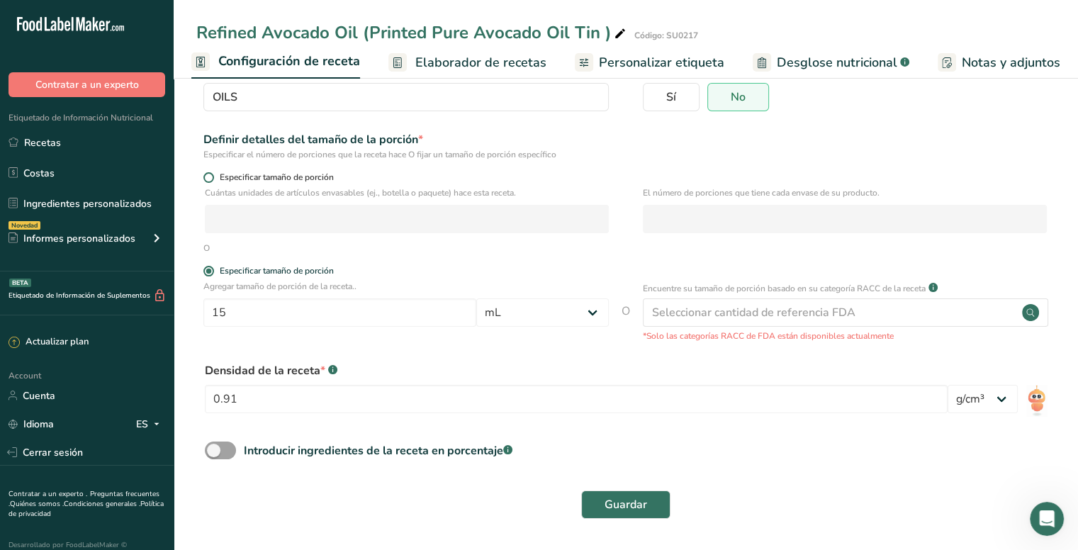
click at [255, 177] on span "Especificar tamaño de porción" at bounding box center [274, 177] width 120 height 11
click at [213, 177] on input "Especificar tamaño de porción" at bounding box center [207, 177] width 9 height 9
radio input "true"
radio input "false"
select select "0"
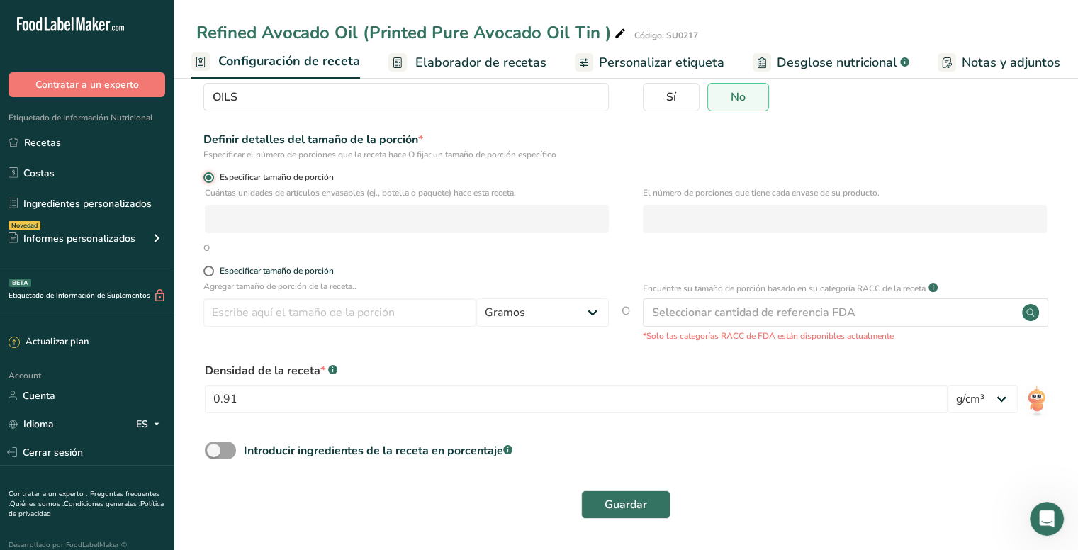
scroll to position [38, 0]
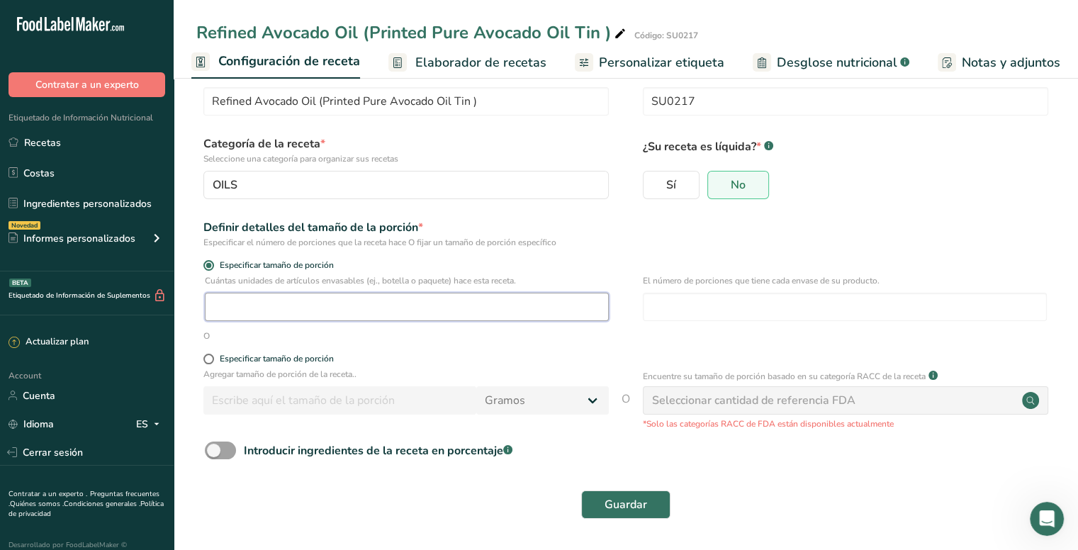
click at [271, 301] on input "number" at bounding box center [407, 307] width 404 height 28
type input "15"
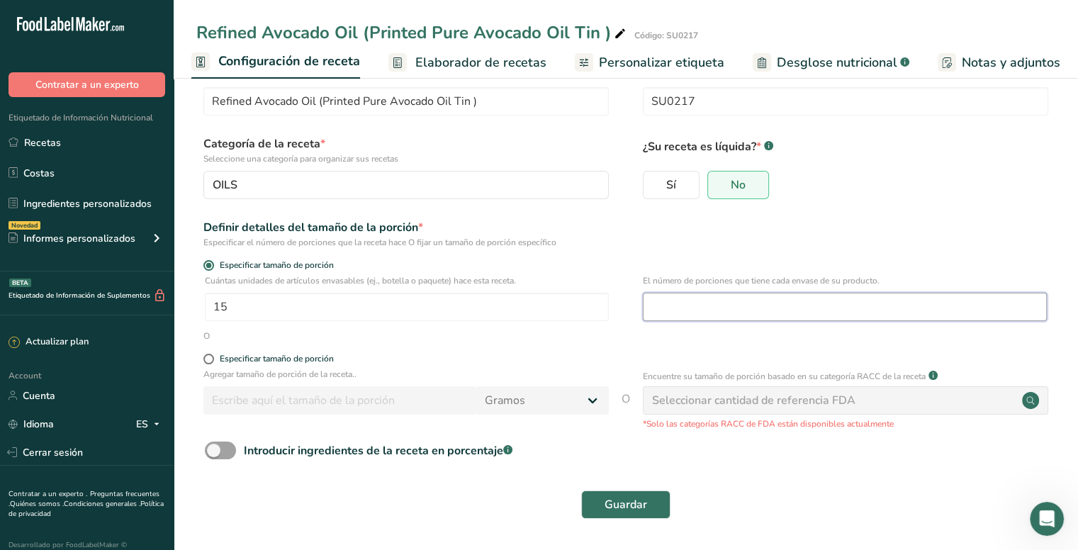
click at [731, 306] on input "number" at bounding box center [845, 307] width 404 height 28
click at [627, 500] on span "Guardar" at bounding box center [626, 504] width 43 height 17
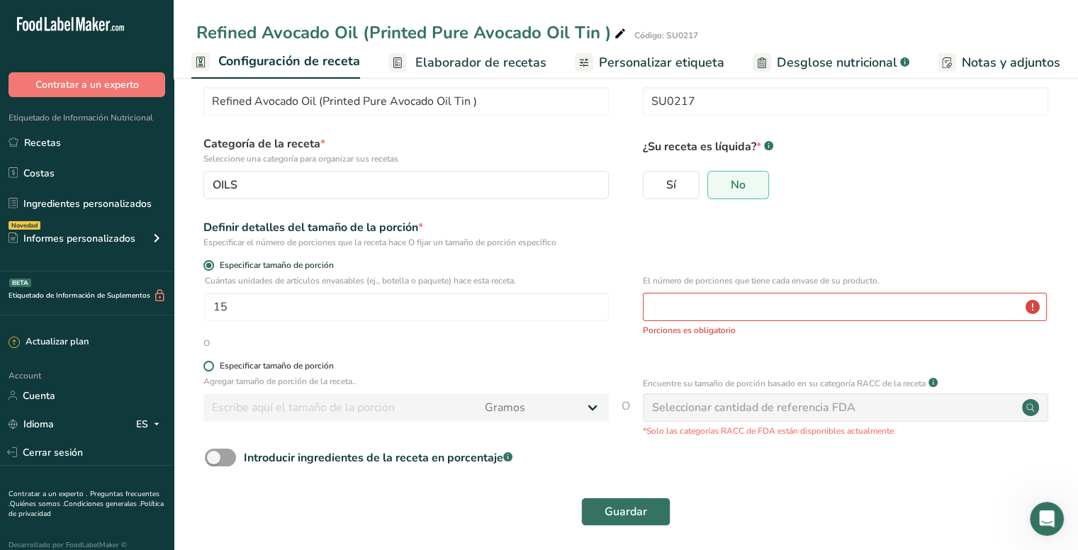
click at [241, 364] on div "Especificar tamaño de porción" at bounding box center [277, 366] width 114 height 11
click at [213, 364] on input "Especificar tamaño de porción" at bounding box center [207, 366] width 9 height 9
radio input "true"
radio input "false"
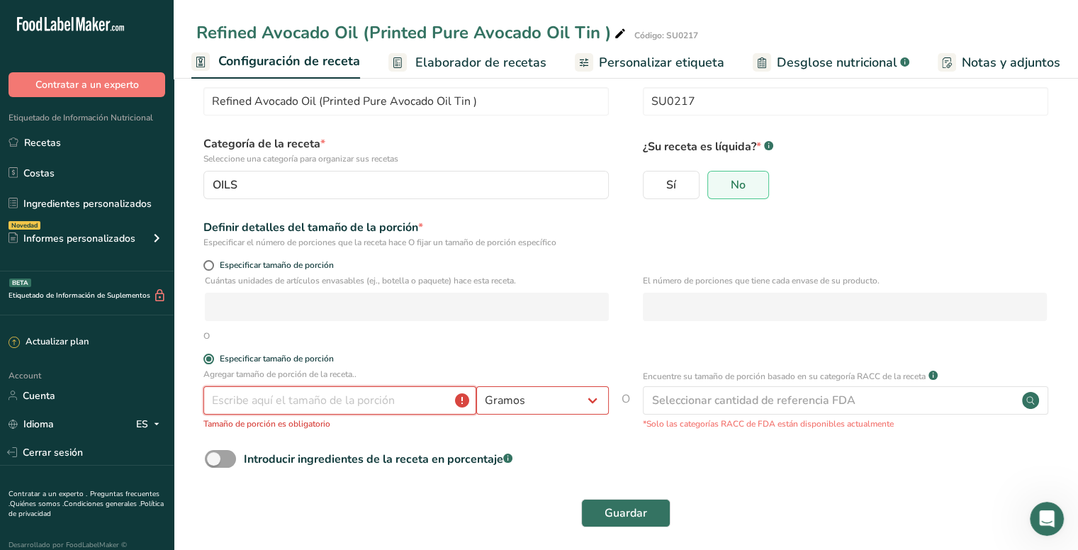
click at [388, 401] on input "number" at bounding box center [339, 400] width 273 height 28
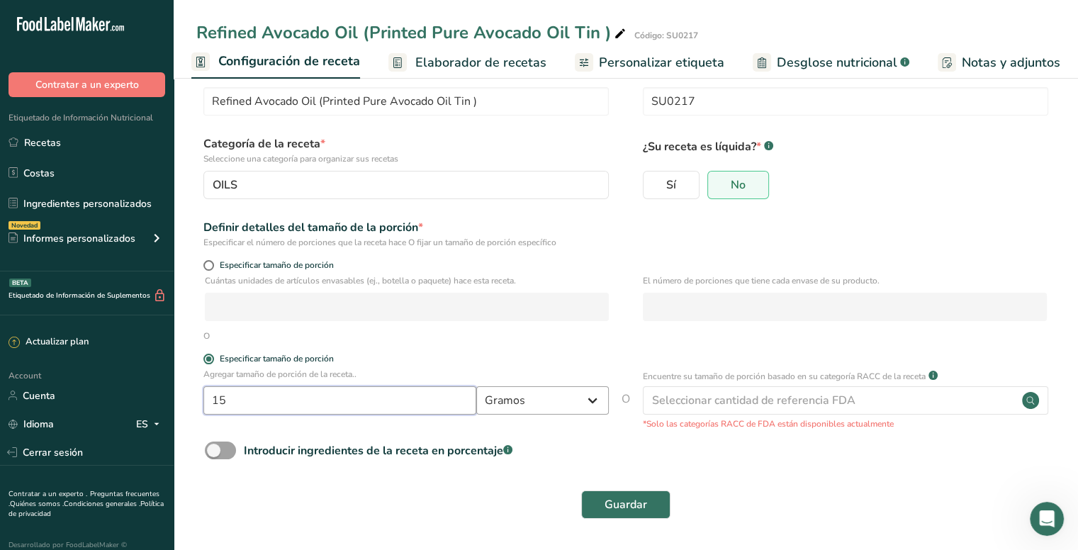
type input "15"
click at [573, 403] on select "Gramos kg mg mcg libras onza [GEOGRAPHIC_DATA] mL onza líquida [GEOGRAPHIC_DATA…" at bounding box center [542, 400] width 133 height 28
select select "17"
click at [476, 386] on select "Gramos kg mg mcg libras onza [GEOGRAPHIC_DATA] mL onza líquida [GEOGRAPHIC_DATA…" at bounding box center [542, 400] width 133 height 28
select select "22"
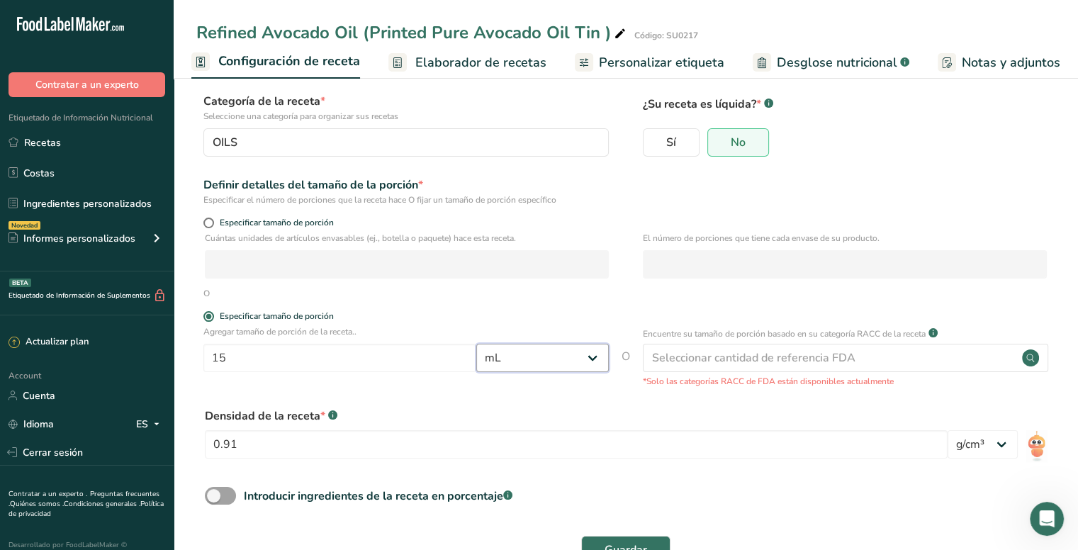
scroll to position [125, 0]
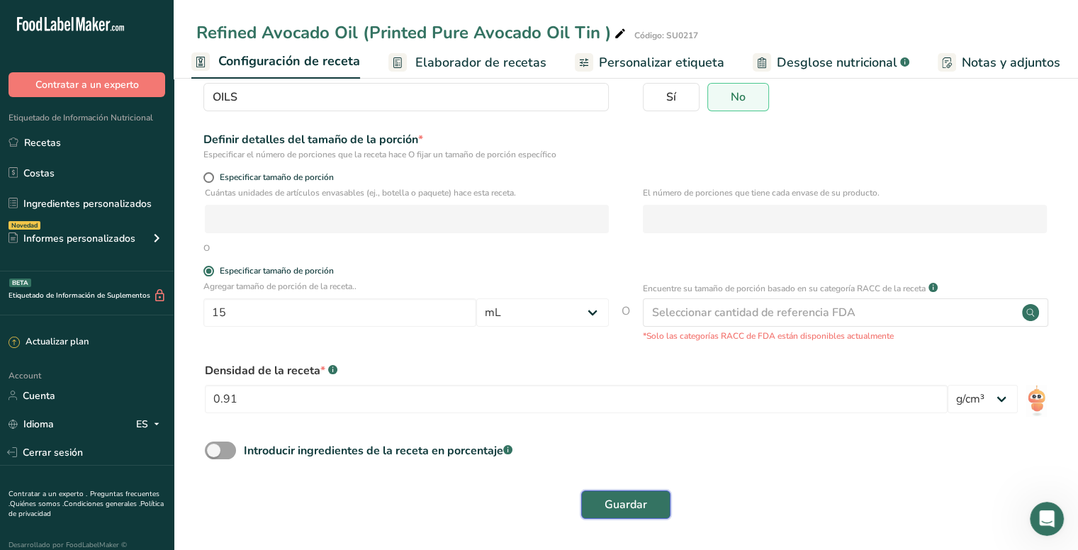
click at [639, 508] on span "Guardar" at bounding box center [626, 504] width 43 height 17
